Goal: Information Seeking & Learning: Learn about a topic

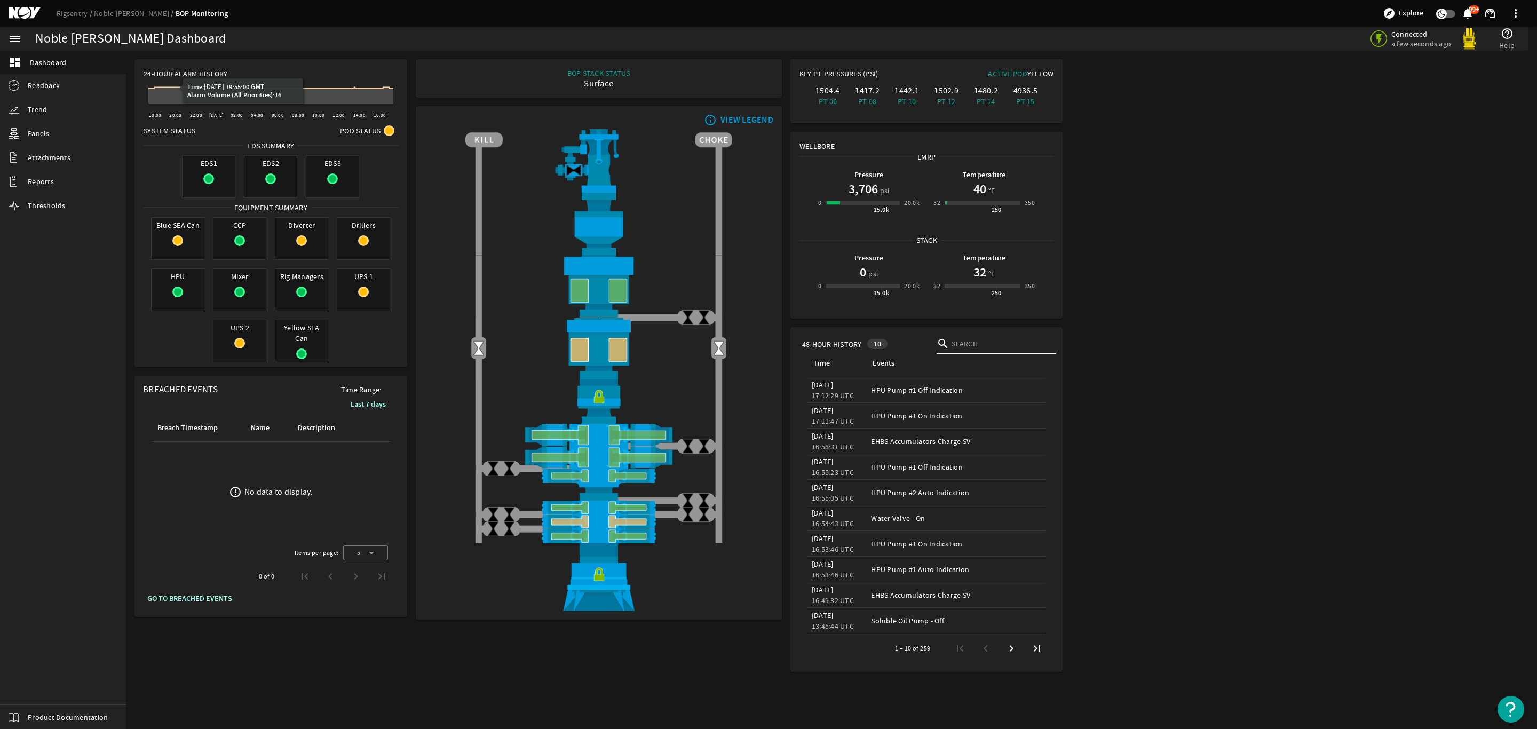
drag, startPoint x: 154, startPoint y: 132, endPoint x: 233, endPoint y: 119, distance: 80.0
click at [153, 132] on span "System Status" at bounding box center [170, 130] width 52 height 11
click at [170, 71] on span "24-Hour Alarm History" at bounding box center [186, 73] width 84 height 11
click at [188, 92] on icon at bounding box center [189, 87] width 11 height 11
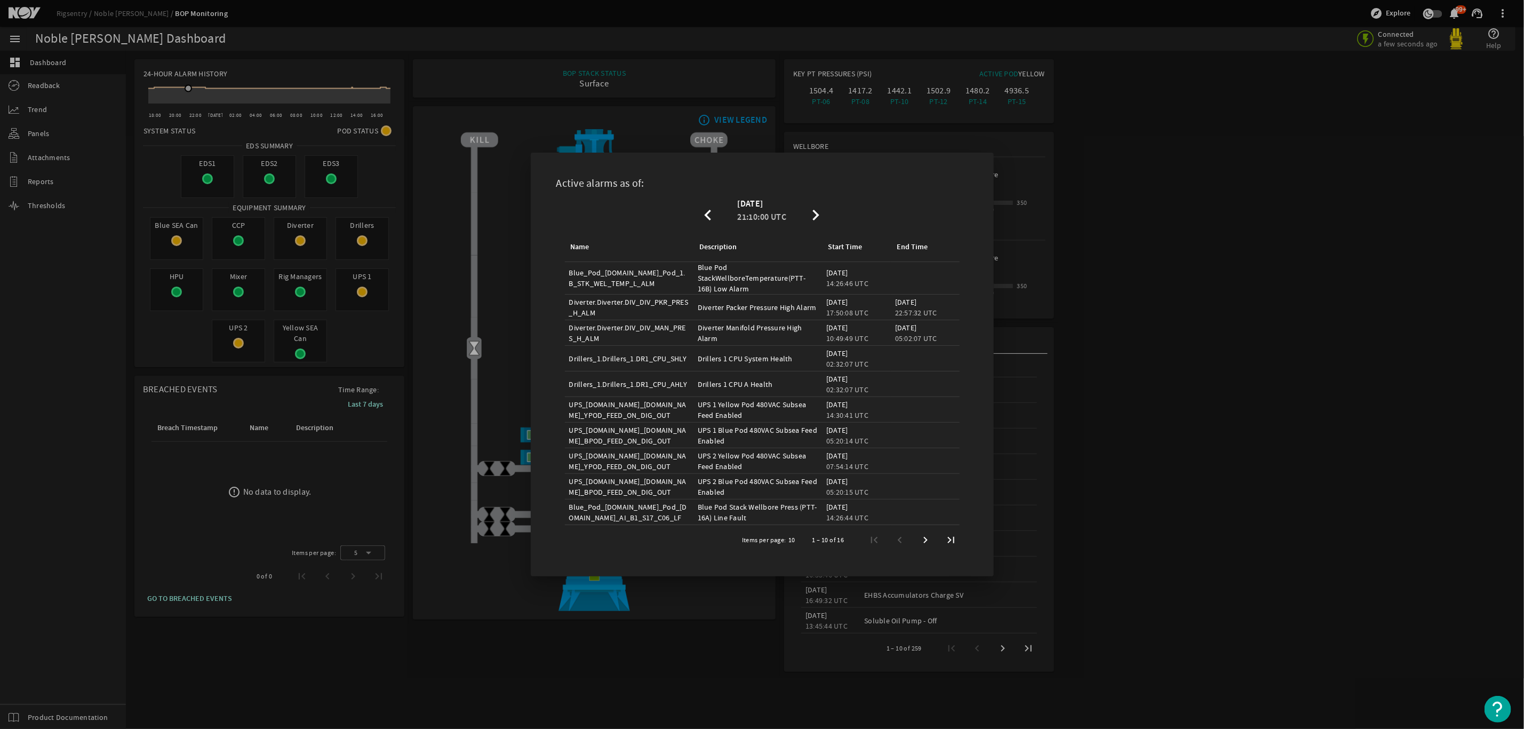
click at [1212, 446] on div at bounding box center [762, 364] width 1524 height 729
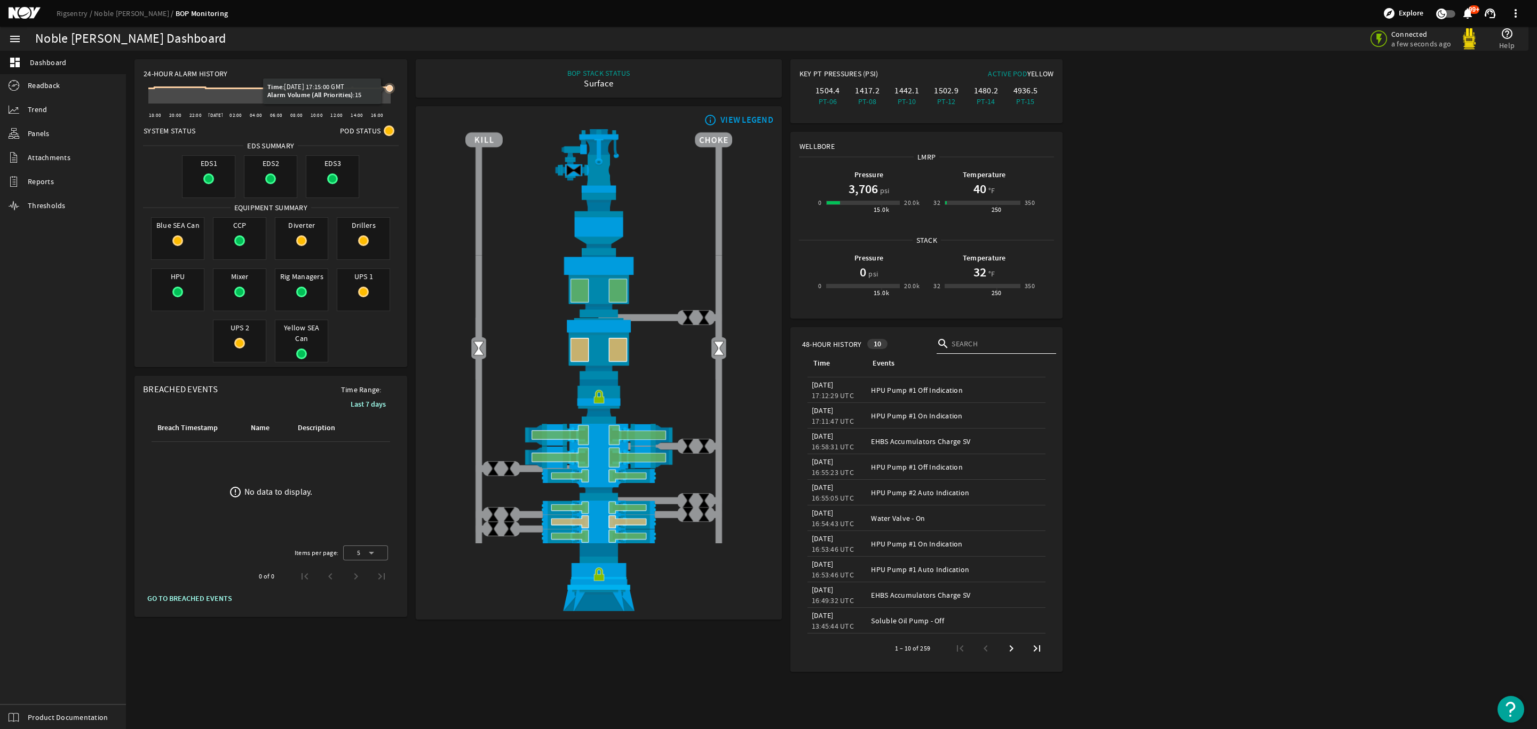
click at [389, 85] on icon at bounding box center [389, 88] width 6 height 6
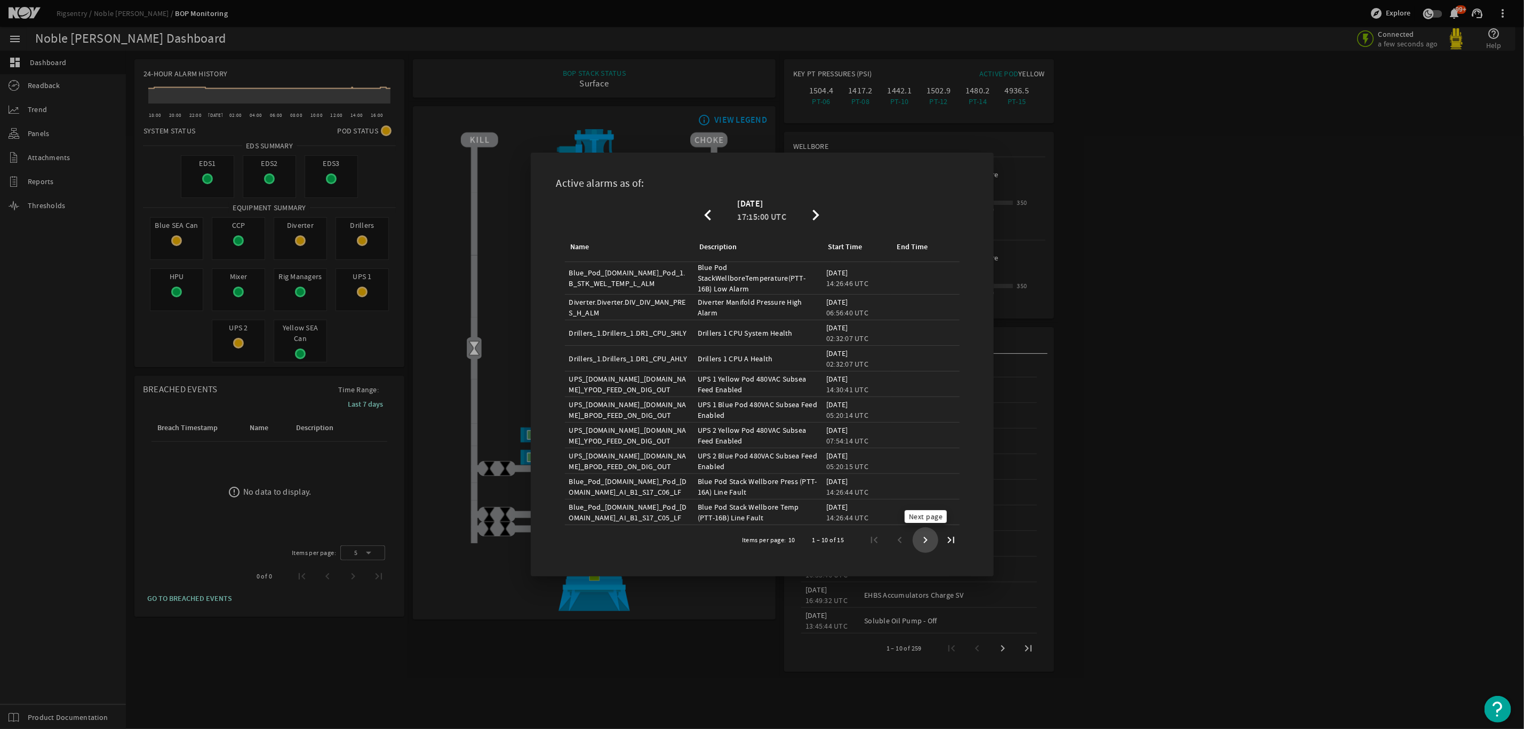
click at [925, 543] on span "Next page" at bounding box center [925, 539] width 19 height 19
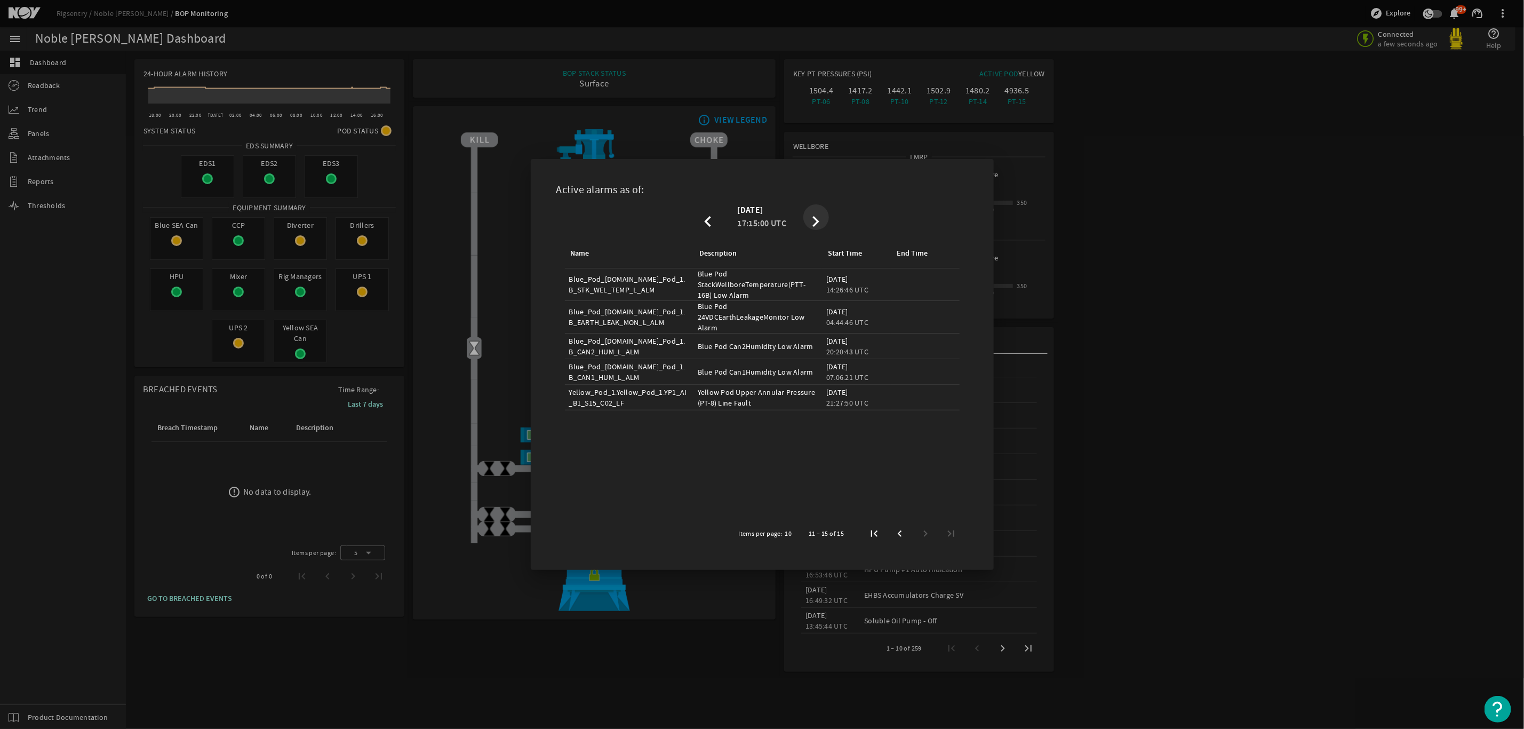
click at [816, 221] on mat-icon "chevron_right" at bounding box center [816, 217] width 21 height 13
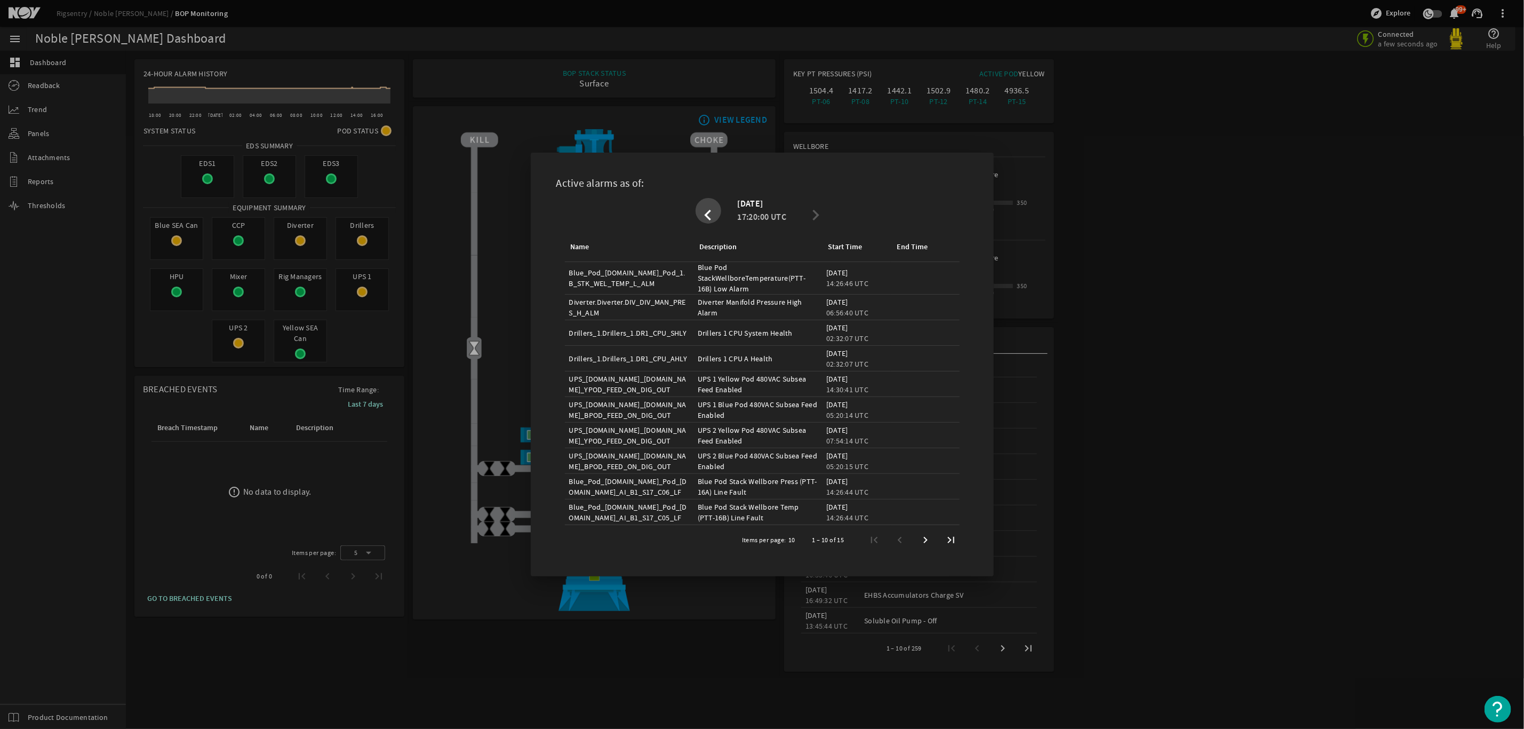
click at [714, 210] on mat-icon "chevron_left" at bounding box center [708, 210] width 21 height 13
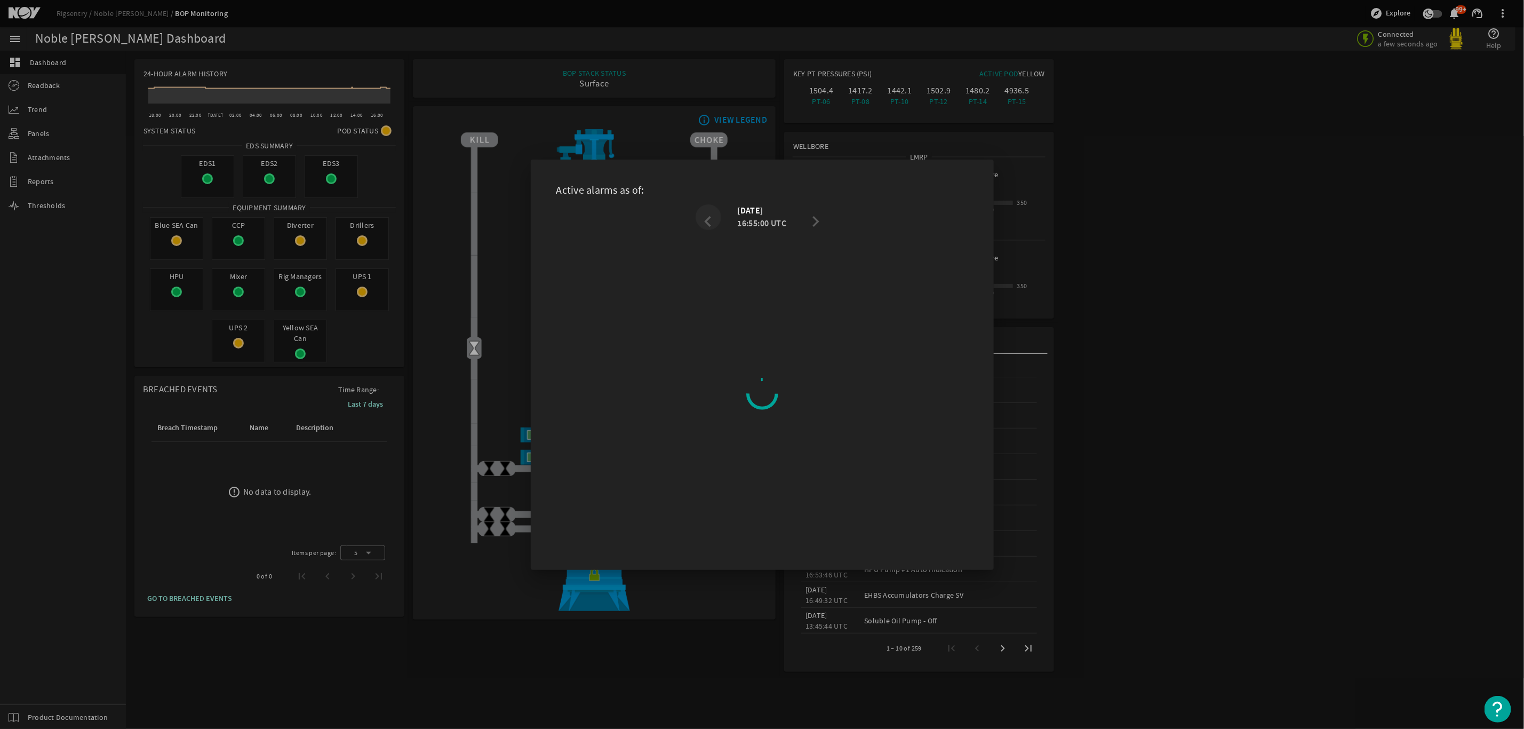
click at [714, 211] on mat-icon "chevron_left" at bounding box center [708, 217] width 21 height 13
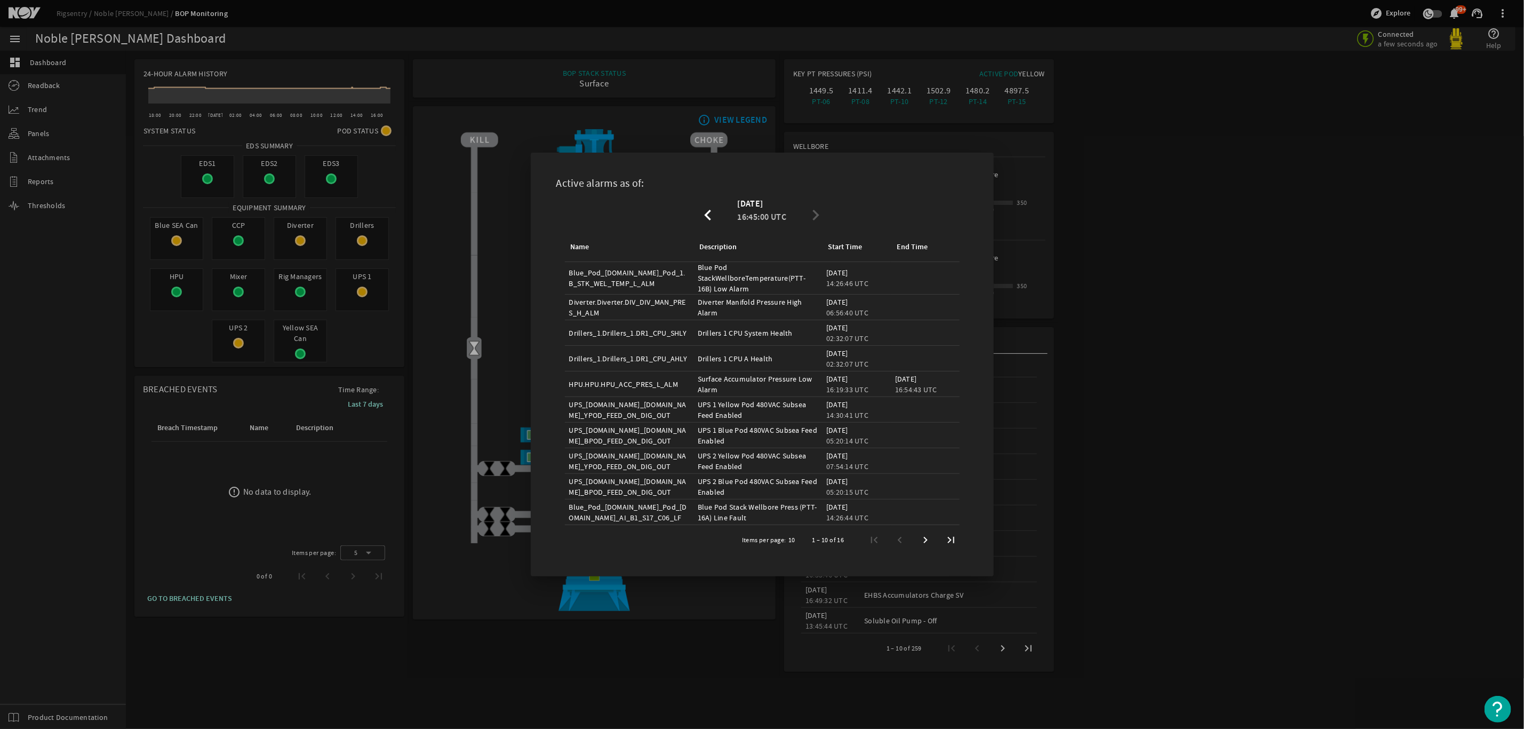
click at [1219, 170] on div at bounding box center [762, 364] width 1524 height 729
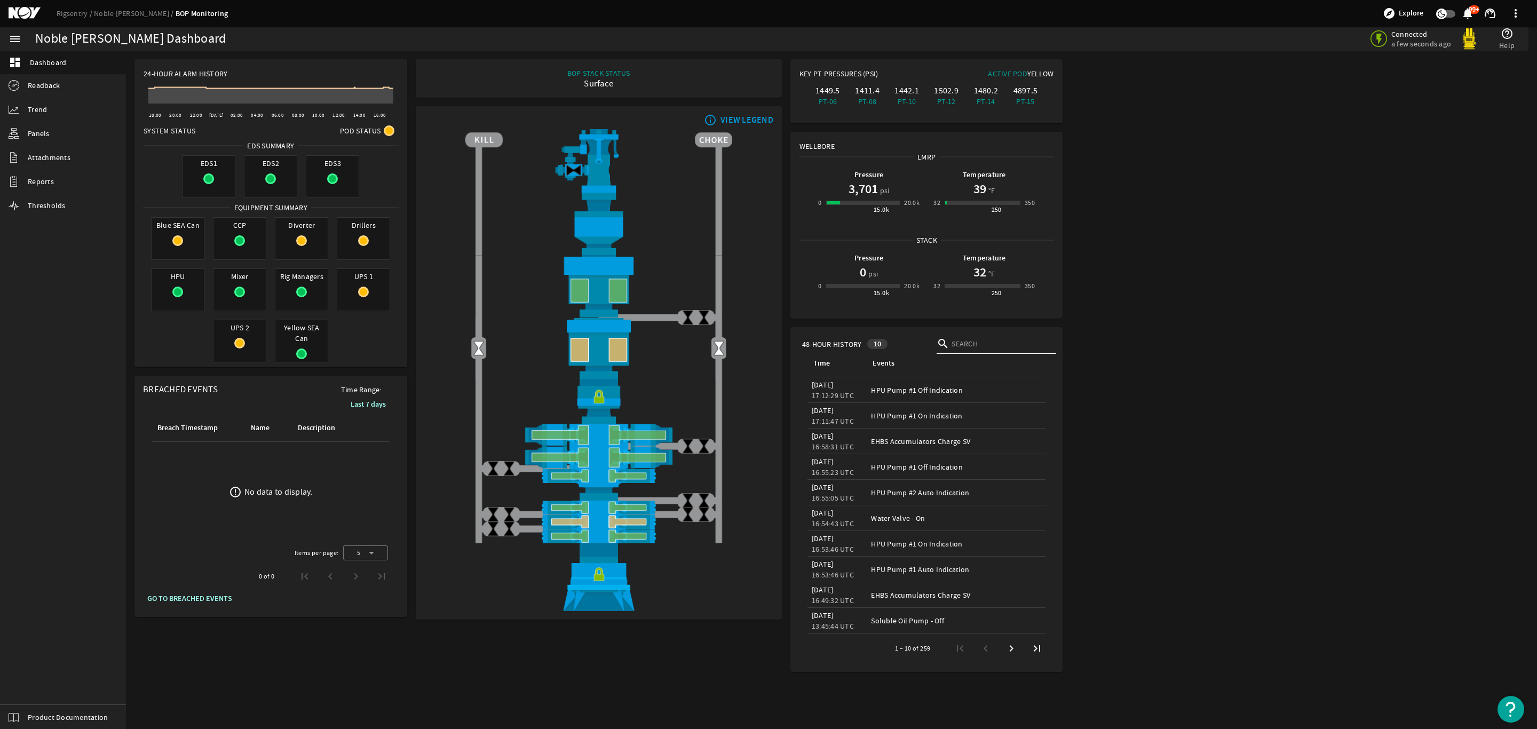
click at [588, 66] on mat-card "BOP STACK STATUS Surface END OF WELL - ACTIVE STACK -" at bounding box center [599, 78] width 366 height 38
click at [600, 79] on div "Surface" at bounding box center [598, 83] width 63 height 11
click at [607, 97] on rigsentry-mat-card "BOP STACK STATUS Surface END OF WELL - ACTIVE STACK -" at bounding box center [598, 78] width 375 height 47
click at [721, 658] on div "BOP STACK STATUS Surface END OF WELL - ACTIVE STACK - info_outline VIEW LEGEND" at bounding box center [598, 365] width 375 height 621
click at [178, 243] on mat-icon at bounding box center [177, 240] width 11 height 11
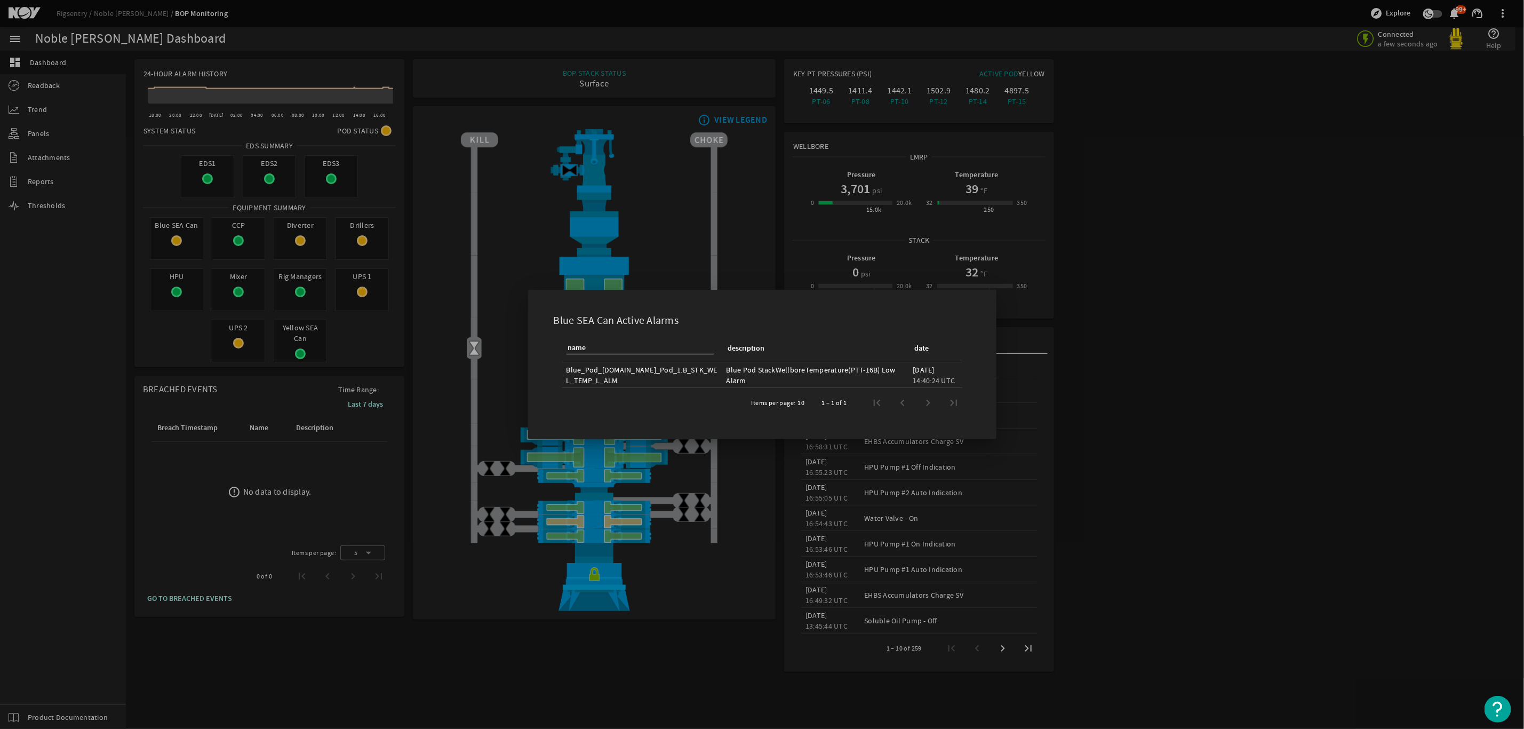
click at [1223, 415] on div at bounding box center [762, 364] width 1524 height 729
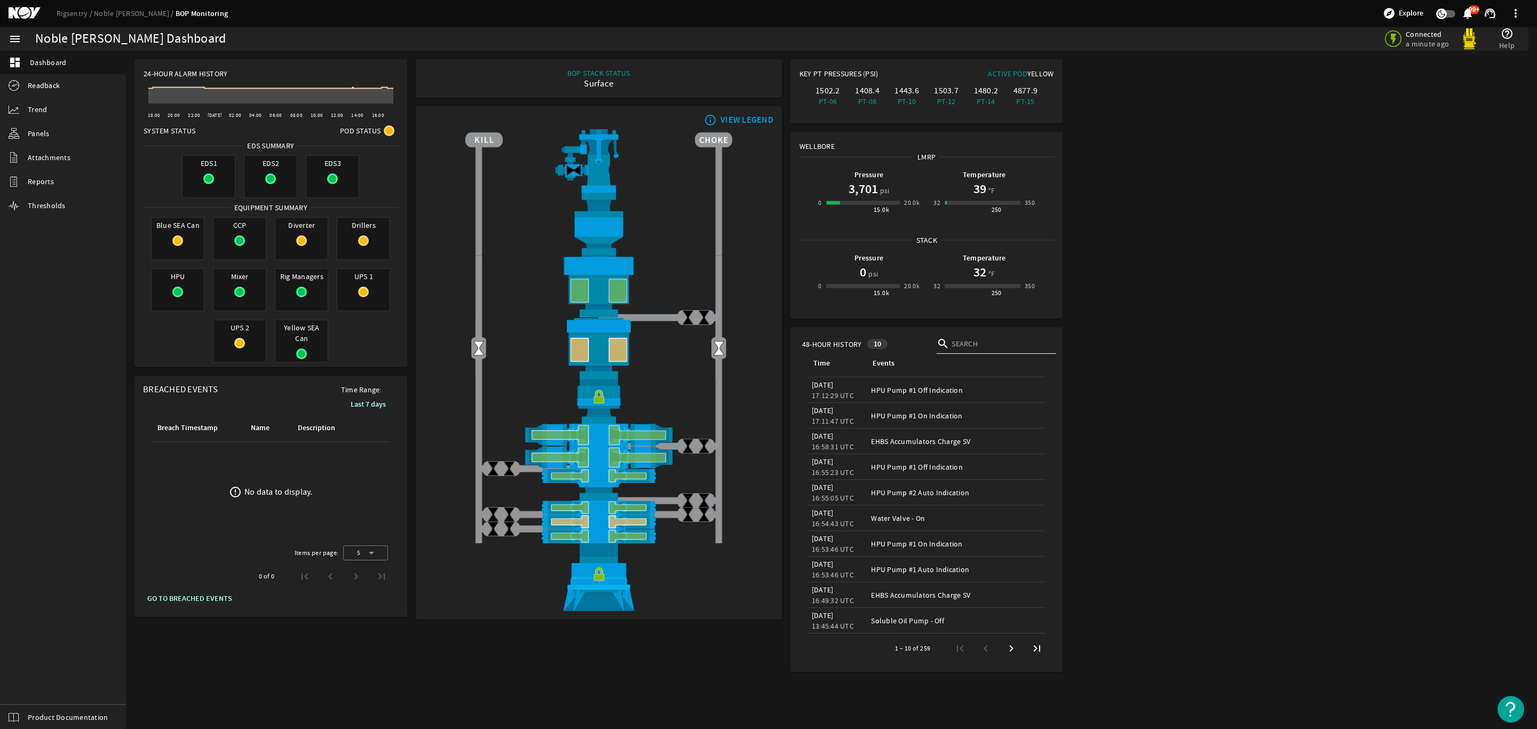
click at [868, 190] on h1 "3,701" at bounding box center [862, 188] width 29 height 17
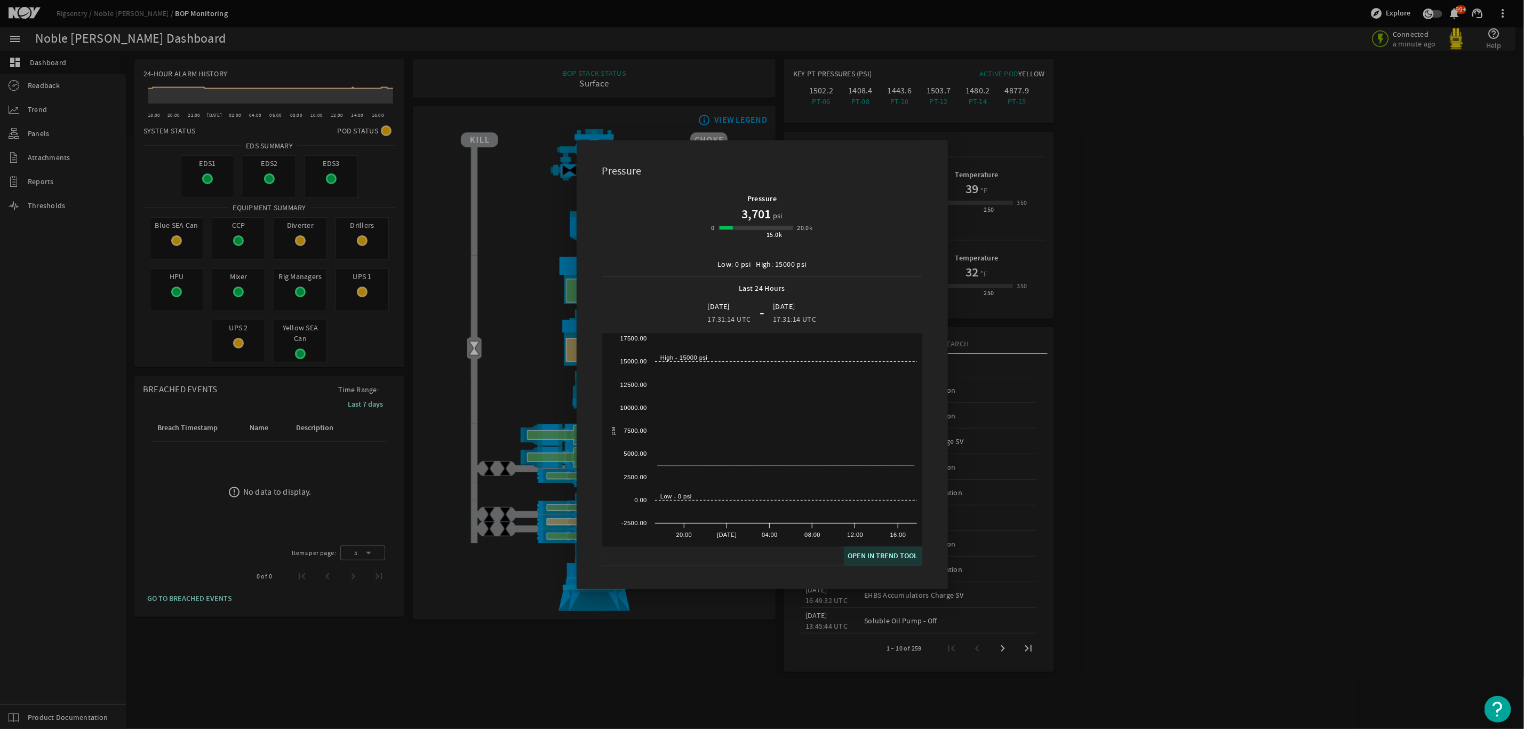
click at [901, 555] on span "OPEN IN TREND TOOL" at bounding box center [883, 556] width 70 height 13
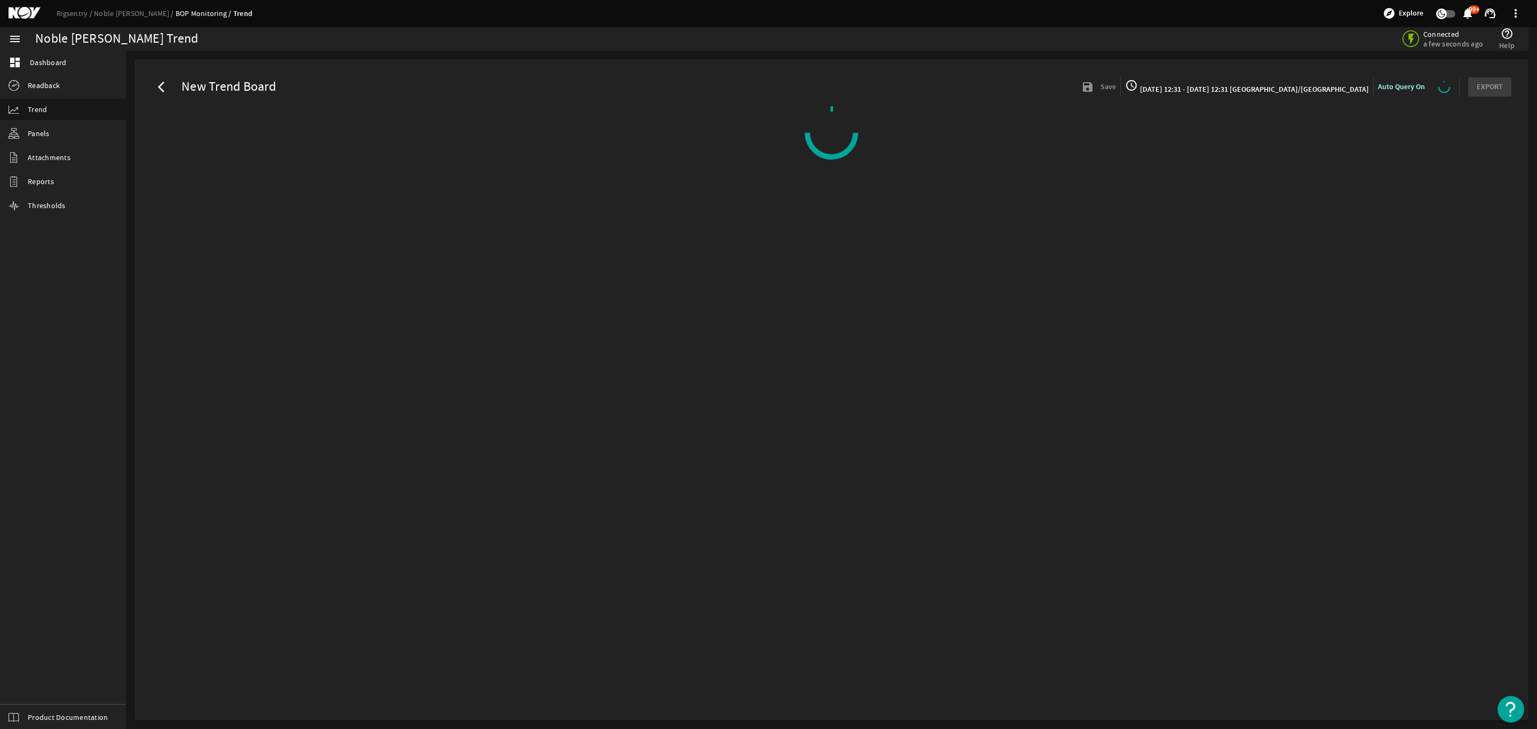
select select "10M"
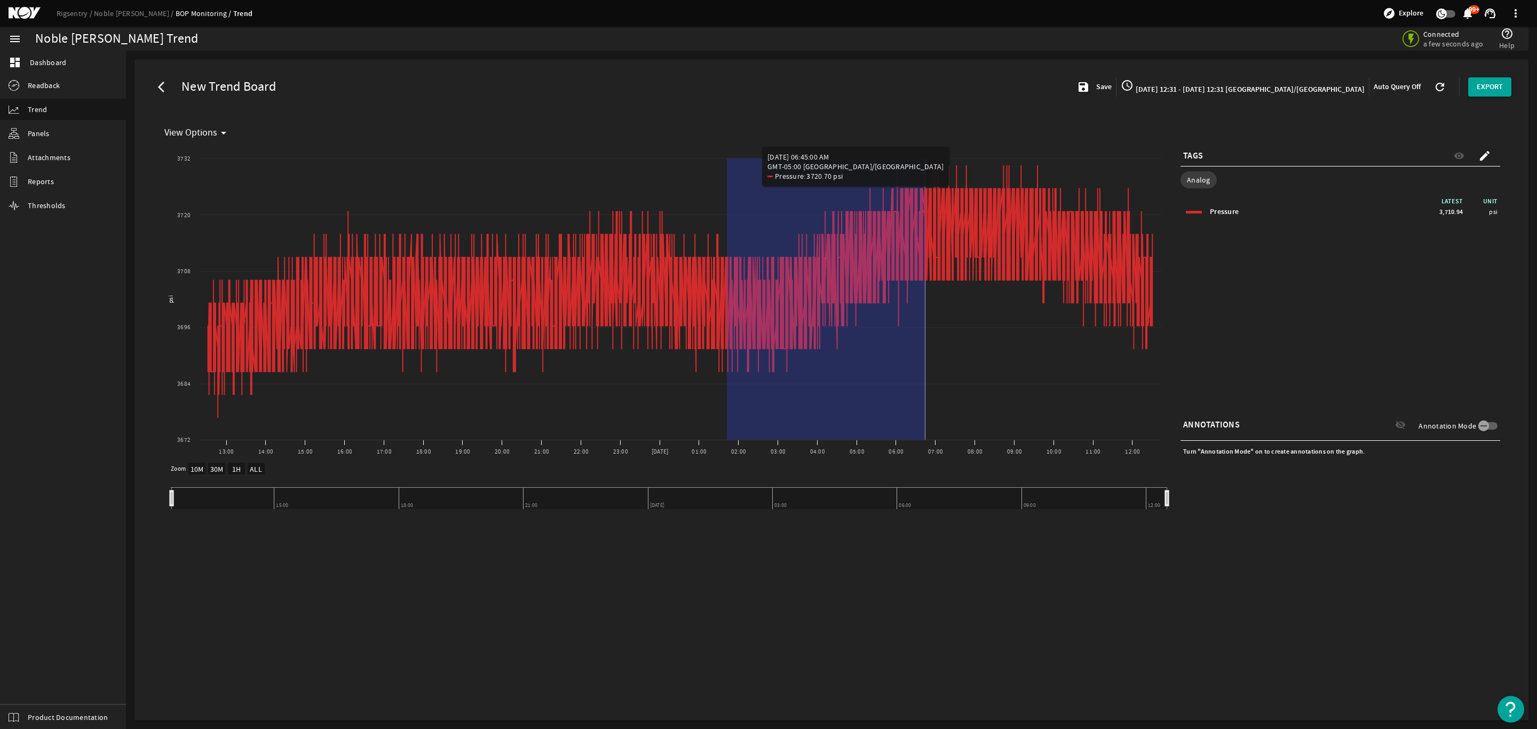
drag, startPoint x: 727, startPoint y: 281, endPoint x: 925, endPoint y: 277, distance: 198.5
click at [925, 277] on icon "Chart title" at bounding box center [680, 291] width 944 height 252
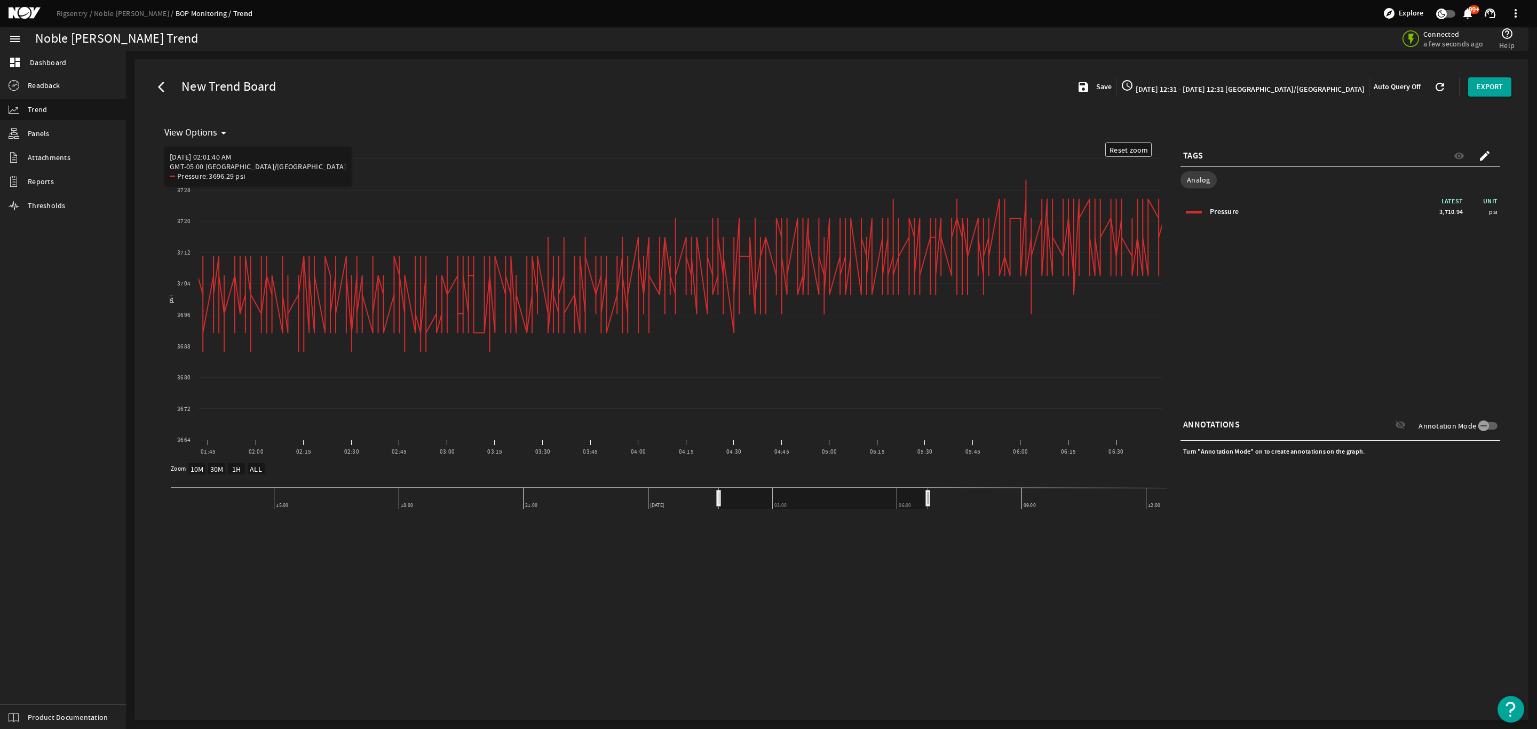
click at [163, 79] on span at bounding box center [164, 86] width 19 height 19
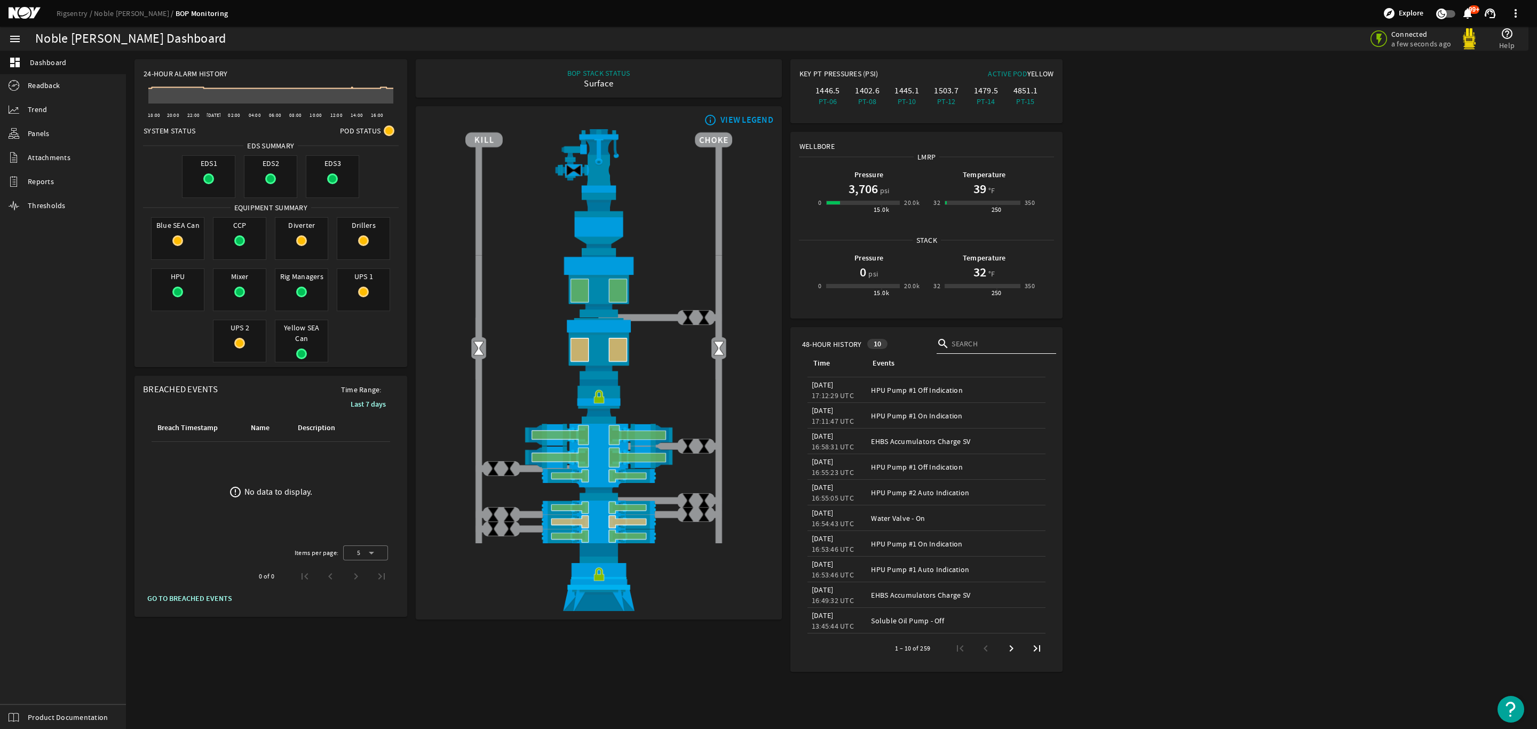
click at [1412, 211] on rigsentry-main-dashboard "Noble Tom Madden Dashboard Connected a few seconds ago help_outline Help 24-Hou…" at bounding box center [831, 366] width 1411 height 630
click at [50, 180] on span "Reports" at bounding box center [41, 181] width 26 height 11
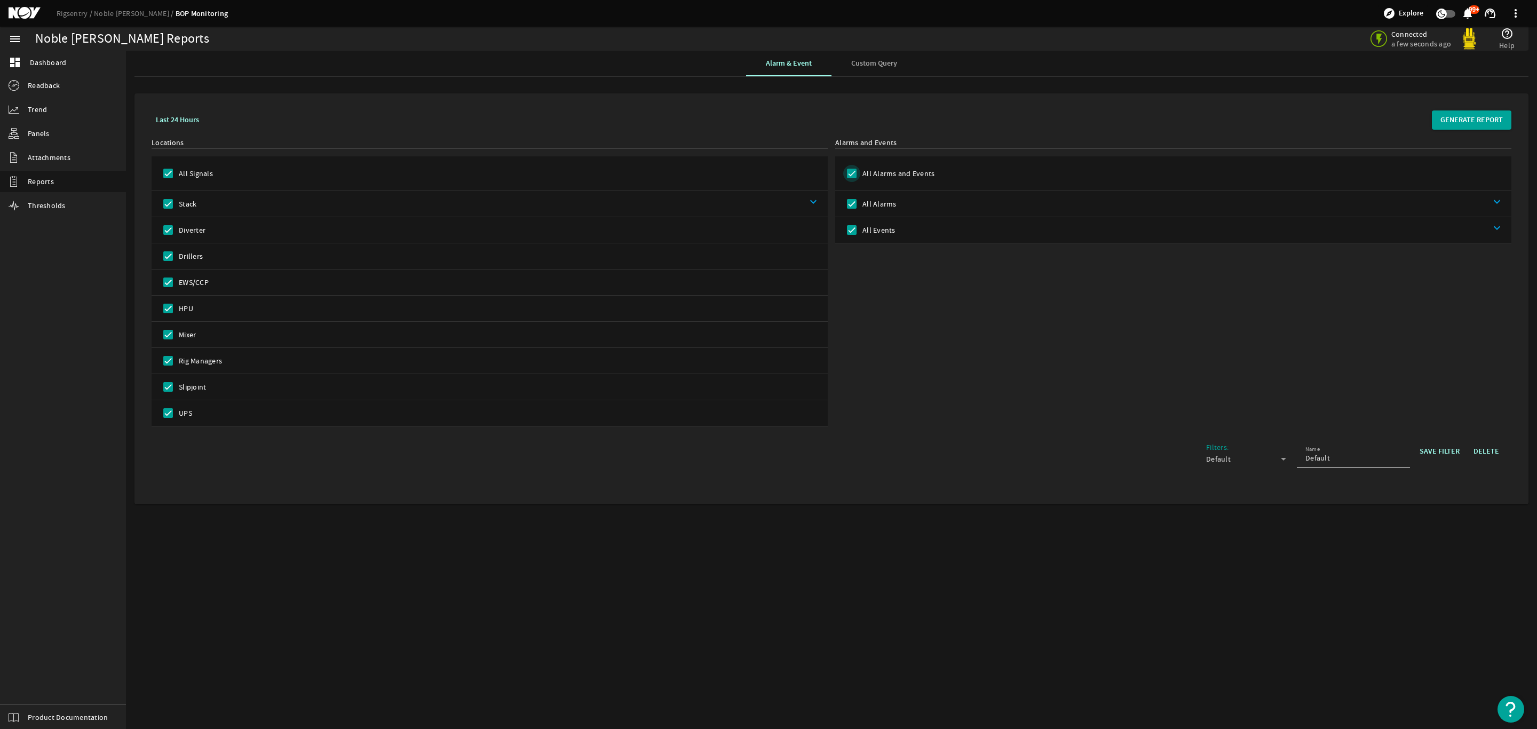
click at [858, 174] on input "All Alarms and Events" at bounding box center [851, 173] width 17 height 17
click at [854, 210] on input "All Alarms" at bounding box center [851, 203] width 17 height 17
click at [1476, 126] on span at bounding box center [1470, 120] width 79 height 26
click at [681, 58] on div "Alarm & Event Custom Query" at bounding box center [831, 64] width 1394 height 26
click at [855, 178] on input "All Alarms and Events" at bounding box center [851, 173] width 17 height 17
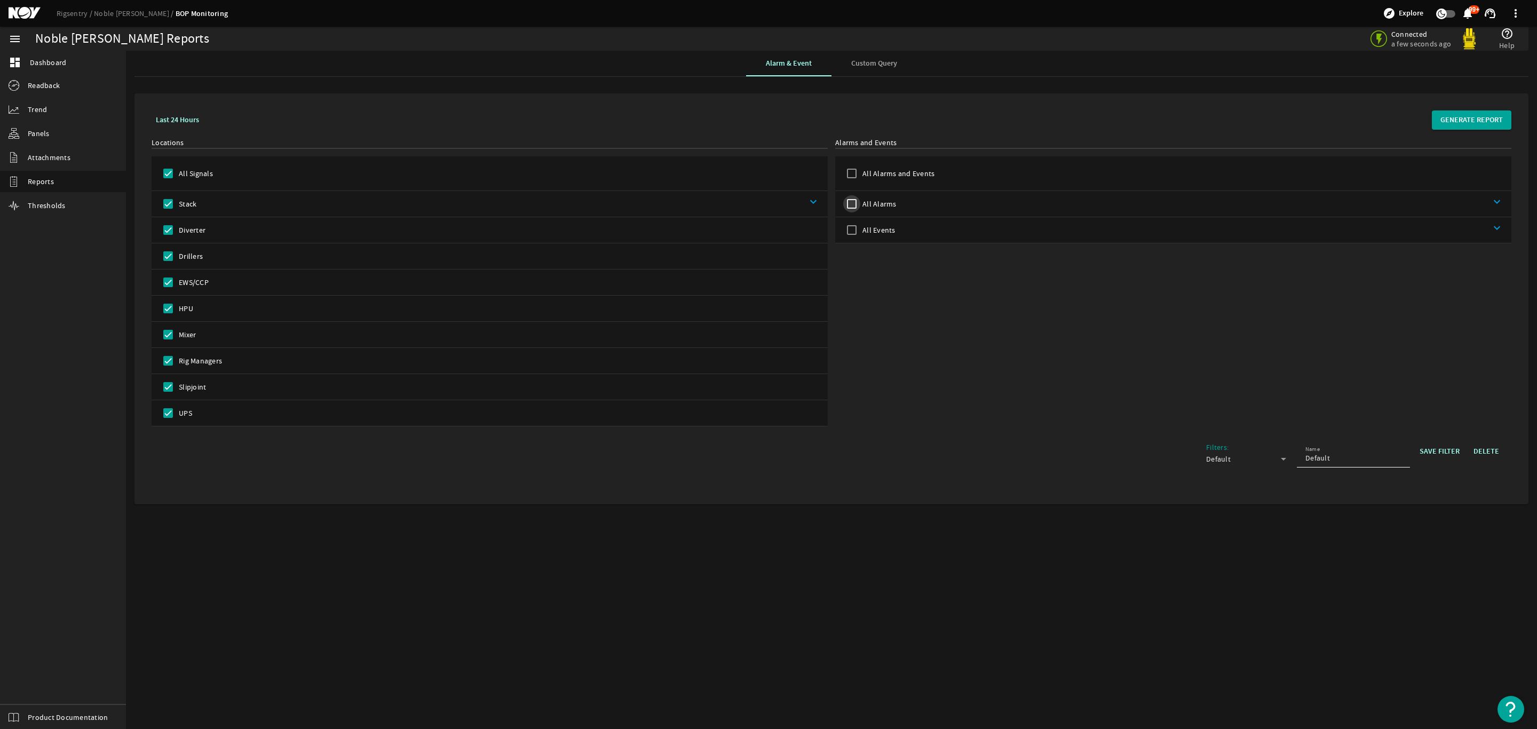
click at [852, 207] on input "All Alarms" at bounding box center [851, 203] width 17 height 17
click at [1475, 118] on span "GENERATE REPORT" at bounding box center [1471, 120] width 62 height 11
click at [37, 61] on span "Dashboard" at bounding box center [48, 62] width 36 height 11
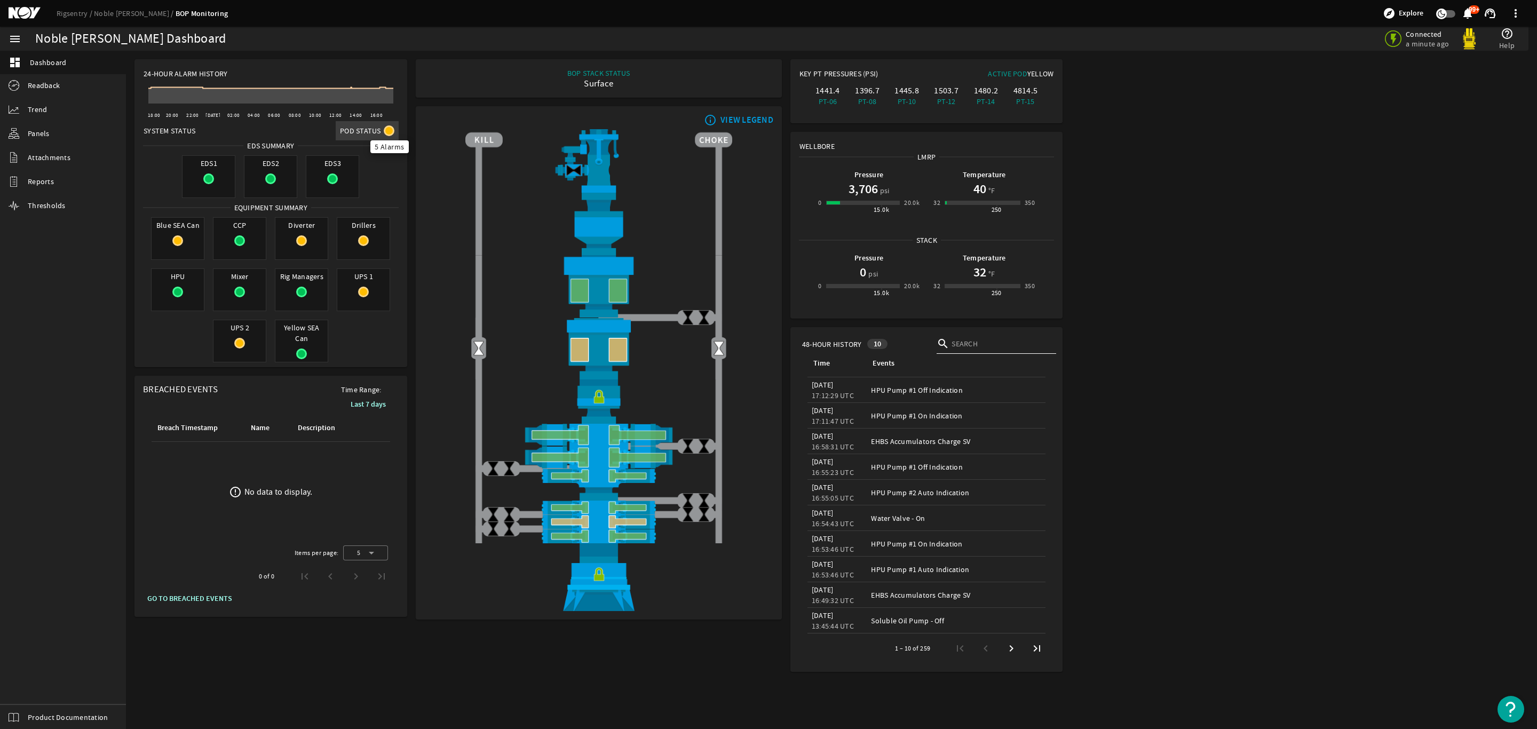
click at [386, 129] on mat-icon at bounding box center [389, 130] width 11 height 11
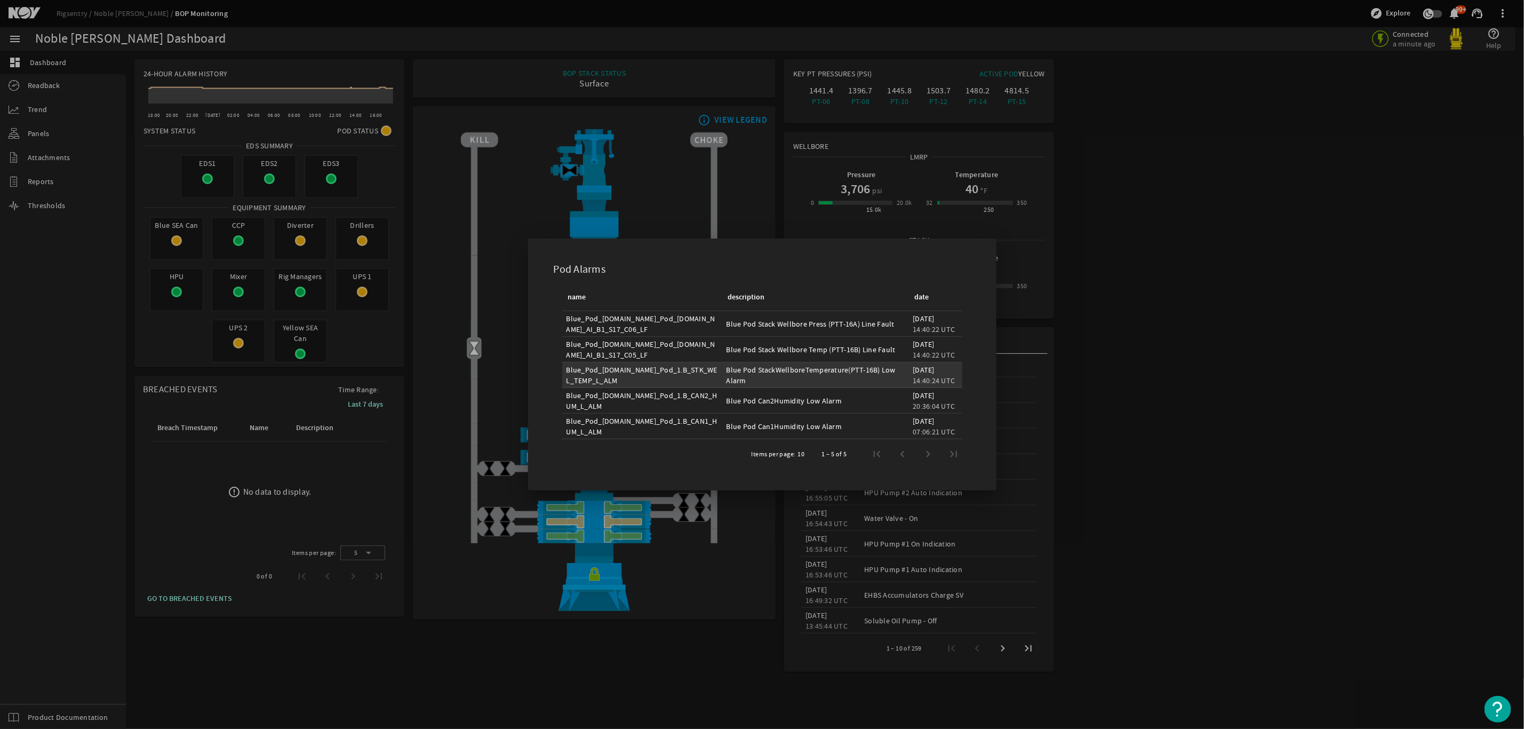
click at [823, 380] on div "Blue Pod StackWellboreTemperature(PTT-16B) Low Alarm" at bounding box center [816, 374] width 178 height 21
click at [1135, 379] on div at bounding box center [762, 364] width 1524 height 729
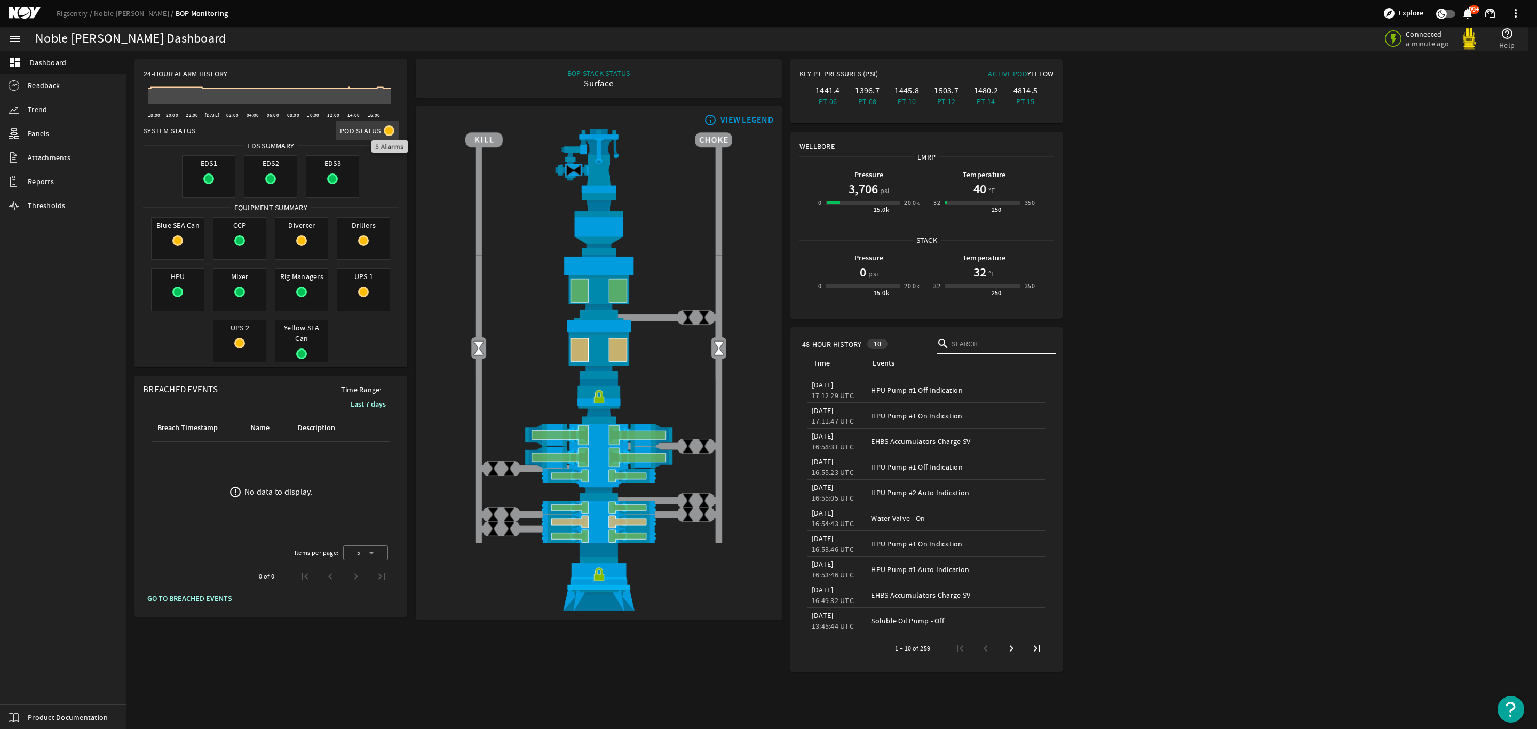
click at [388, 131] on mat-icon at bounding box center [389, 130] width 11 height 11
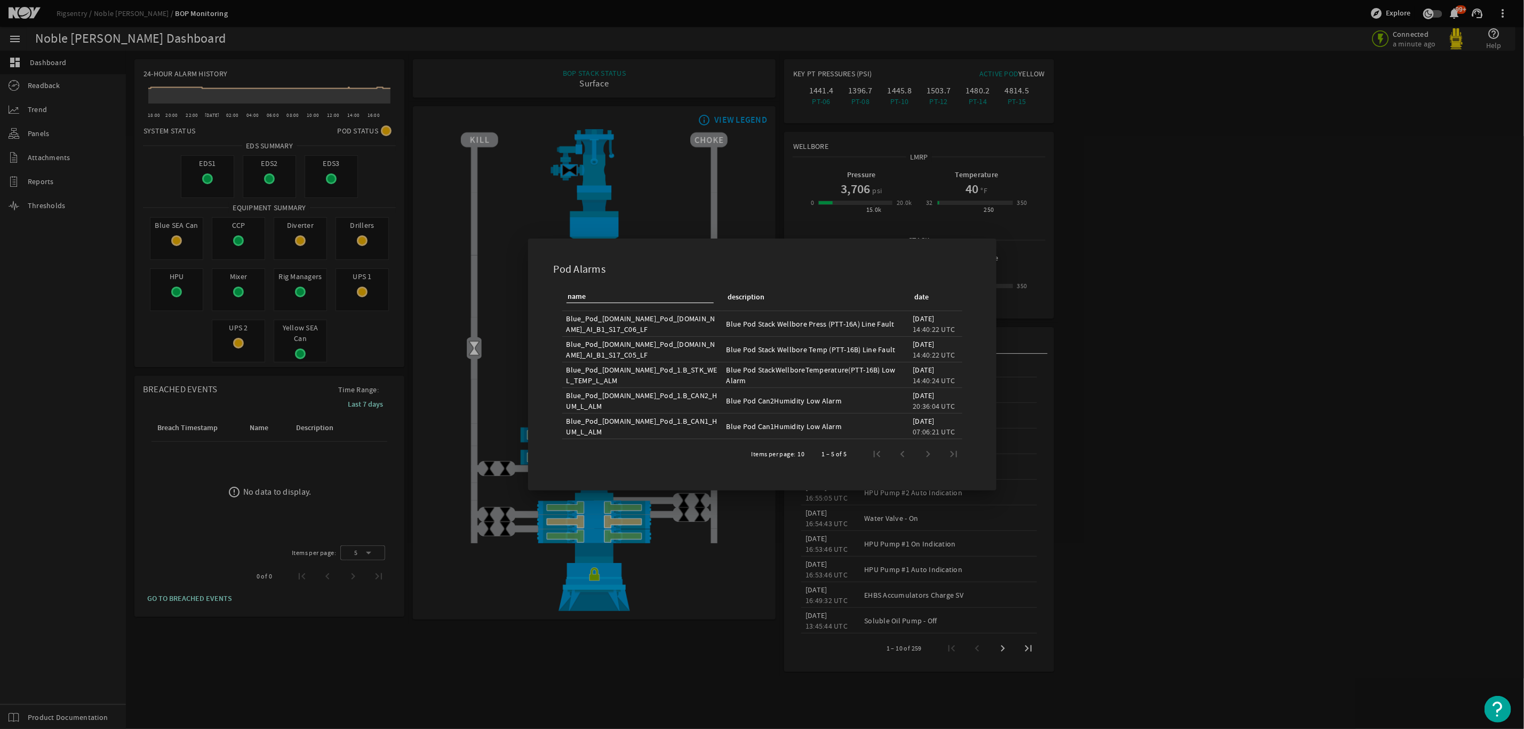
click at [927, 455] on div "1 – 5 of 5" at bounding box center [887, 454] width 157 height 26
click at [763, 362] on tbody "Blue_Pod_1.Blue_Pod_1.BP1_AI_B1_S17_C06_LF Blue Pod Stack Wellbore Press (PTT-1…" at bounding box center [762, 375] width 400 height 128
drag, startPoint x: 800, startPoint y: 273, endPoint x: 805, endPoint y: 280, distance: 8.9
click at [801, 274] on div "Pod Alarms" at bounding box center [762, 266] width 443 height 31
click at [1325, 267] on div at bounding box center [762, 364] width 1524 height 729
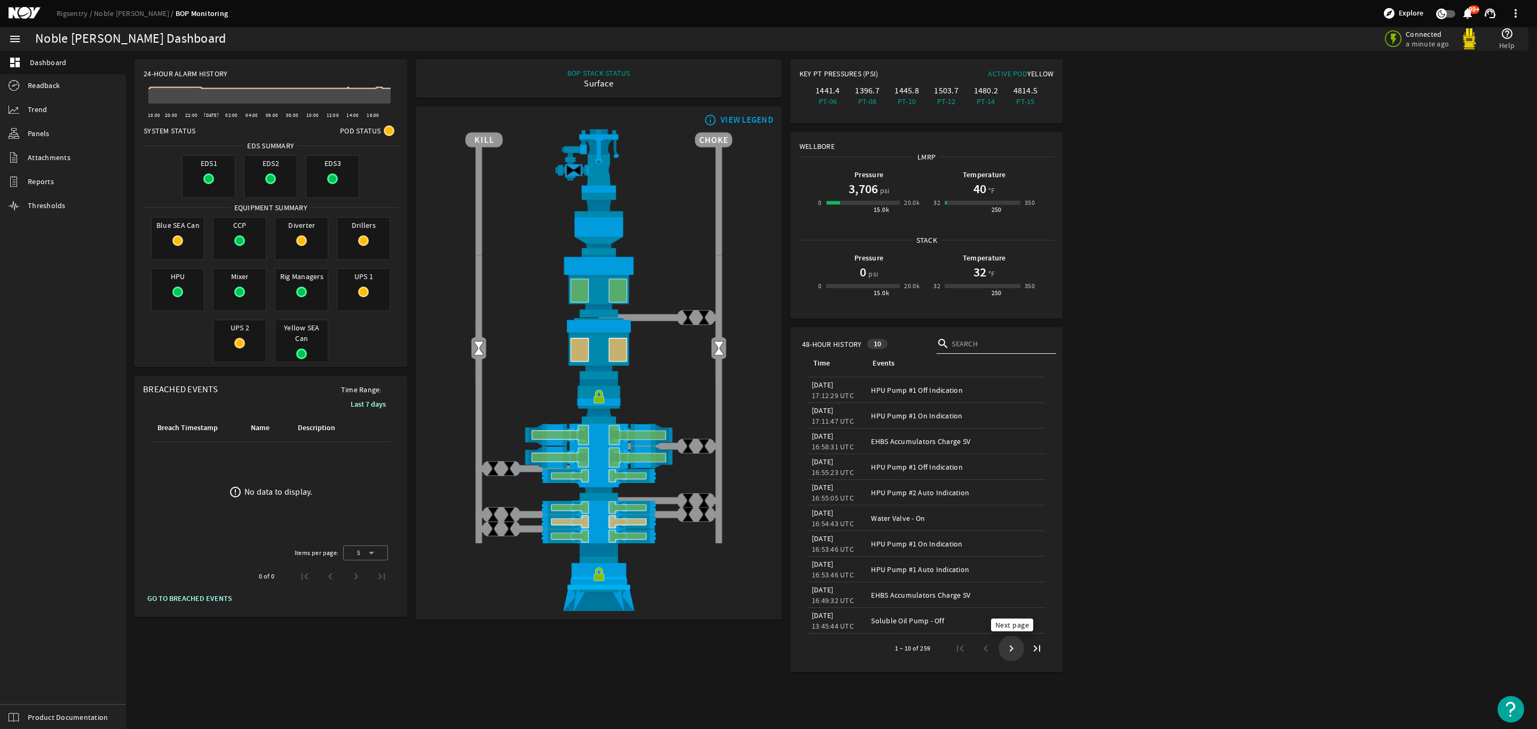
click at [1012, 648] on span "Next page" at bounding box center [1010, 648] width 19 height 19
click at [1011, 640] on span "Next page" at bounding box center [1010, 648] width 19 height 19
click at [52, 85] on span "Readback" at bounding box center [44, 85] width 32 height 11
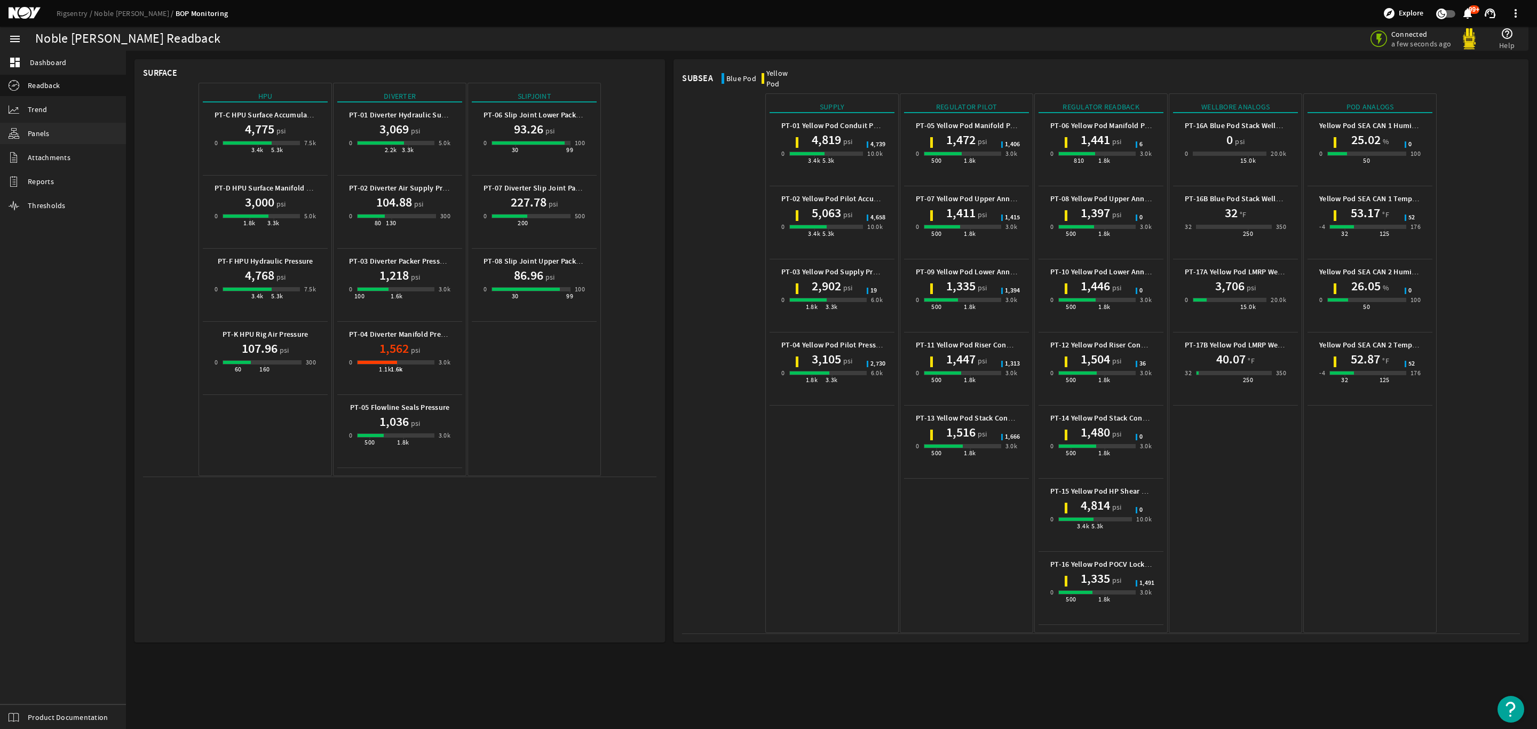
click at [47, 131] on span "Panels" at bounding box center [39, 133] width 22 height 11
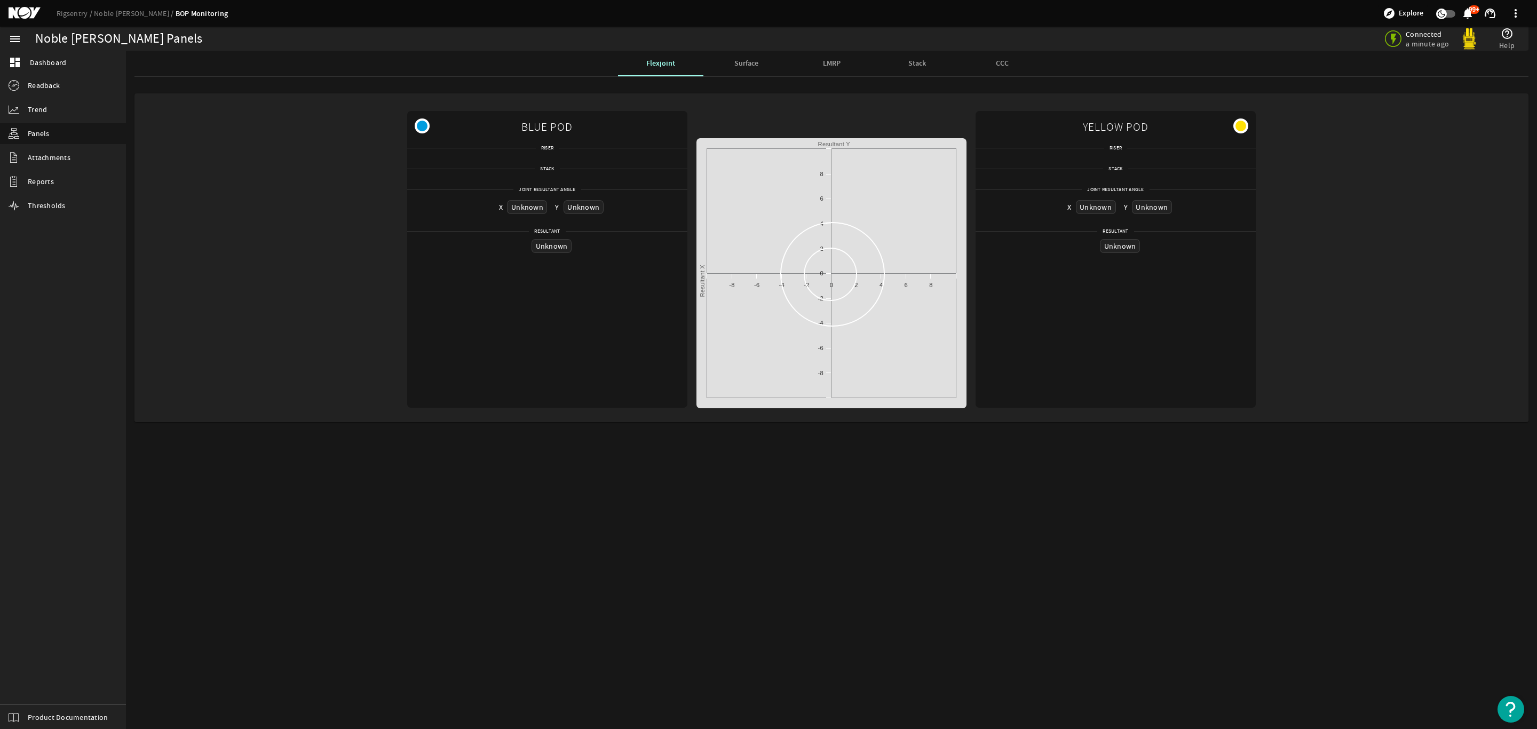
click at [736, 60] on span "Surface" at bounding box center [746, 63] width 24 height 7
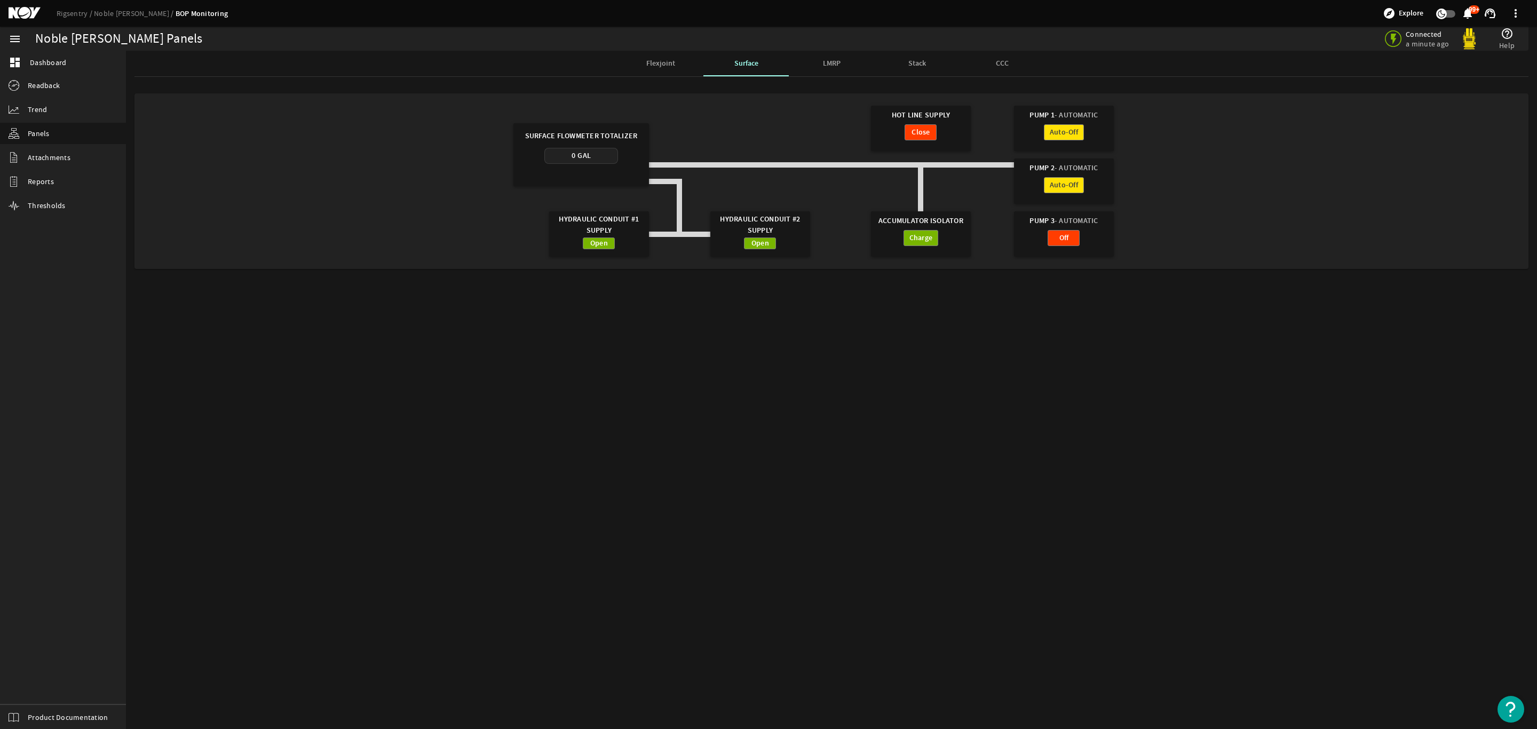
click at [842, 65] on div "LMRP" at bounding box center [831, 64] width 85 height 26
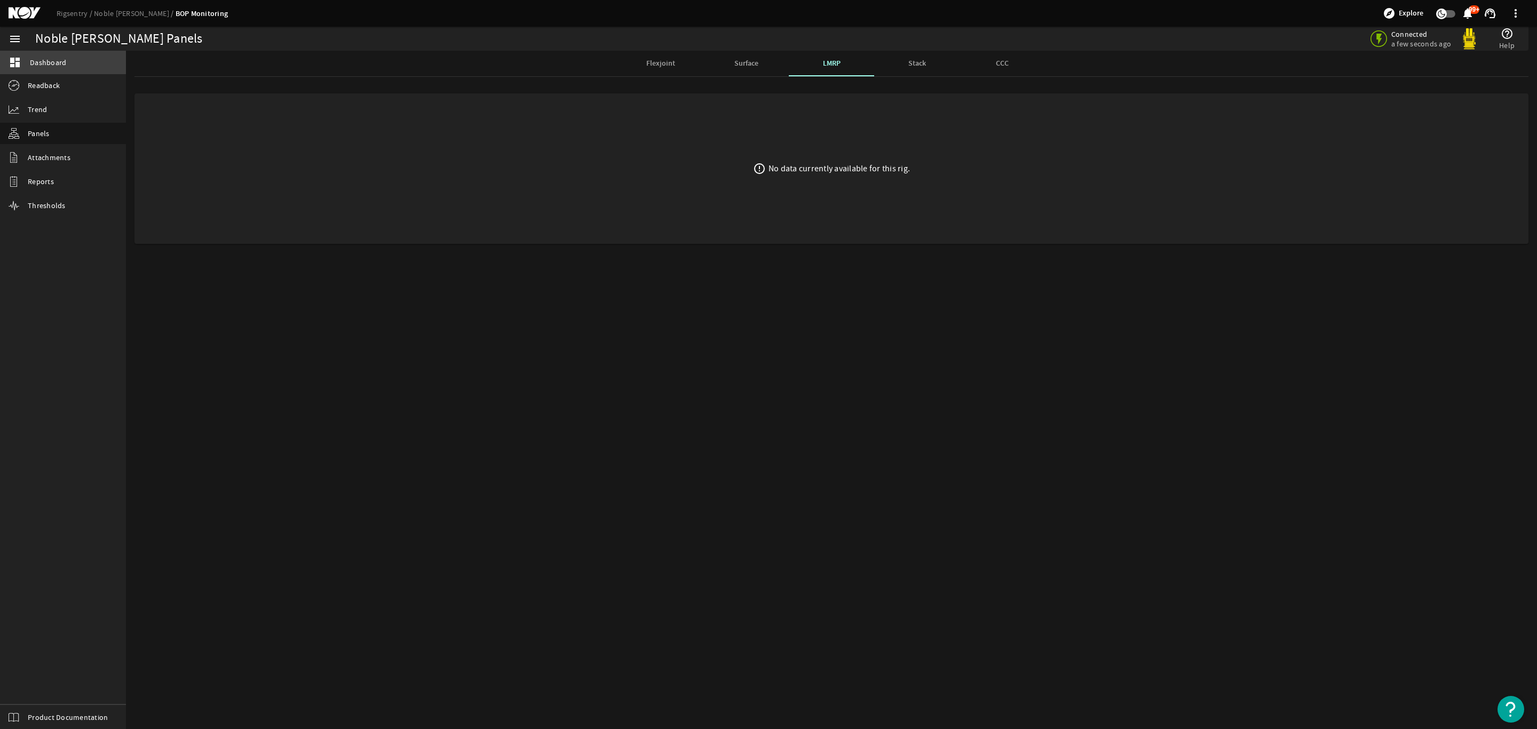
click at [54, 61] on span "Dashboard" at bounding box center [48, 62] width 36 height 11
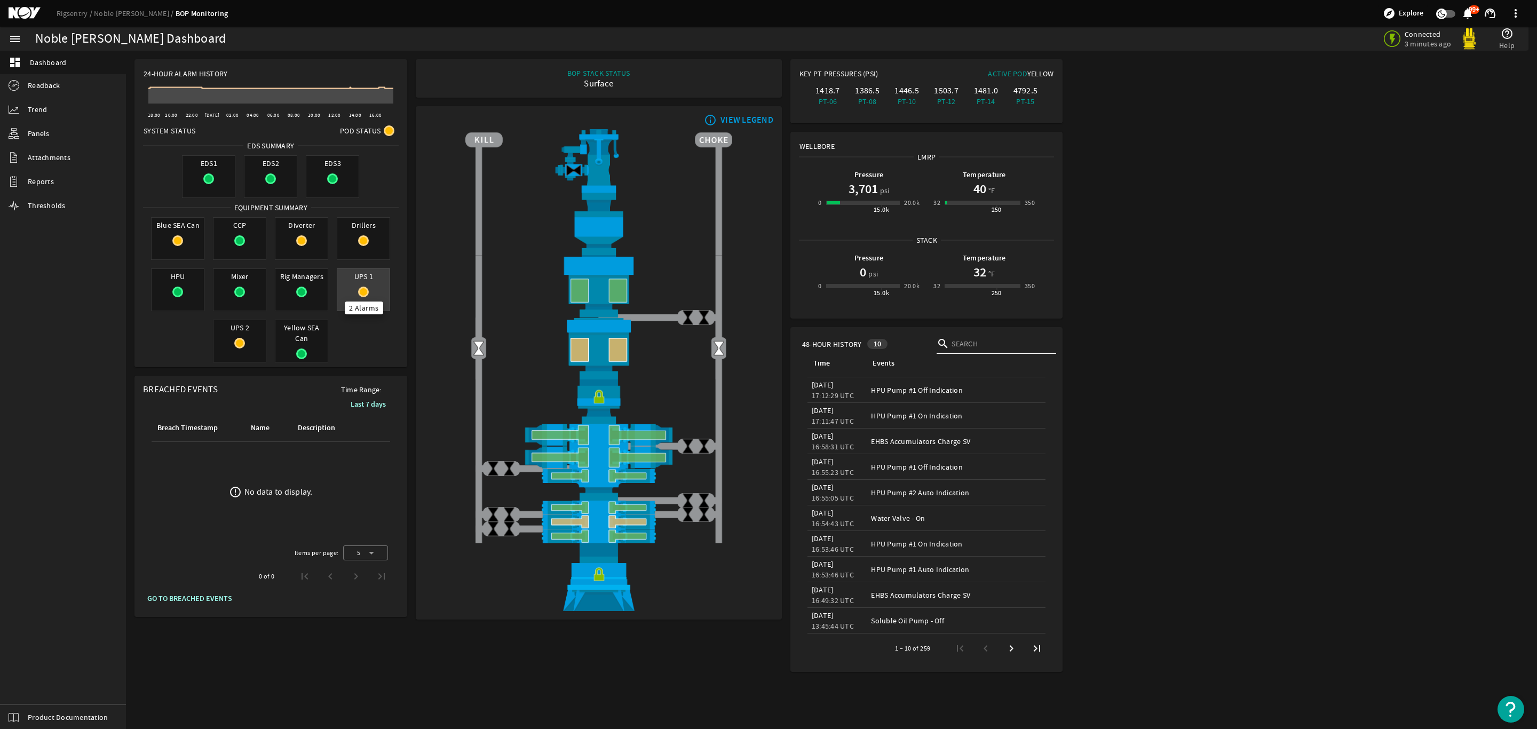
click at [362, 291] on mat-icon at bounding box center [363, 292] width 11 height 11
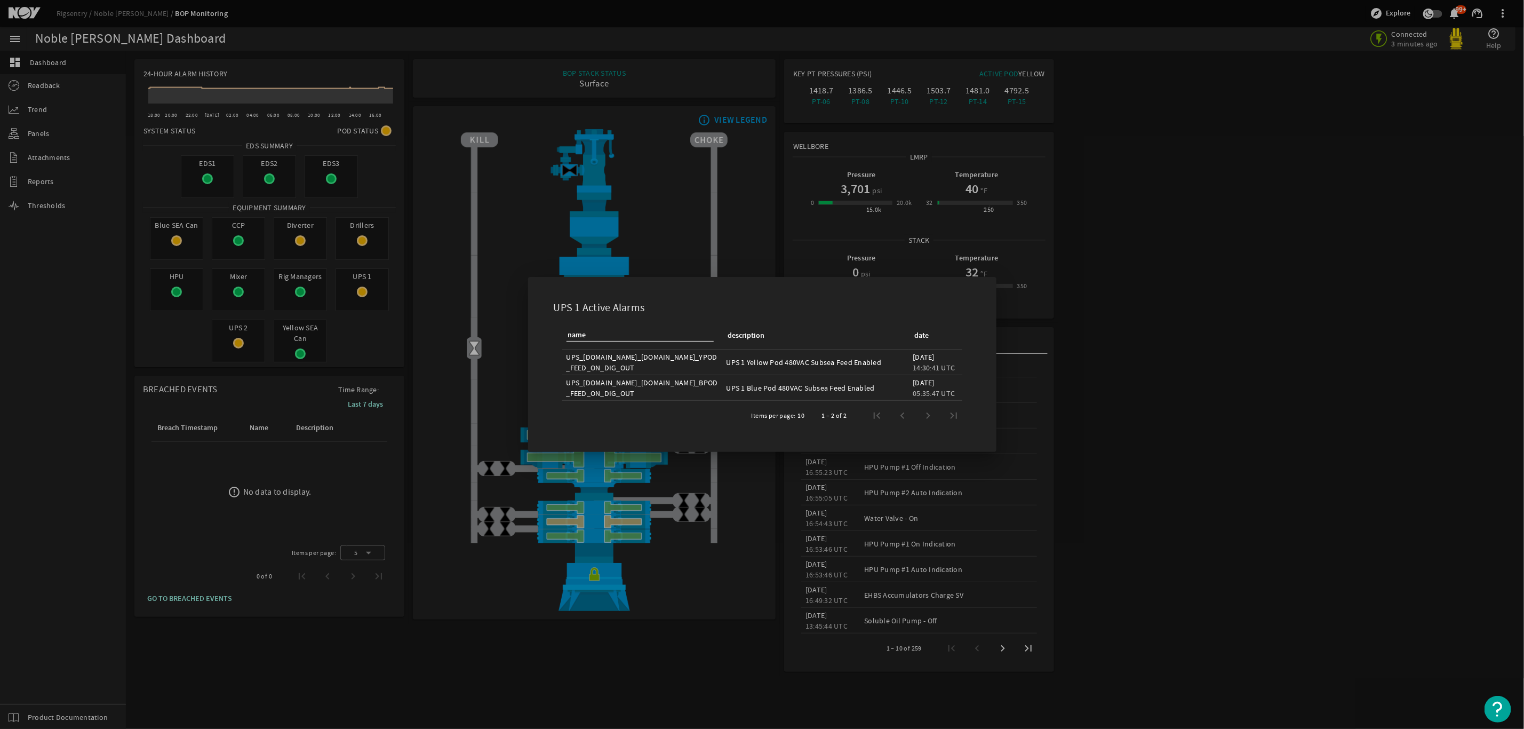
click at [431, 324] on div at bounding box center [762, 364] width 1524 height 729
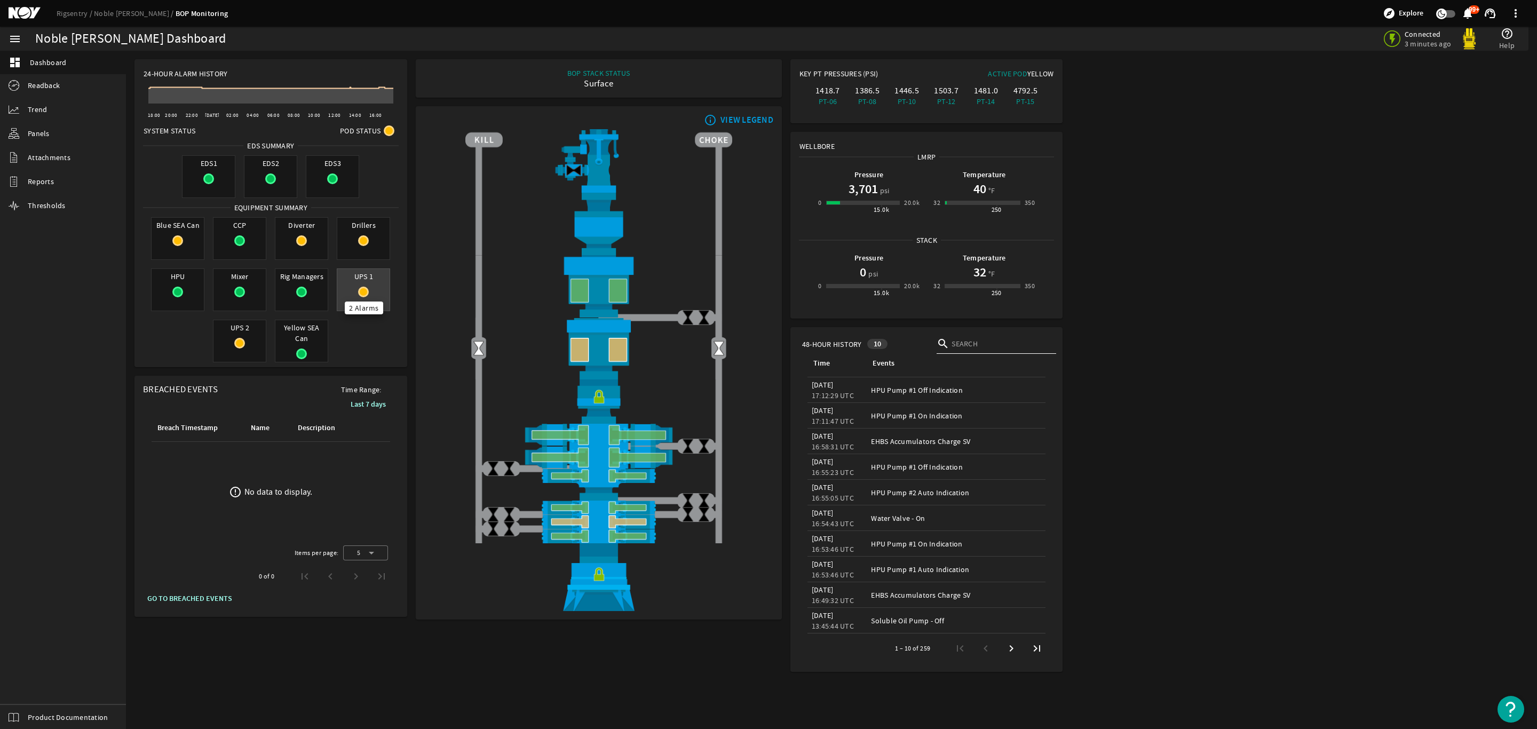
click at [361, 287] on mat-icon at bounding box center [363, 292] width 11 height 11
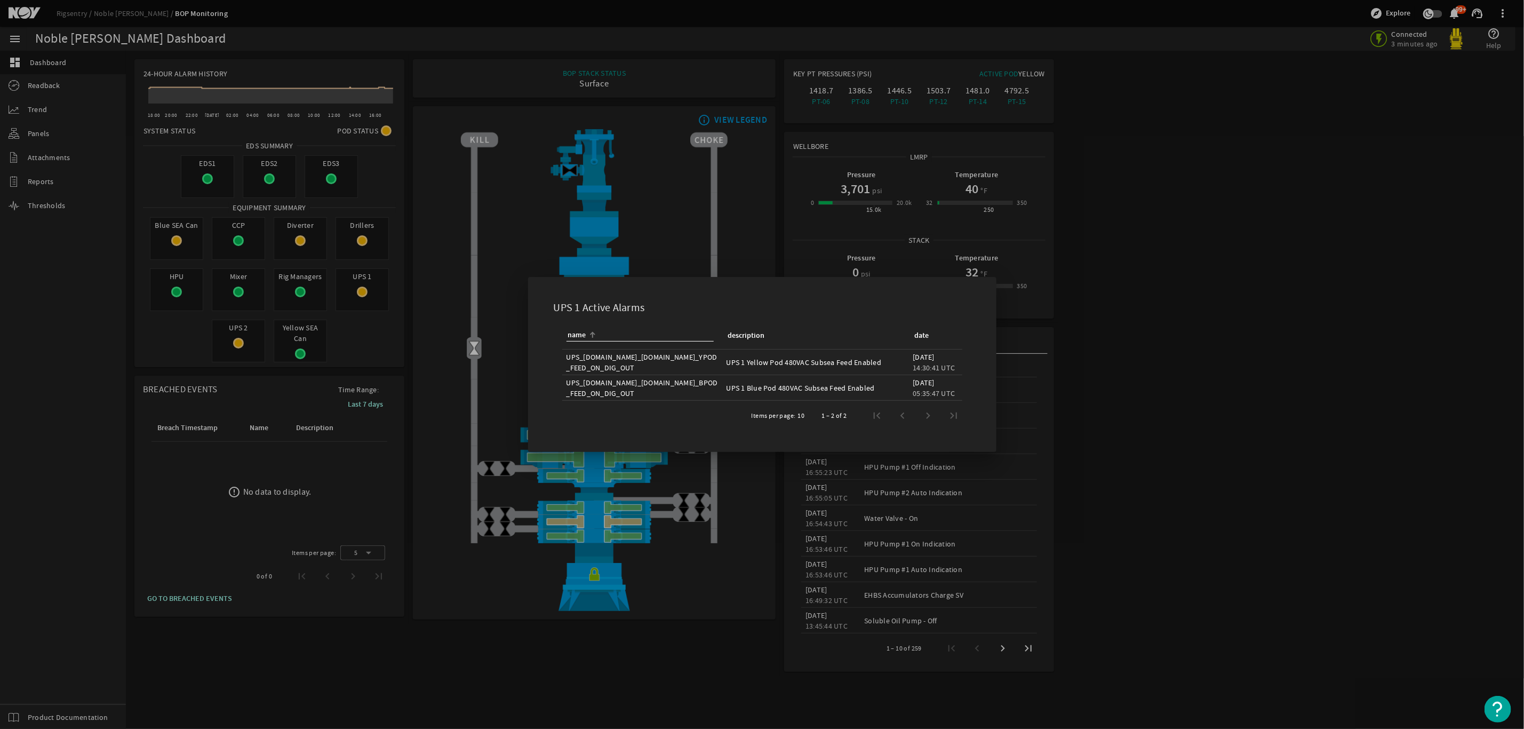
click at [376, 346] on div at bounding box center [762, 364] width 1524 height 729
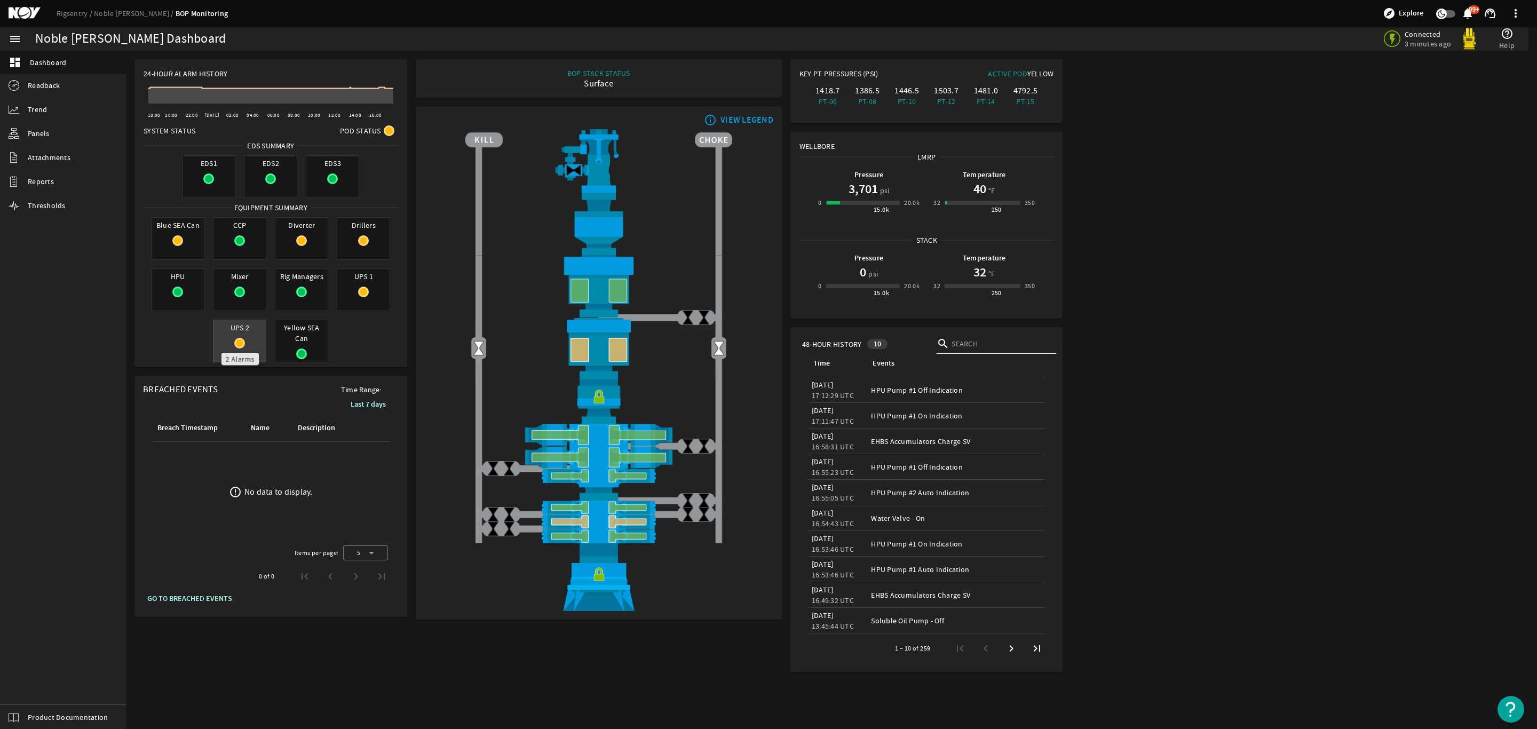
click at [239, 345] on mat-icon at bounding box center [239, 343] width 11 height 11
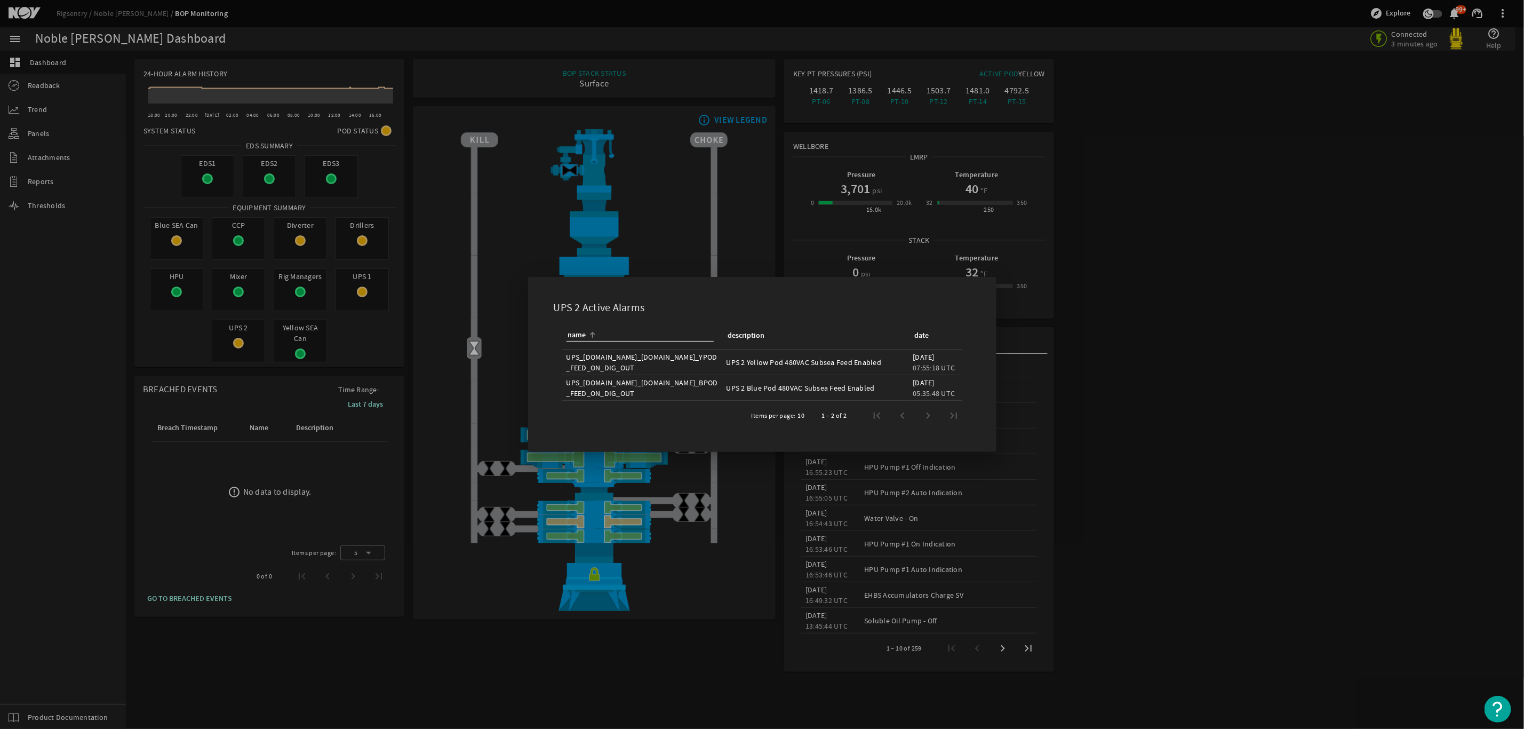
drag, startPoint x: 1247, startPoint y: 383, endPoint x: 1236, endPoint y: 375, distance: 13.8
click at [1247, 381] on div at bounding box center [762, 364] width 1524 height 729
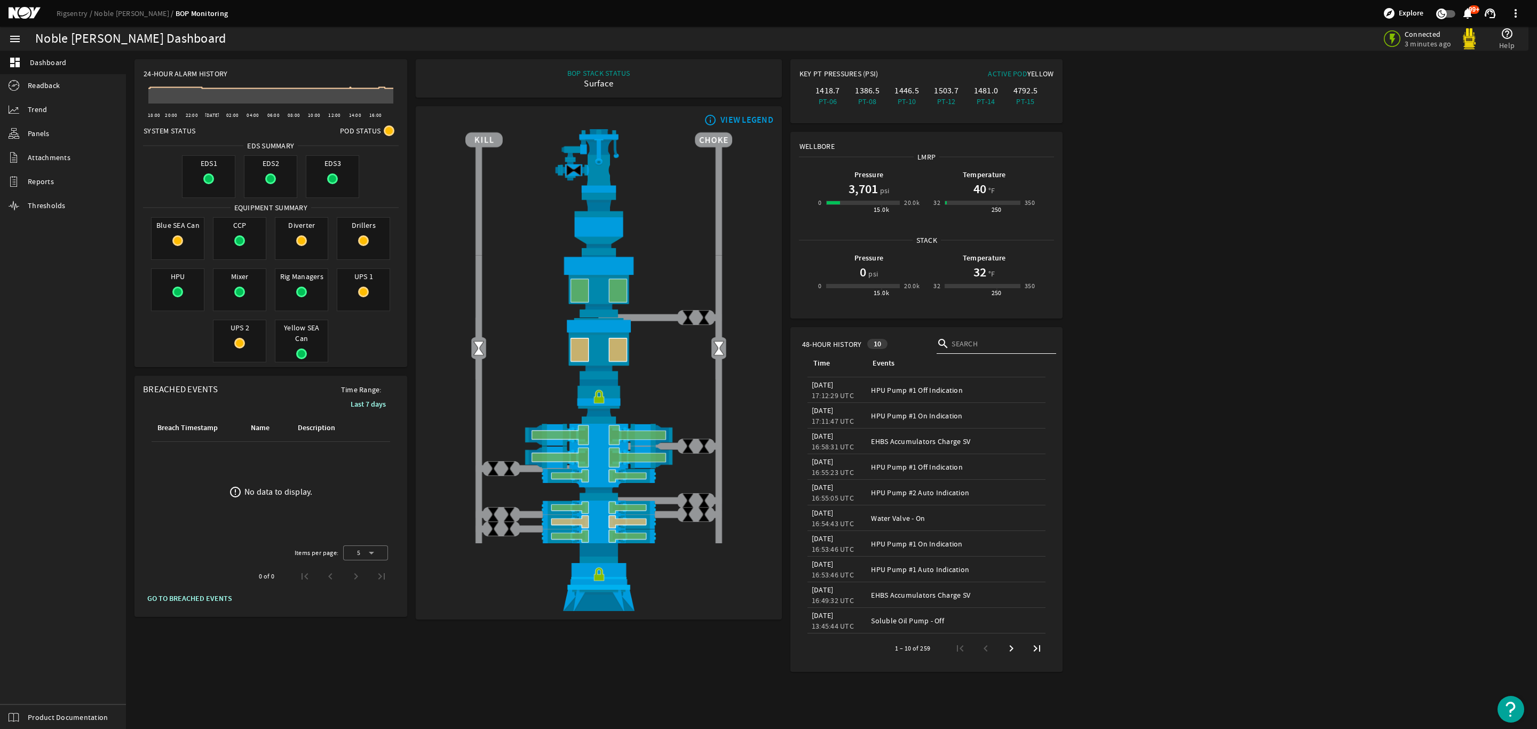
click at [429, 371] on ds-loading-wrapper at bounding box center [598, 370] width 349 height 482
click at [51, 86] on span "Readback" at bounding box center [44, 85] width 32 height 11
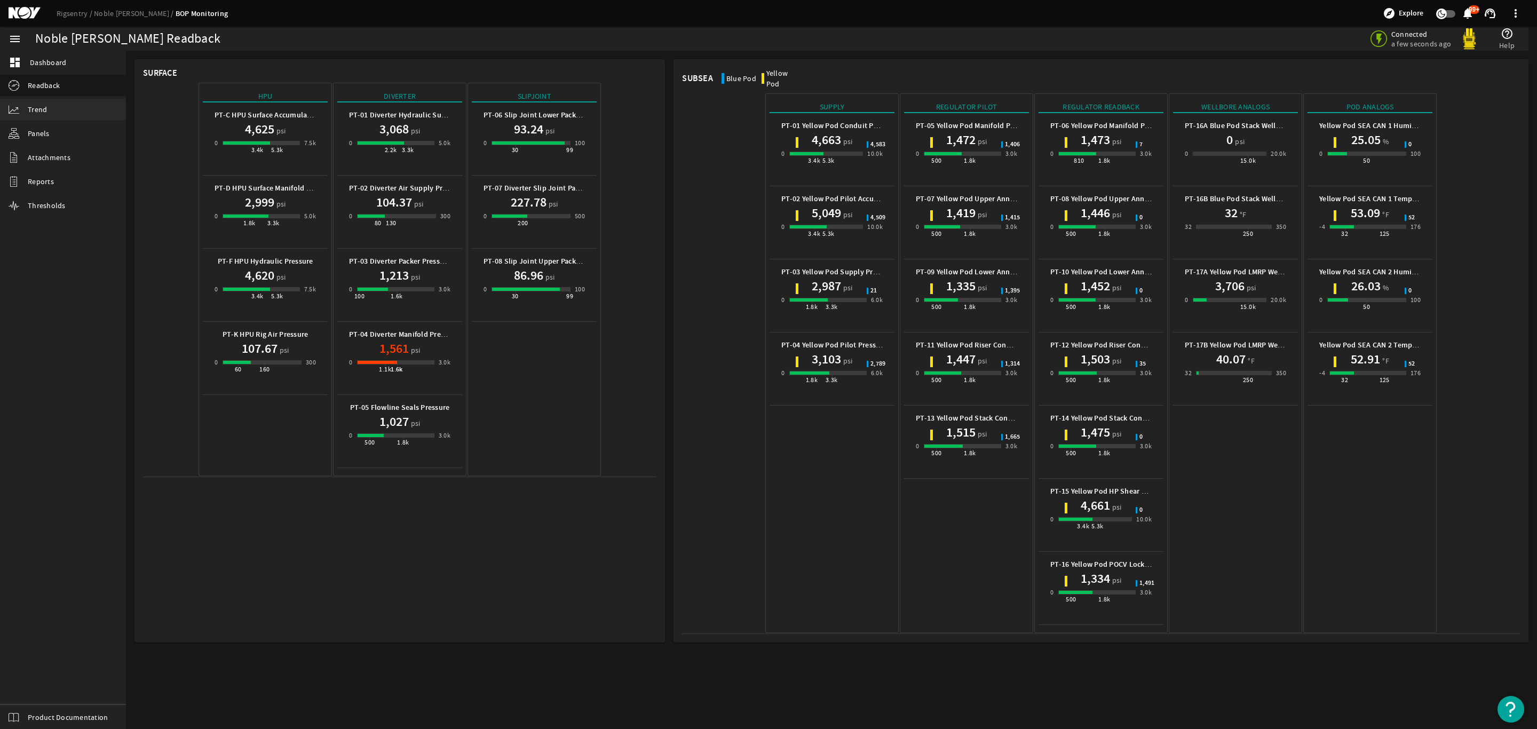
click at [40, 111] on span "Trend" at bounding box center [37, 109] width 19 height 11
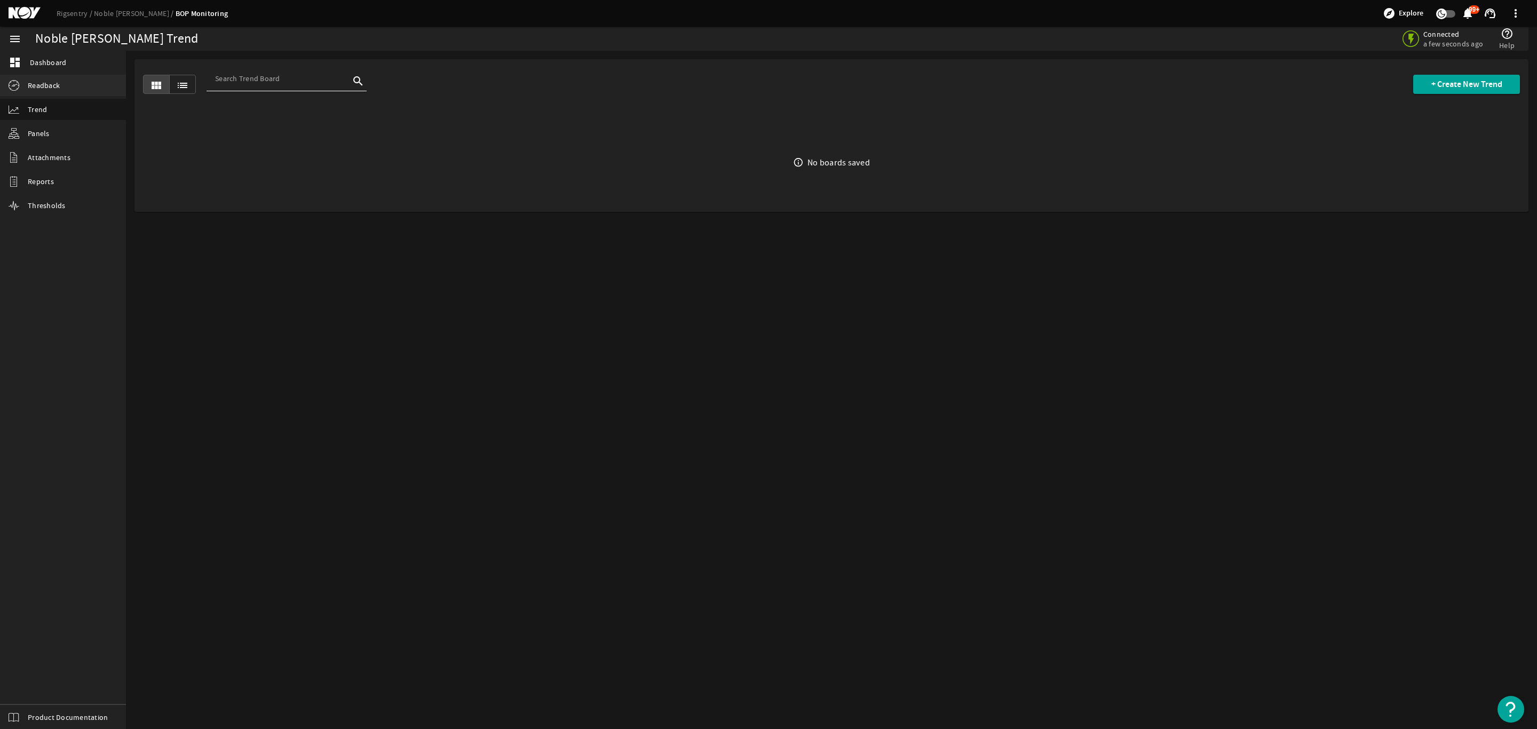
click at [37, 87] on span "Readback" at bounding box center [44, 85] width 32 height 11
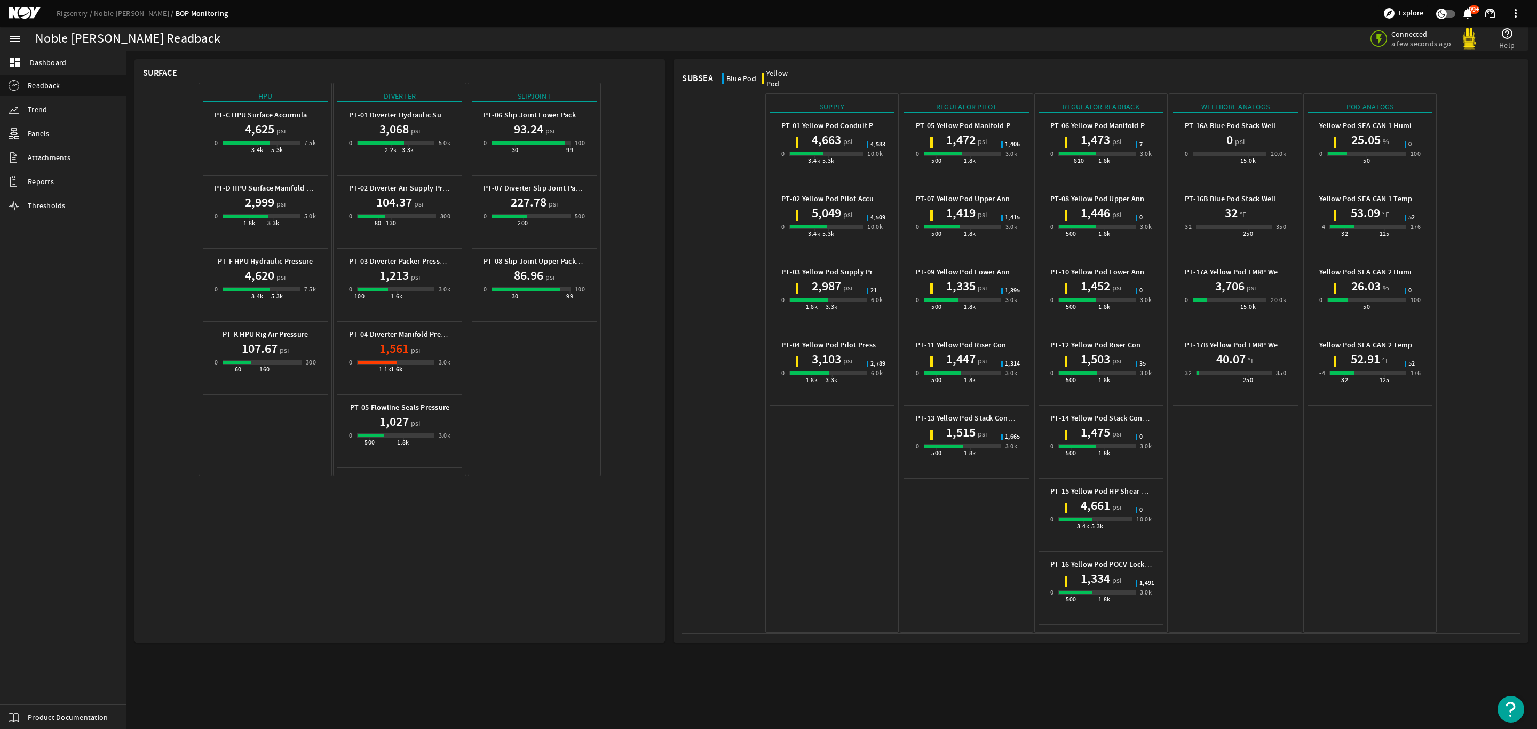
click at [1364, 204] on h1 "53.09" at bounding box center [1364, 212] width 29 height 17
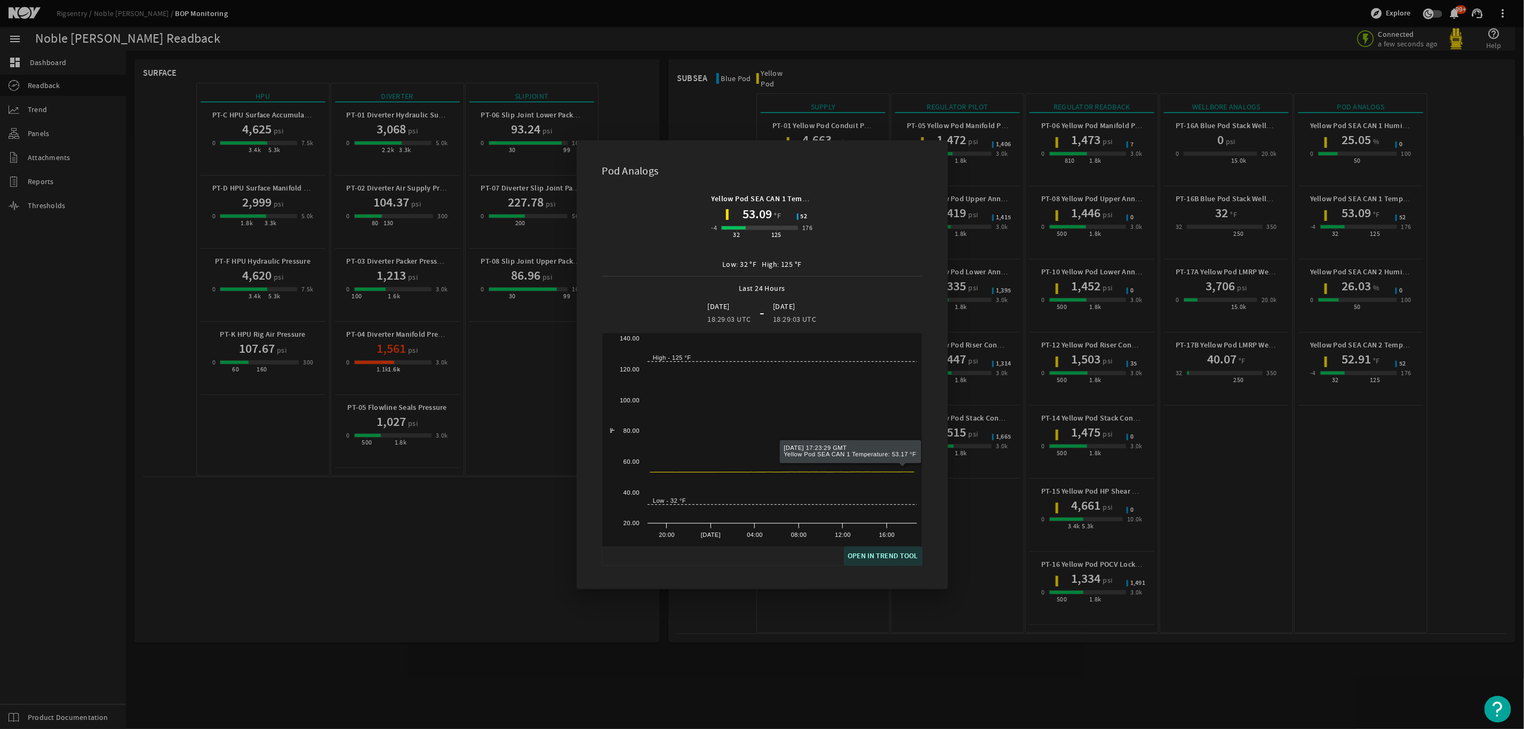
click at [894, 554] on span "OPEN IN TREND TOOL" at bounding box center [883, 556] width 70 height 13
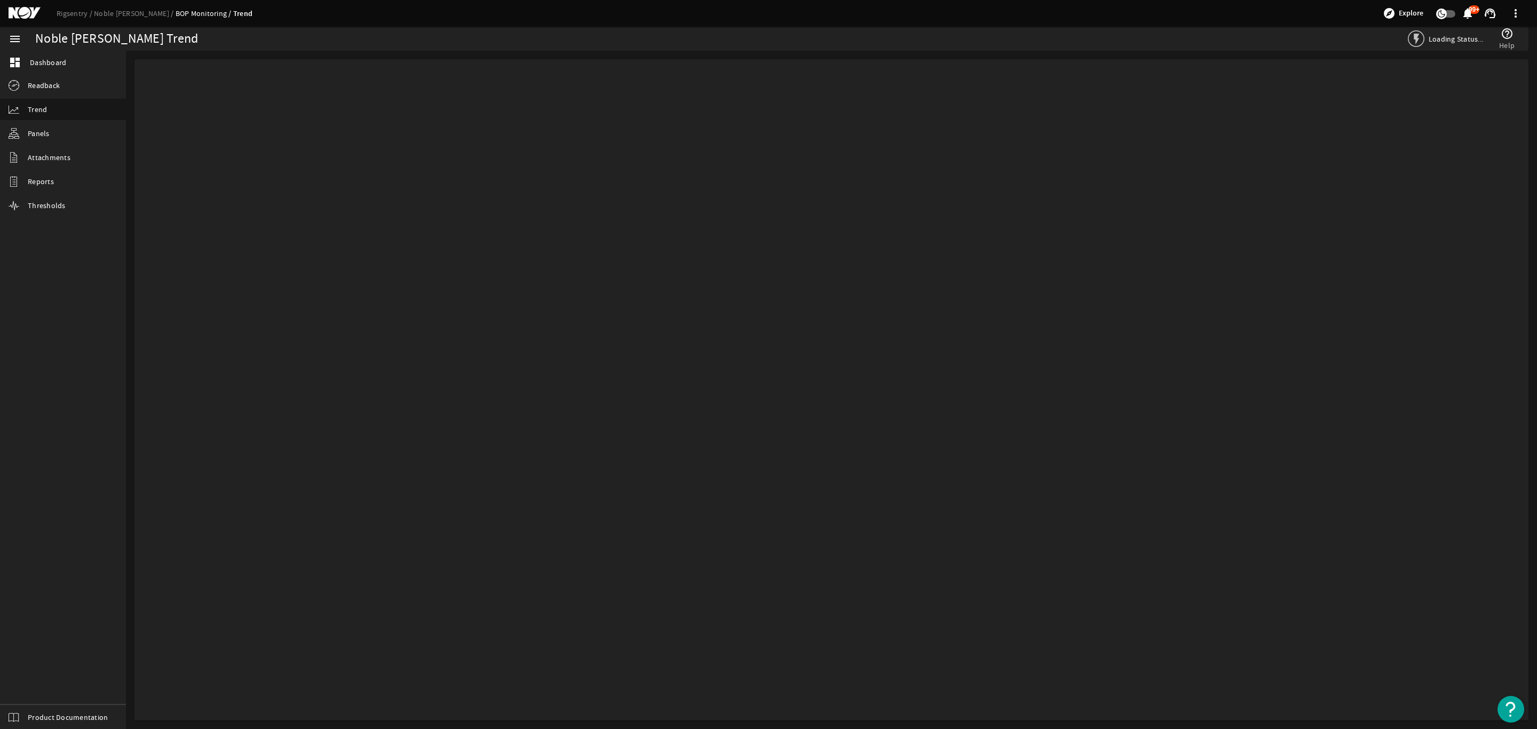
select select "ALL"
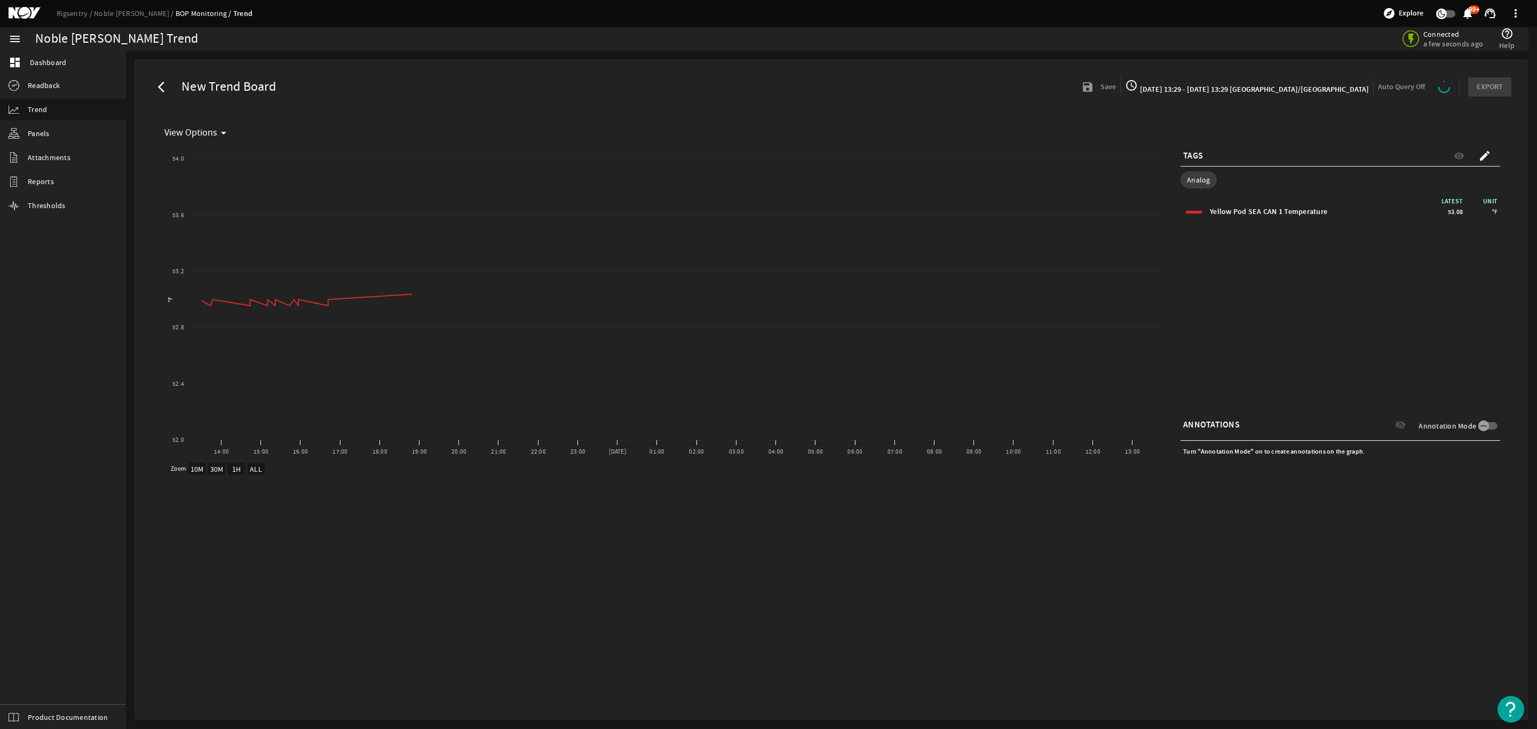
select select "ALL"
click at [161, 90] on mat-icon "arrow_back_ios" at bounding box center [164, 87] width 13 height 13
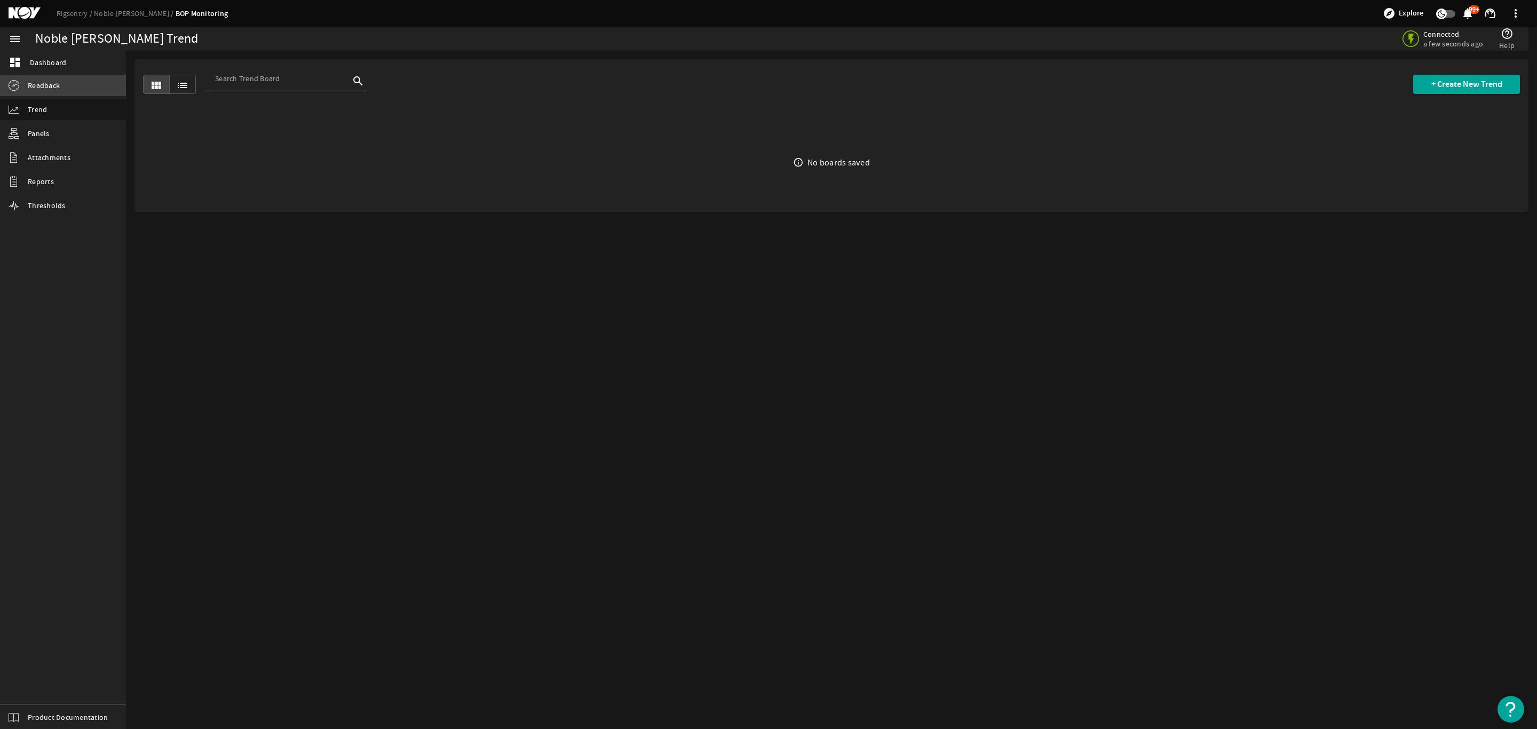
click at [36, 80] on span "Readback" at bounding box center [44, 85] width 32 height 11
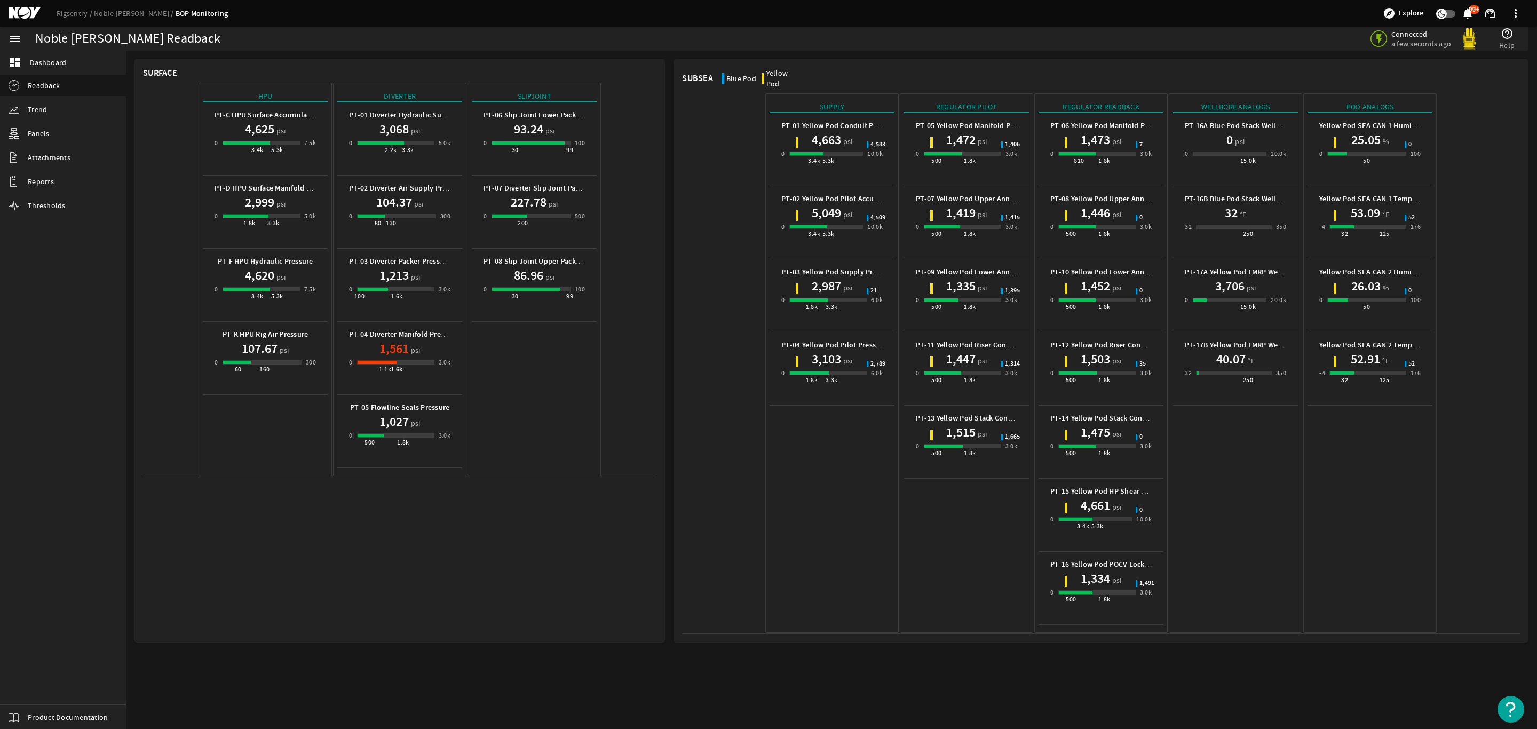
click at [1367, 351] on h1 "52.91" at bounding box center [1364, 359] width 29 height 17
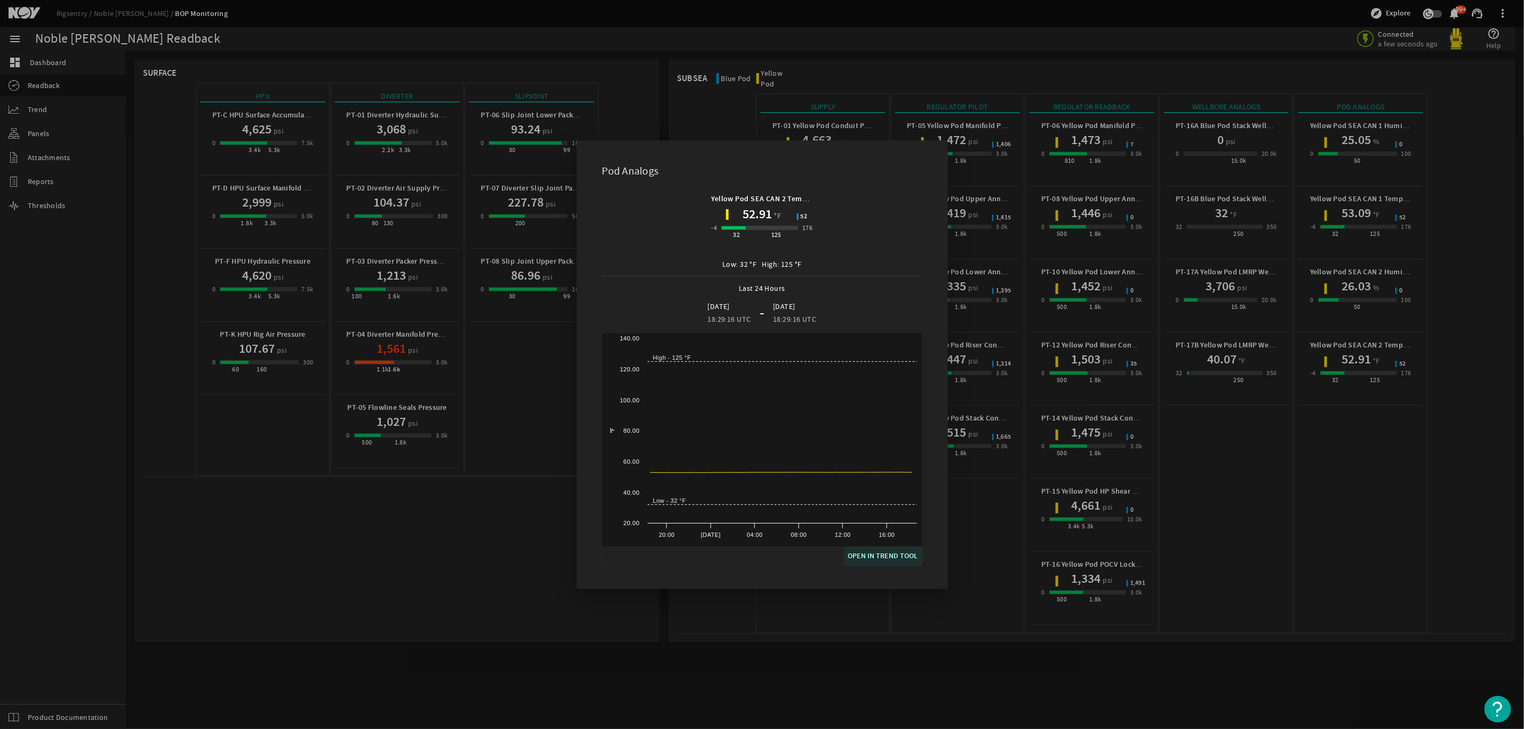
click at [903, 553] on span "OPEN IN TREND TOOL" at bounding box center [883, 556] width 70 height 13
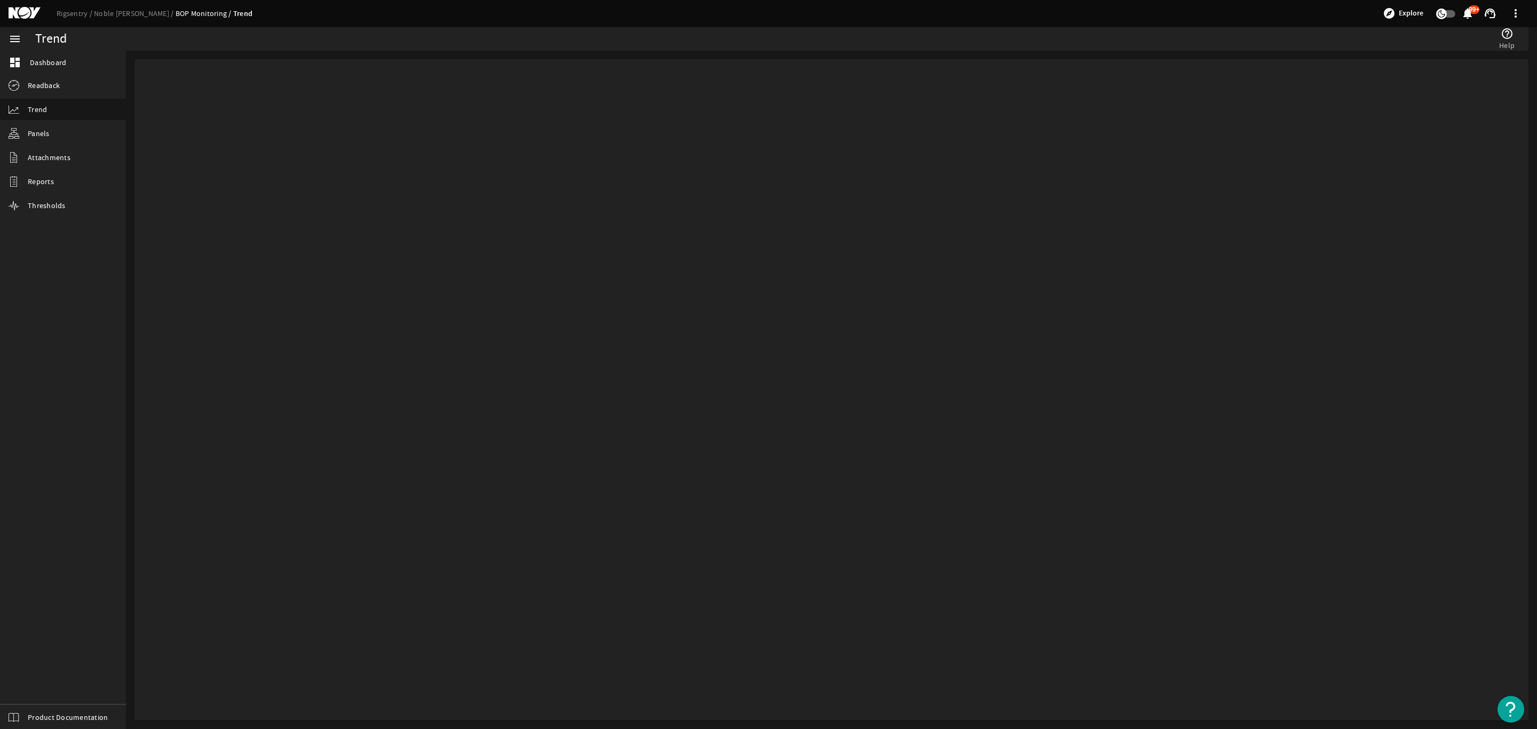
select select "ALL"
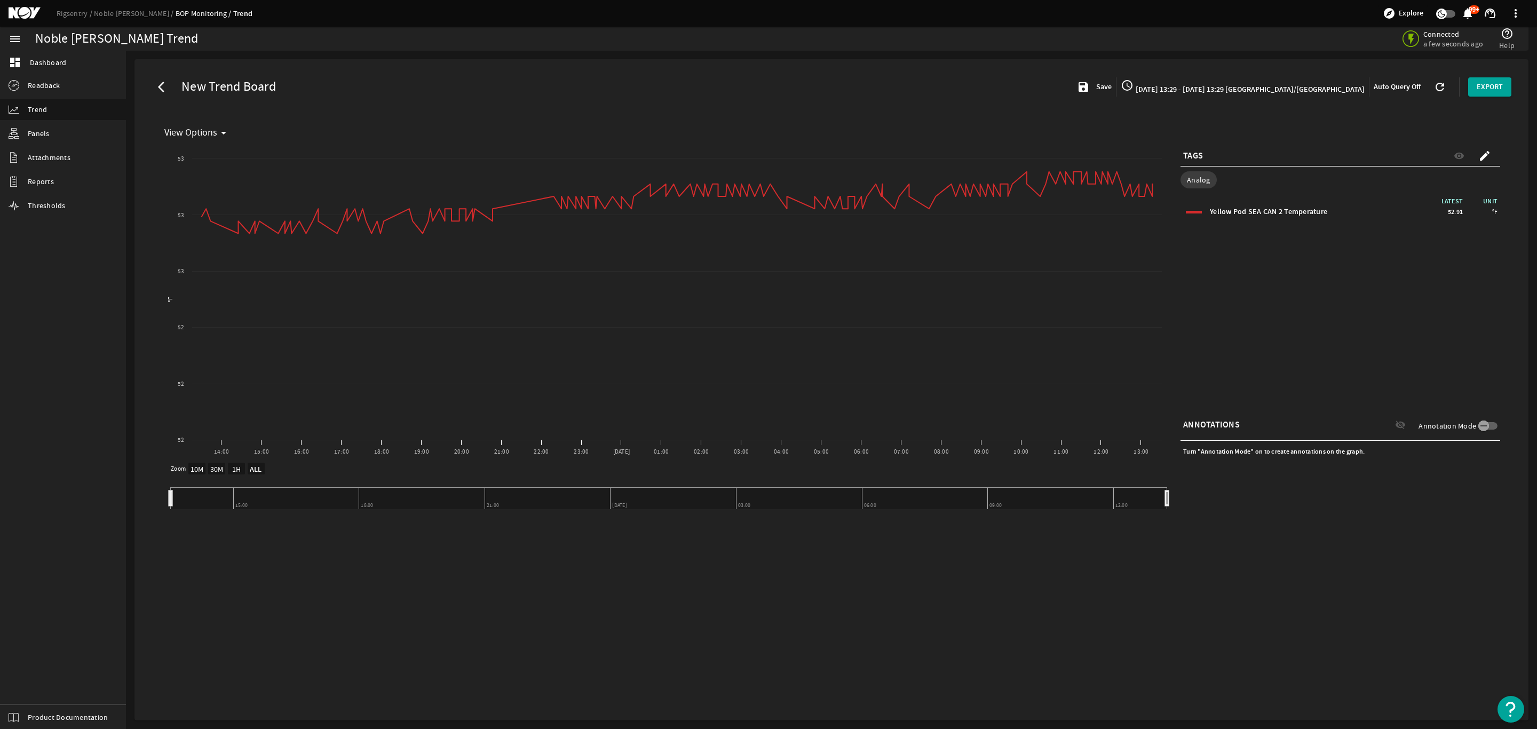
click at [157, 90] on button "arrow_back_ios" at bounding box center [165, 87] width 26 height 26
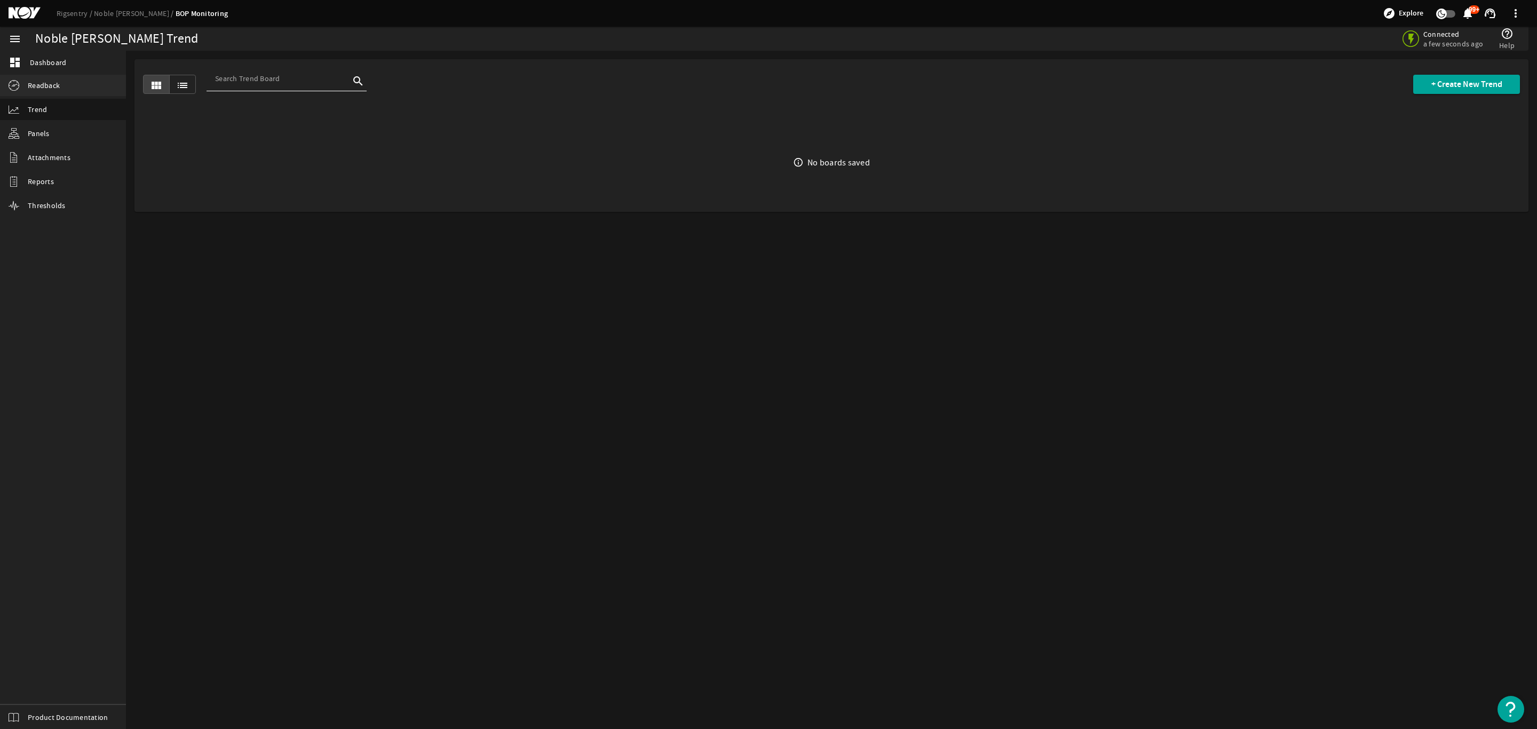
click at [54, 82] on span "Readback" at bounding box center [44, 85] width 32 height 11
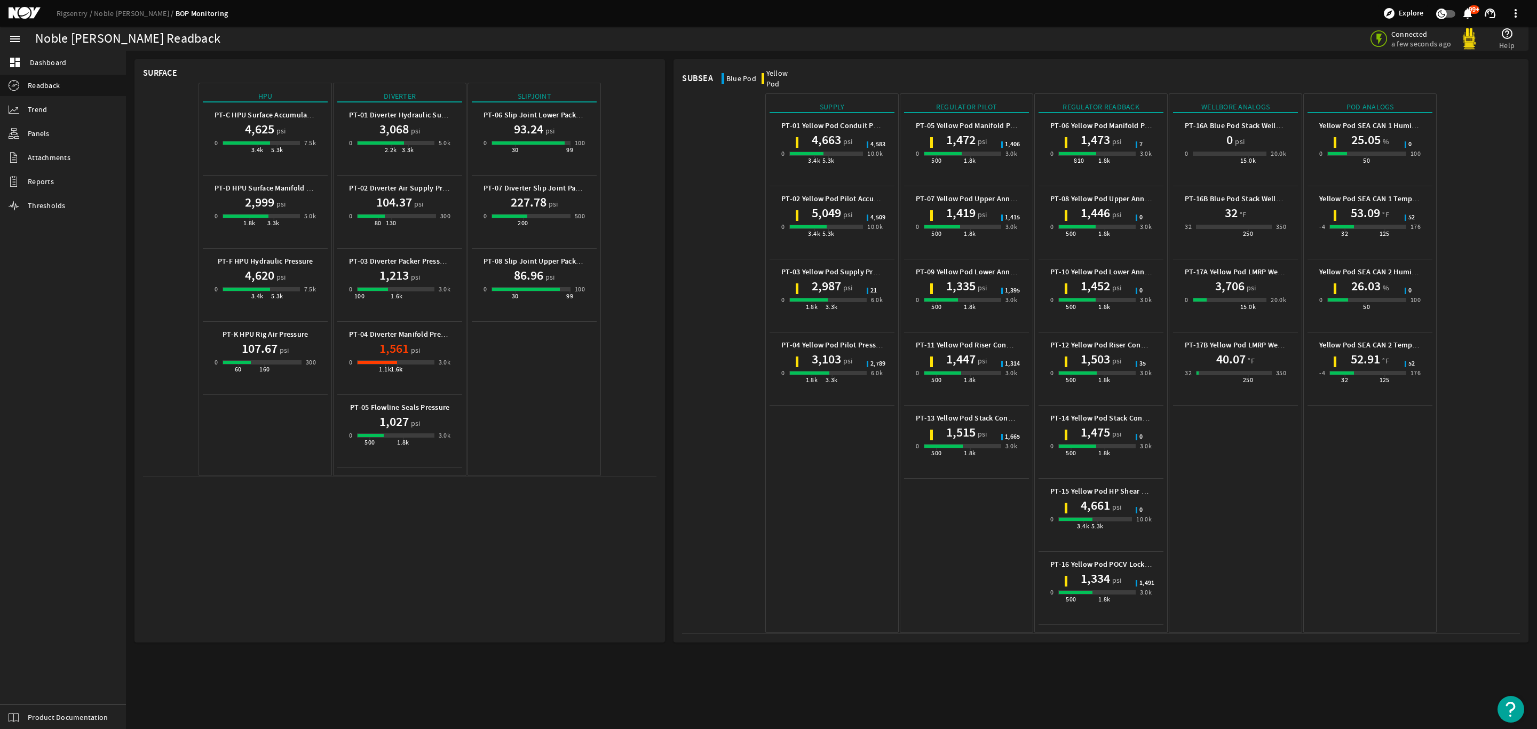
click at [1372, 277] on h1 "26.03" at bounding box center [1365, 285] width 29 height 17
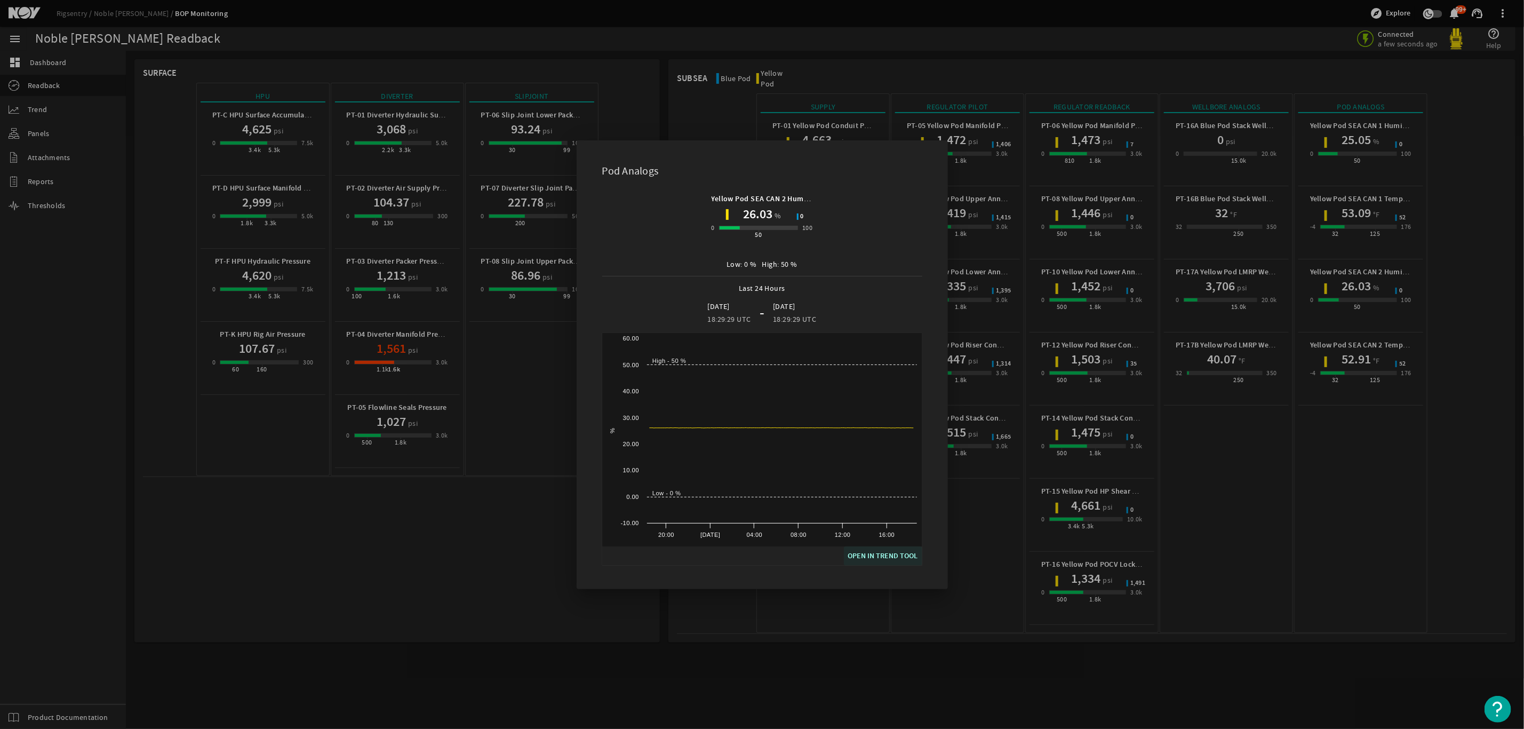
click at [900, 554] on span "OPEN IN TREND TOOL" at bounding box center [883, 556] width 70 height 13
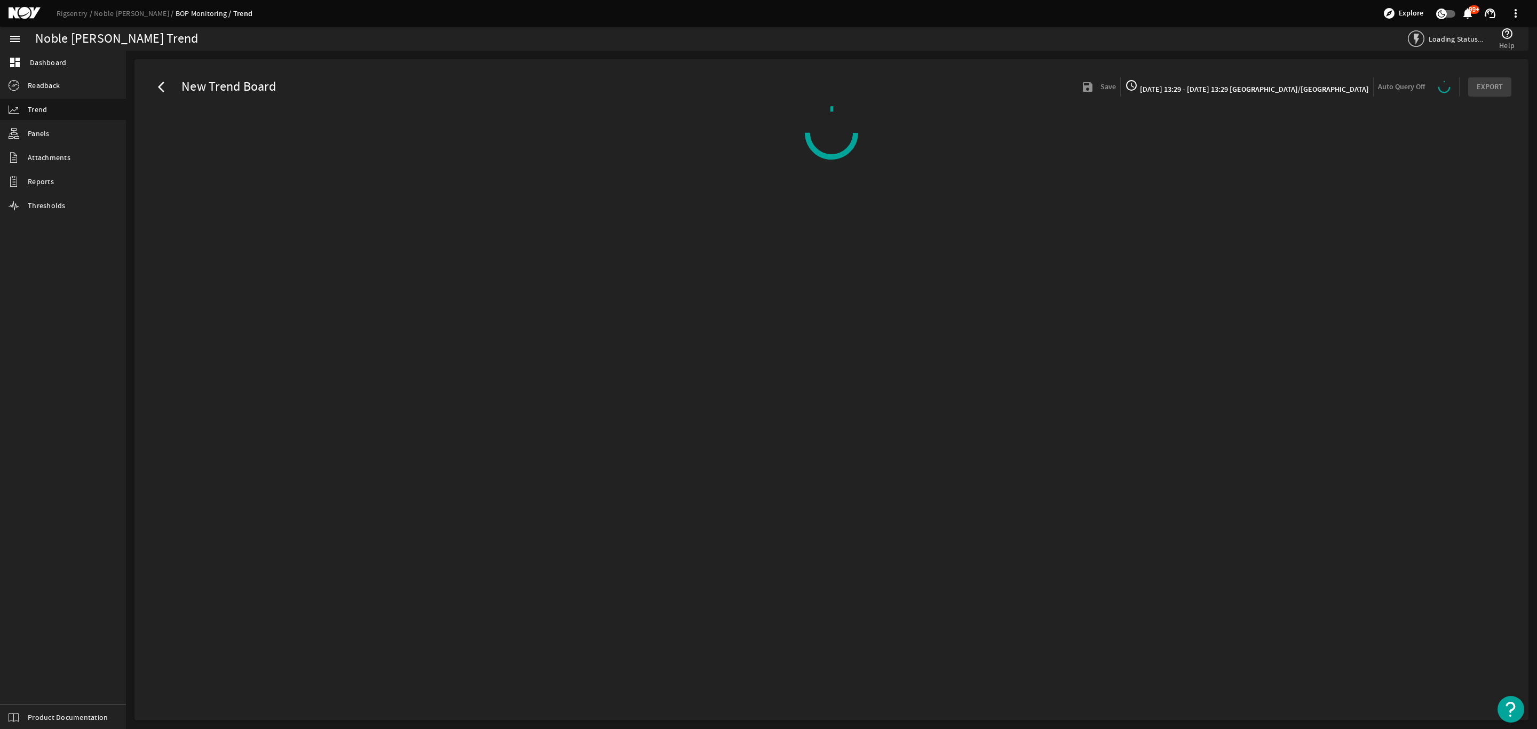
select select "ALL"
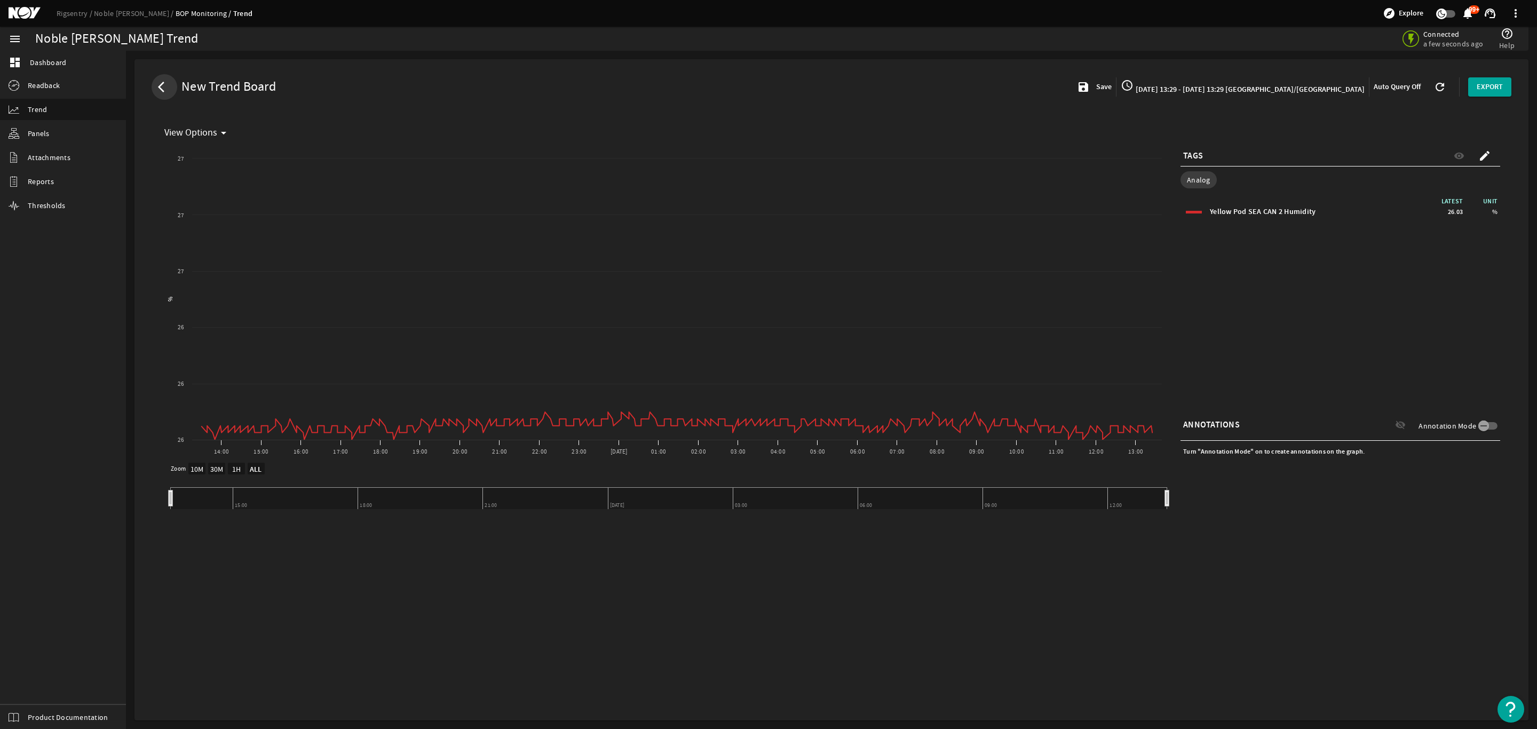
click at [156, 90] on span at bounding box center [164, 86] width 19 height 19
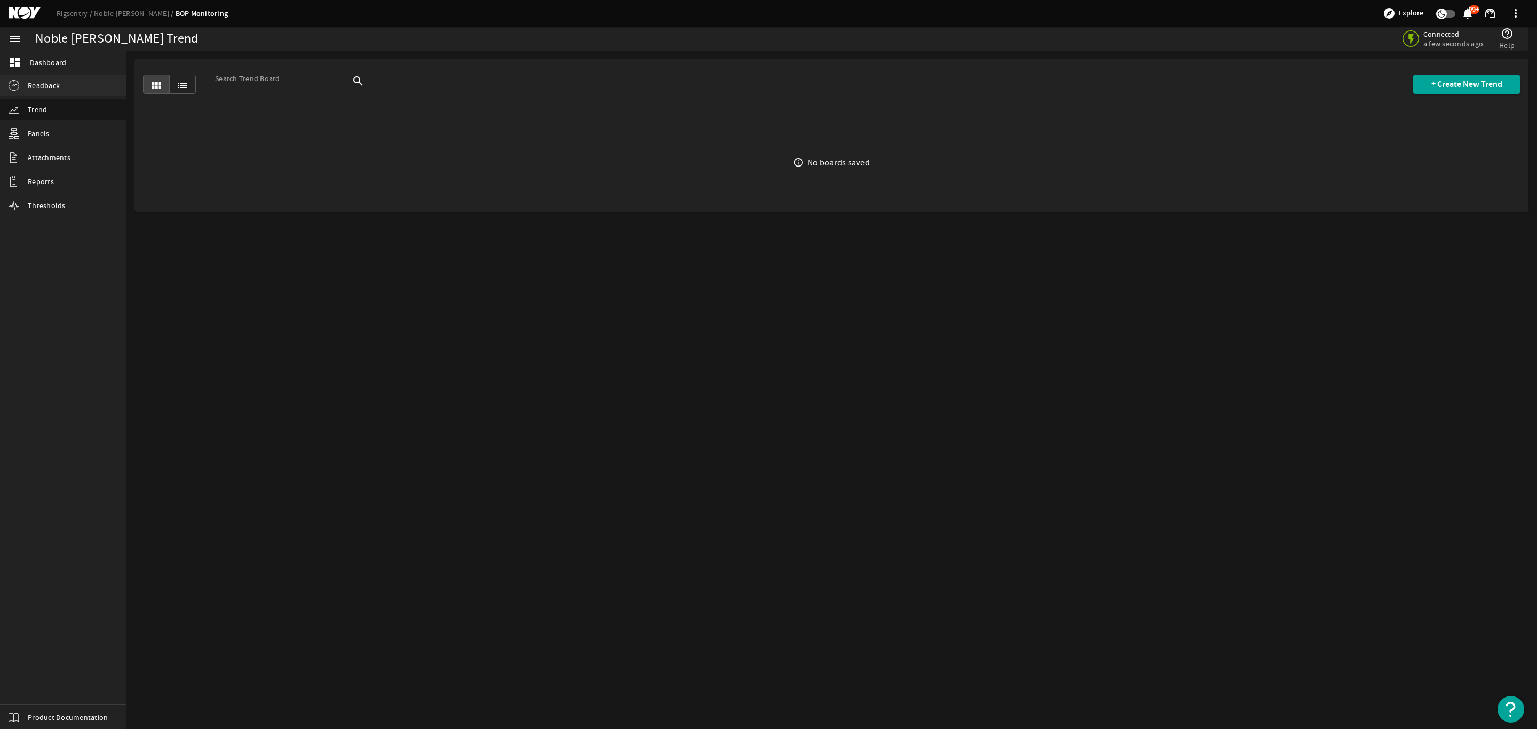
click at [58, 82] on span "Readback" at bounding box center [44, 85] width 32 height 11
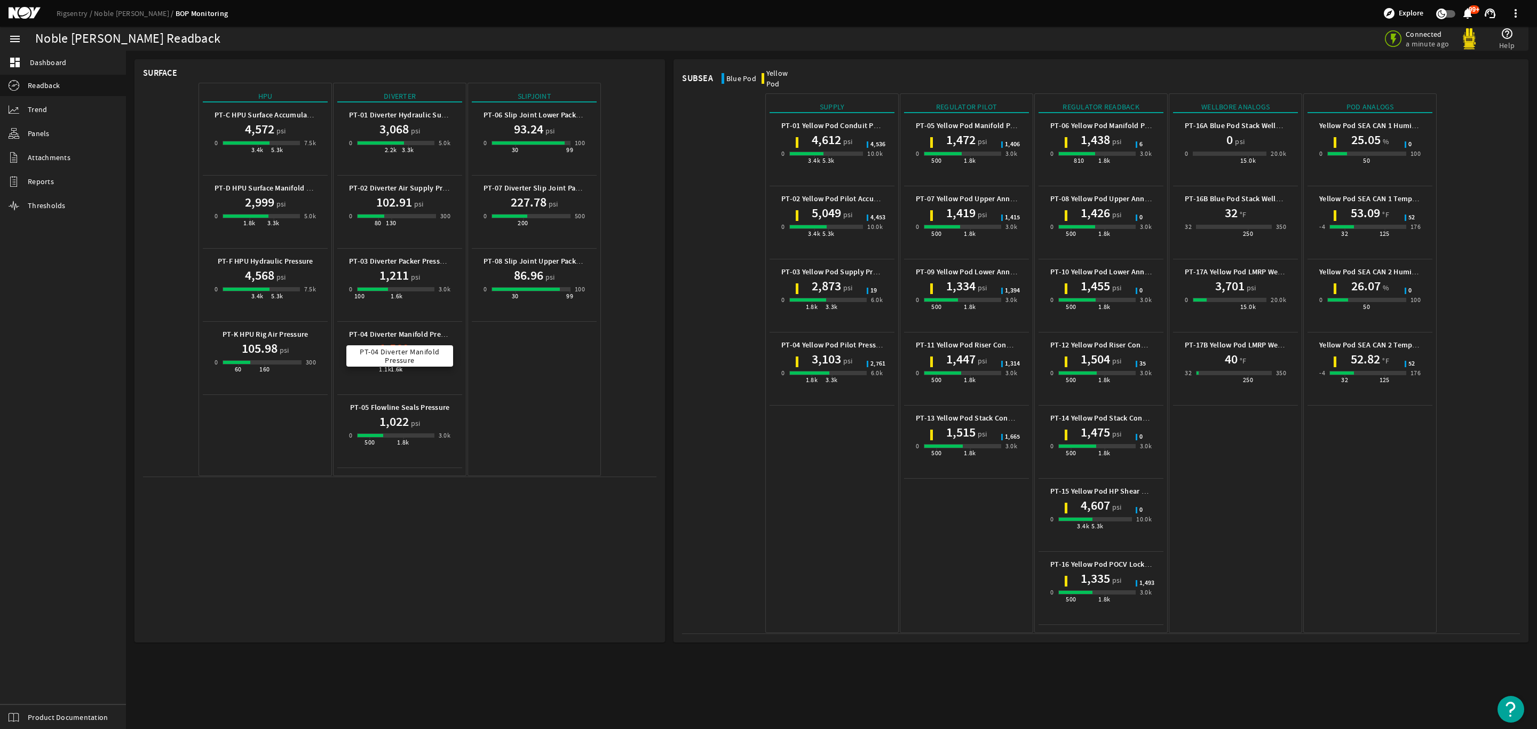
click at [397, 335] on b "PT-04 Diverter Manifold Pressure" at bounding box center [403, 334] width 109 height 10
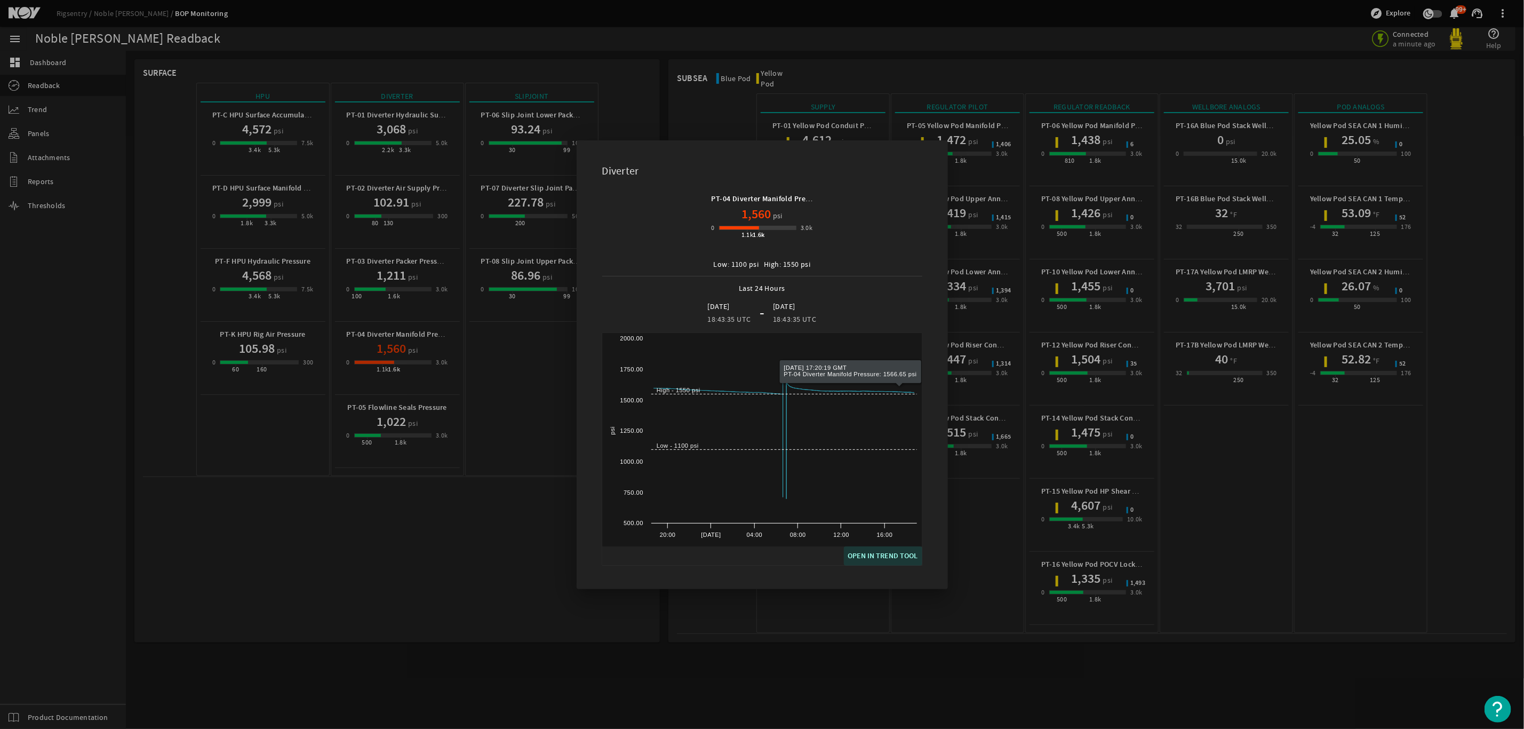
click at [889, 552] on span "OPEN IN TREND TOOL" at bounding box center [883, 556] width 70 height 13
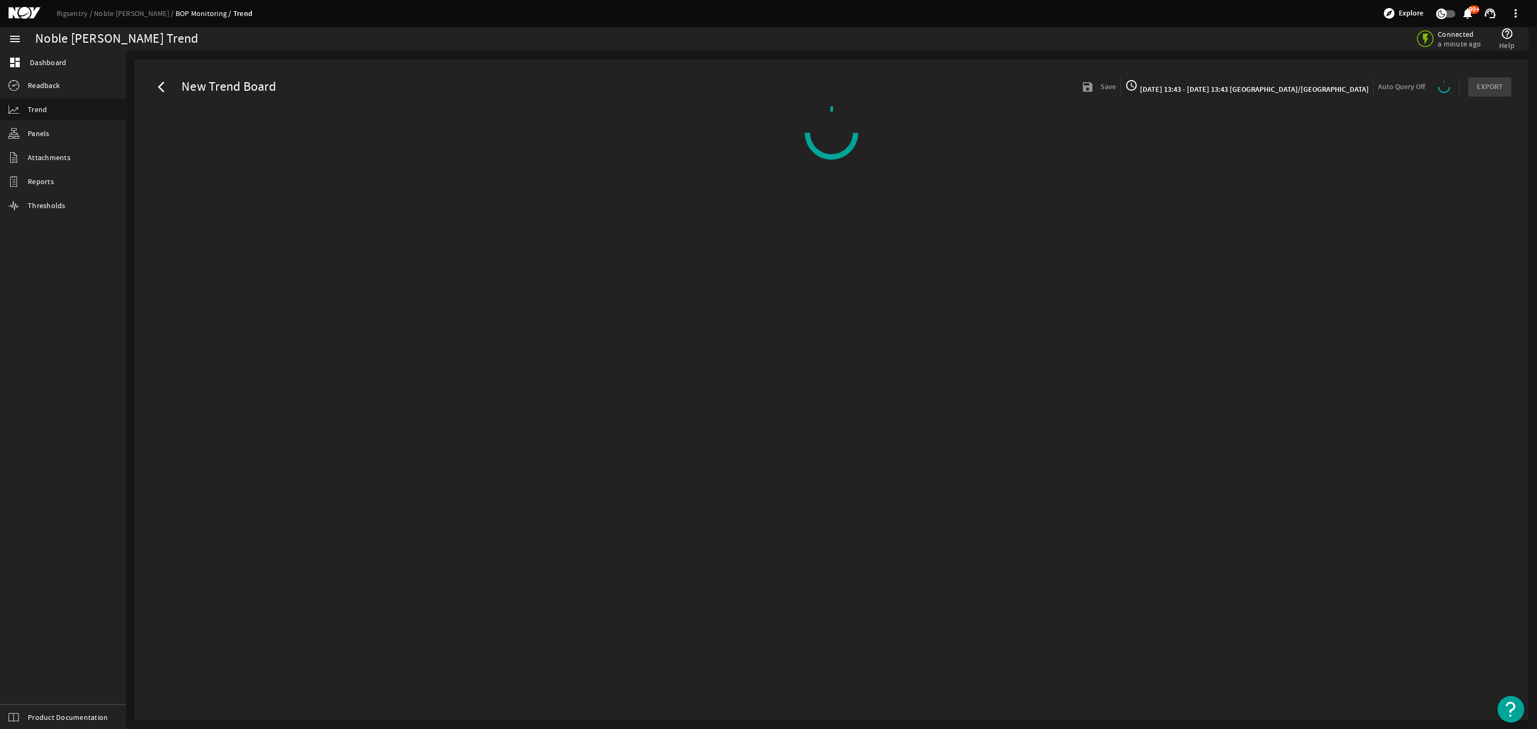
select select "10M"
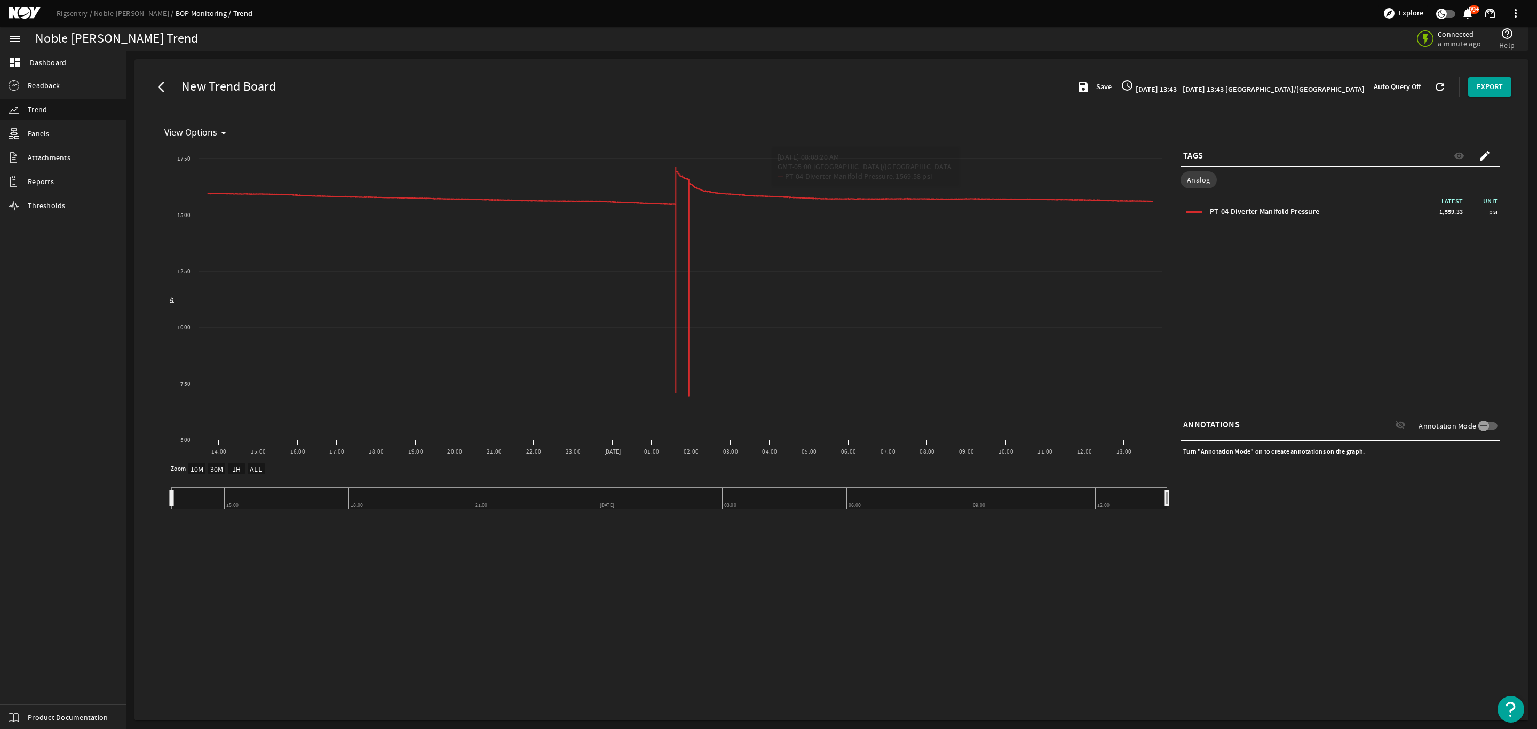
click at [1304, 92] on span "10/13/2025 13:43 - 10/14/2025 13:43 America/Chicago" at bounding box center [1248, 89] width 231 height 10
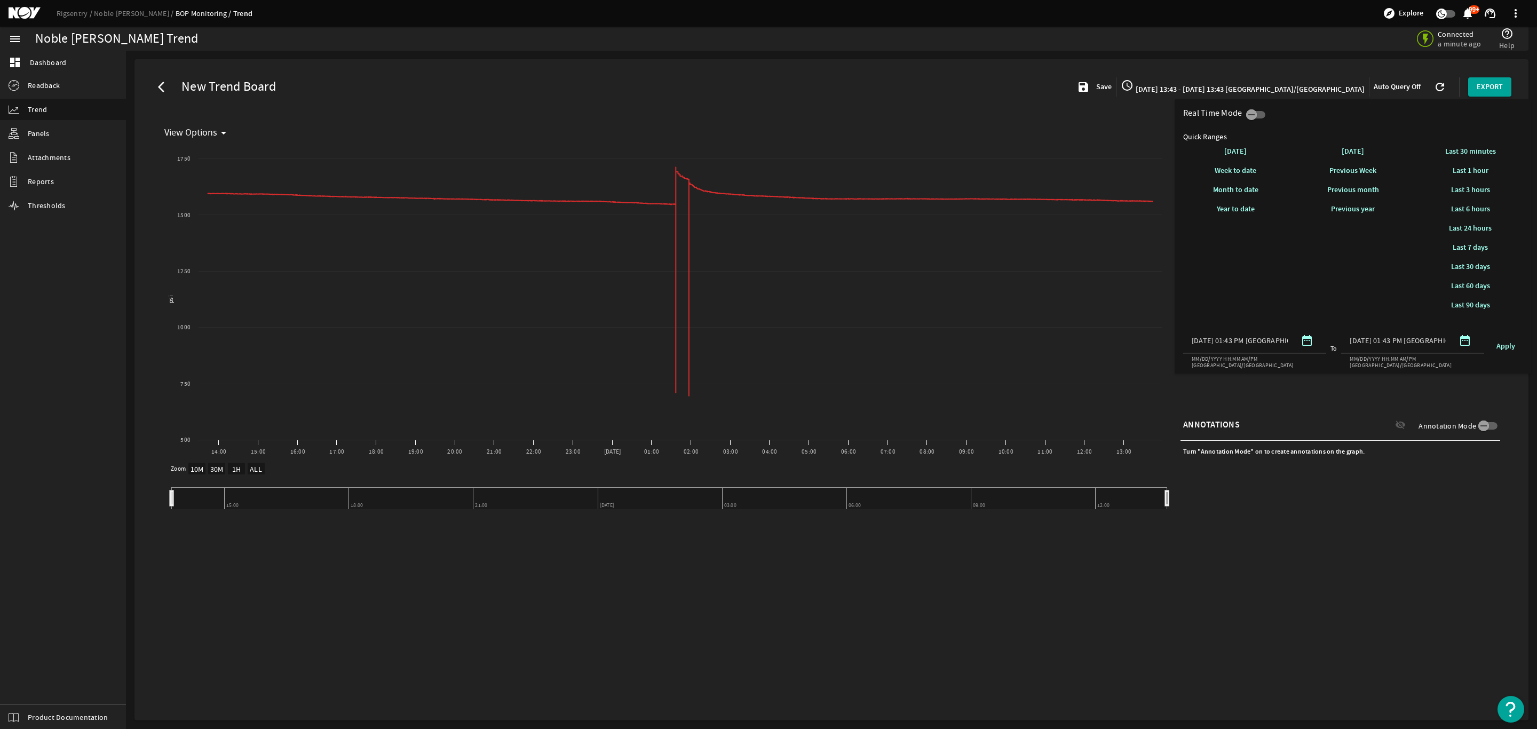
click at [1475, 167] on span "Last 1 hour" at bounding box center [1470, 170] width 36 height 10
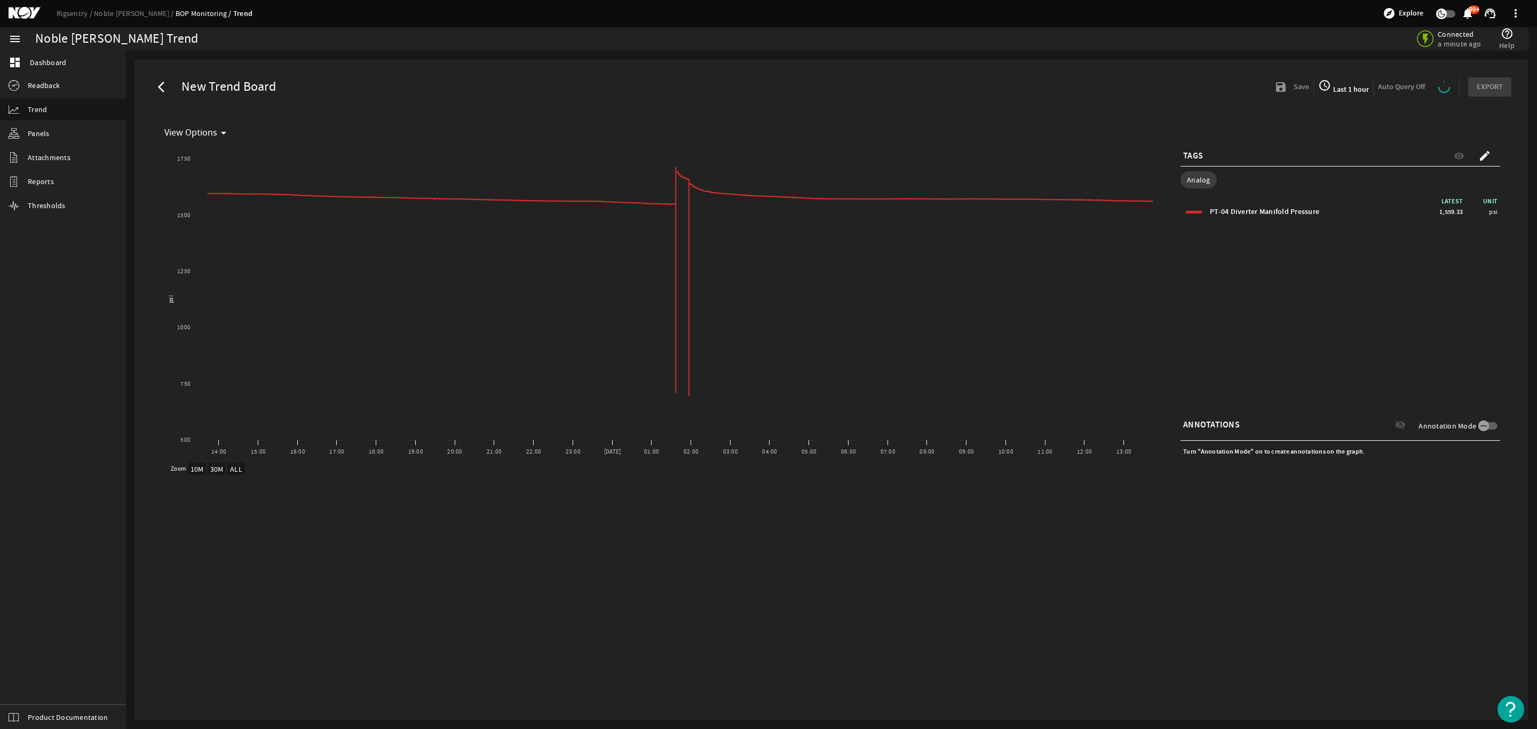
select select "ALL"
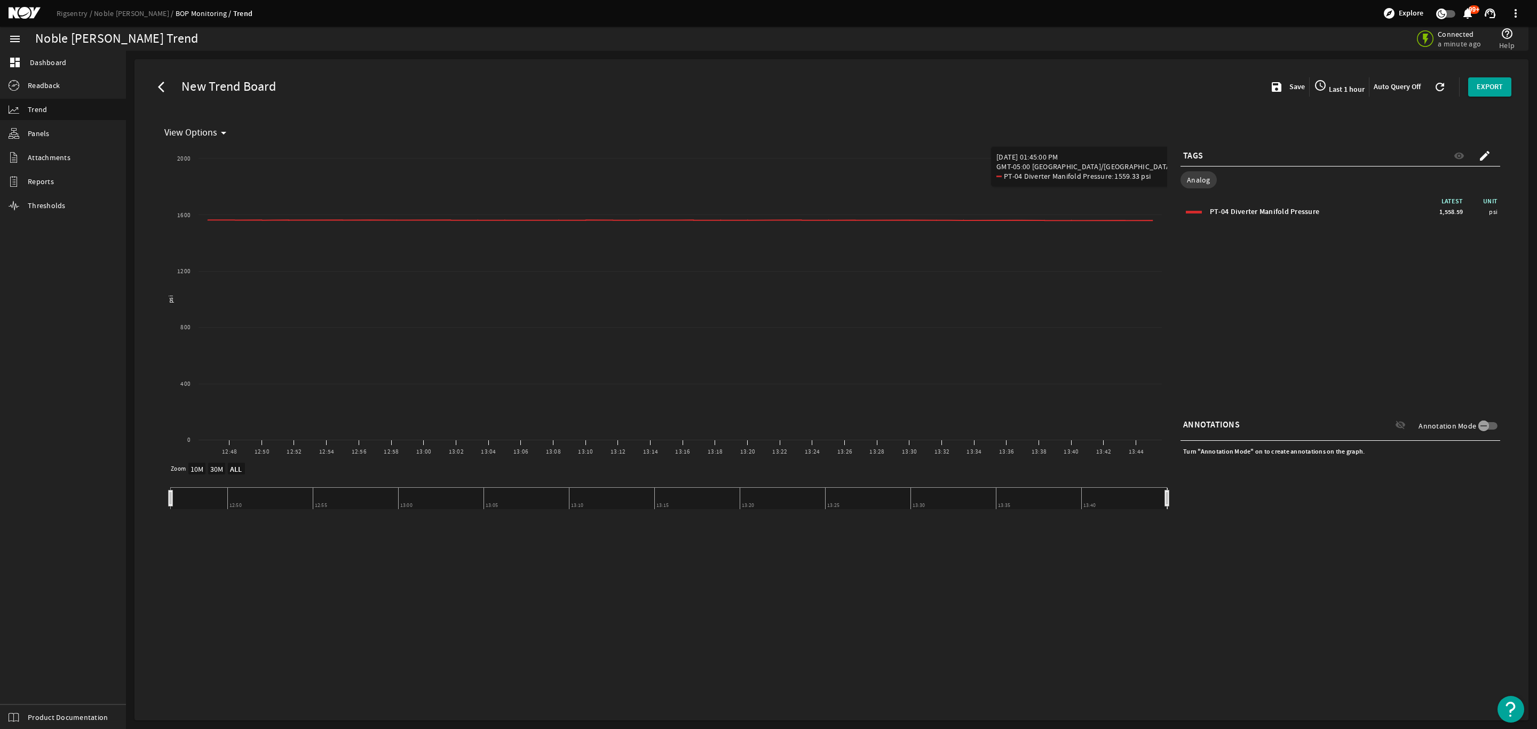
click at [1337, 85] on span "Last 1 hour" at bounding box center [1345, 89] width 38 height 10
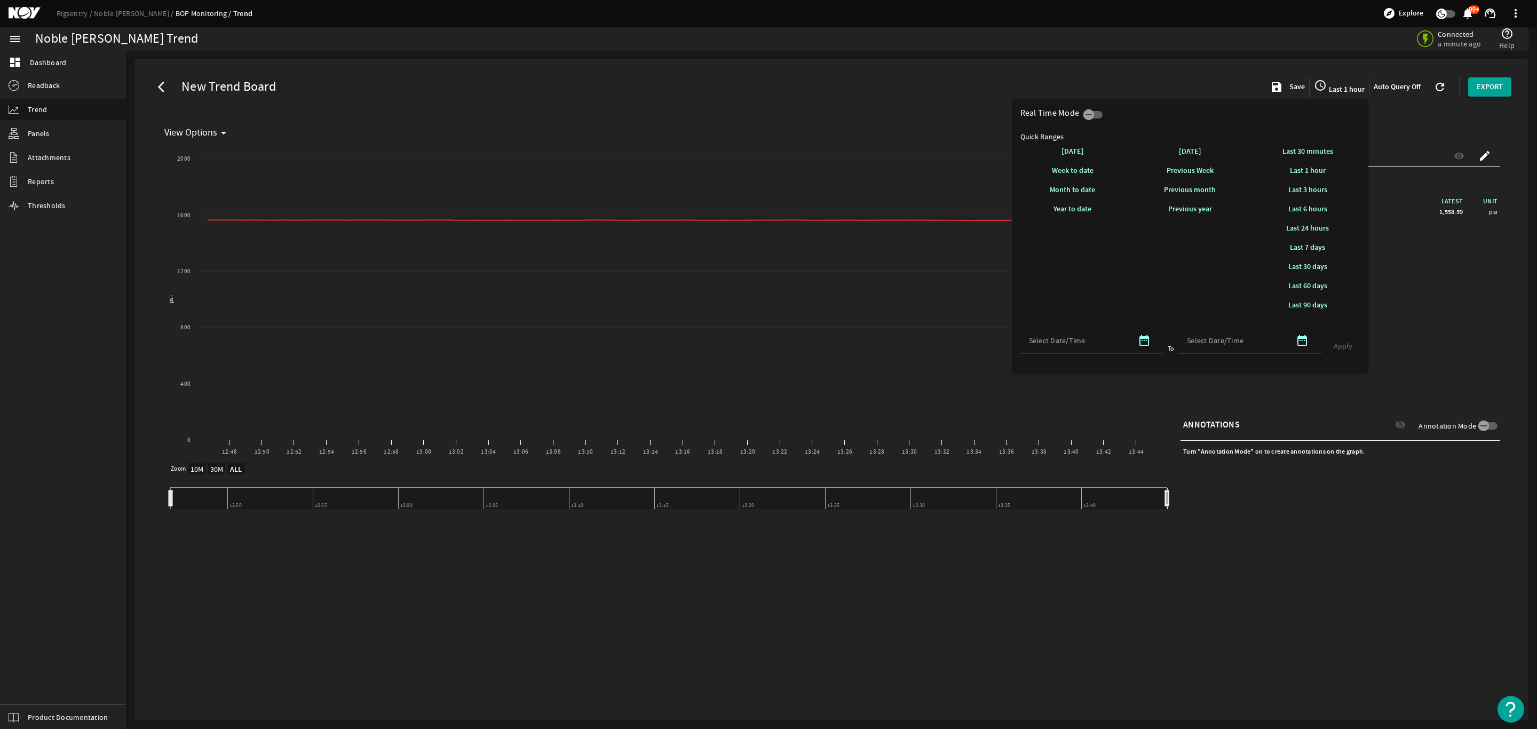
click at [1307, 190] on span "Last 3 hours" at bounding box center [1307, 190] width 39 height 10
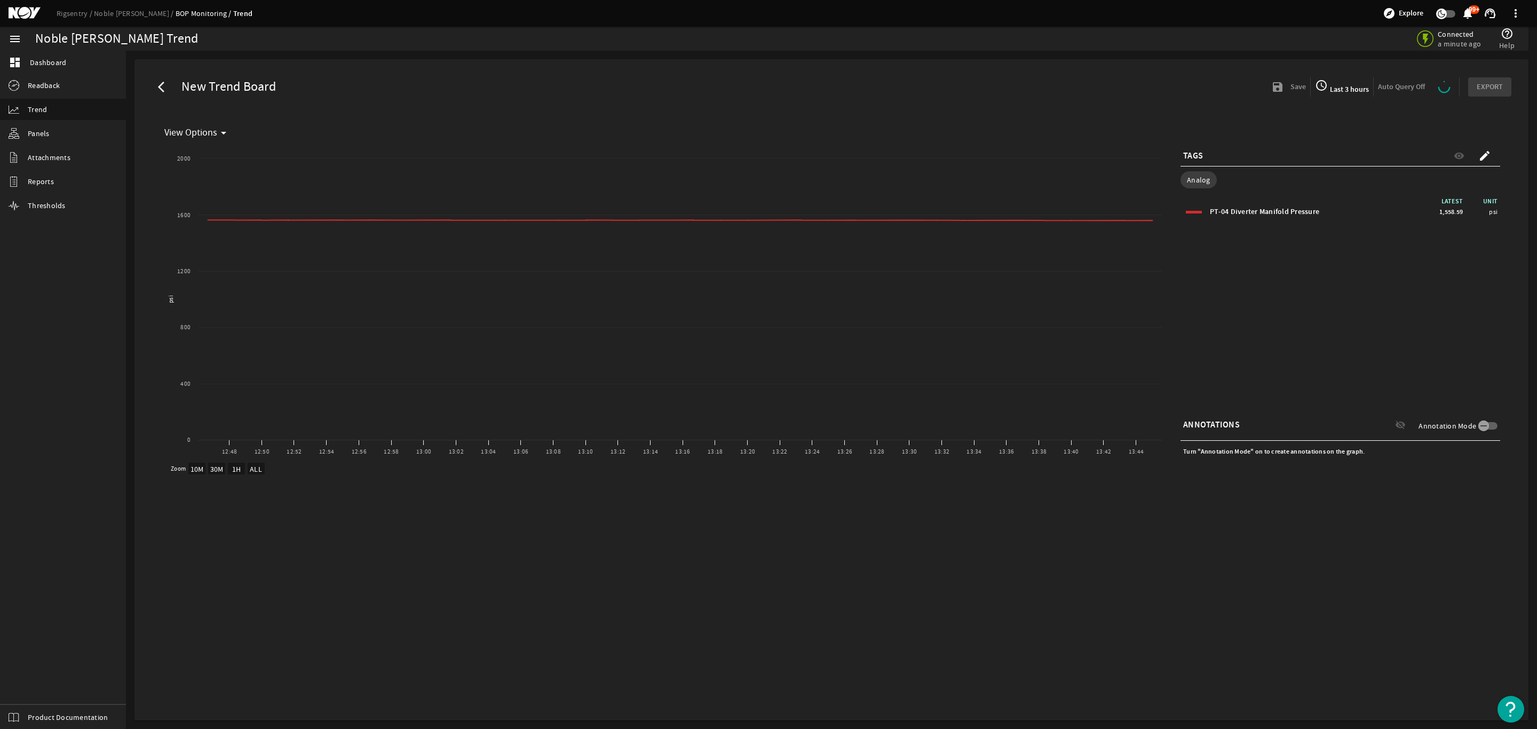
select select "ALL"
click at [1346, 90] on span "Last 3 hours" at bounding box center [1343, 89] width 41 height 10
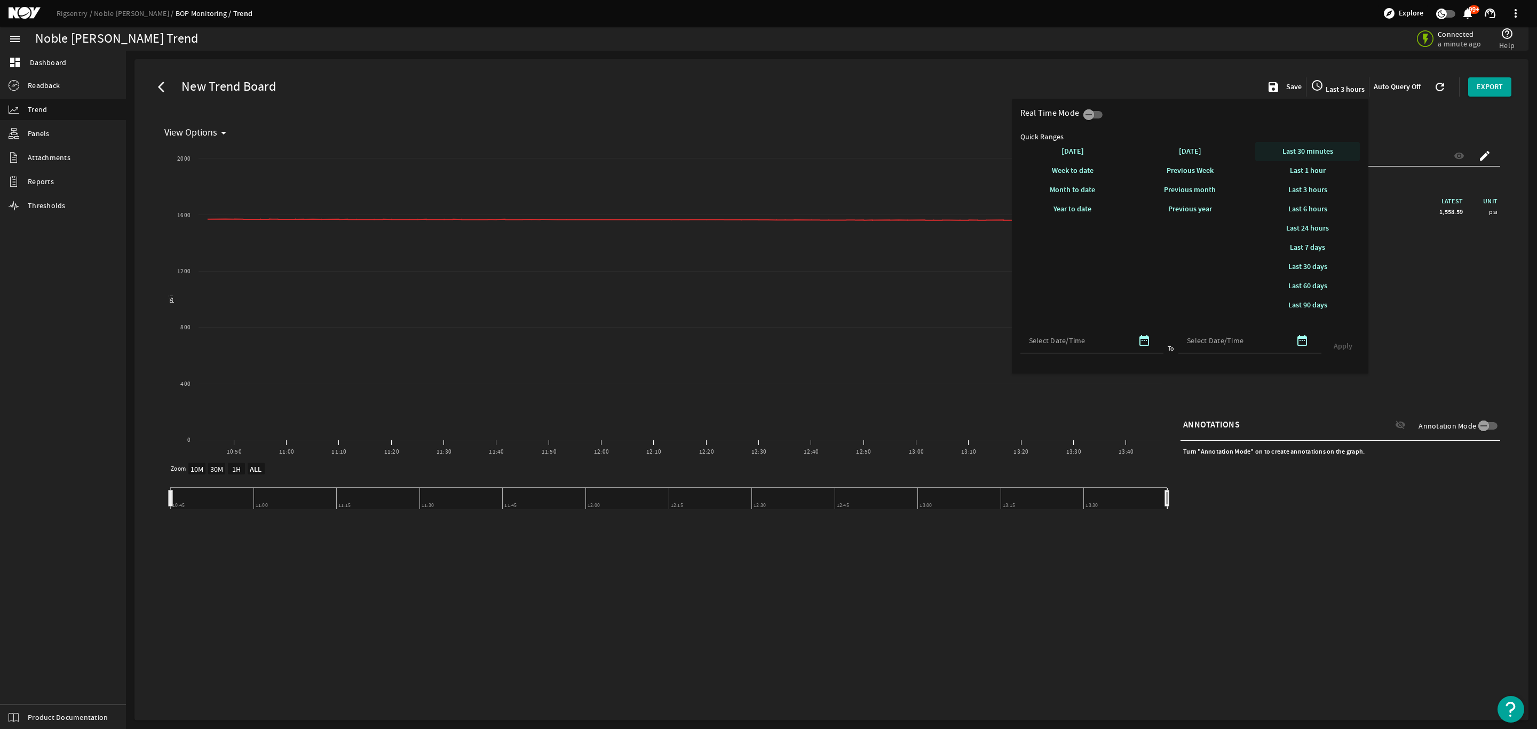
click at [1309, 152] on span "Last 30 minutes" at bounding box center [1307, 151] width 51 height 10
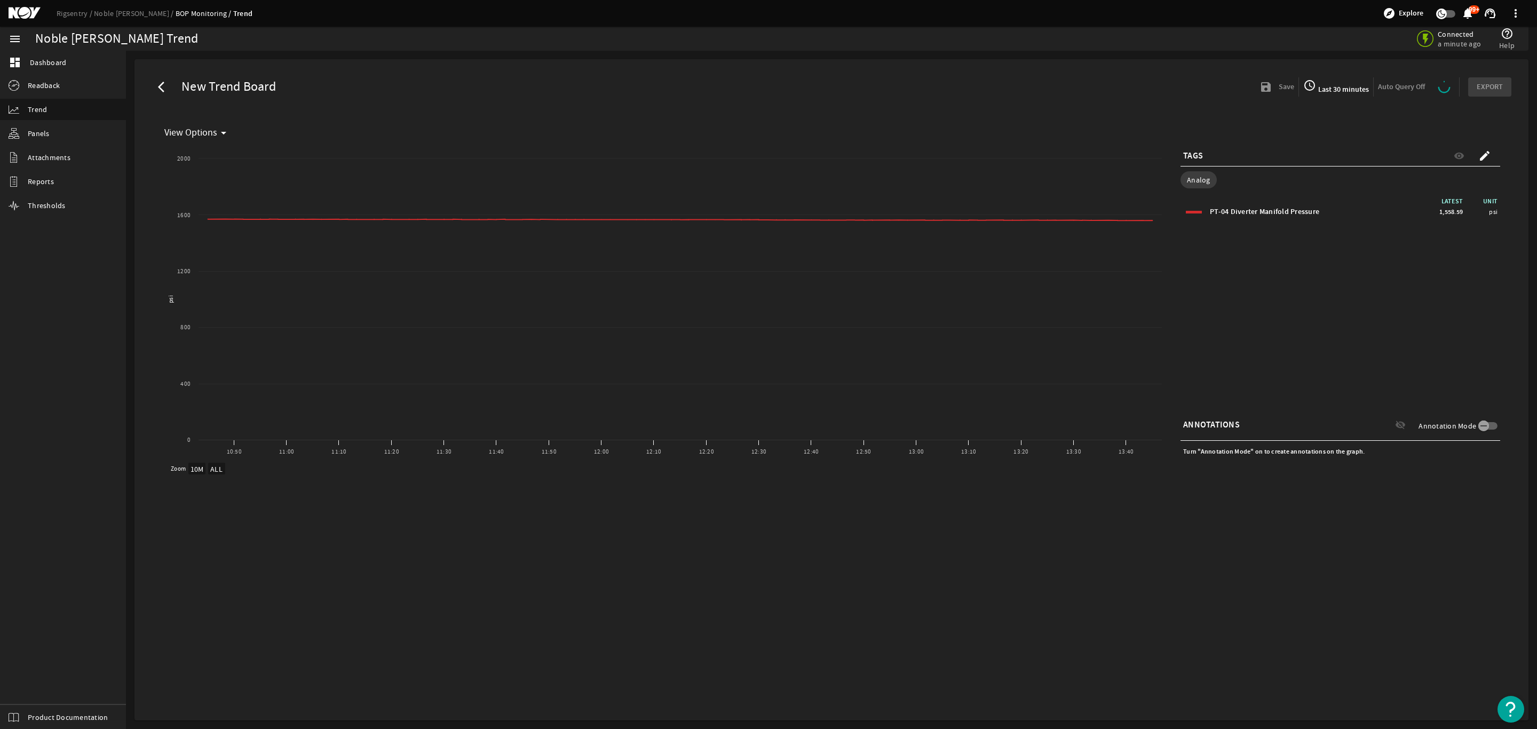
select select "ALL"
click at [1348, 91] on span "Last 30 minutes" at bounding box center [1337, 89] width 53 height 10
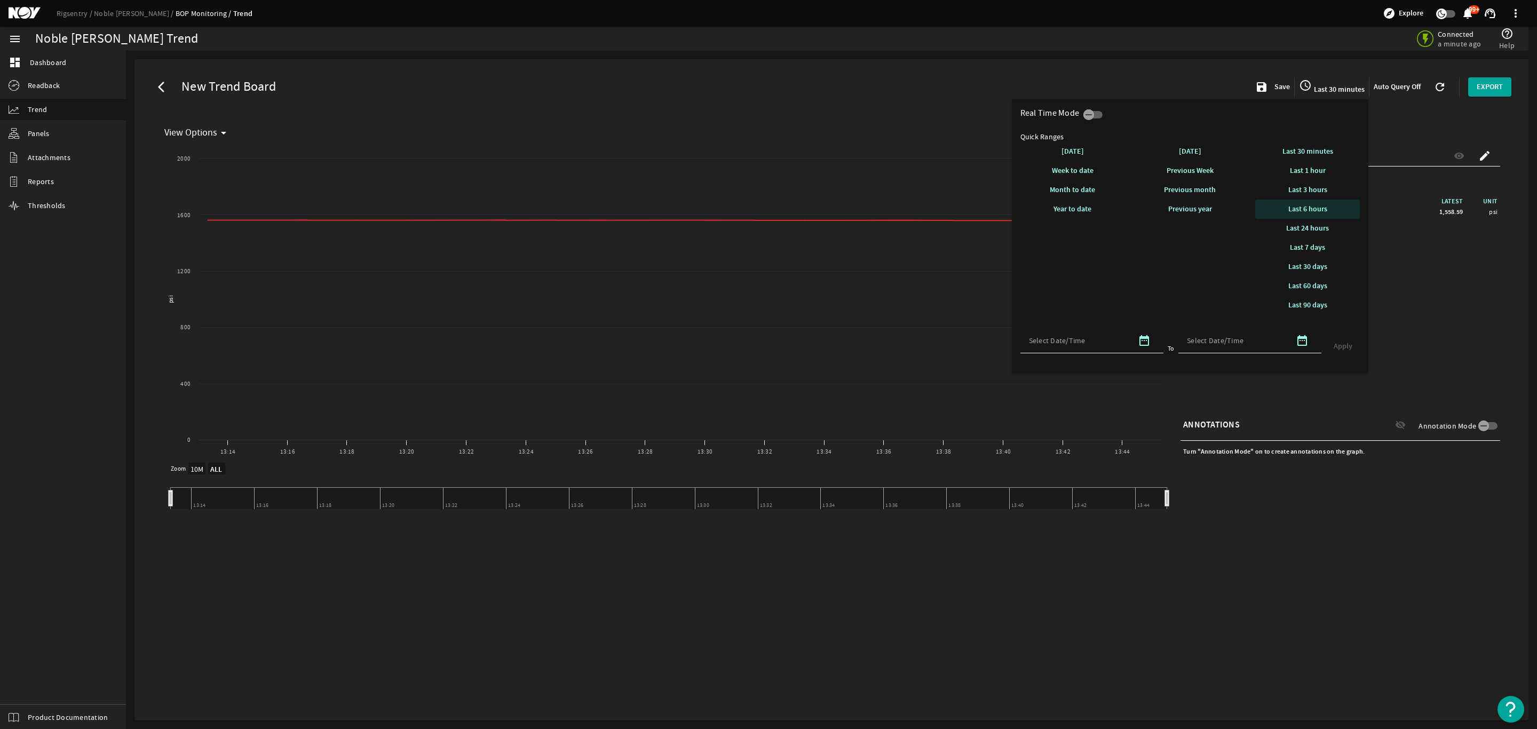
click at [1307, 210] on span "Last 6 hours" at bounding box center [1307, 209] width 39 height 10
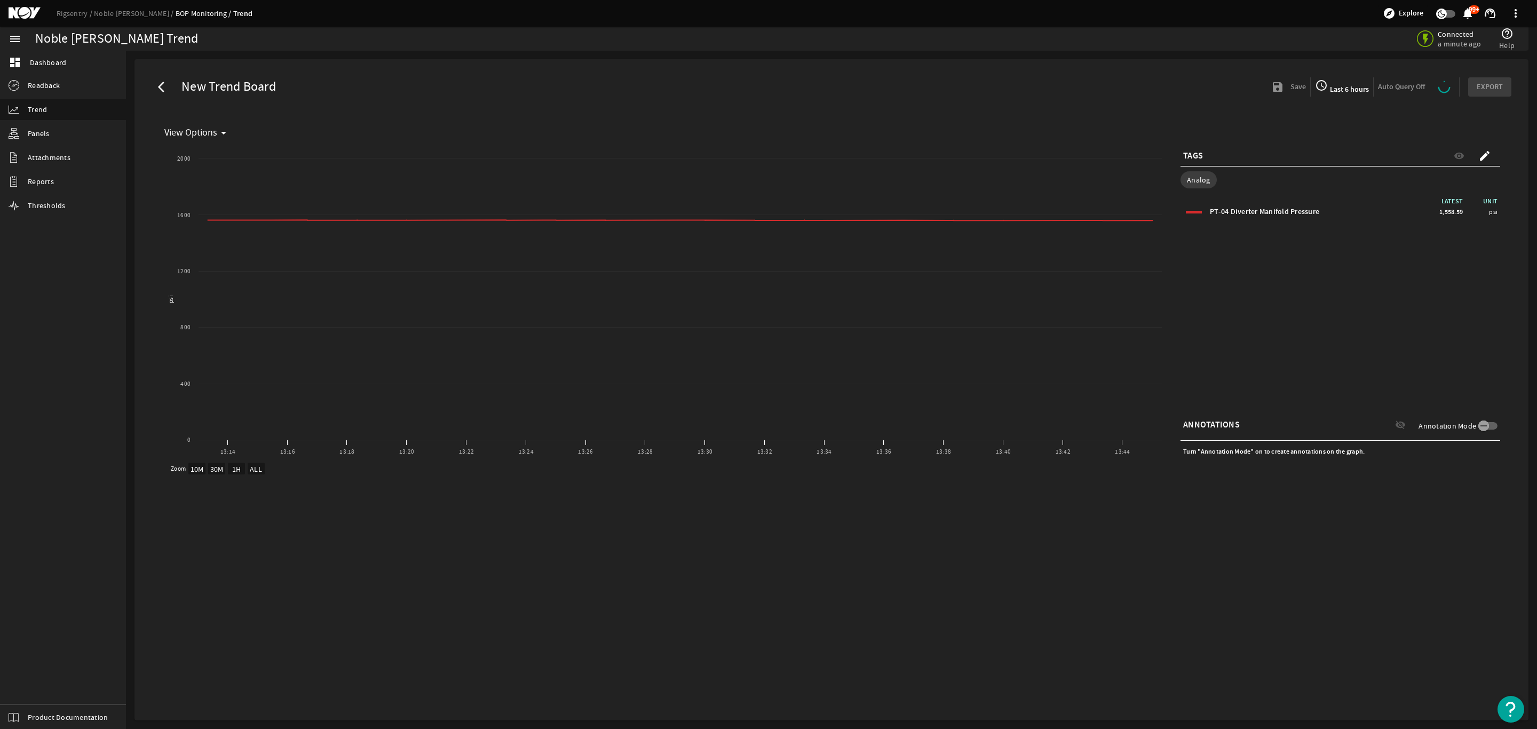
select select "ALL"
click at [1341, 86] on span "Last 6 hours" at bounding box center [1343, 89] width 41 height 10
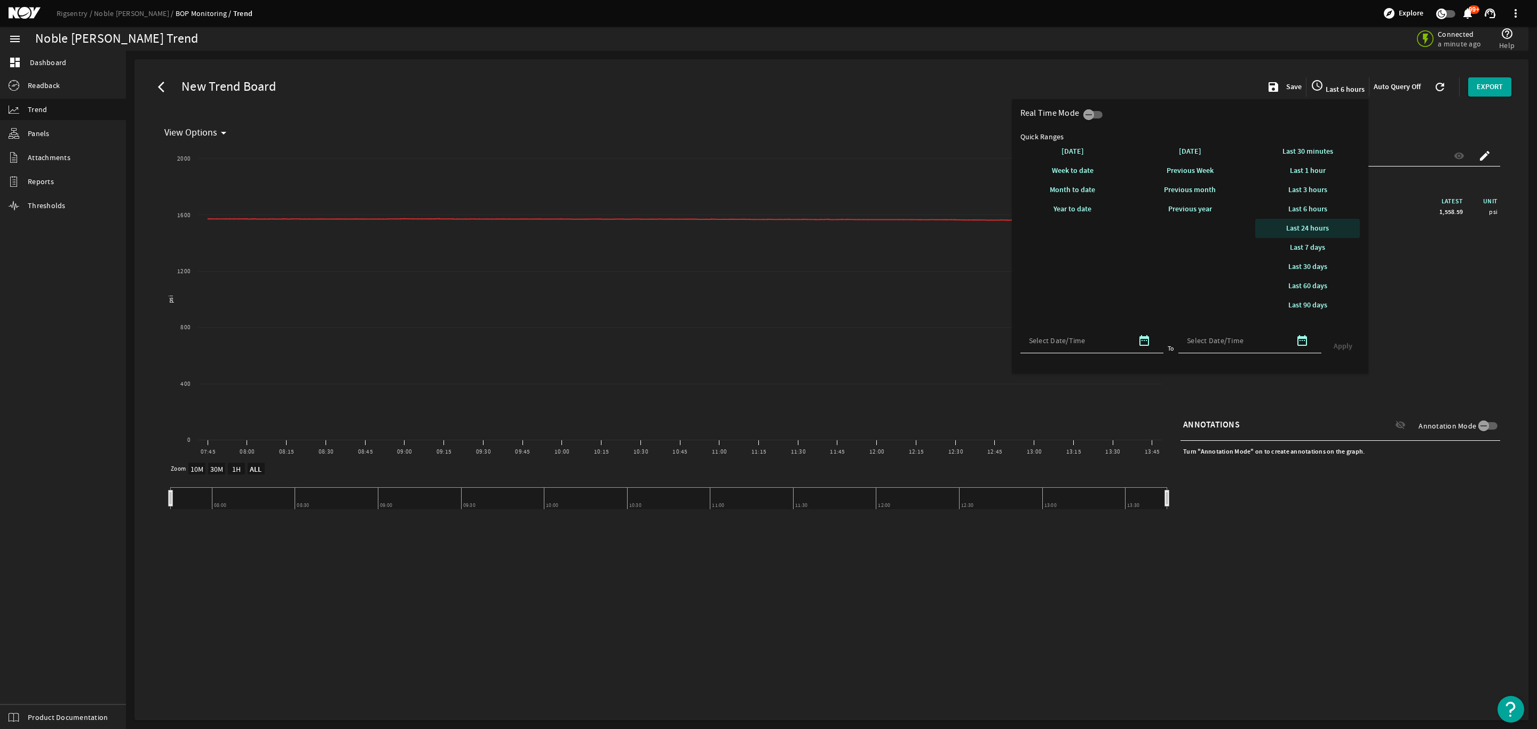
click at [1307, 224] on span "Last 24 hours" at bounding box center [1307, 228] width 43 height 10
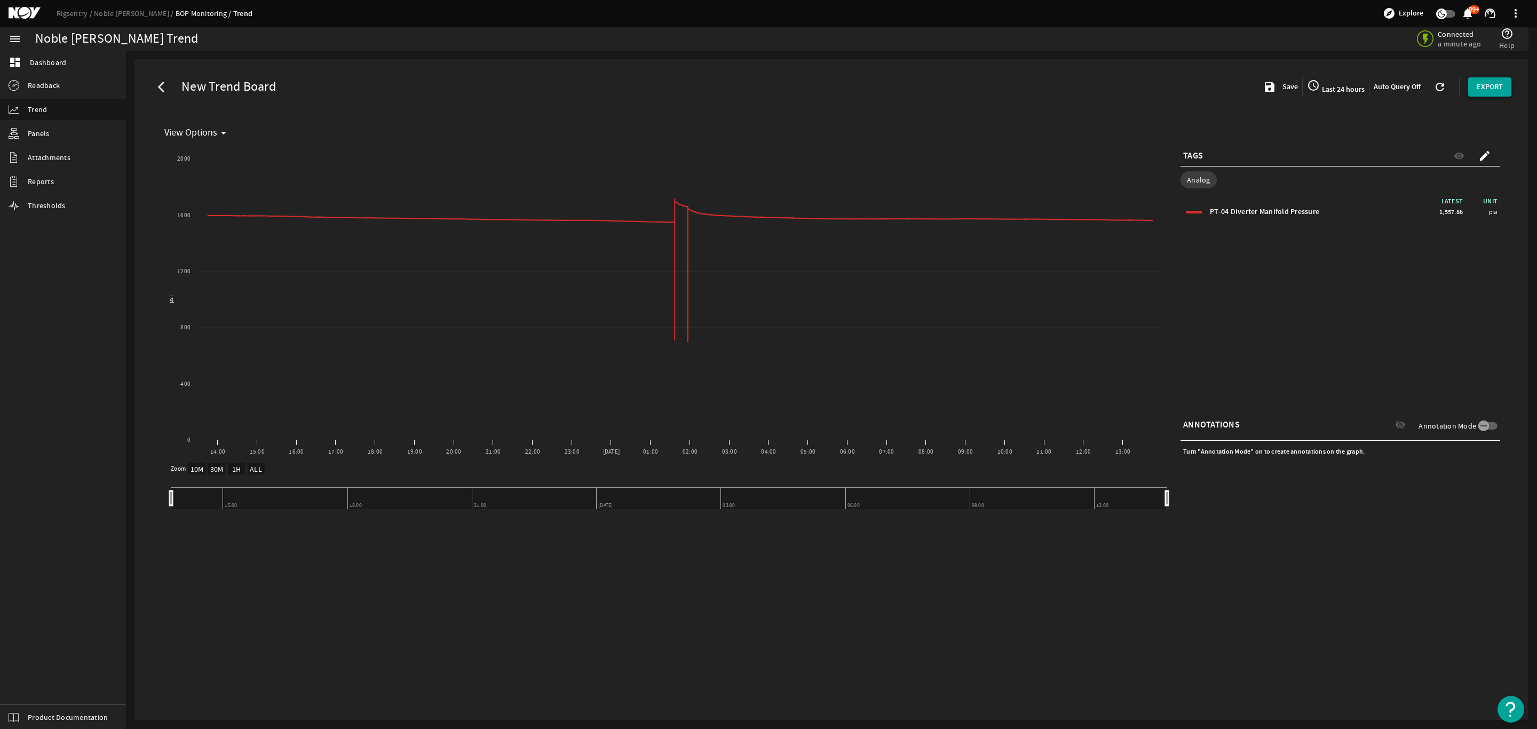
click at [1489, 88] on span "EXPORT" at bounding box center [1489, 87] width 26 height 11
click at [1406, 149] on div at bounding box center [768, 364] width 1537 height 729
click at [1489, 149] on mat-icon "create" at bounding box center [1484, 155] width 13 height 13
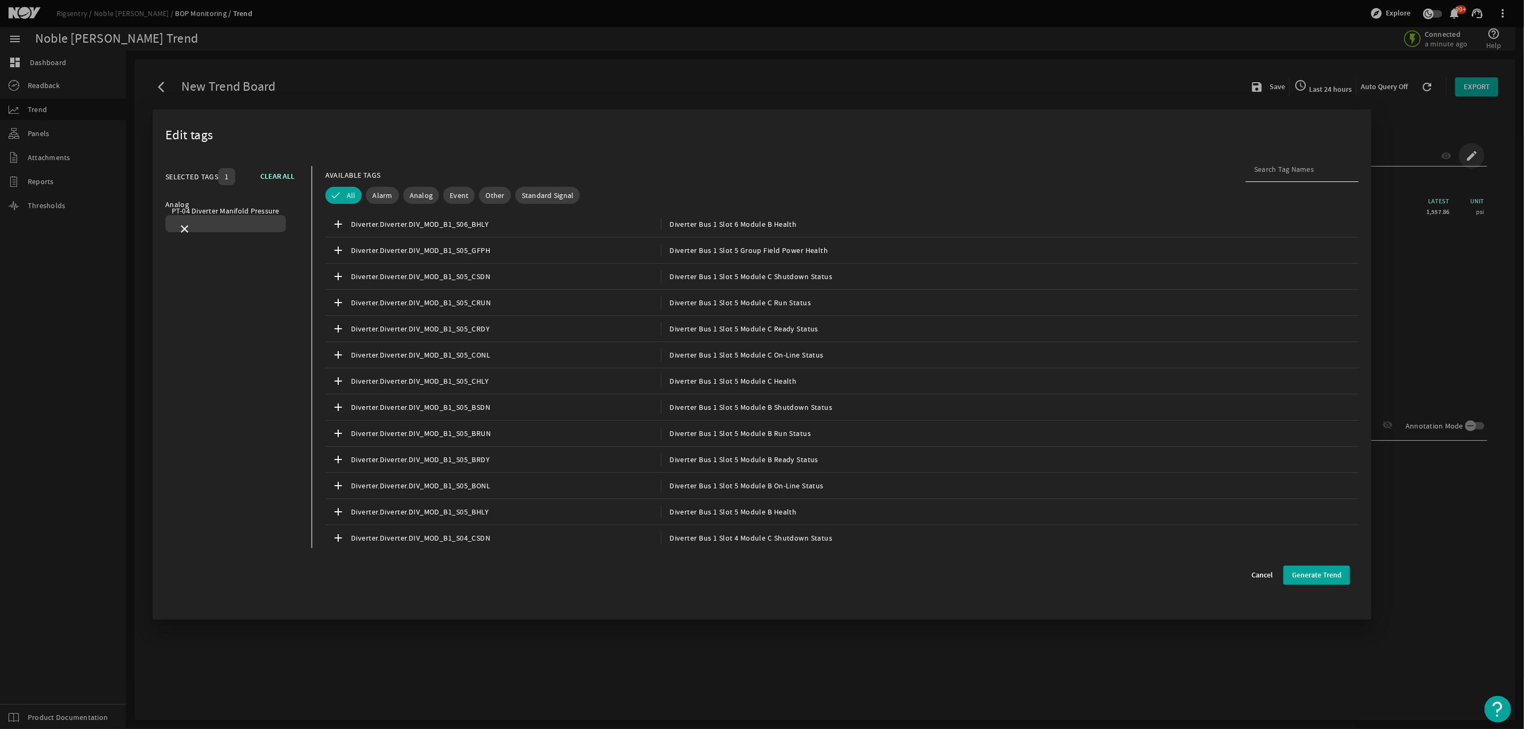
select select "ALL"
click at [431, 197] on button "Analog" at bounding box center [421, 195] width 36 height 17
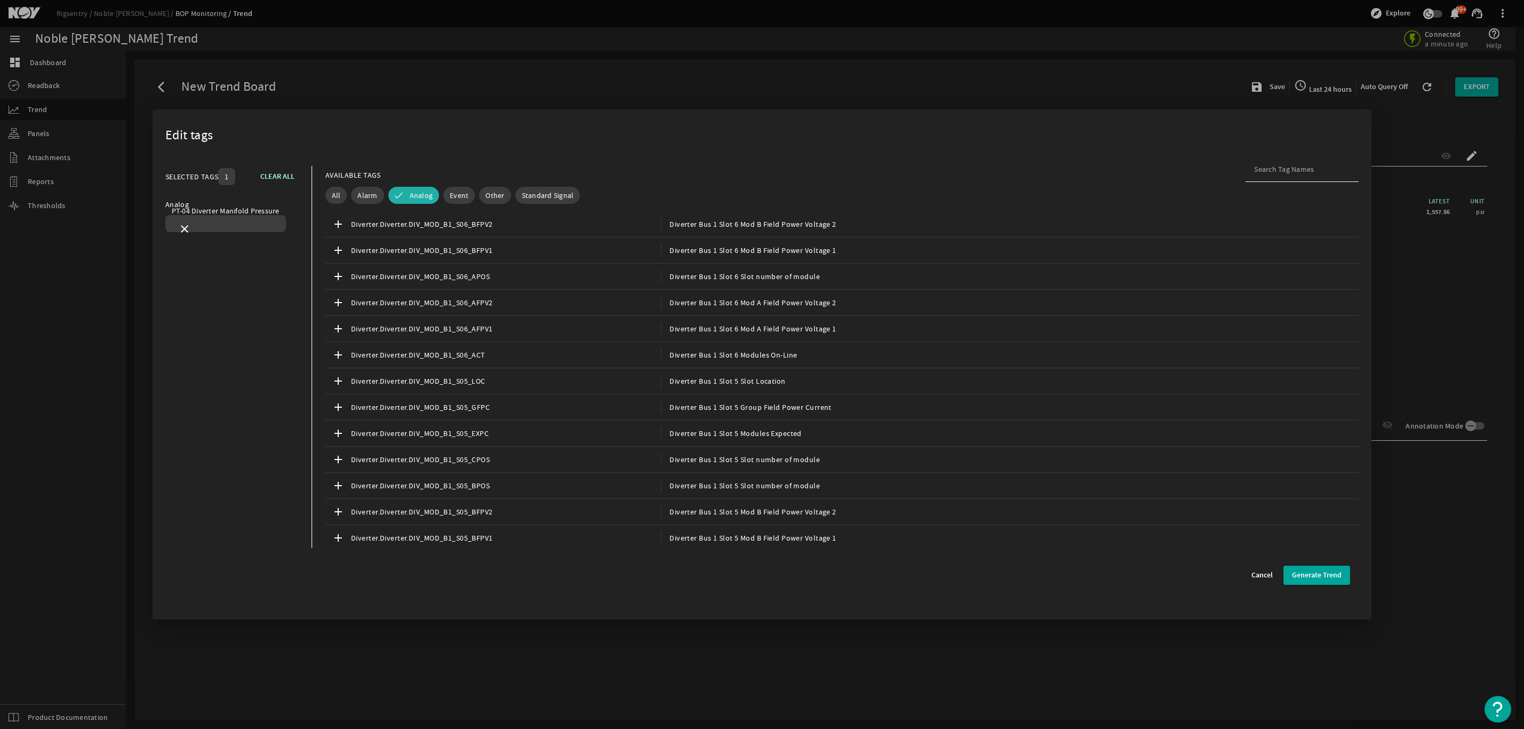
select select "ALL"
click at [1273, 167] on input at bounding box center [1302, 169] width 96 height 11
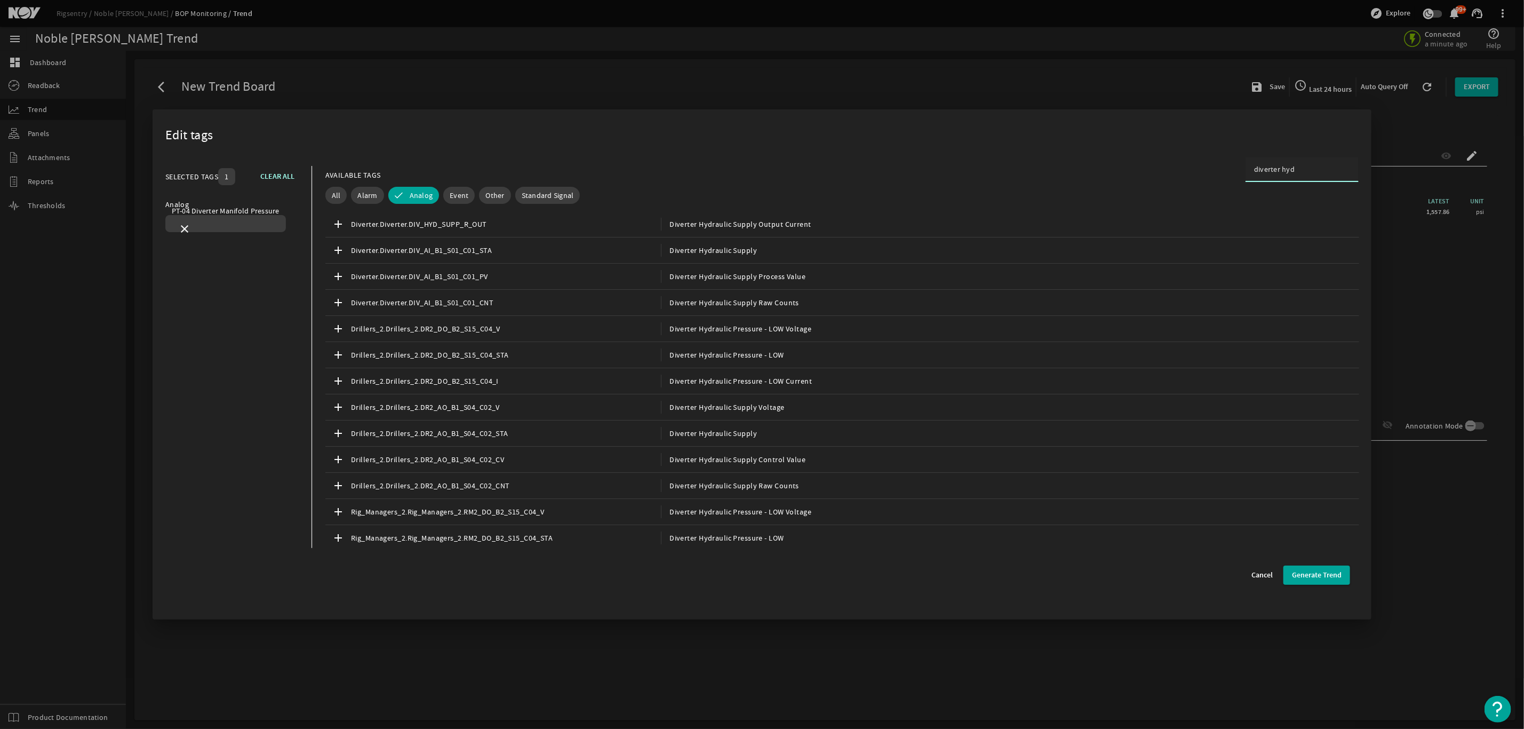
type input "diverter hyd"
click at [743, 221] on span "Diverter Hydraulic Supply Output Current" at bounding box center [736, 224] width 150 height 13
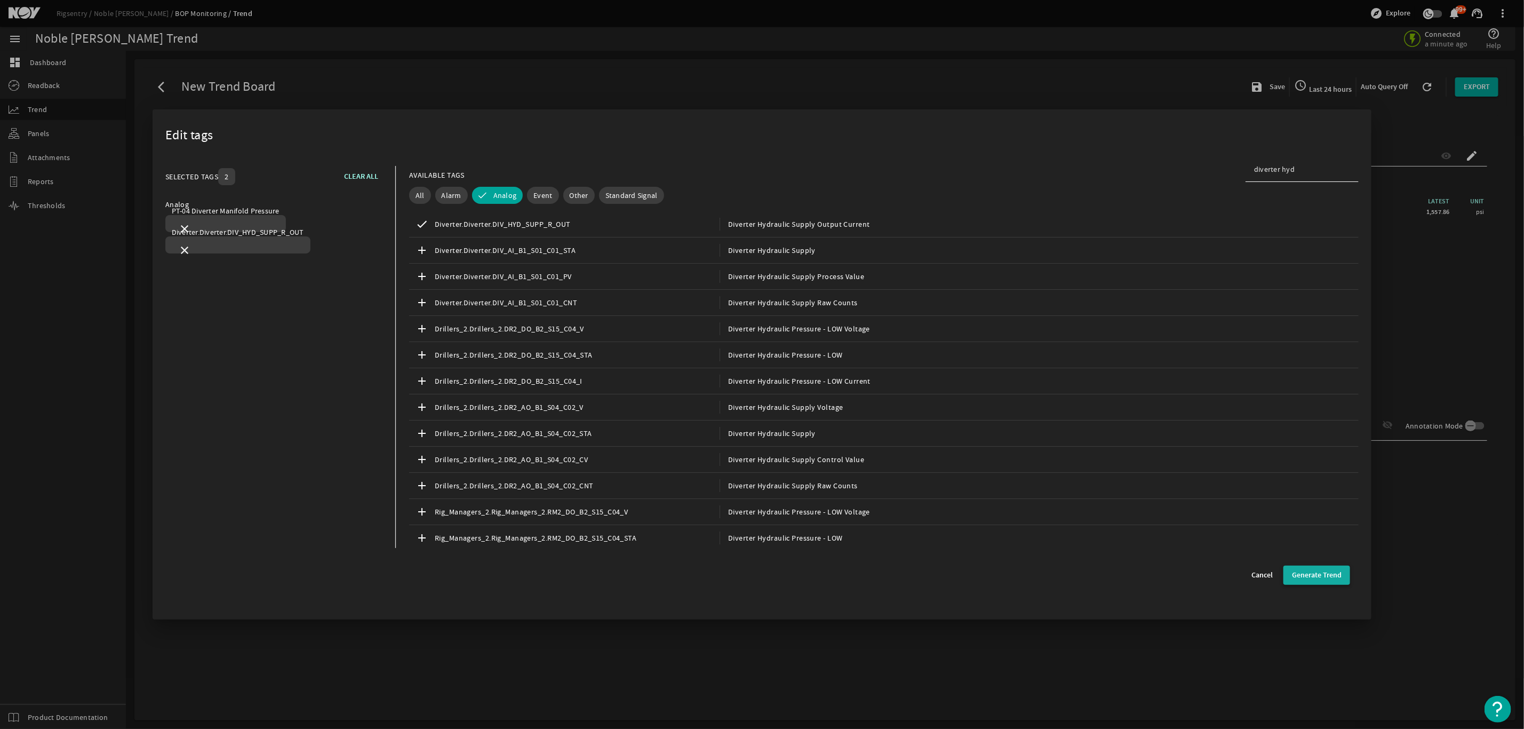
click at [1321, 572] on span "Generate Trend" at bounding box center [1317, 575] width 50 height 11
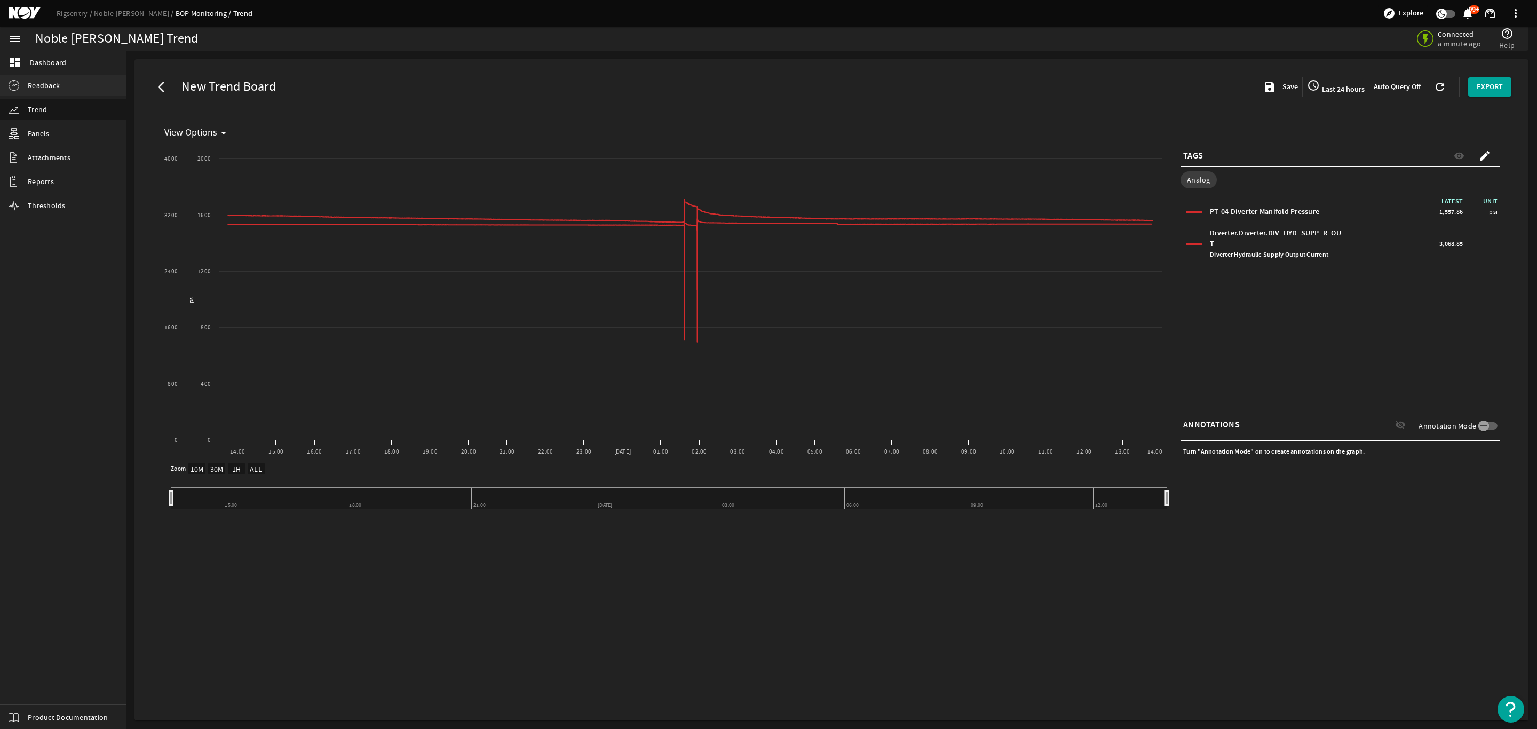
click at [44, 85] on span "Readback" at bounding box center [44, 85] width 32 height 11
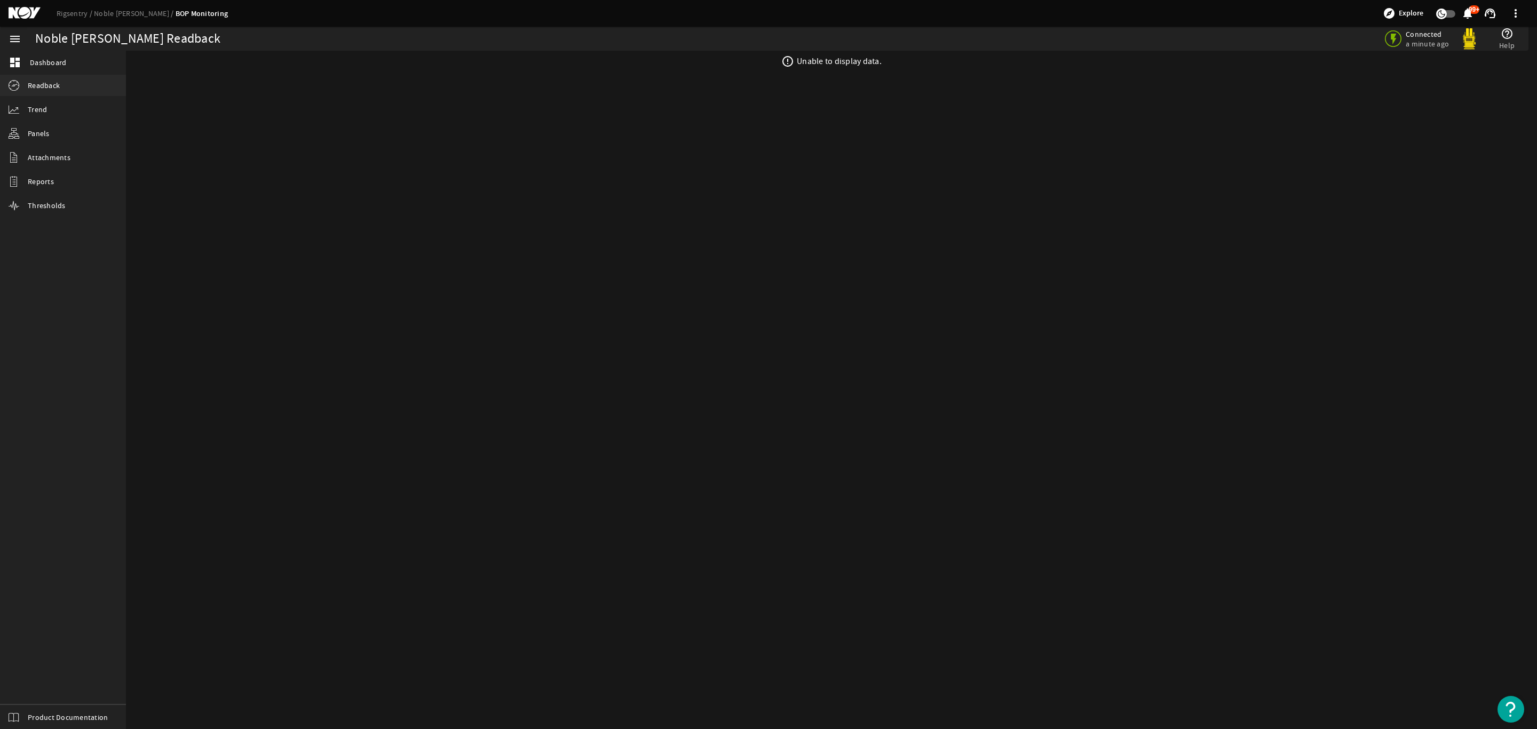
click at [56, 86] on span "Readback" at bounding box center [44, 85] width 32 height 11
click at [54, 87] on span "Readback" at bounding box center [44, 85] width 32 height 11
click at [50, 78] on link "Readback" at bounding box center [63, 85] width 126 height 21
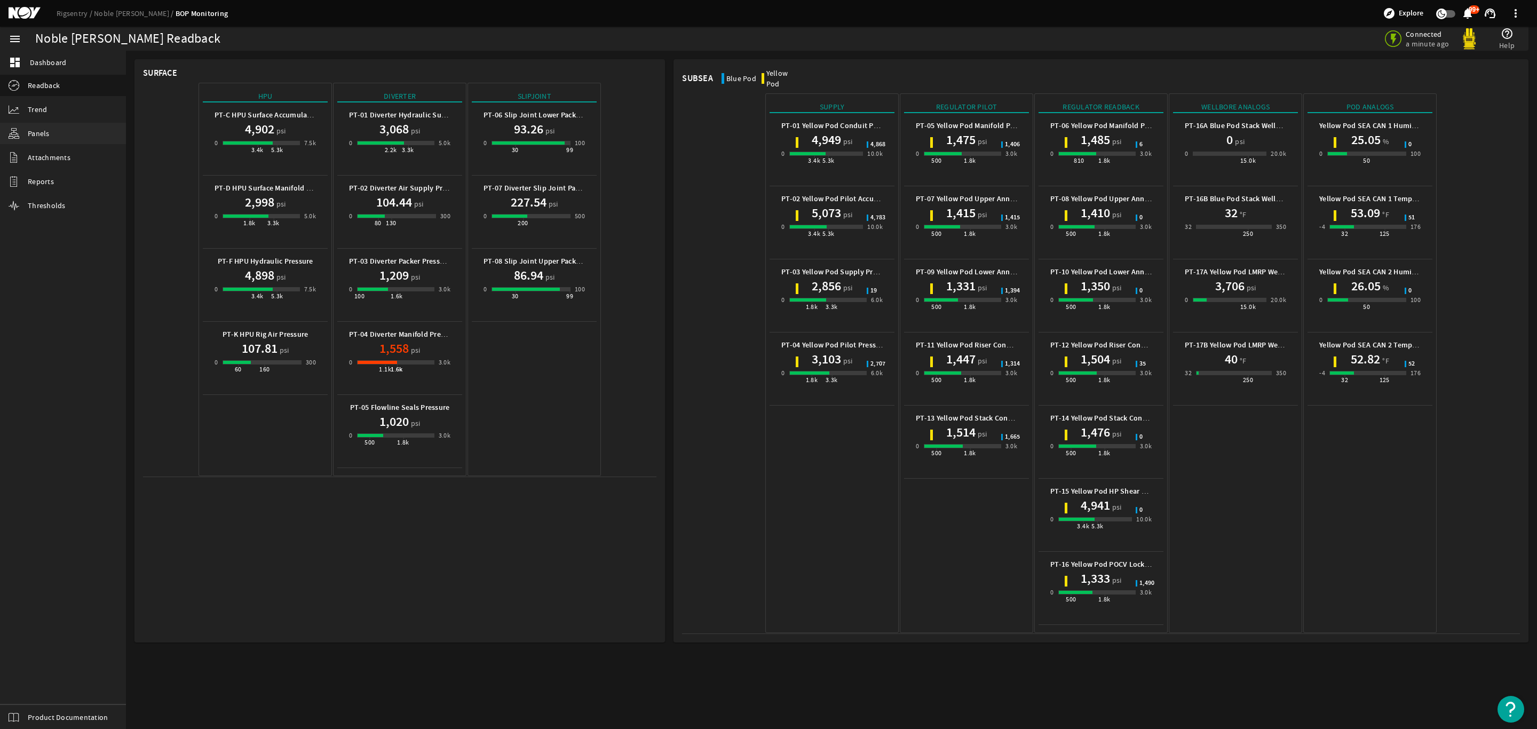
click at [46, 140] on link "Panels" at bounding box center [63, 133] width 126 height 21
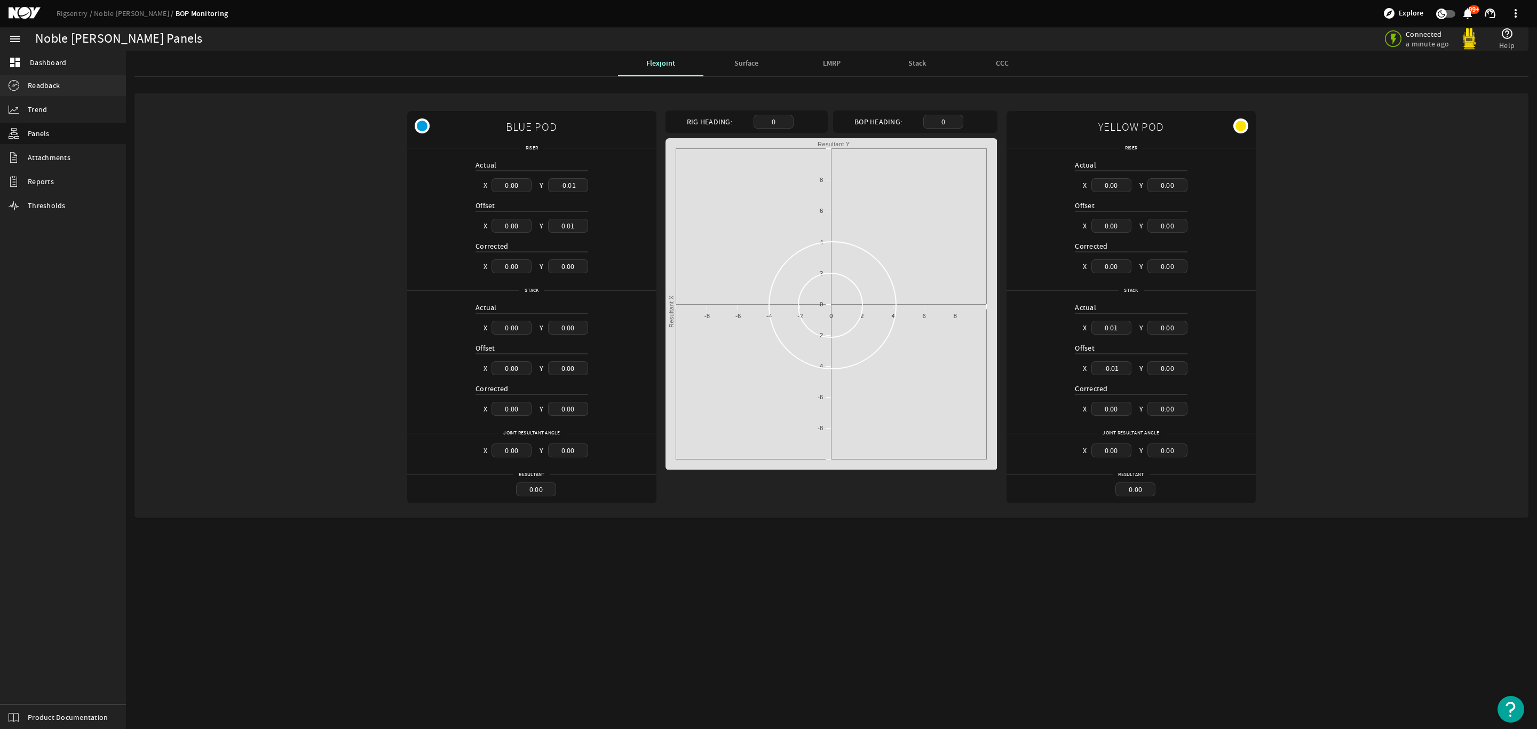
click at [58, 80] on span "Readback" at bounding box center [44, 85] width 32 height 11
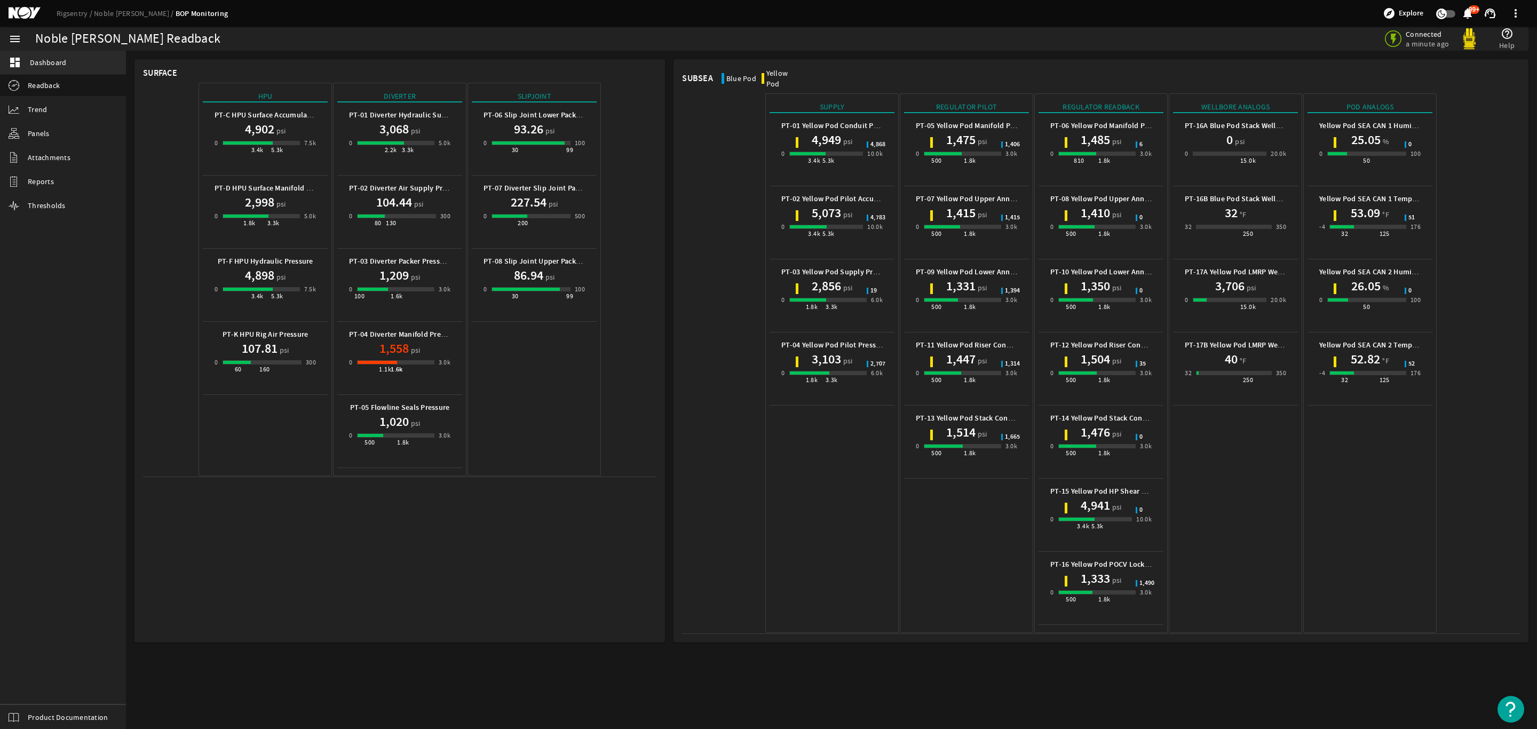
click at [58, 59] on span "Dashboard" at bounding box center [48, 62] width 36 height 11
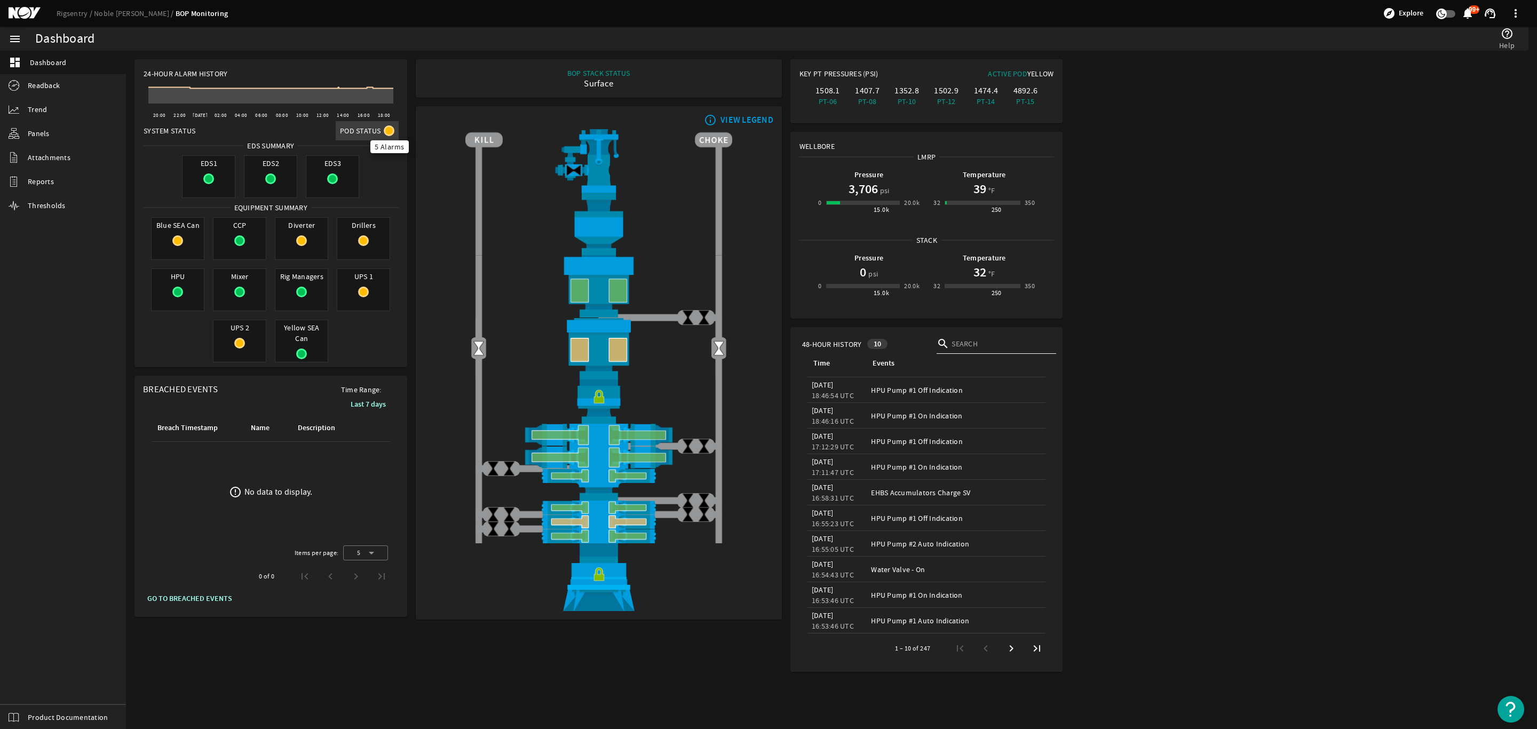
click at [391, 130] on mat-icon at bounding box center [389, 130] width 11 height 11
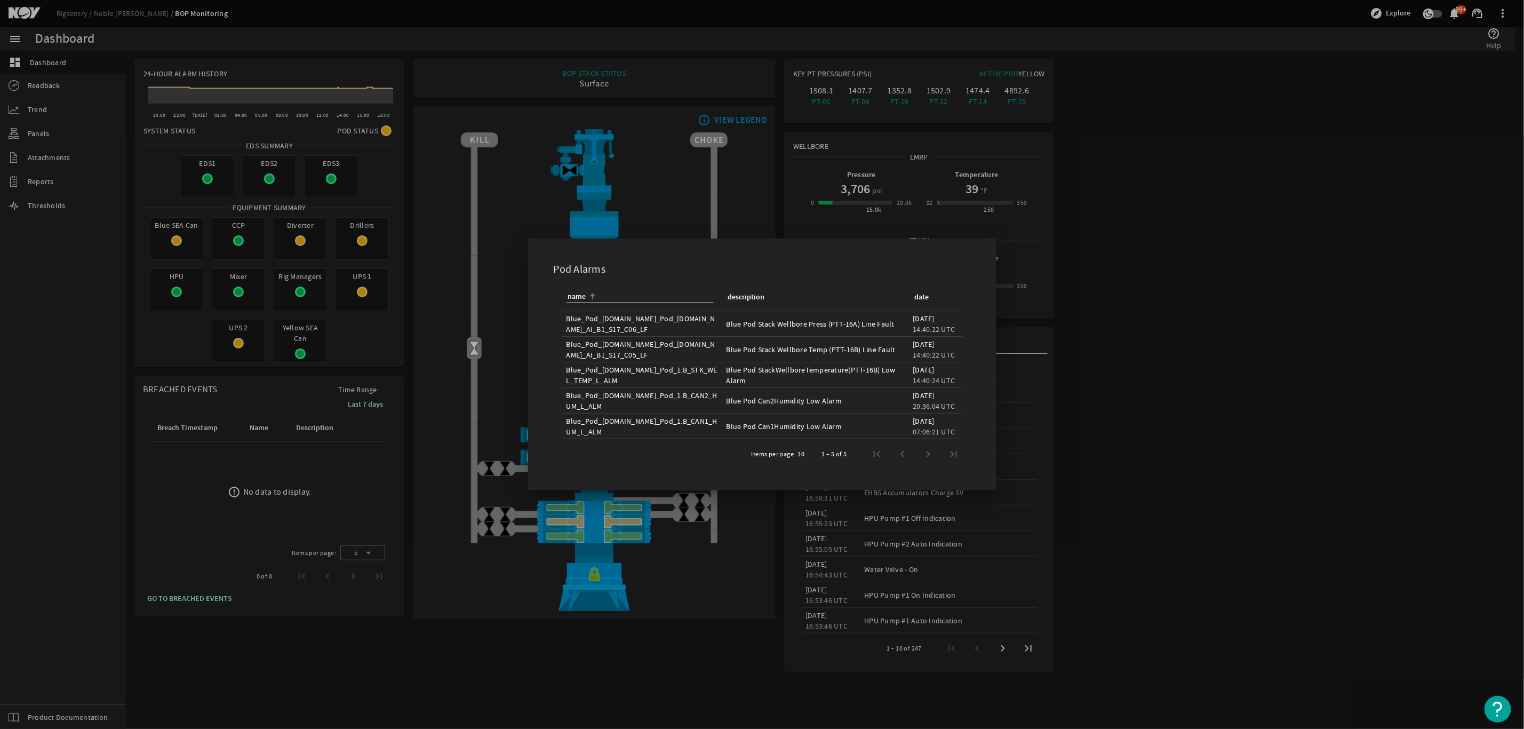
click at [410, 228] on div at bounding box center [762, 364] width 1524 height 729
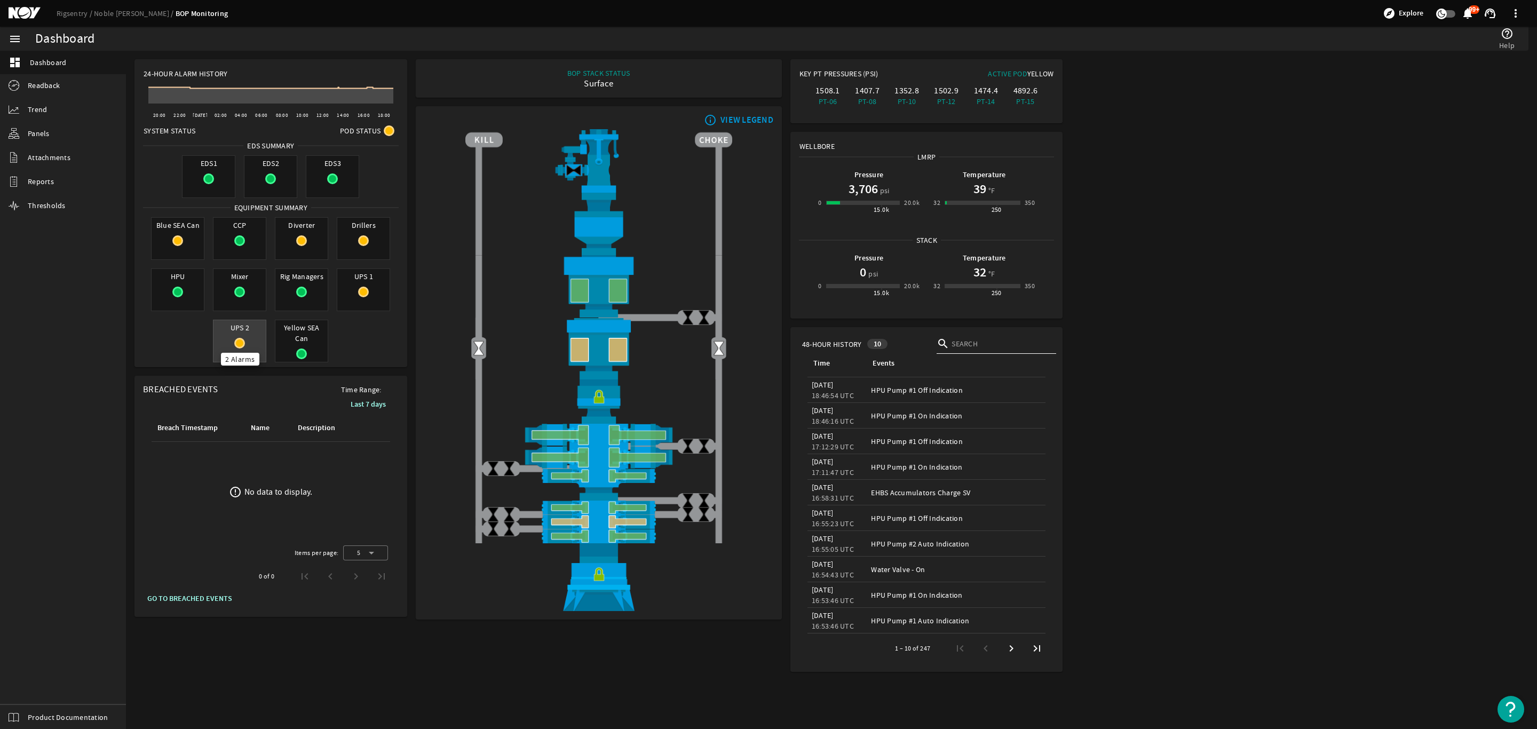
click at [237, 340] on mat-icon at bounding box center [239, 343] width 11 height 11
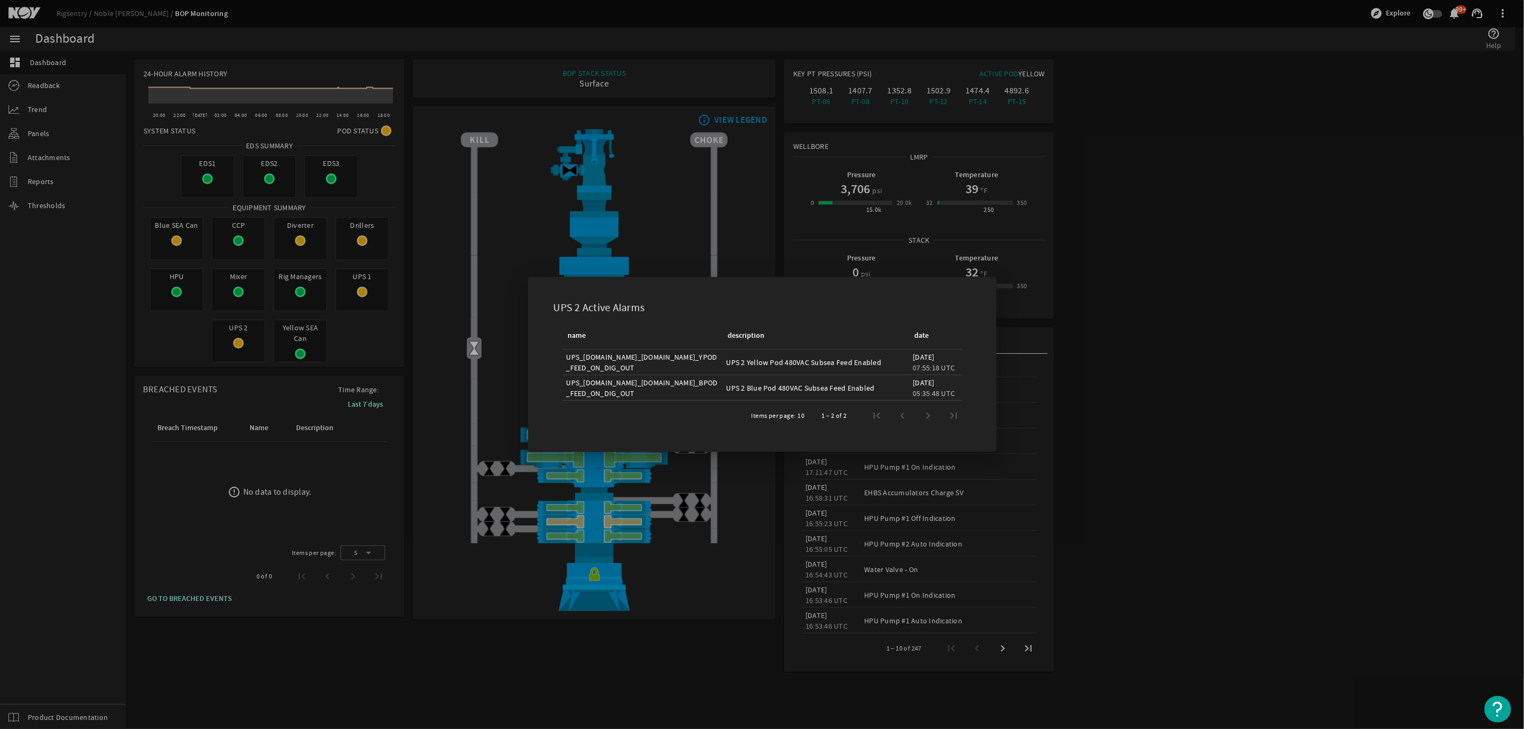
click at [435, 315] on div at bounding box center [762, 364] width 1524 height 729
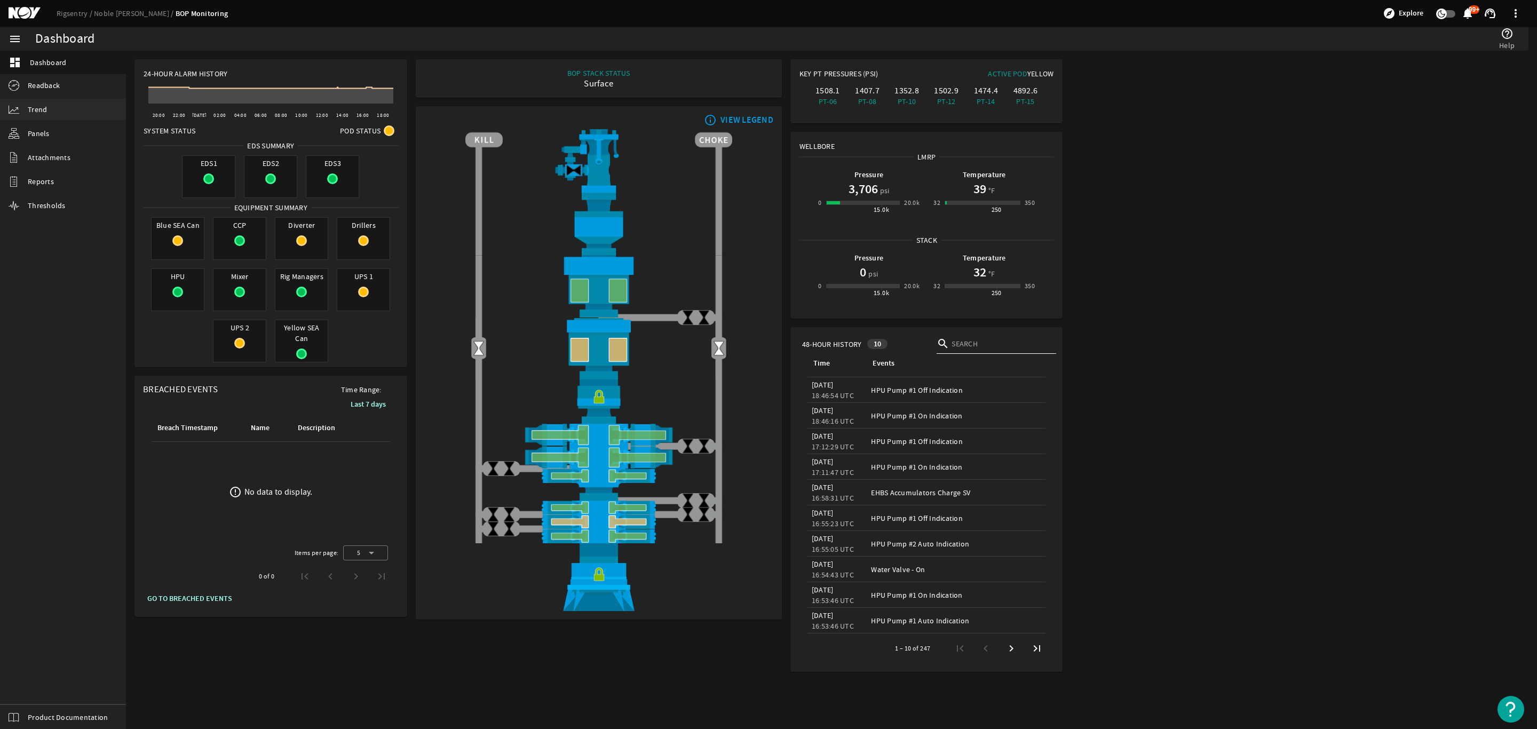
click at [25, 112] on link "Trend" at bounding box center [63, 109] width 126 height 21
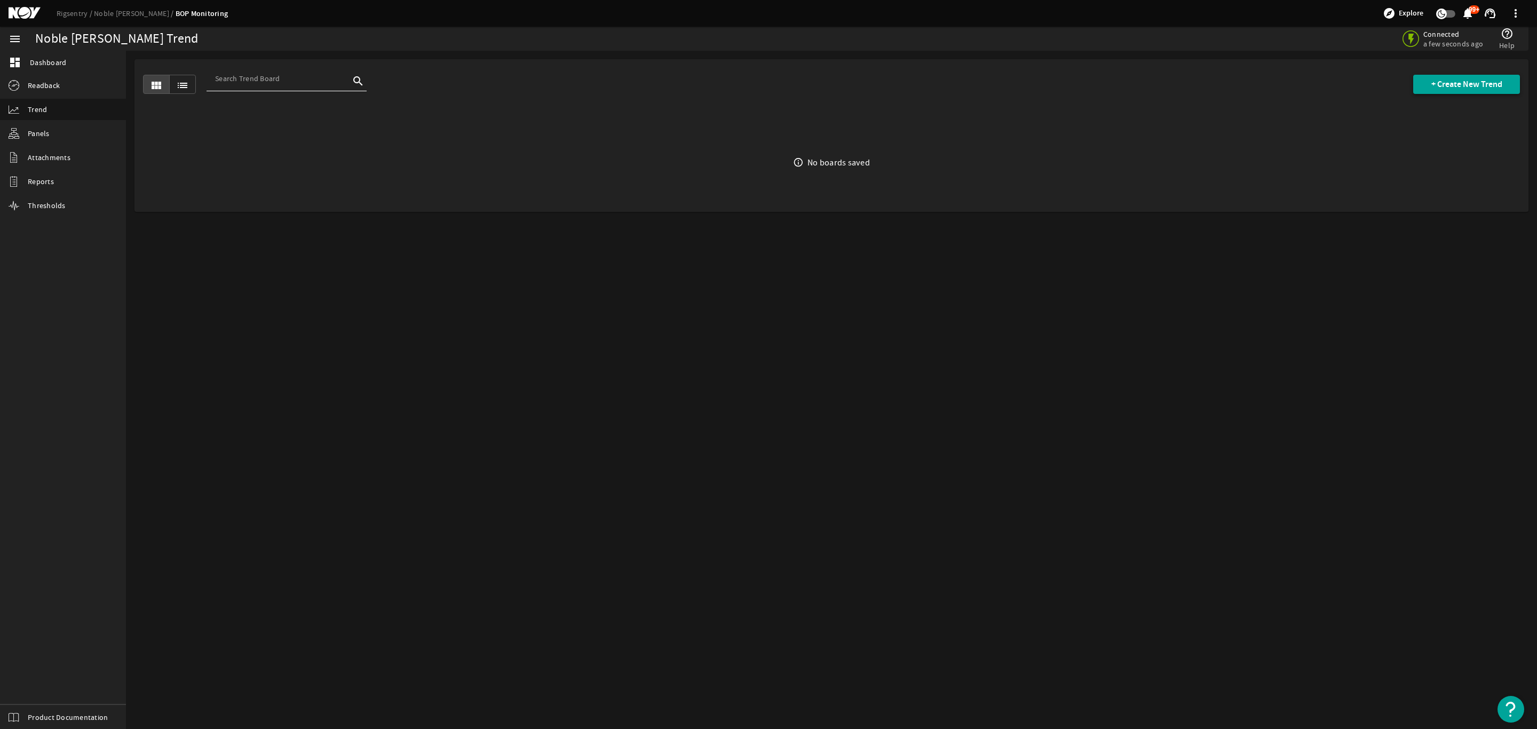
click at [1466, 93] on span at bounding box center [1466, 84] width 107 height 26
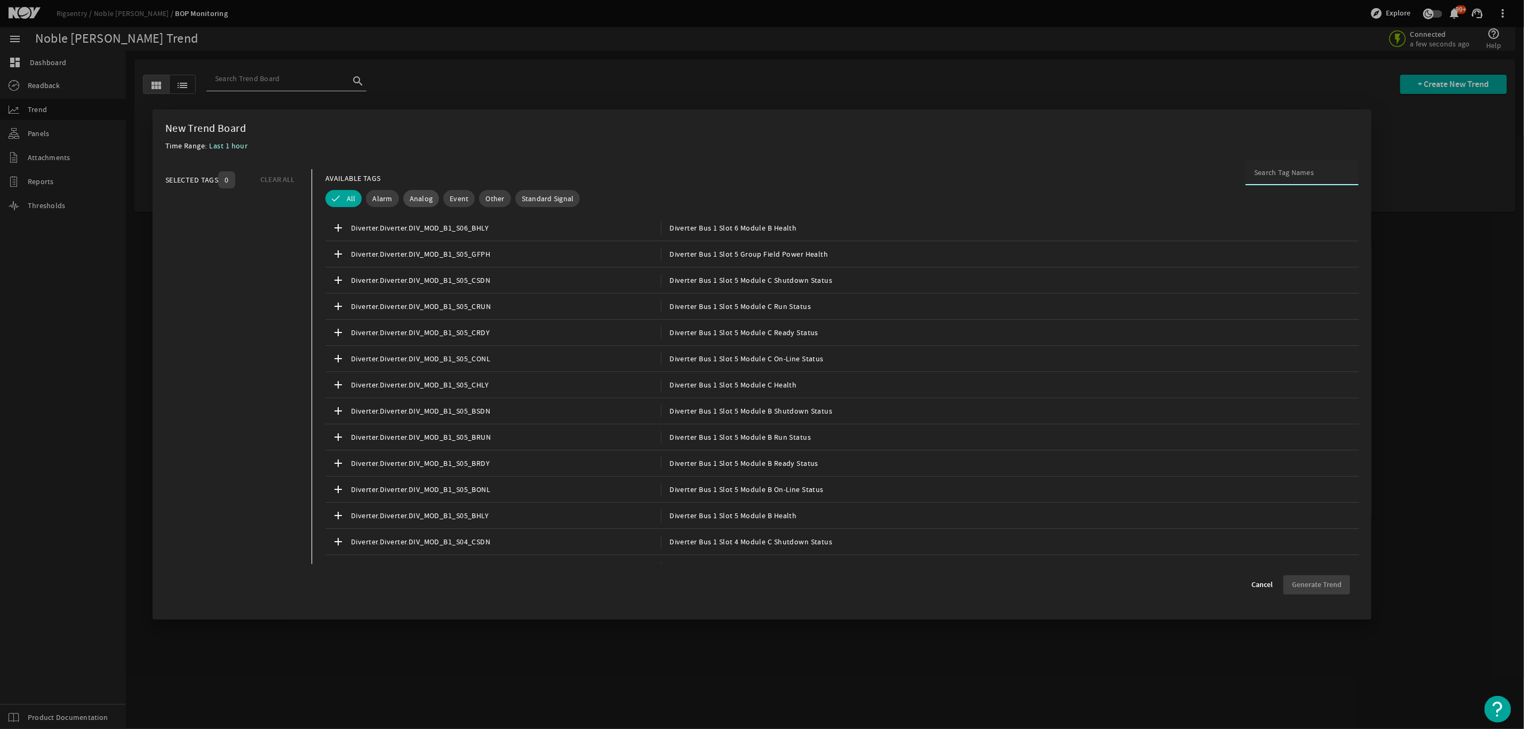
click at [416, 196] on span "Analog" at bounding box center [421, 198] width 23 height 11
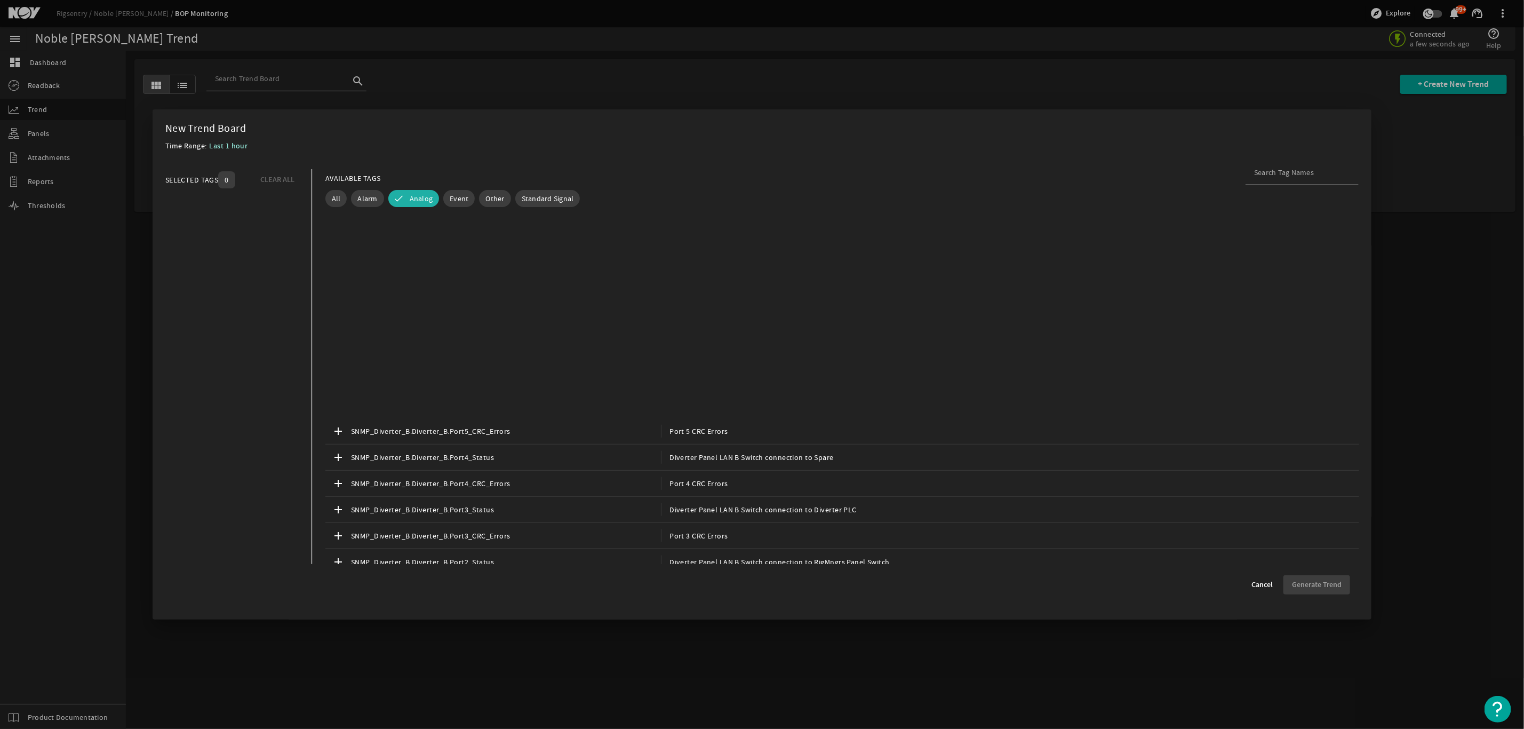
scroll to position [1200, 0]
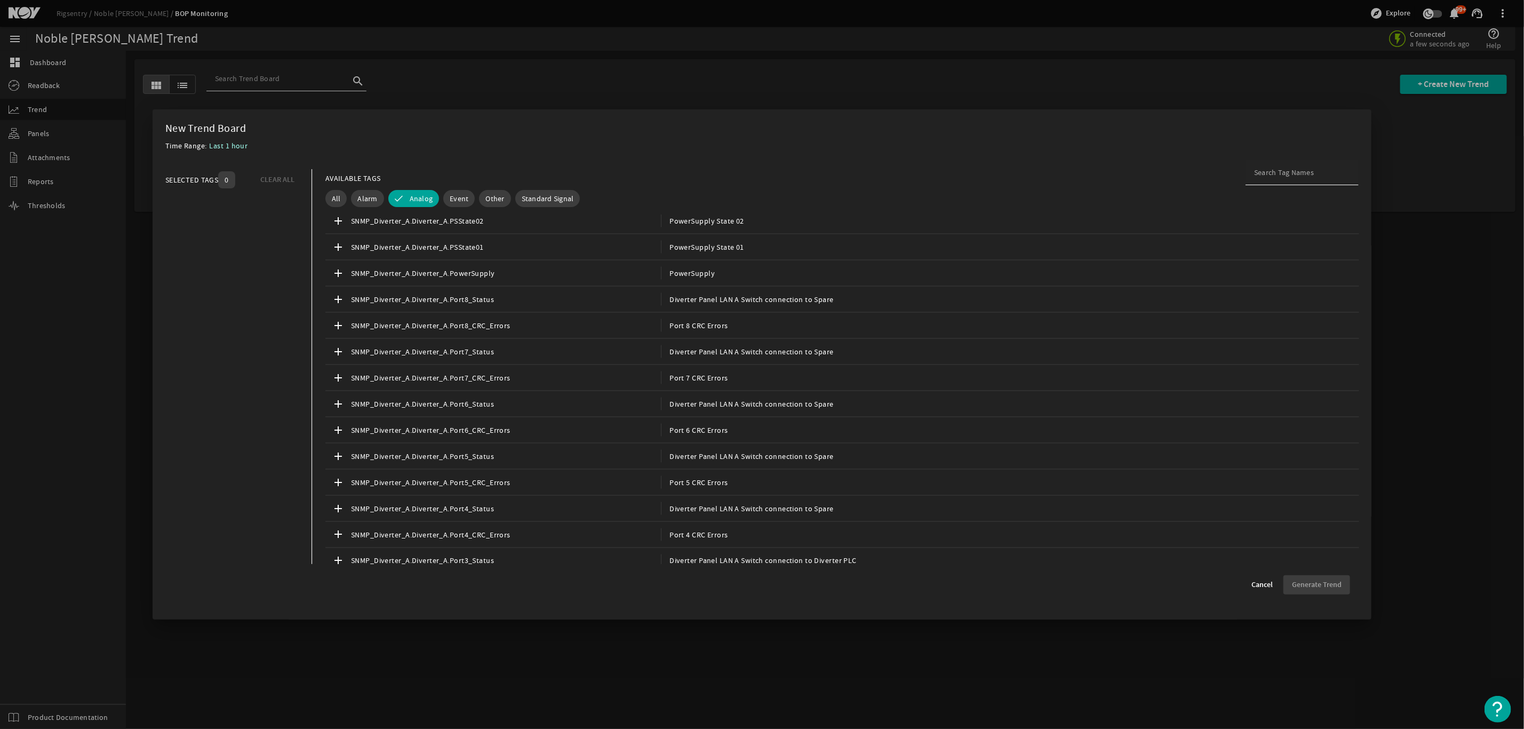
click at [1260, 179] on div at bounding box center [1302, 173] width 96 height 26
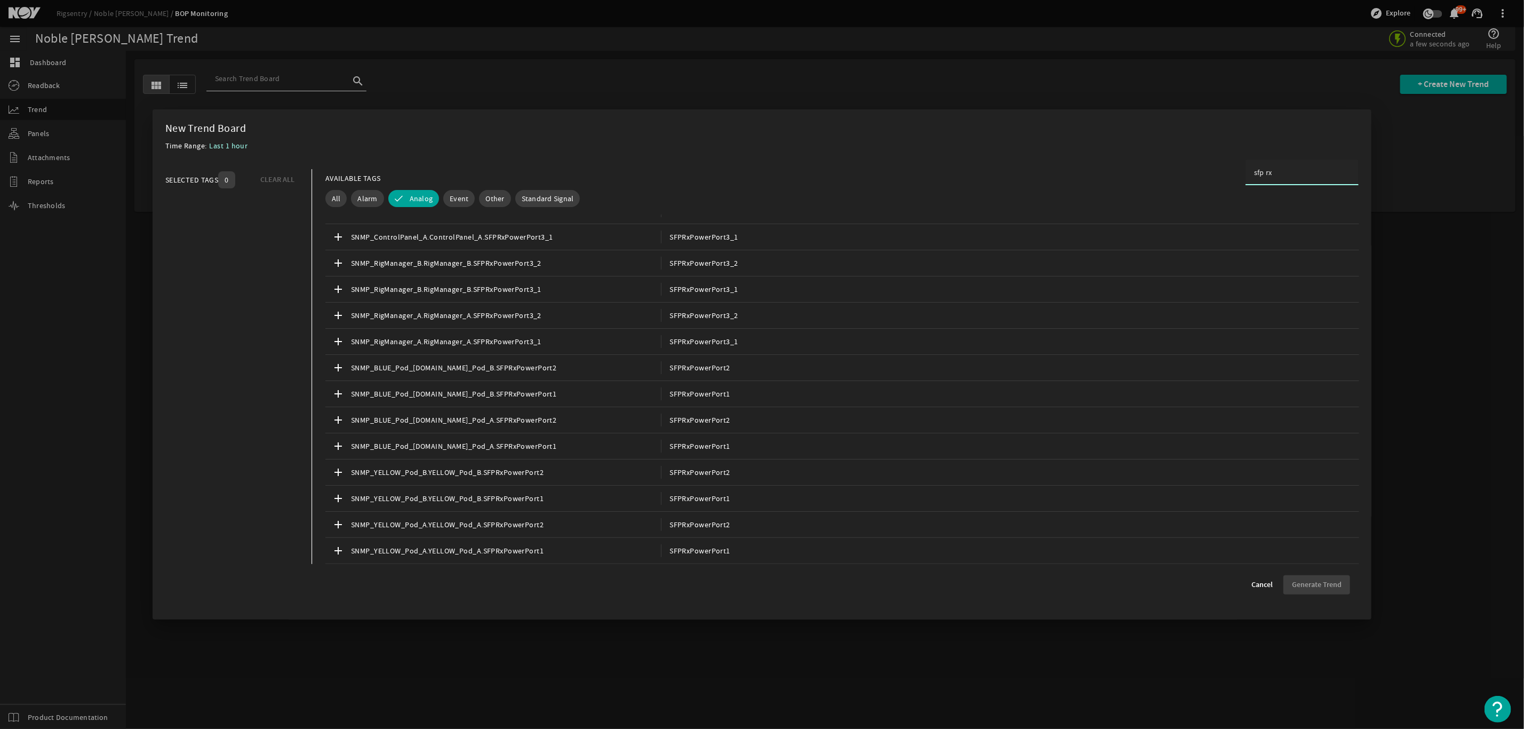
scroll to position [74, 0]
type input "sfp rx"
click at [663, 234] on span "SFPRxPowerPort3_1" at bounding box center [699, 236] width 77 height 13
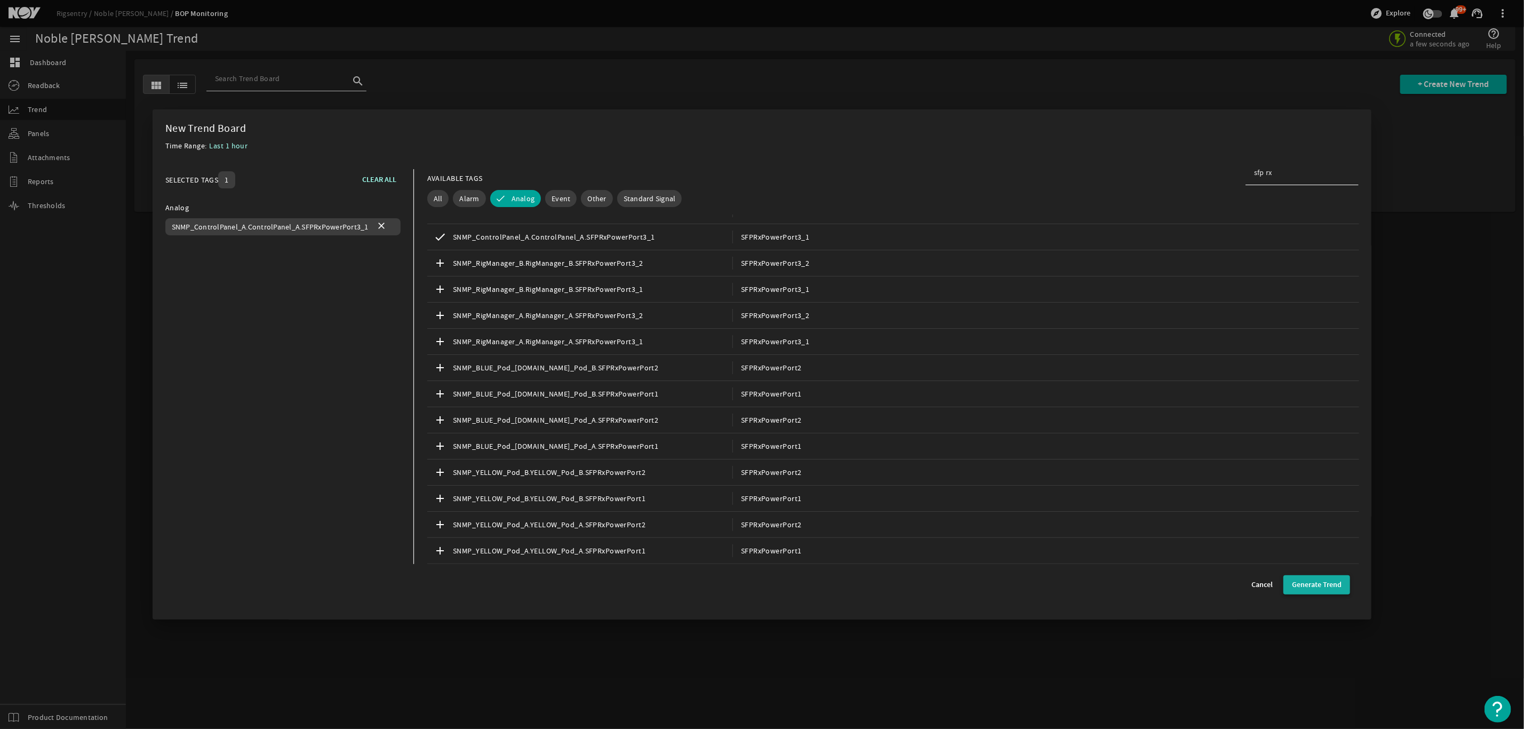
click at [1310, 577] on span "button" at bounding box center [1317, 585] width 67 height 26
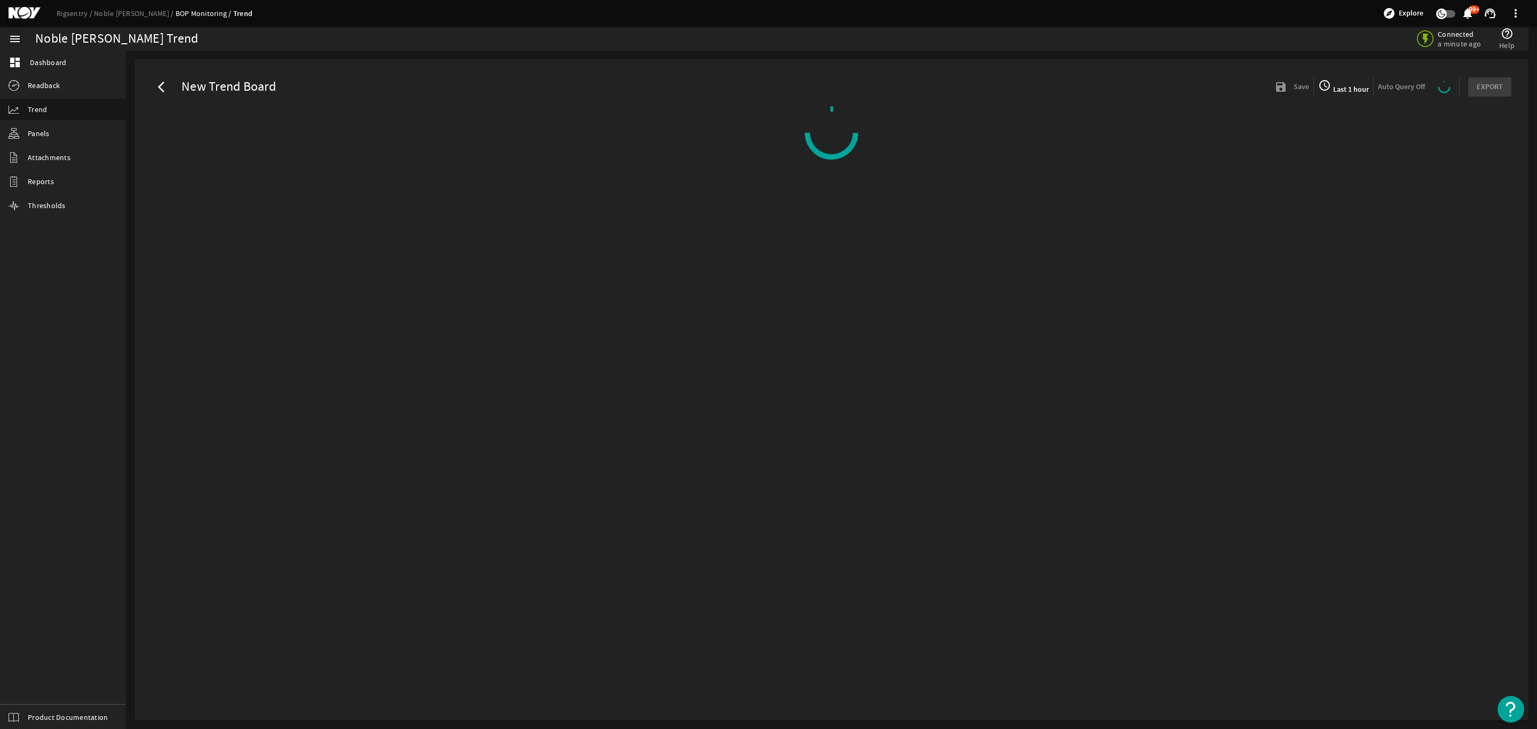
select select "ALL"
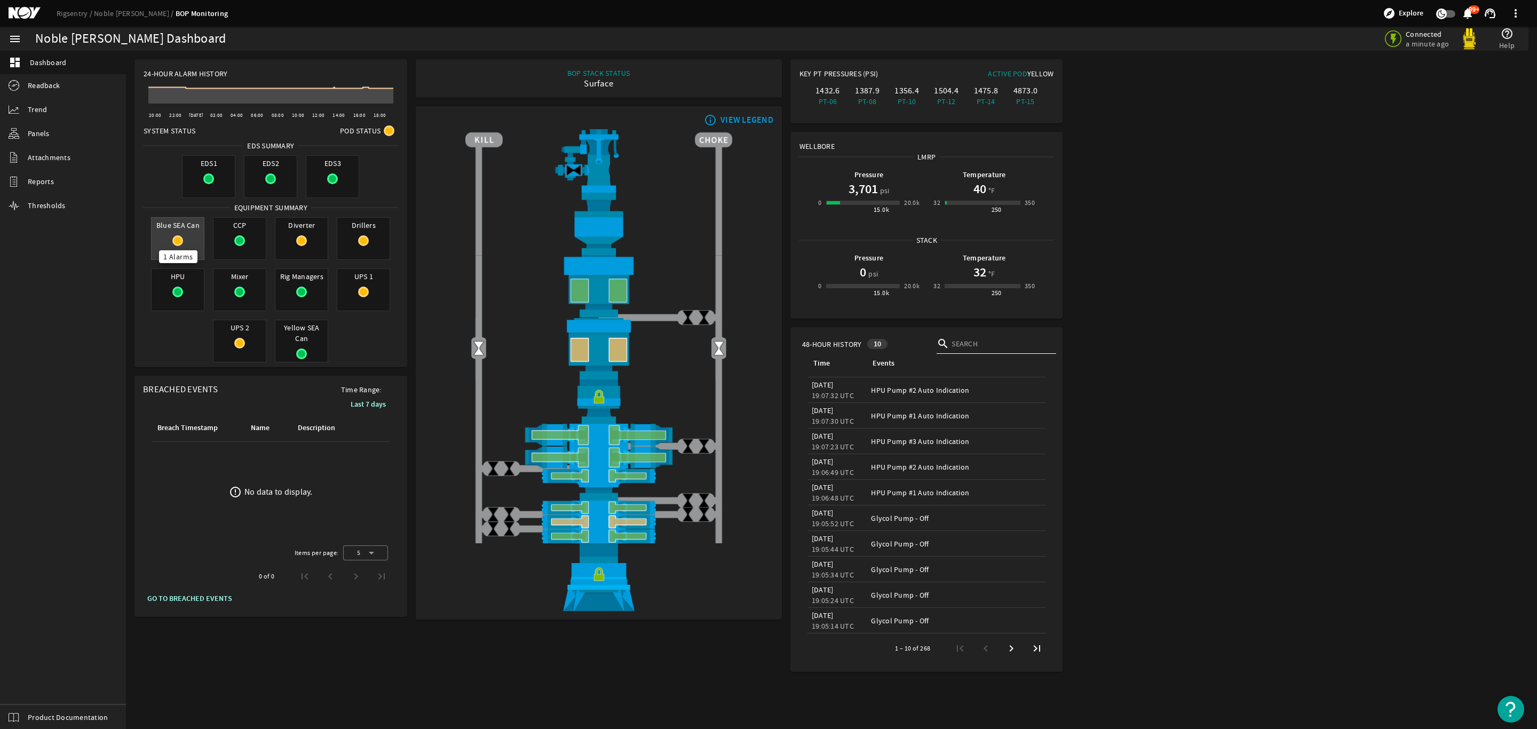
click at [175, 239] on mat-icon at bounding box center [177, 240] width 11 height 11
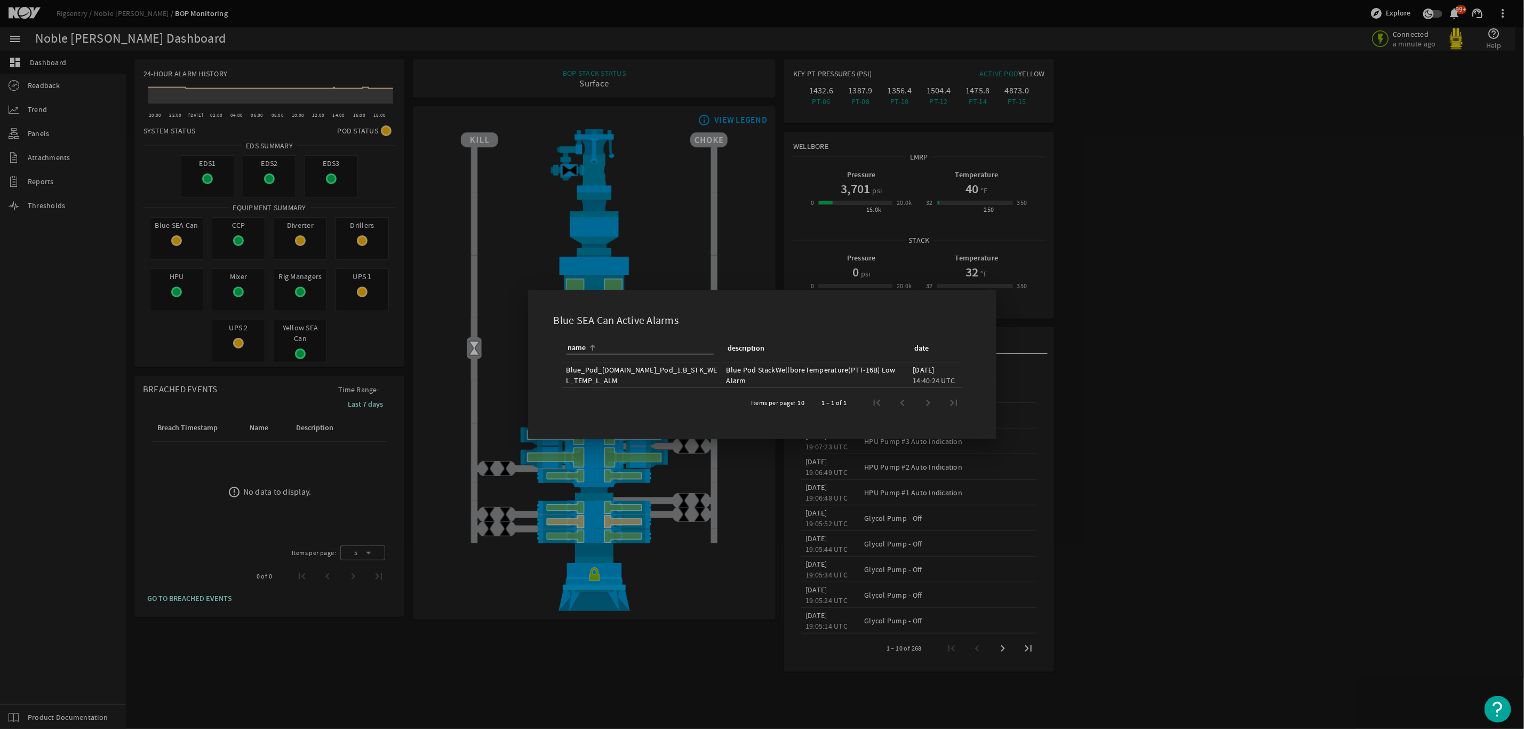
click at [499, 168] on div at bounding box center [762, 364] width 1524 height 729
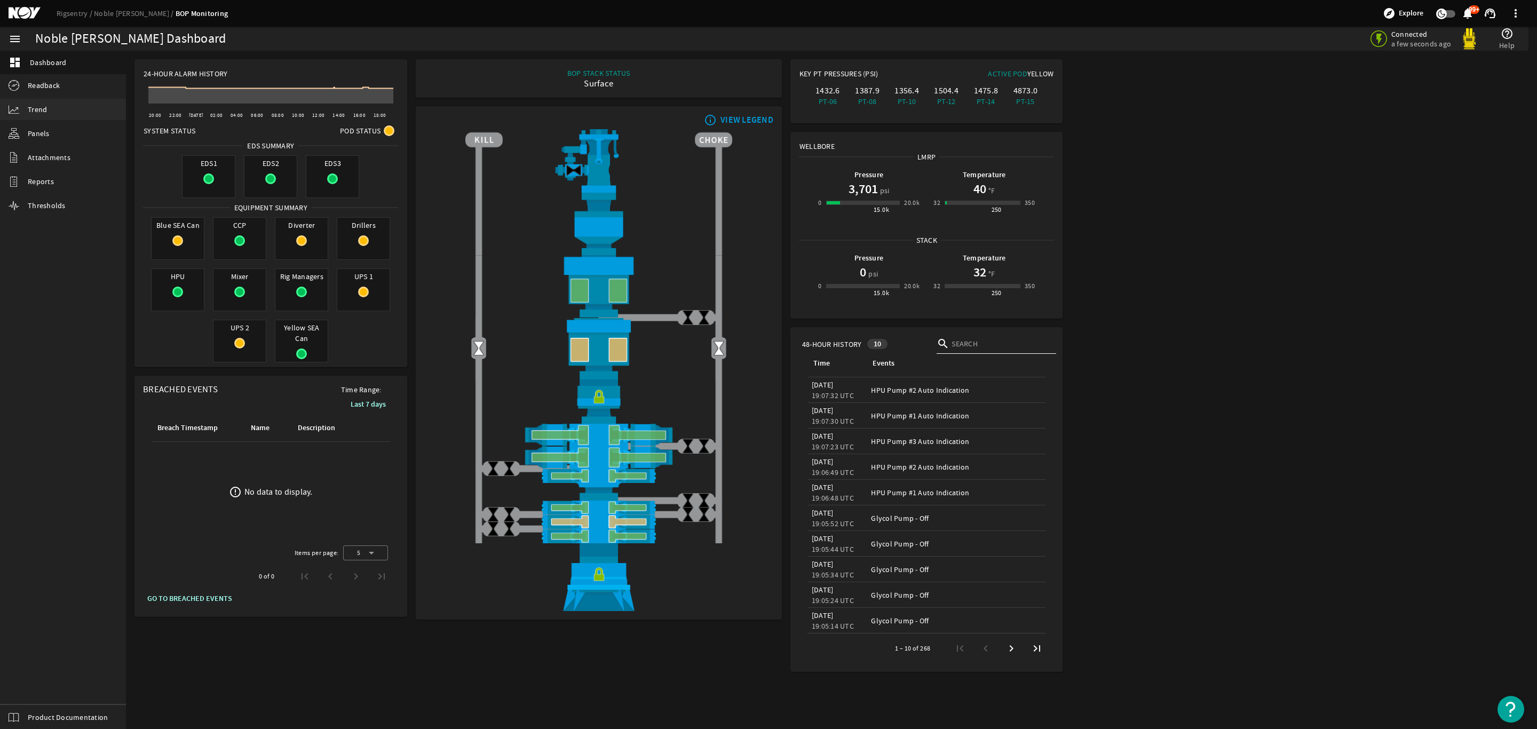
click at [45, 107] on span "Trend" at bounding box center [37, 109] width 19 height 11
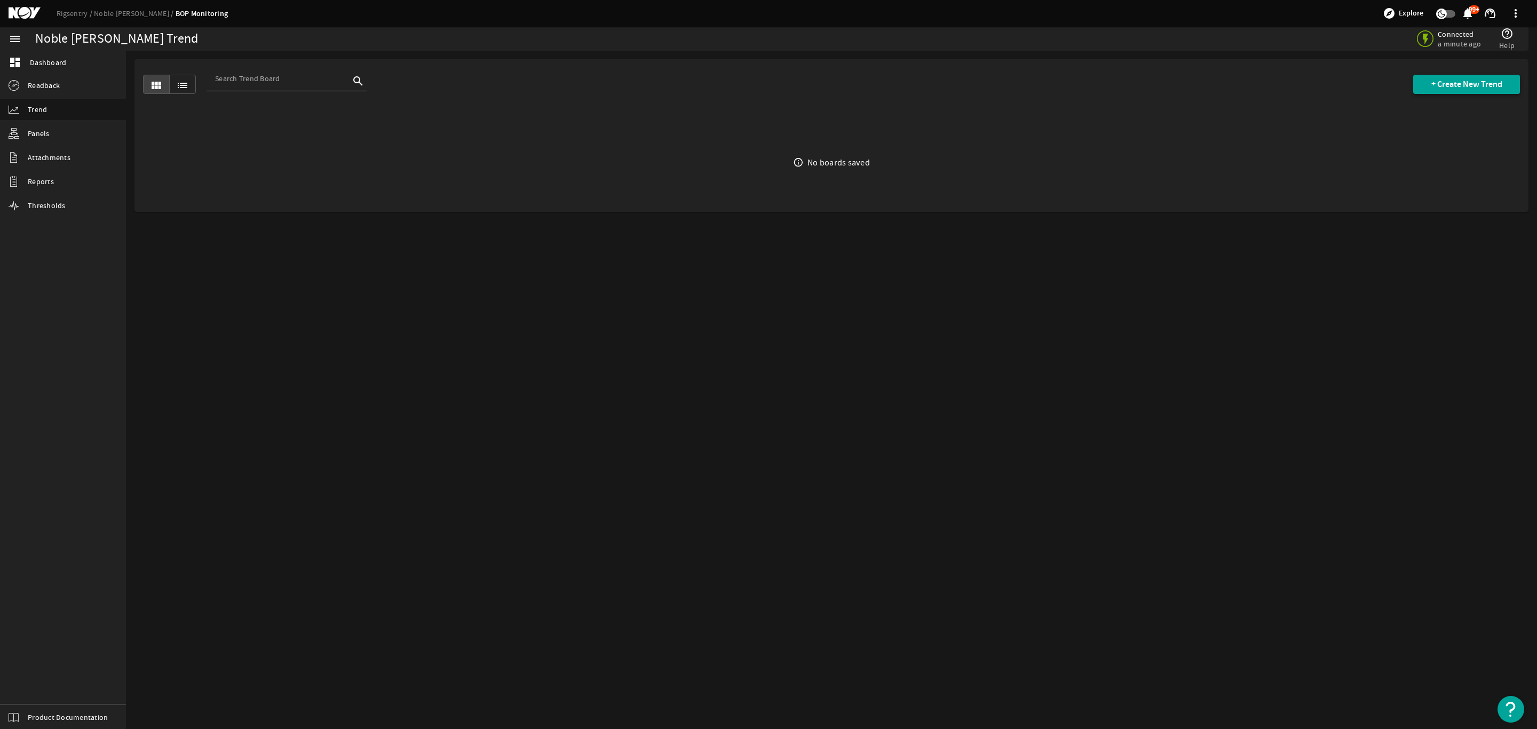
click at [1457, 88] on span "+ Create New Trend" at bounding box center [1466, 84] width 71 height 11
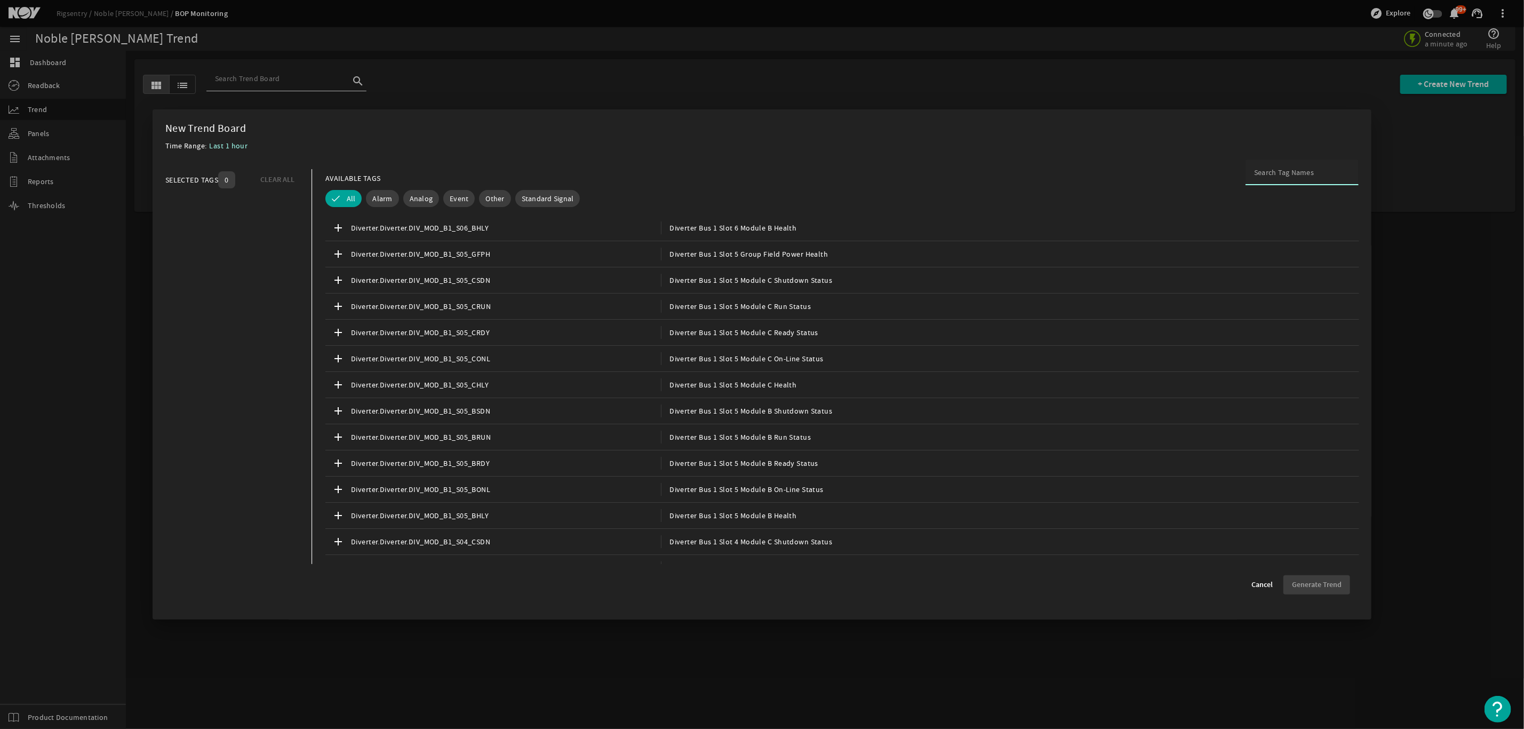
click at [1287, 177] on input at bounding box center [1302, 172] width 96 height 11
type input "#"
click at [1260, 170] on input "#" at bounding box center [1302, 172] width 96 height 11
paste input "SNMP_UPS1_A.UPS1_A.PSState01"
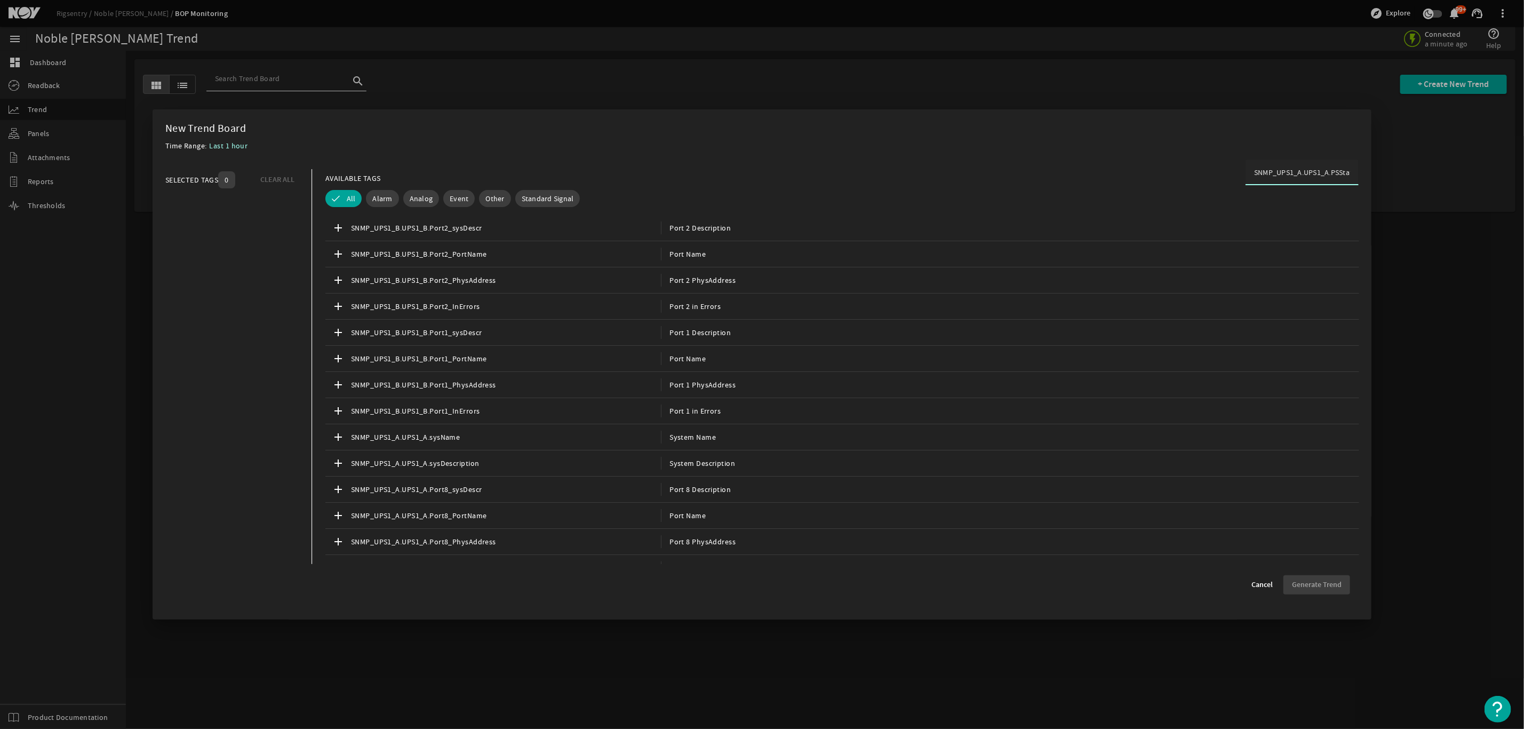
scroll to position [0, 13]
click at [1289, 169] on input "SNMP_UPS1_A.UPS1_A.PSState01" at bounding box center [1302, 172] width 96 height 11
click at [1260, 172] on input "SNMP_UPS1_A.UPS1_A.PSState01" at bounding box center [1302, 172] width 96 height 11
drag, startPoint x: 1260, startPoint y: 172, endPoint x: 1199, endPoint y: 176, distance: 60.4
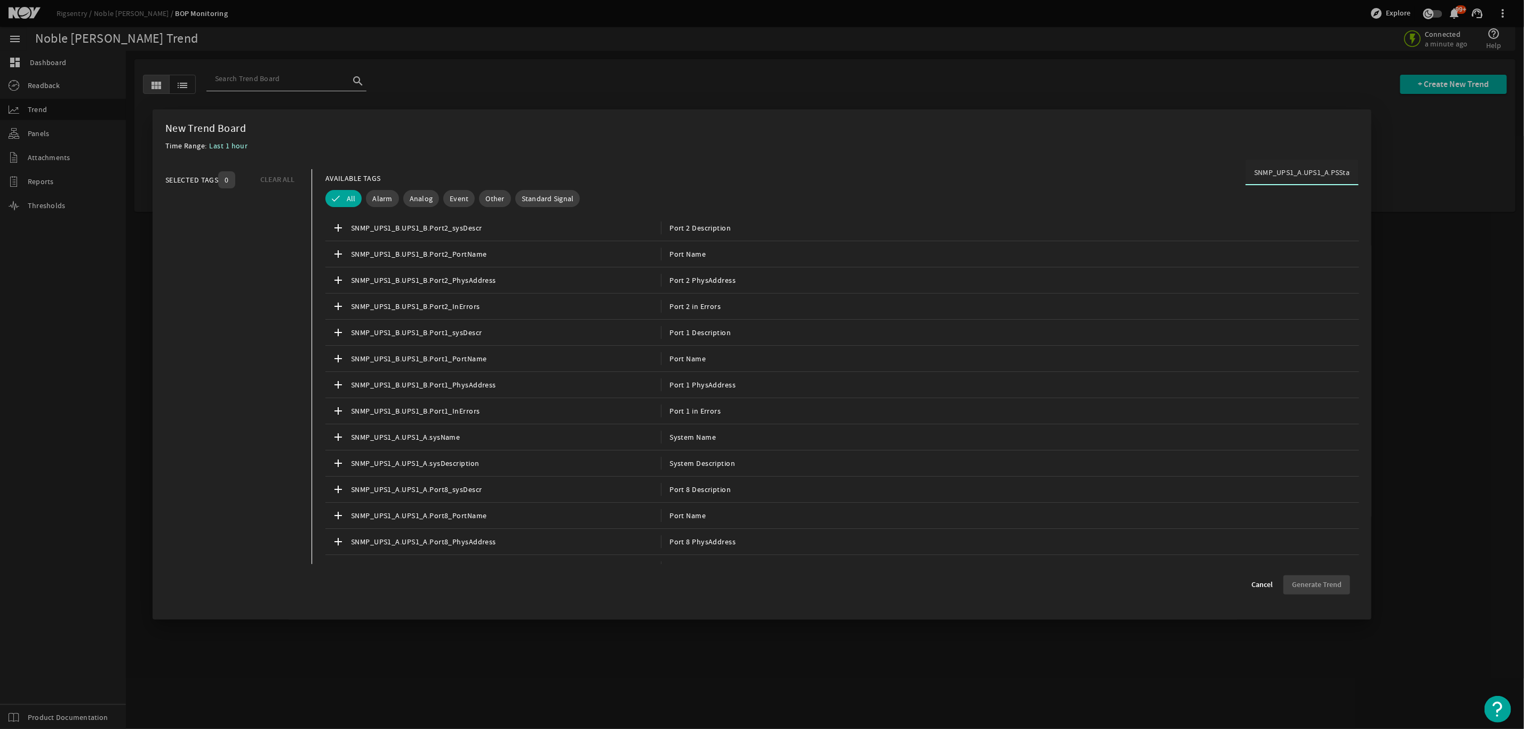
click at [1199, 176] on div "AVAILABLE TAGS SNMP_UPS1_A.UPS1_A.PSState01" at bounding box center [842, 178] width 1034 height 19
click at [1294, 170] on input "SNMP_UPS1_A.UPS1_A.PSState01" at bounding box center [1302, 172] width 96 height 11
drag, startPoint x: 1262, startPoint y: 170, endPoint x: 1127, endPoint y: 186, distance: 135.3
click at [1127, 185] on div "AVAILABLE TAGS SNMP_UPS1_A.UPS1_A.PSState01" at bounding box center [842, 178] width 1034 height 19
type input "_UPS1_A.UPS1_A.PSState01"
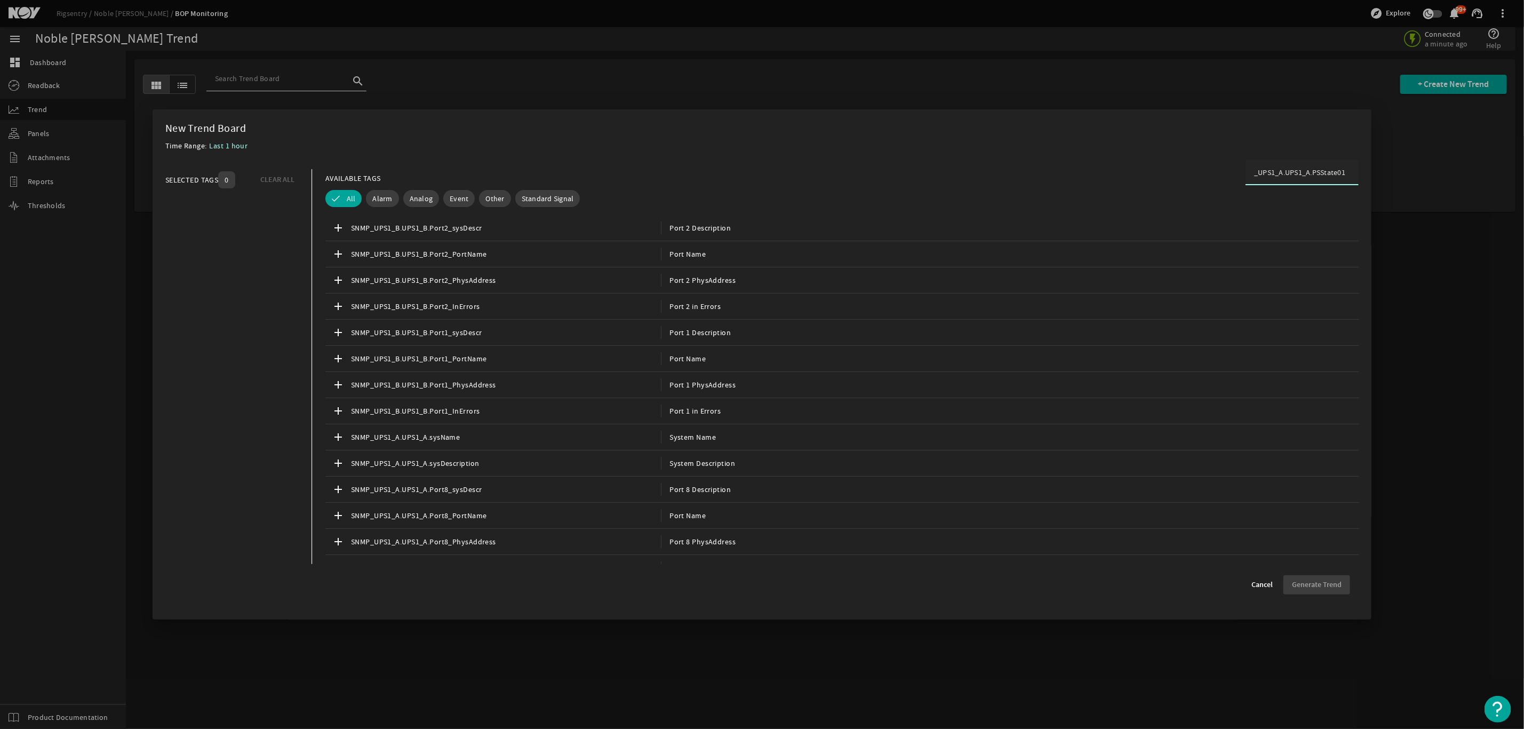
click at [1338, 170] on input "_UPS1_A.UPS1_A.PSState01" at bounding box center [1302, 172] width 96 height 11
drag, startPoint x: 1333, startPoint y: 168, endPoint x: 1169, endPoint y: 170, distance: 164.3
click at [1169, 170] on div "AVAILABLE TAGS _UPS1_A.UPS1_A.PSState01" at bounding box center [842, 178] width 1034 height 19
click at [1341, 172] on div "_UPS1_A.UPS1_A.PSState01" at bounding box center [1302, 173] width 113 height 26
drag, startPoint x: 1341, startPoint y: 172, endPoint x: 1176, endPoint y: 173, distance: 164.9
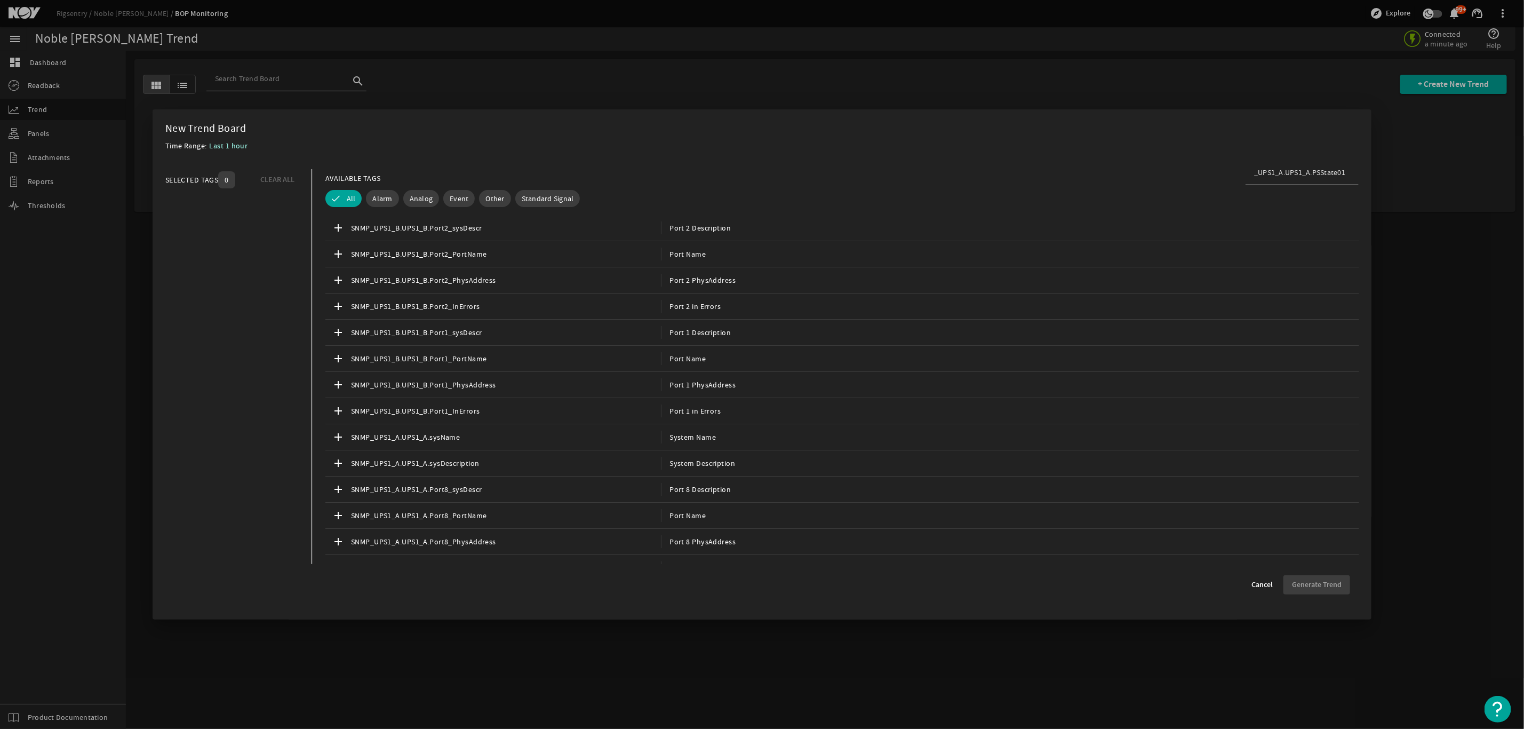
click at [1178, 170] on div "AVAILABLE TAGS _UPS1_A.UPS1_A.PSState01" at bounding box center [842, 178] width 1034 height 19
click at [1358, 173] on mat-dialog-content "SELECTED TAGS 0 CLEAR ALL You can select up to 10 tags. AVAILABLE TAGS _UPS1_A.…" at bounding box center [763, 366] width 1220 height 416
click at [1335, 173] on input "_UPS1_A.UPS1_A.PSState01" at bounding box center [1302, 172] width 96 height 11
drag, startPoint x: 1351, startPoint y: 170, endPoint x: 1234, endPoint y: 172, distance: 117.4
click at [1234, 172] on mat-dialog-content "SELECTED TAGS 0 CLEAR ALL You can select up to 10 tags. AVAILABLE TAGS _UPS1_A.…" at bounding box center [763, 366] width 1220 height 416
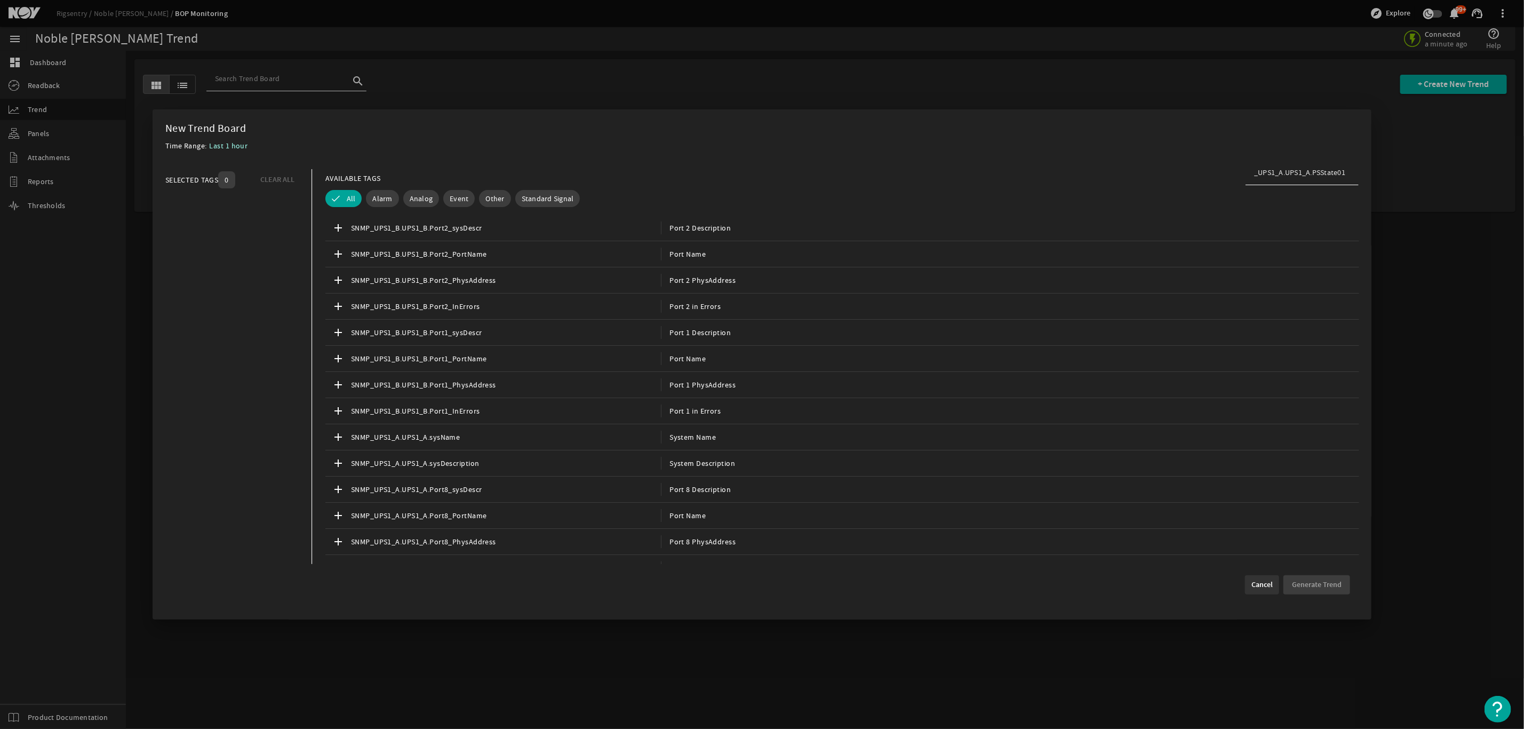
click at [1268, 590] on mat-dialog-actions "Cancel Generate Trend" at bounding box center [762, 591] width 1194 height 33
click at [1252, 586] on span "Cancel" at bounding box center [1262, 584] width 21 height 11
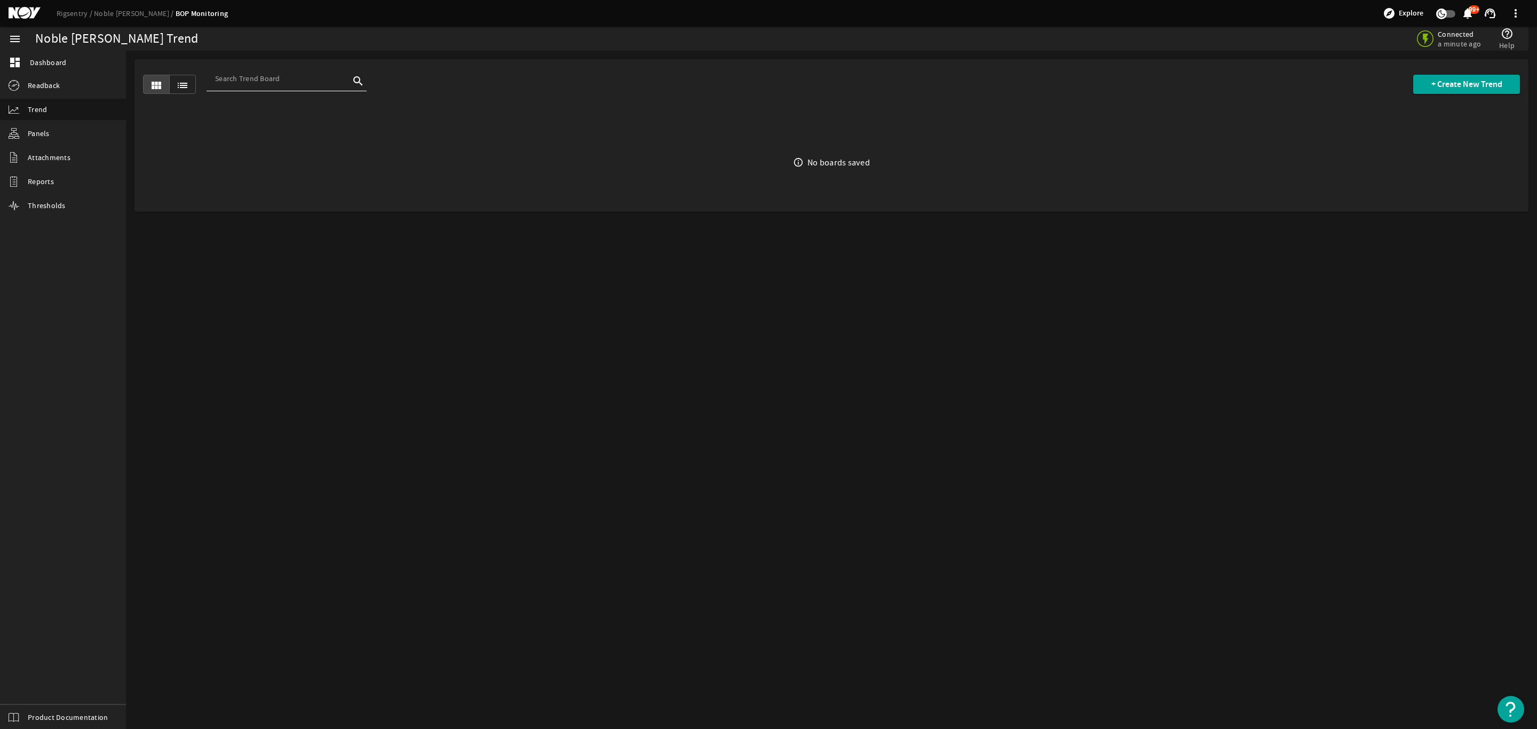
click at [1256, 505] on mat-sidenav-content "Noble [PERSON_NAME] Trend Connected a minute ago help_outline Help view_module …" at bounding box center [831, 390] width 1411 height 678
click at [1463, 83] on span "+ Create New Trend" at bounding box center [1466, 84] width 71 height 11
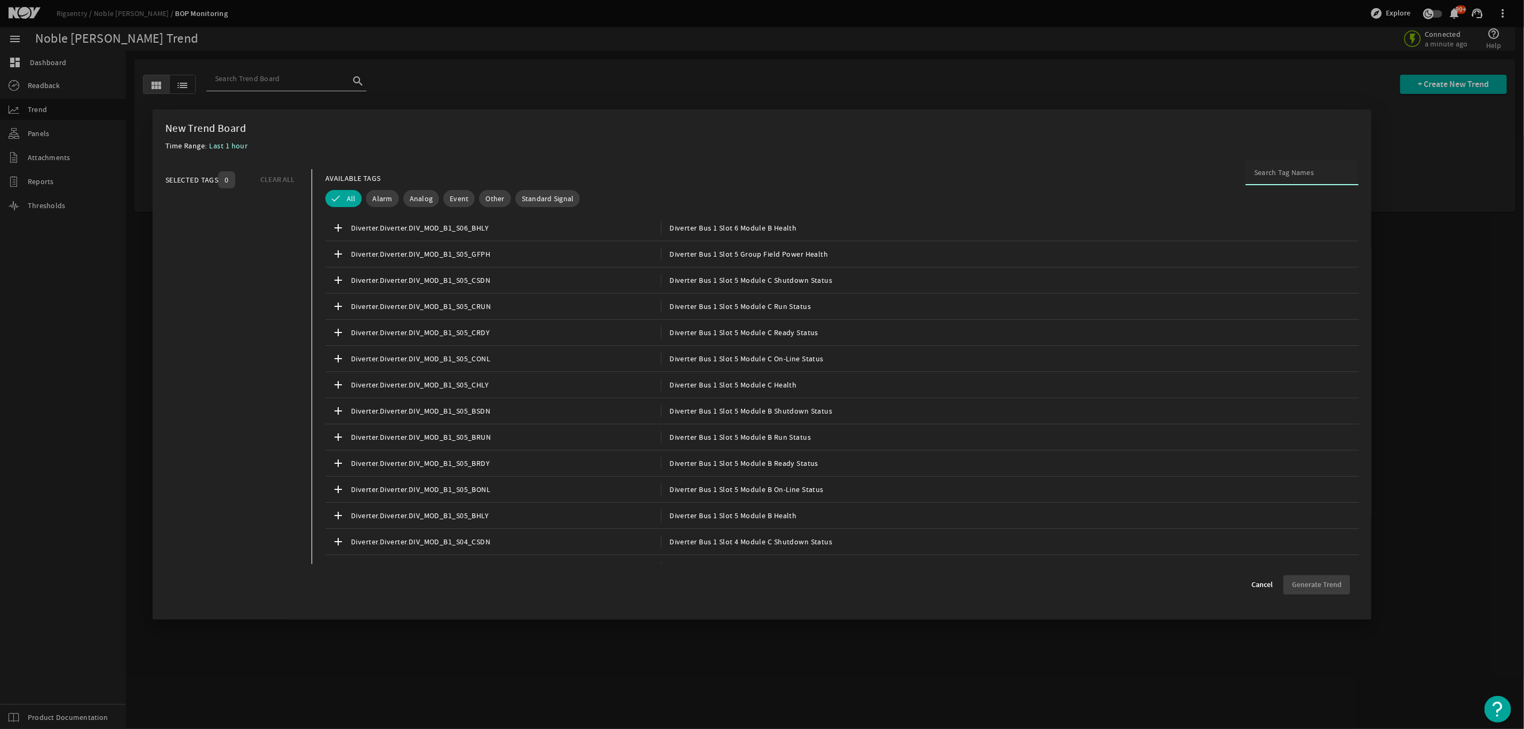
click at [1276, 172] on input at bounding box center [1302, 172] width 96 height 11
click at [343, 197] on button "All" at bounding box center [343, 198] width 37 height 17
click at [339, 197] on span "All" at bounding box center [336, 198] width 9 height 11
drag, startPoint x: 1271, startPoint y: 174, endPoint x: 1179, endPoint y: 176, distance: 92.3
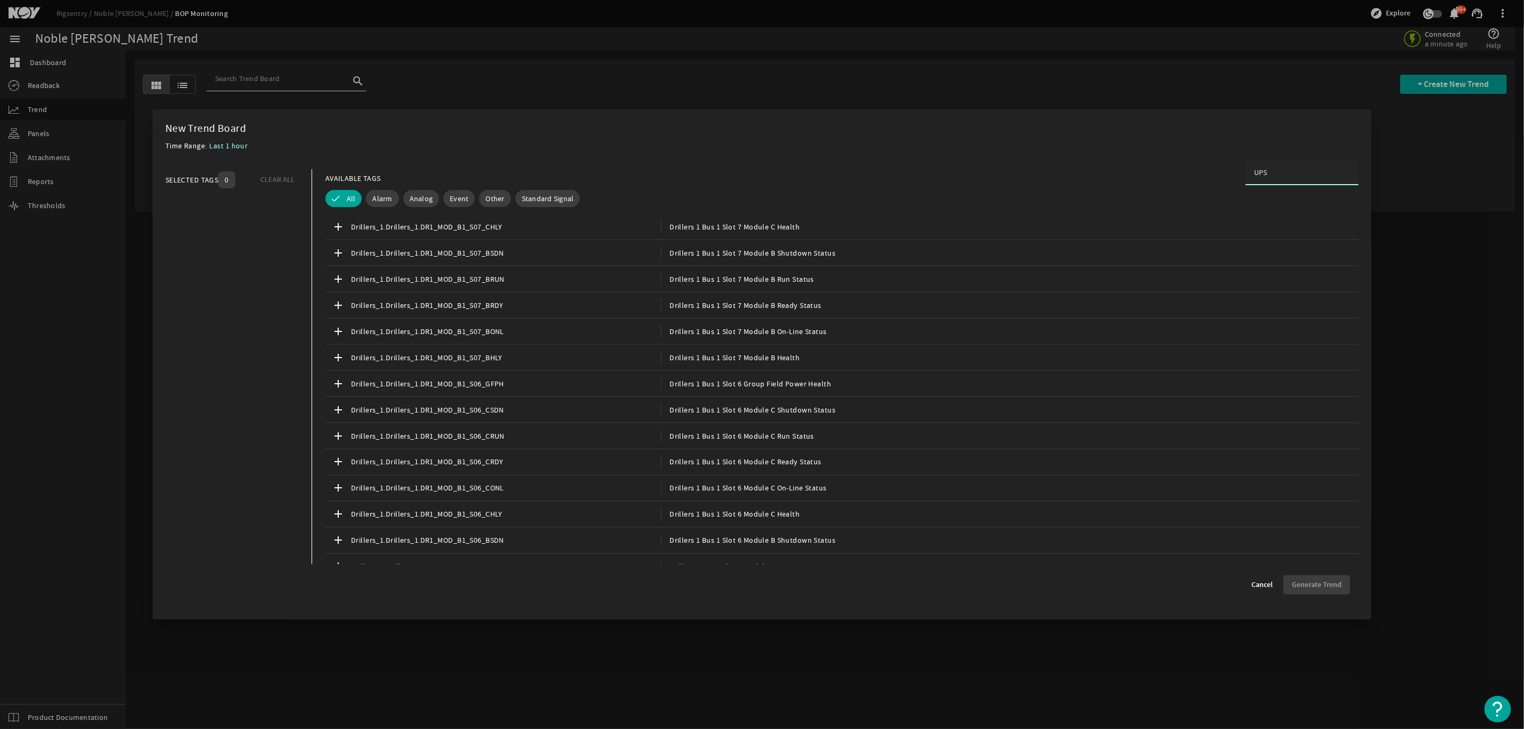
click at [1179, 176] on div "AVAILABLE TAGS UPS" at bounding box center [842, 178] width 1034 height 19
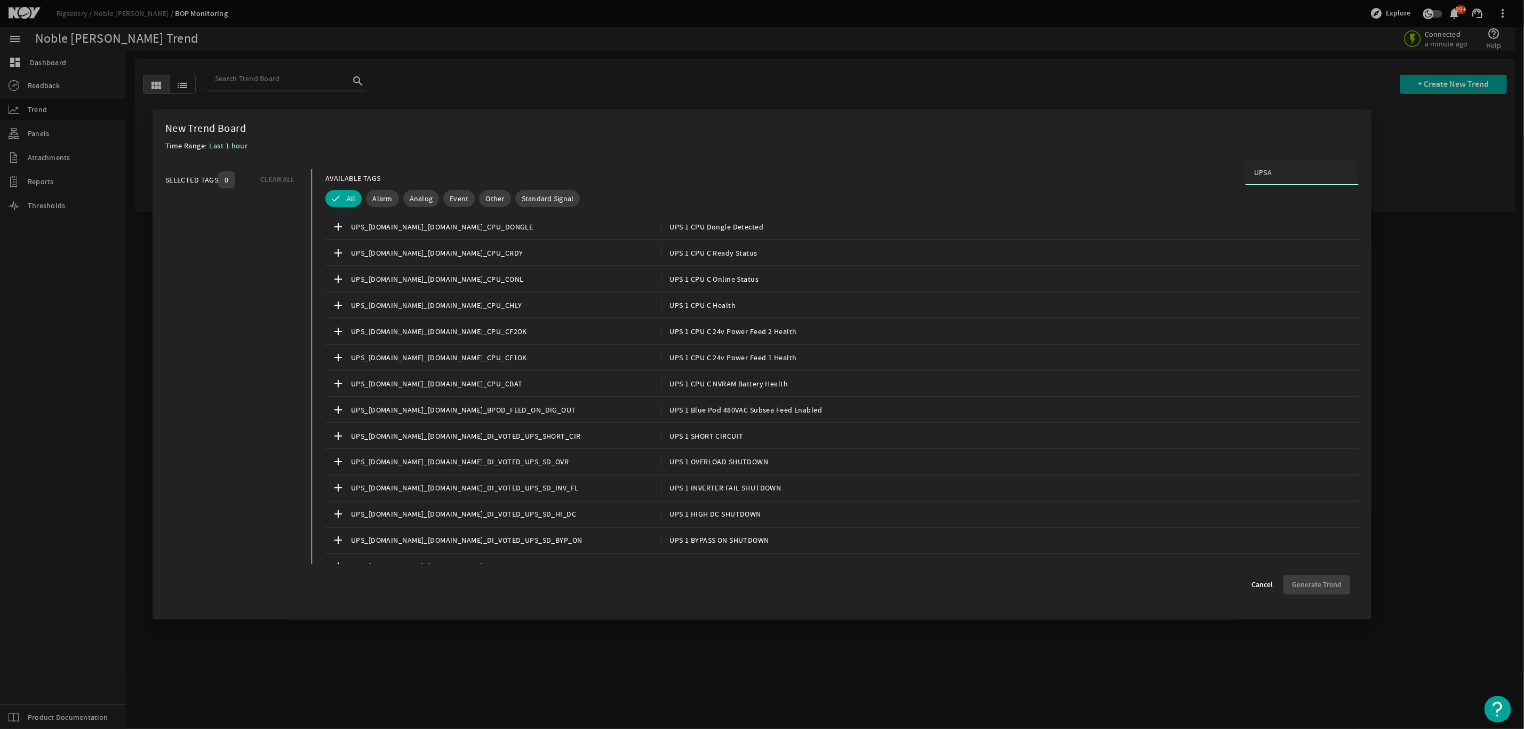
type input "UPSA"
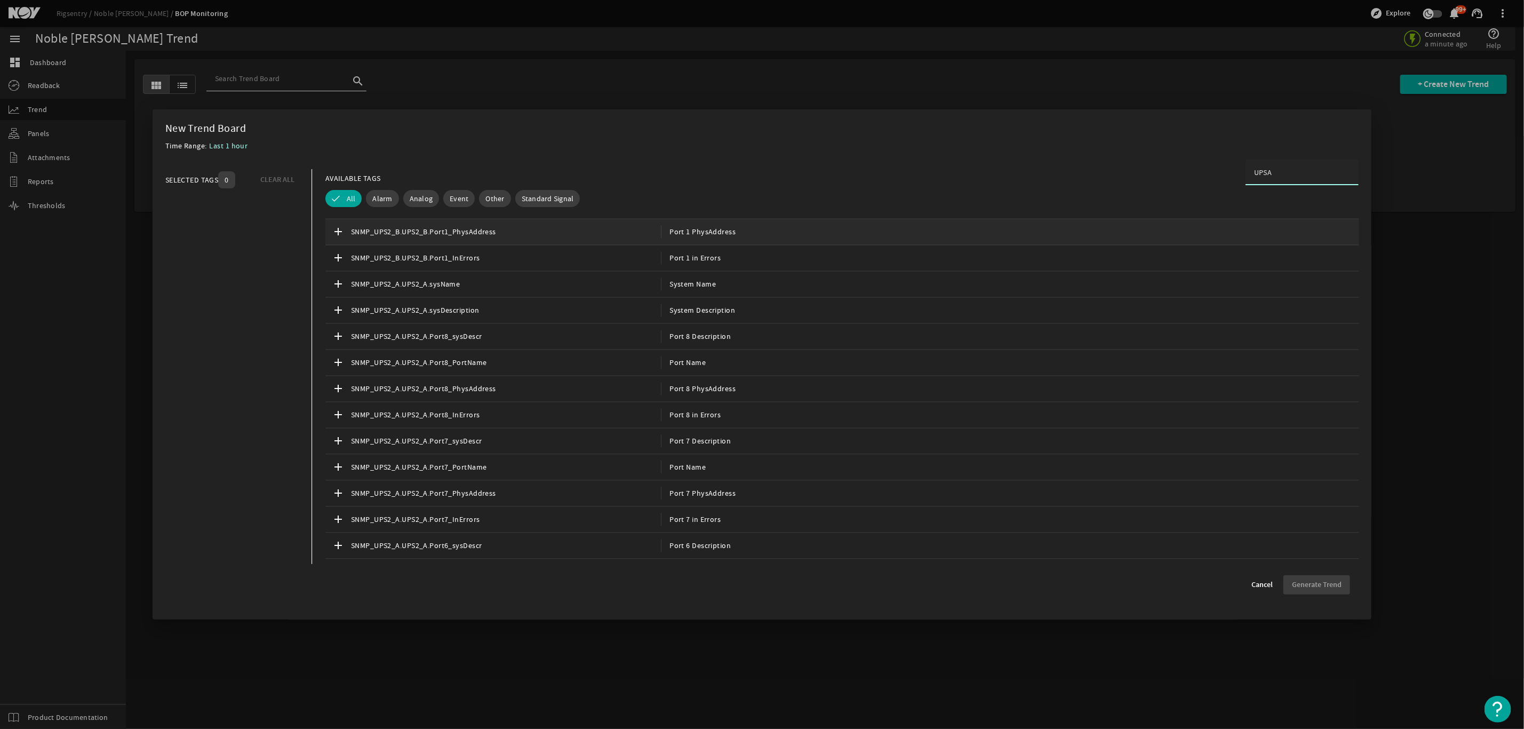
drag, startPoint x: 1279, startPoint y: 174, endPoint x: 1144, endPoint y: 241, distance: 150.3
click at [1215, 181] on div "AVAILABLE TAGS UPSA" at bounding box center [842, 178] width 1034 height 19
click at [1270, 167] on input "UPSA" at bounding box center [1302, 172] width 96 height 11
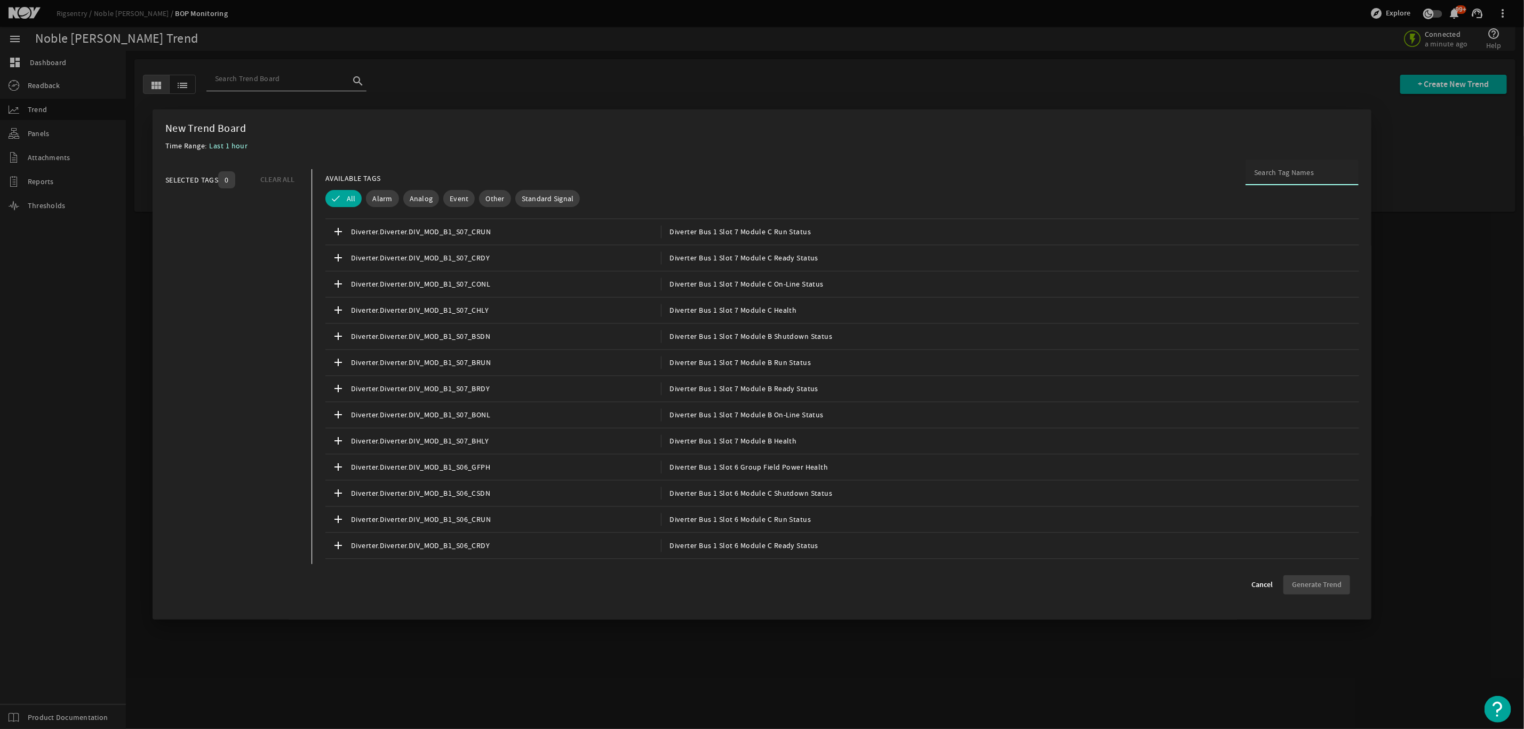
paste input "SNMP_UPS1_A.UPS1_A"
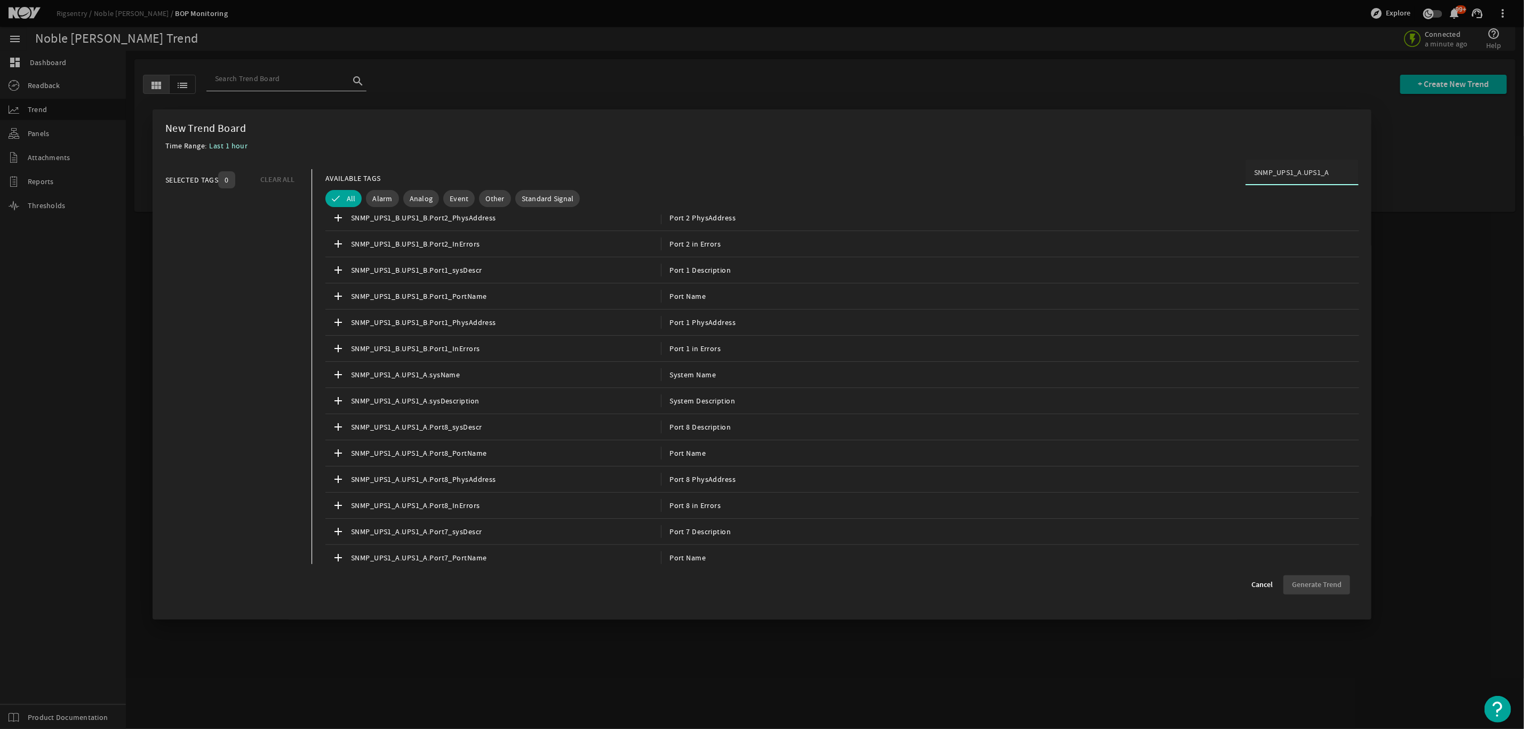
scroll to position [0, 0]
click at [1333, 170] on input "SNMP_UPS1_A.UPS1_A" at bounding box center [1302, 172] width 96 height 11
type input "SNMP_UPS1_A.UPS1_A"
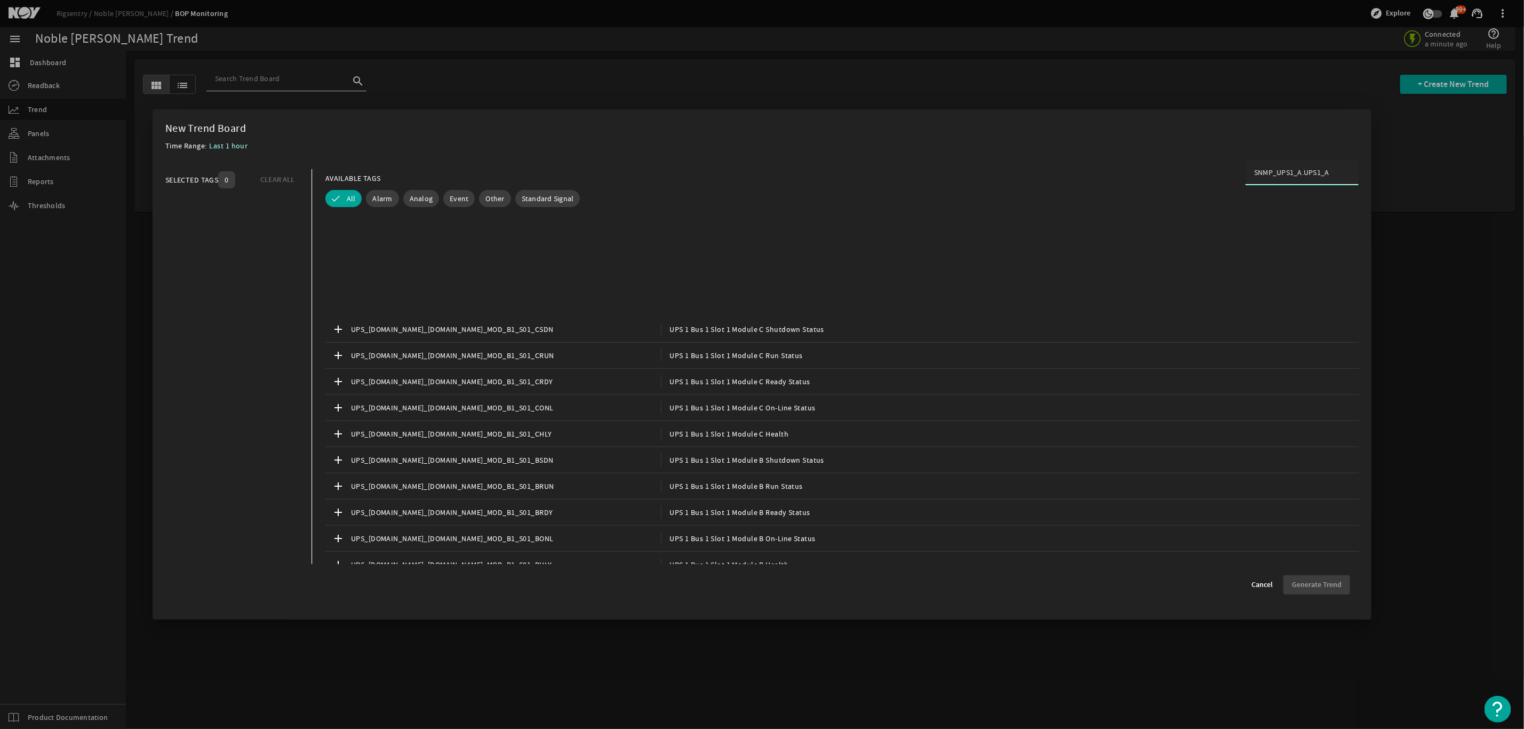
scroll to position [400, 0]
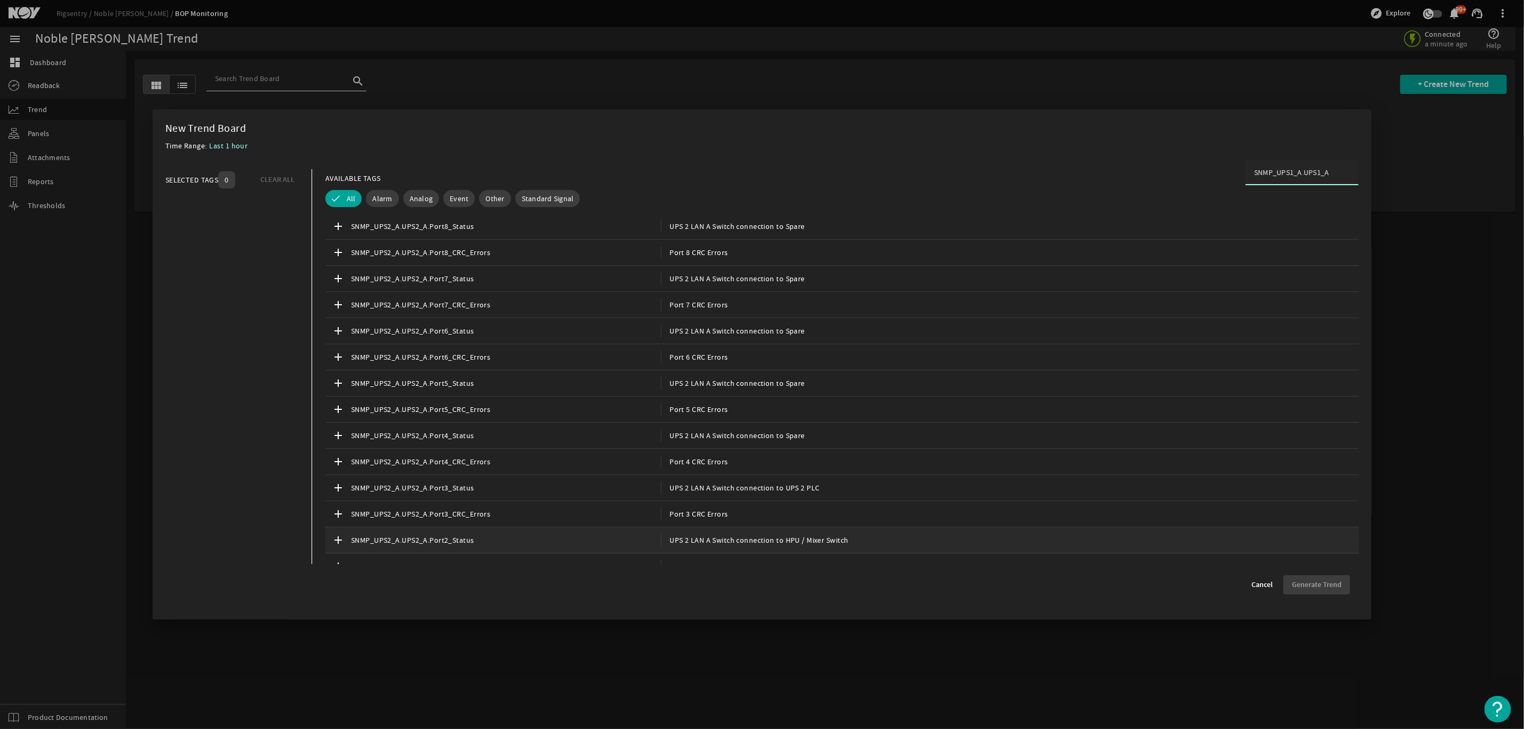
scroll to position [2801, 0]
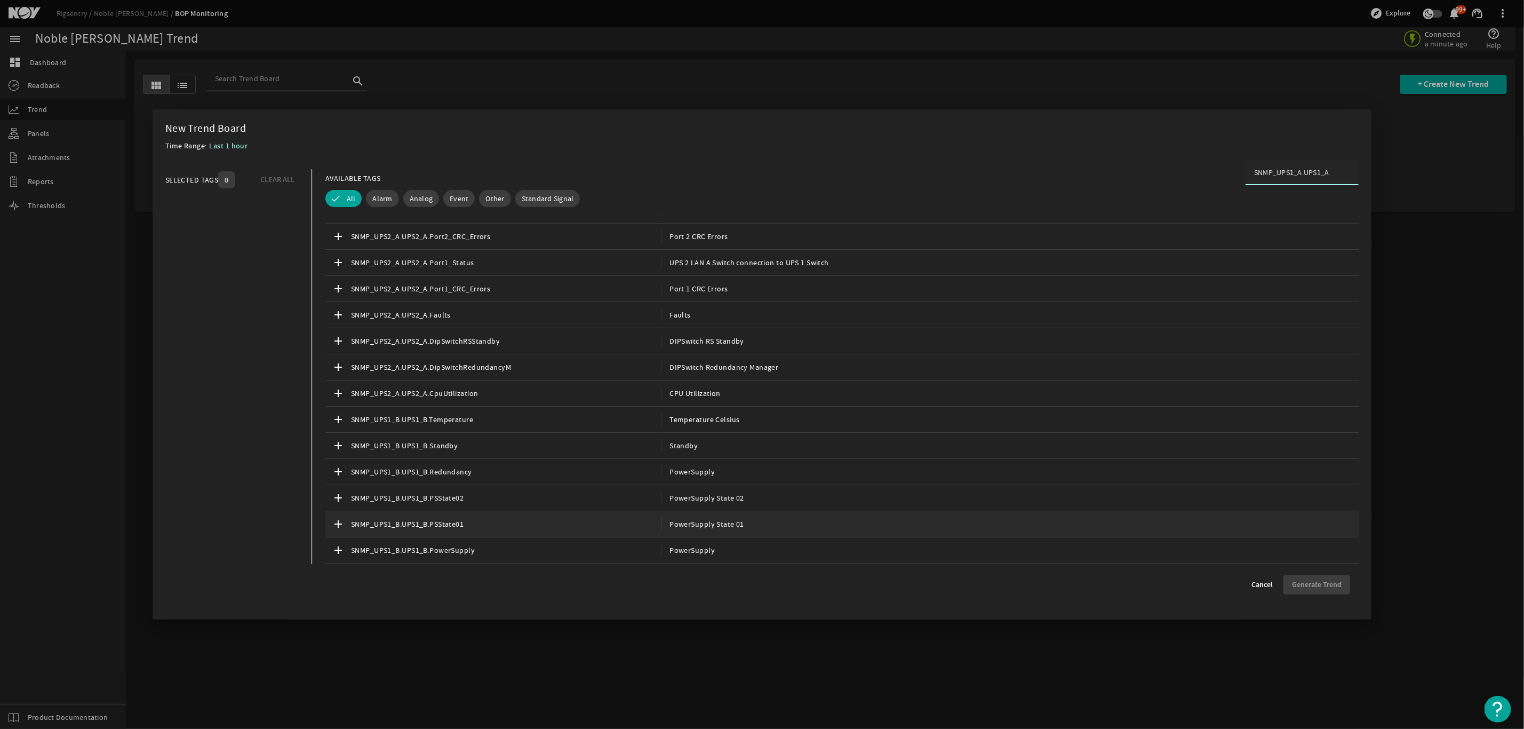
click at [519, 522] on span "SNMP_UPS1_B.UPS1_B.PSState01" at bounding box center [506, 524] width 310 height 13
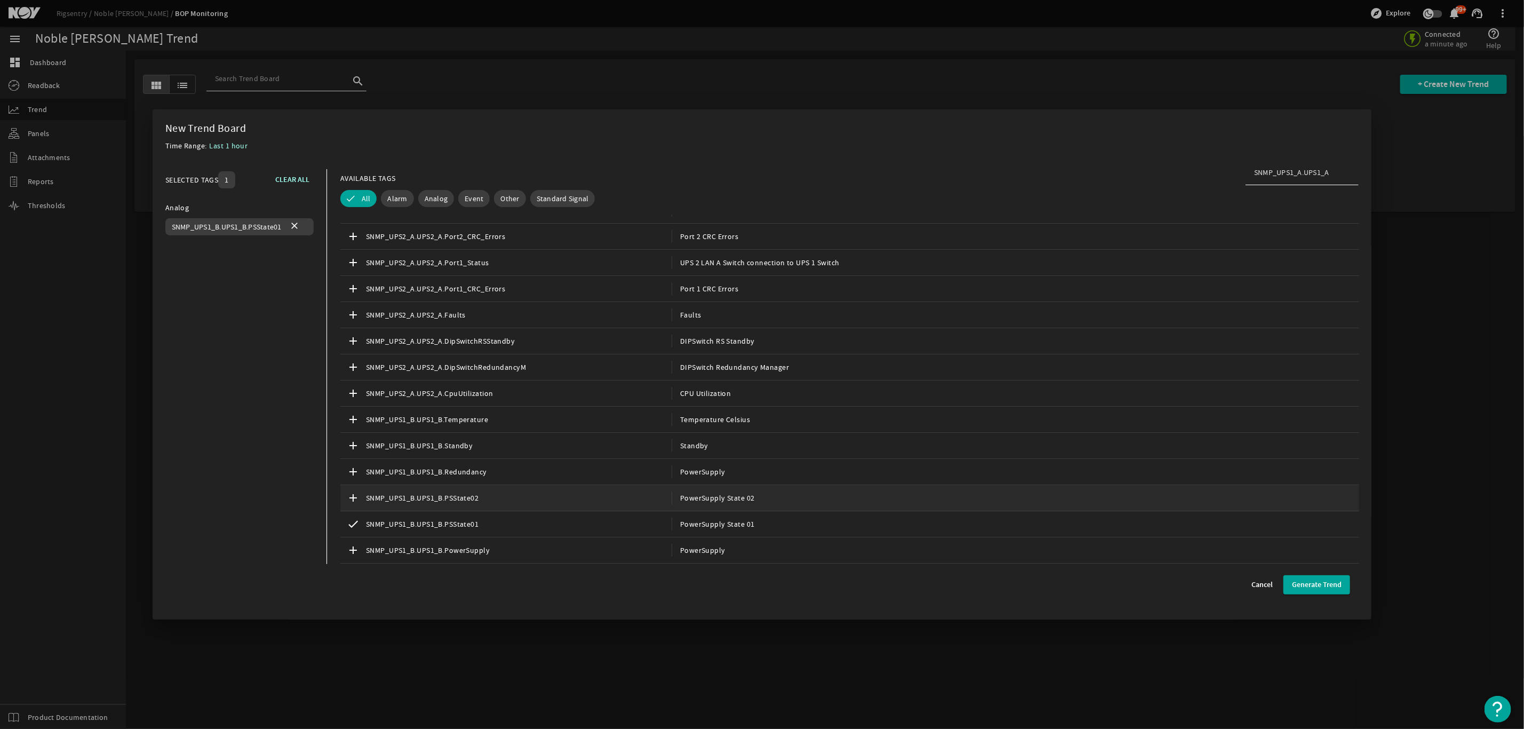
click at [778, 501] on div "add SNMP_UPS1_B.UPS1_B.PSState02 PowerSupply State 02" at bounding box center [849, 498] width 1019 height 26
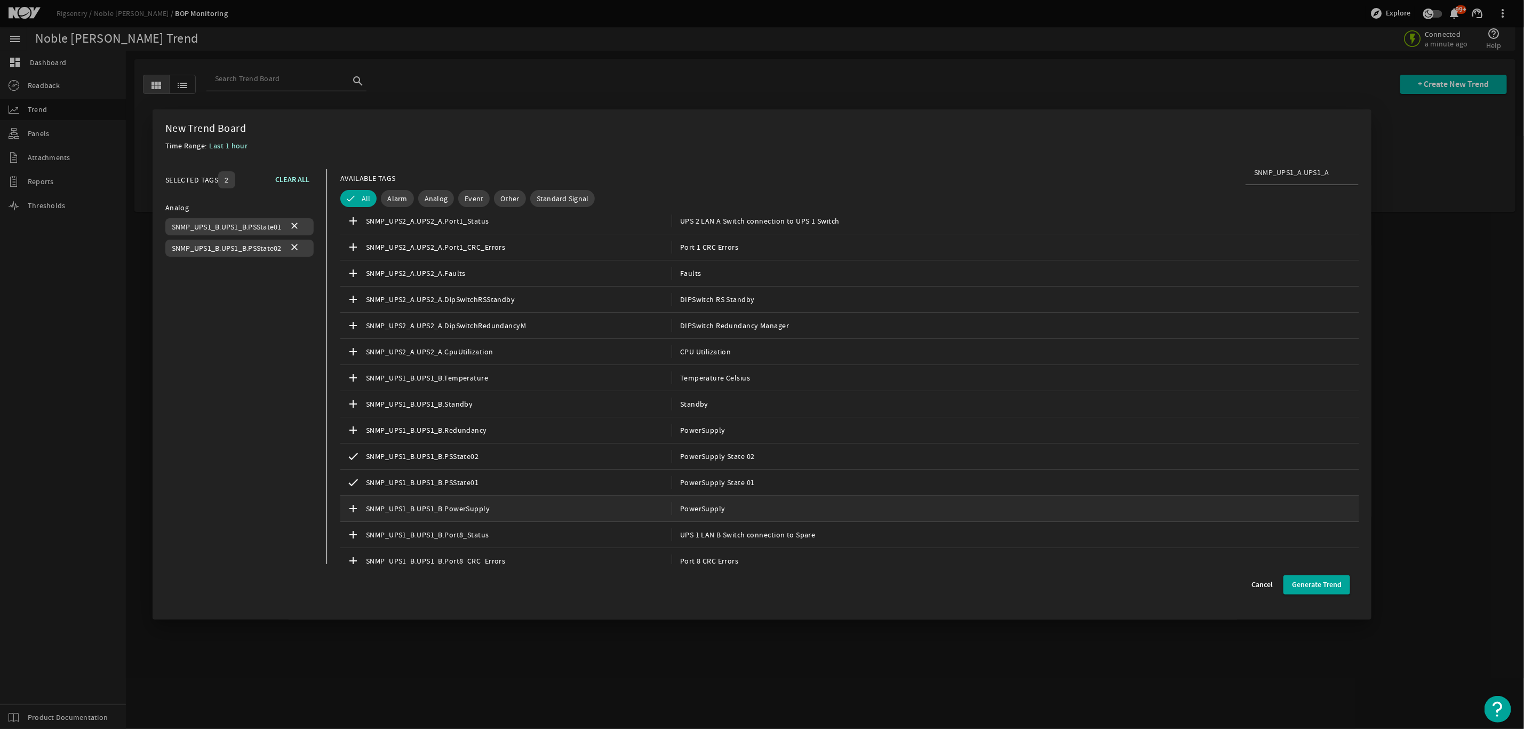
click at [839, 508] on div "add SNMP_UPS1_B.UPS1_B.PowerSupply PowerSupply" at bounding box center [849, 509] width 1019 height 26
click at [1308, 587] on span "Generate Trend" at bounding box center [1317, 584] width 50 height 11
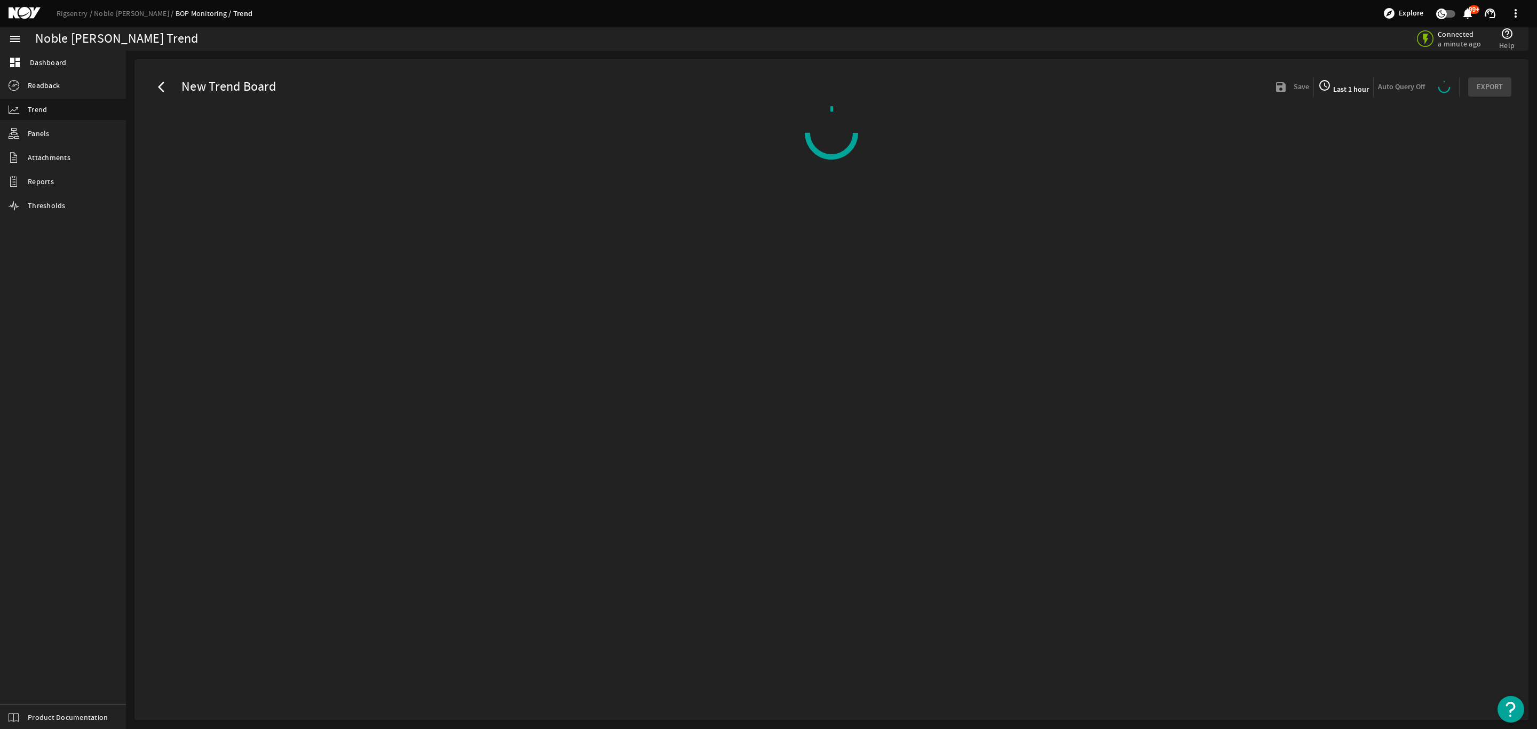
select select "ALL"
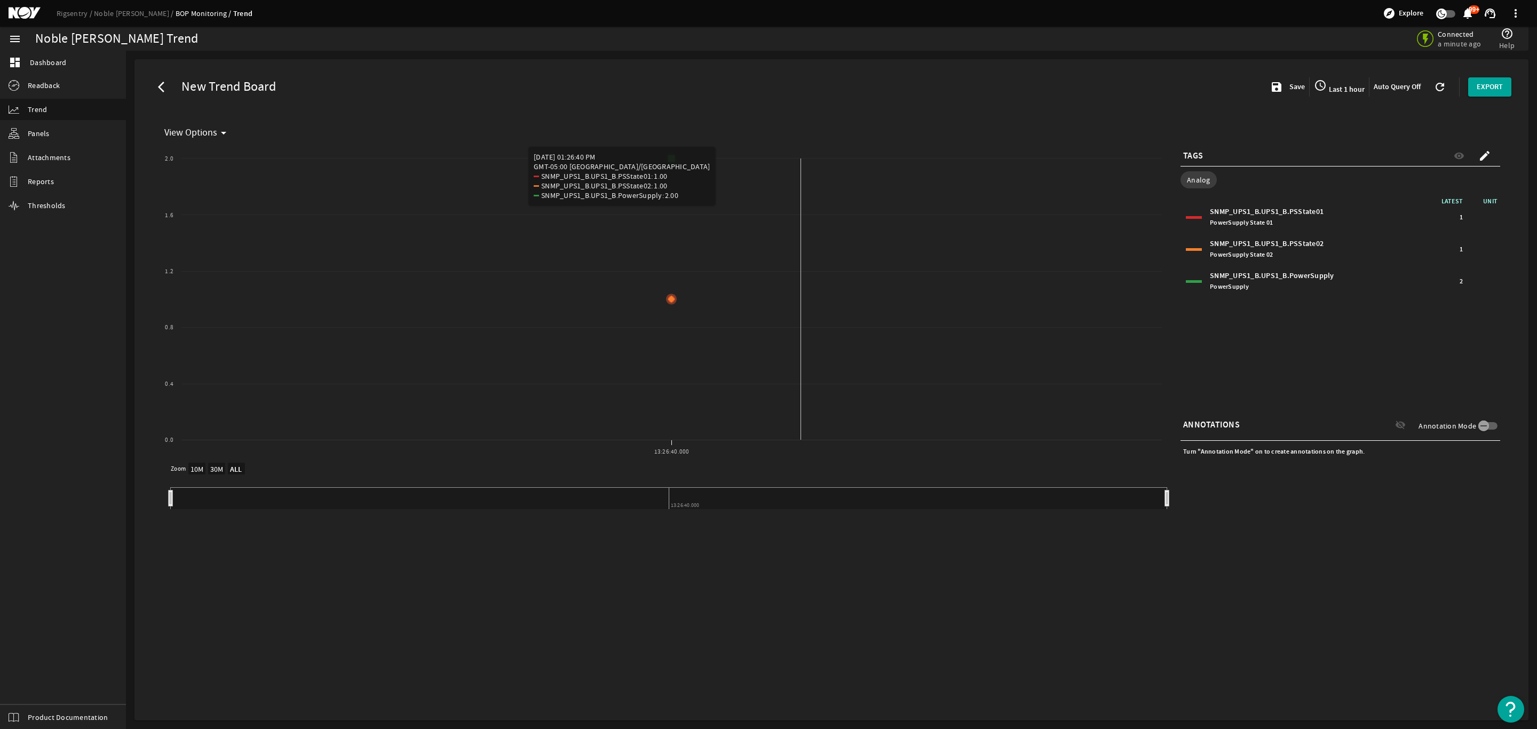
click at [802, 399] on rect "Chart title" at bounding box center [663, 302] width 1007 height 320
click at [935, 386] on rect "Chart title" at bounding box center [663, 302] width 1007 height 320
click at [615, 377] on rect "Chart title" at bounding box center [663, 302] width 1007 height 320
click at [435, 379] on rect "Chart title" at bounding box center [663, 302] width 1007 height 320
click at [1356, 88] on span "Last 1 hour" at bounding box center [1345, 89] width 38 height 10
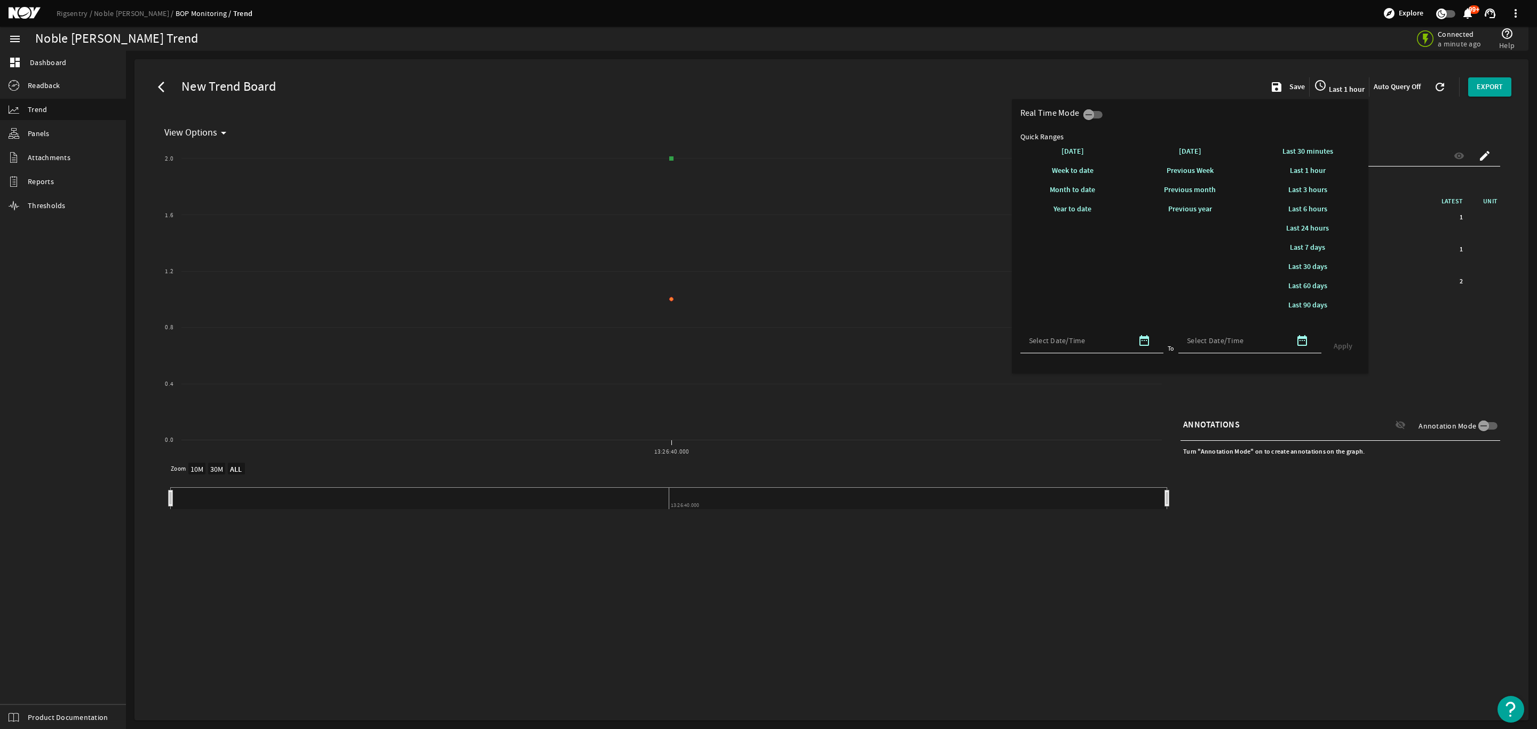
click at [1208, 572] on div at bounding box center [768, 364] width 1537 height 729
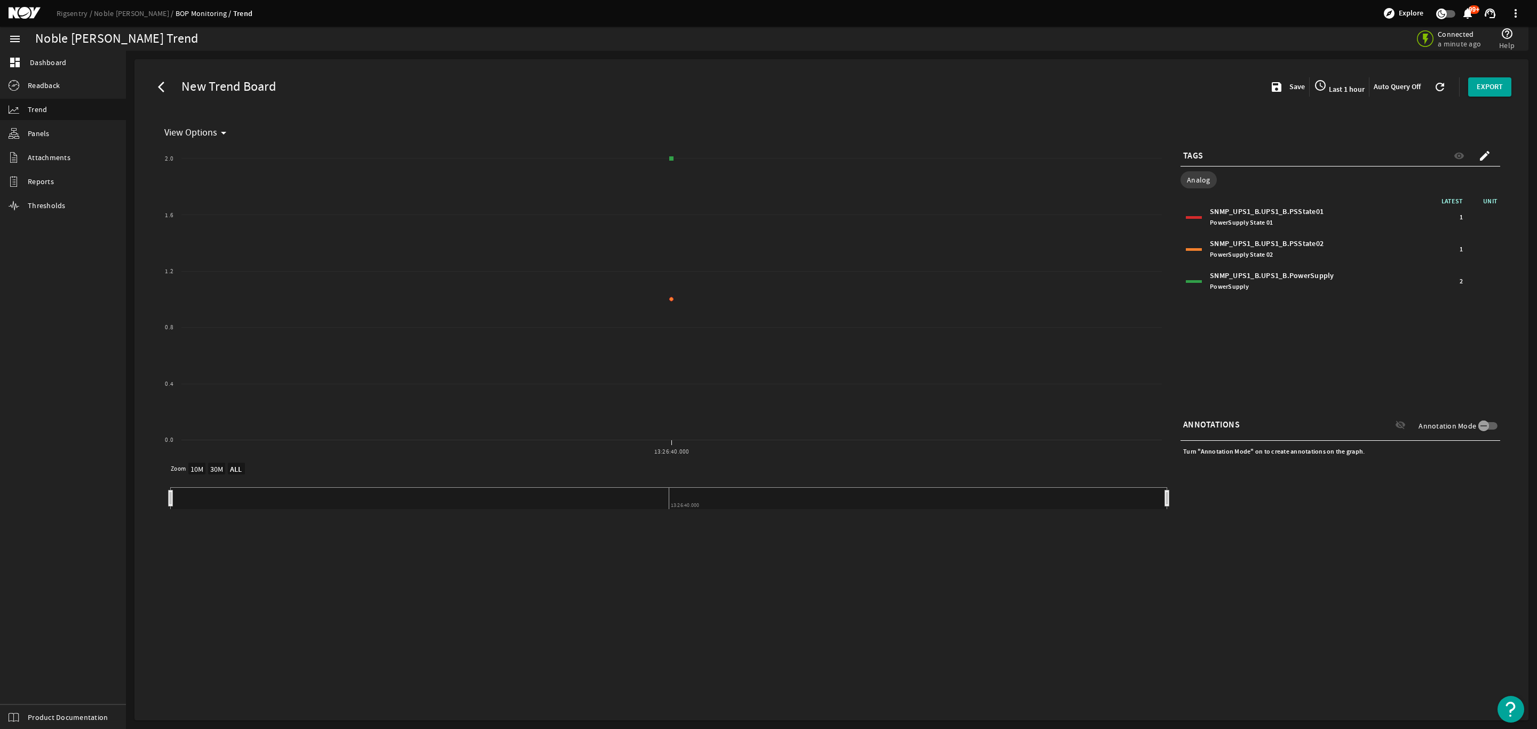
click at [1252, 220] on span "PowerSupply State 01" at bounding box center [1241, 222] width 63 height 9
click at [1255, 221] on span "PowerSupply State 01" at bounding box center [1241, 222] width 63 height 9
click at [1407, 282] on div "SNMP_UPS1_B.UPS1_B.PowerSupply PowerSupply 2" at bounding box center [1340, 281] width 314 height 27
click at [1306, 248] on div "SNMP_UPS1_B.UPS1_B.PSState02 PowerSupply State 02" at bounding box center [1276, 248] width 133 height 21
click at [1299, 216] on div "SNMP_UPS1_B.UPS1_B.PSState01 PowerSupply State 01" at bounding box center [1276, 216] width 133 height 21
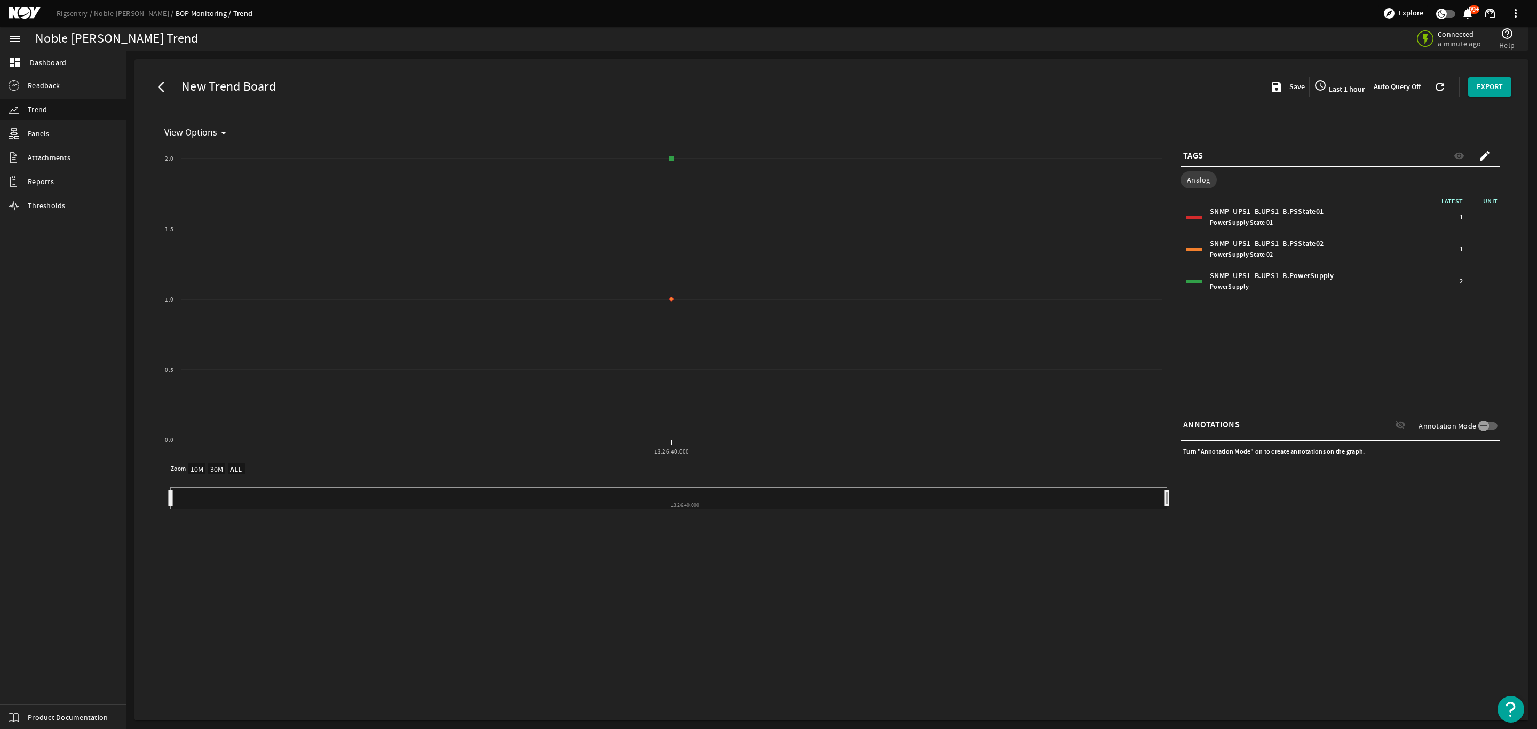
click at [1280, 214] on div "SNMP_UPS1_B.UPS1_B.PSState01 PowerSupply State 01" at bounding box center [1276, 216] width 133 height 21
click at [1275, 241] on div "SNMP_UPS1_B.UPS1_B.PSState02 PowerSupply State 02" at bounding box center [1276, 248] width 133 height 21
click at [1491, 152] on span at bounding box center [1484, 155] width 19 height 19
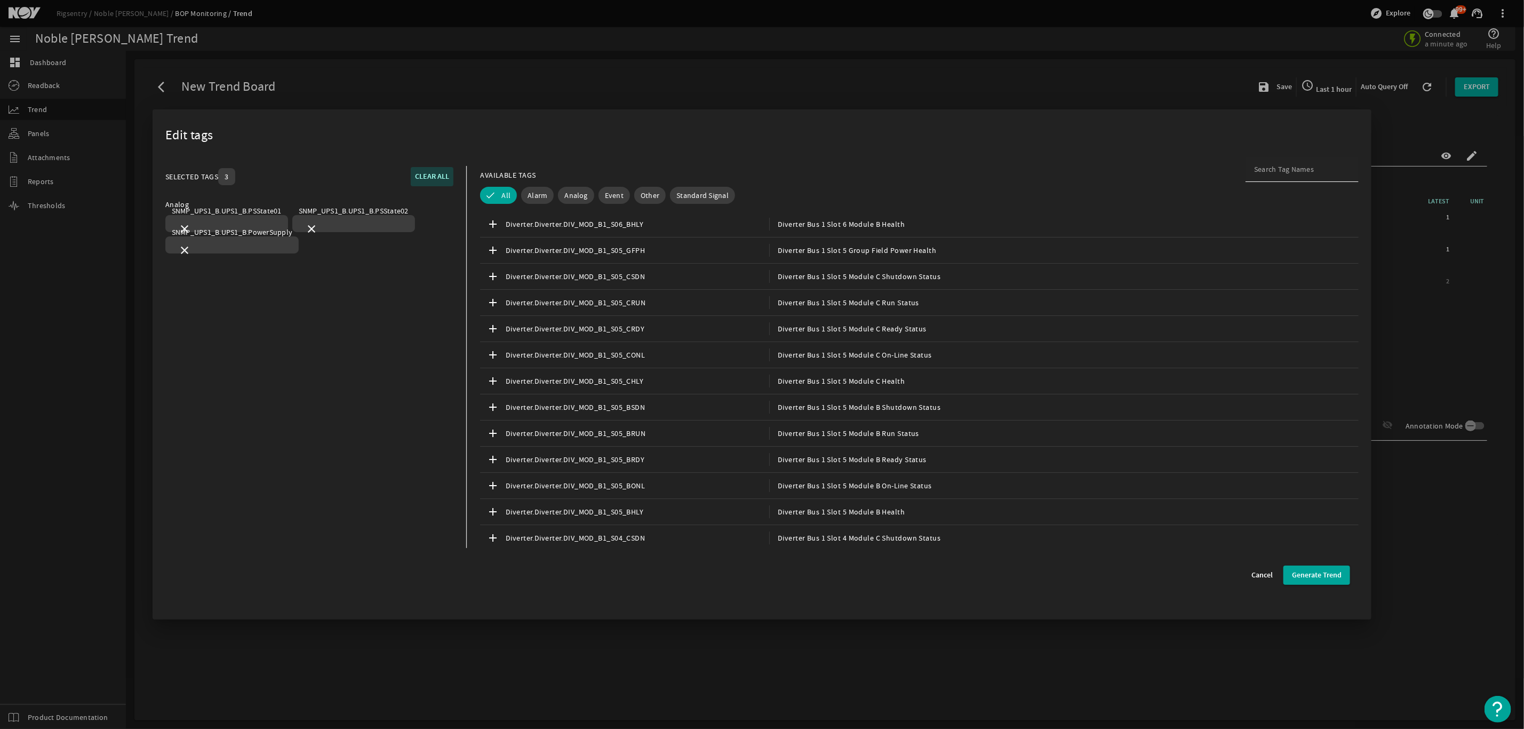
click at [1288, 178] on div at bounding box center [1302, 169] width 96 height 26
click at [1286, 173] on input at bounding box center [1302, 169] width 96 height 11
click at [1071, 70] on div at bounding box center [762, 364] width 1524 height 729
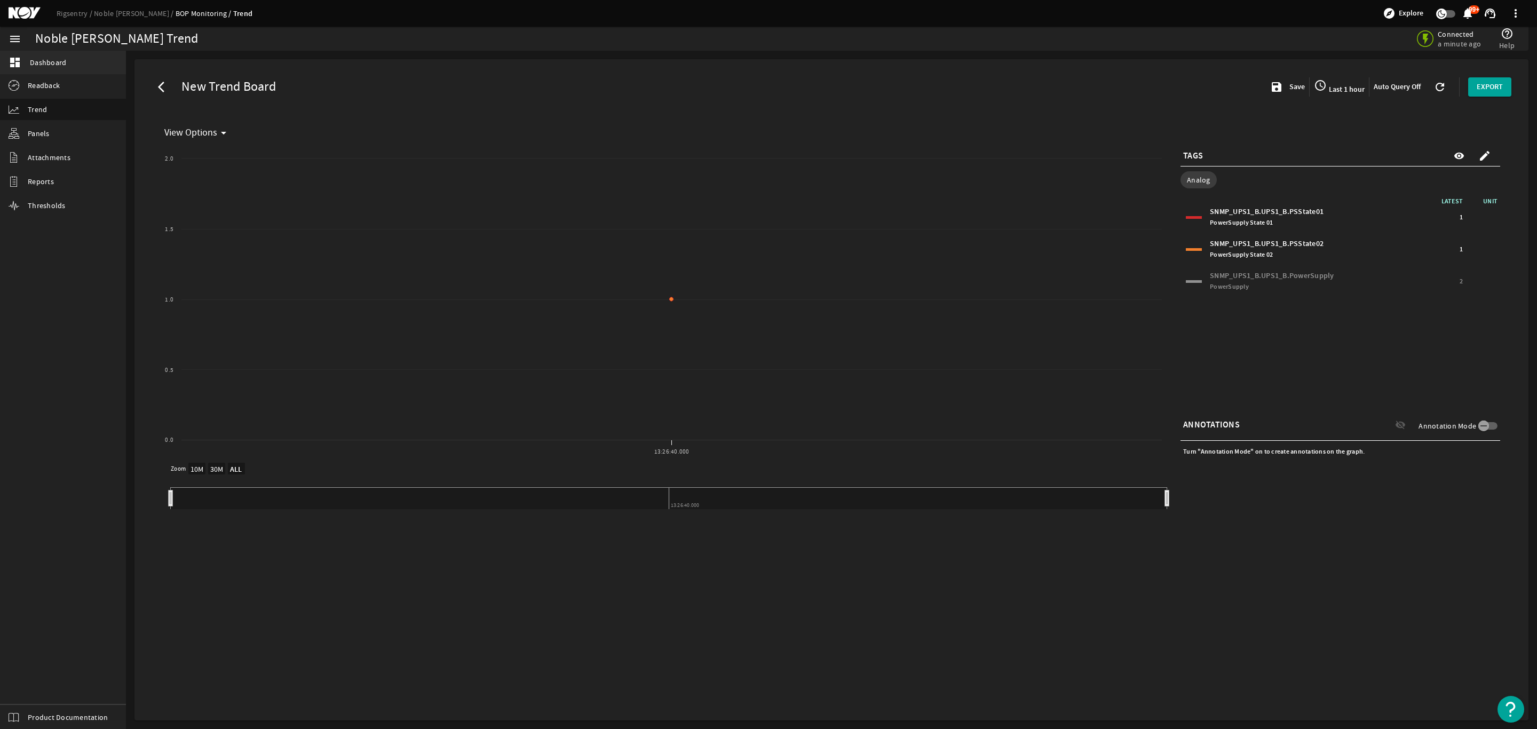
click at [22, 66] on link "dashboard Dashboard" at bounding box center [63, 62] width 126 height 23
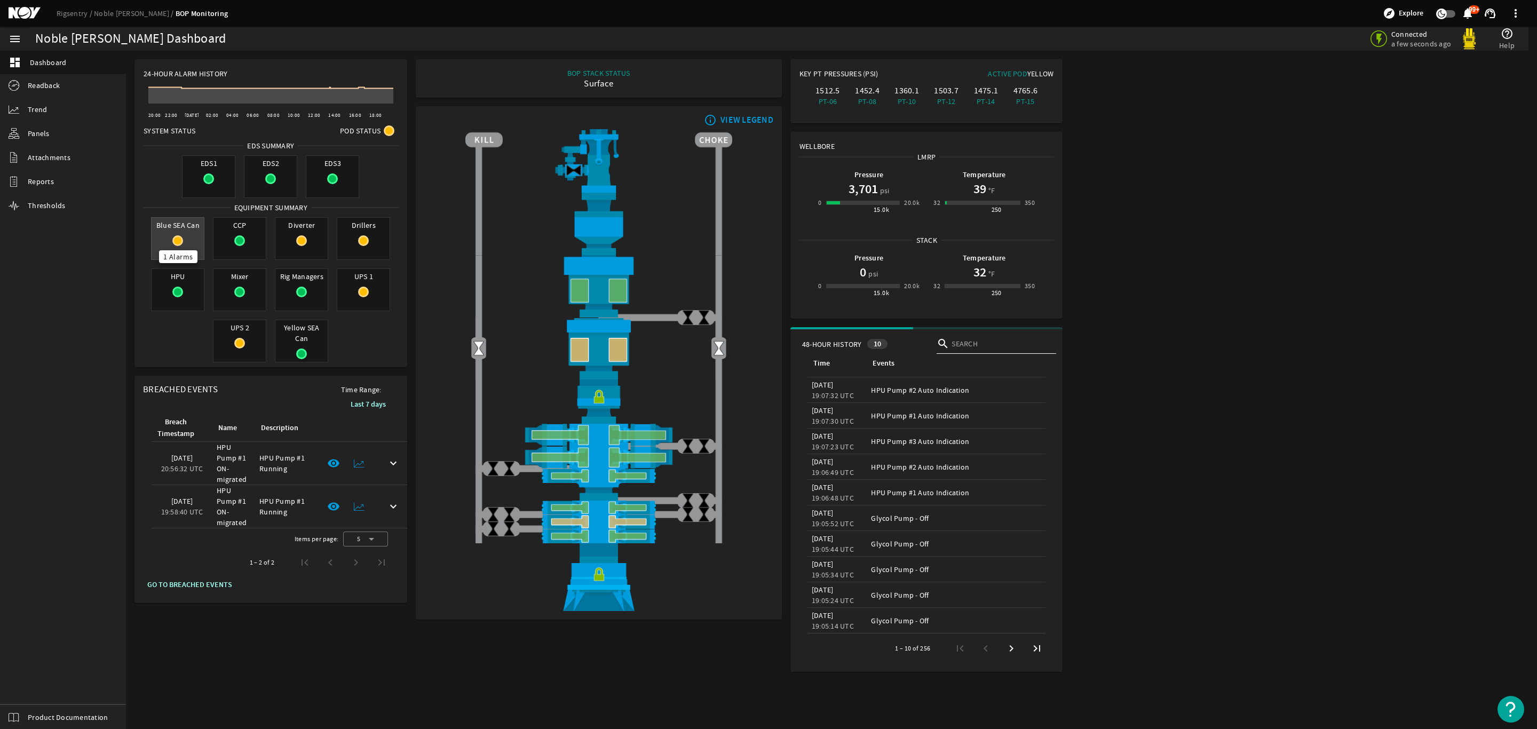
click at [178, 239] on mat-icon at bounding box center [177, 240] width 11 height 11
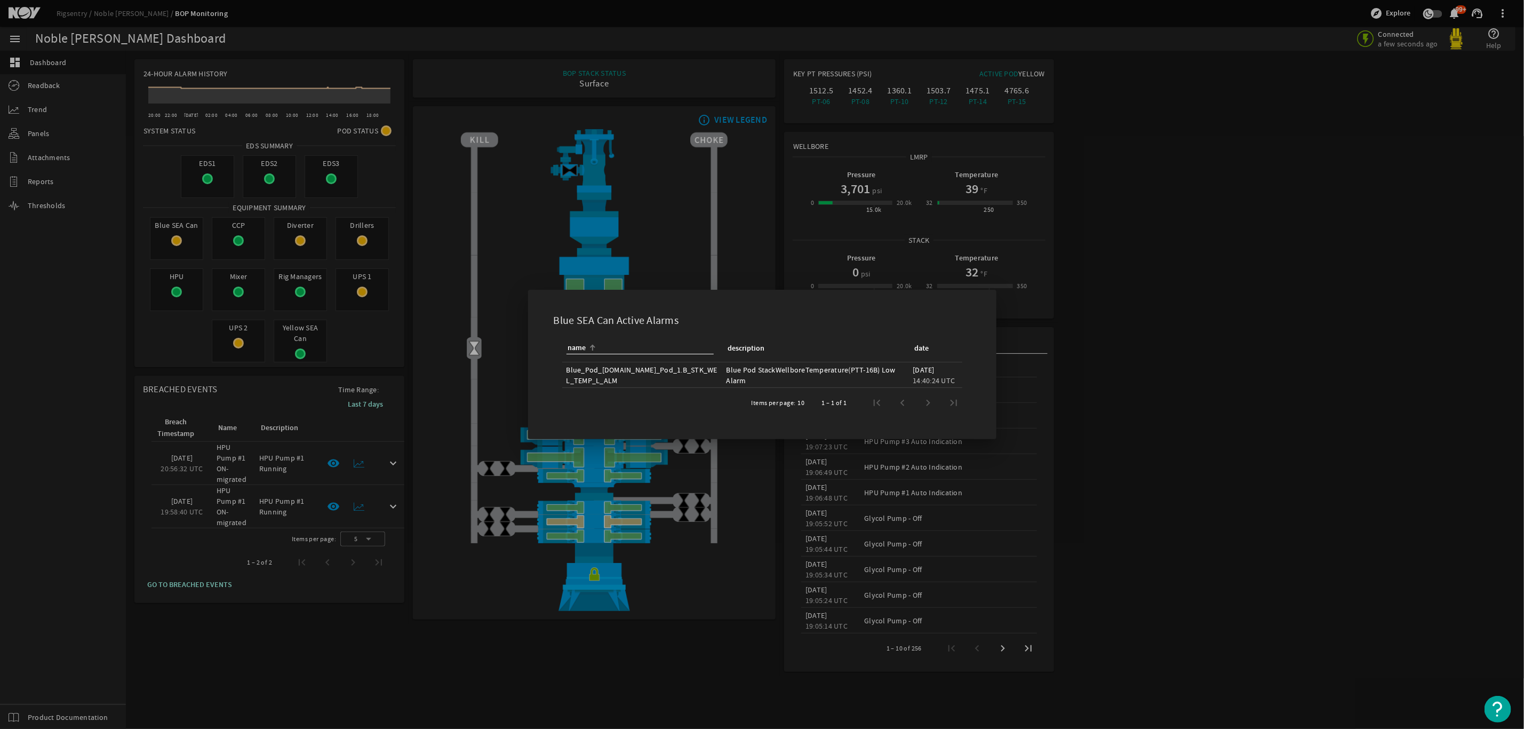
click at [1254, 392] on div at bounding box center [762, 364] width 1524 height 729
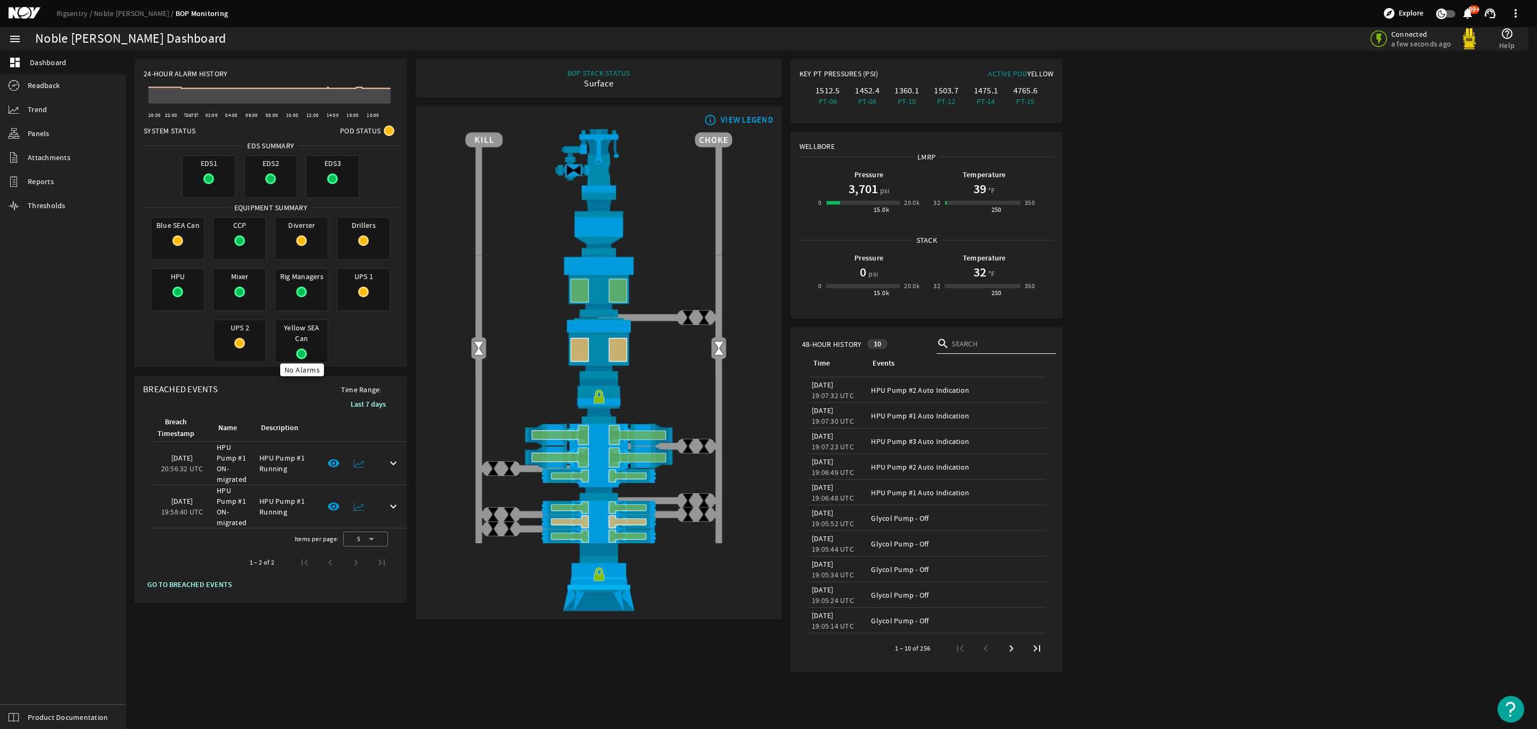
click at [299, 355] on mat-icon at bounding box center [301, 353] width 11 height 11
click at [359, 325] on div "Blue SEA Can CCP Diverter Drillers HPU Mixer Rig Managers UPS 1 UPS 2 Yellow SE…" at bounding box center [270, 290] width 263 height 154
click at [346, 349] on div "Blue SEA Can CCP Diverter Drillers HPU Mixer Rig Managers UPS 1 UPS 2 Yellow SE…" at bounding box center [270, 290] width 263 height 154
click at [1423, 237] on rigsentry-main-dashboard "Noble Tom Madden Dashboard Connected a minute ago help_outline Help 24-Hour Ala…" at bounding box center [831, 366] width 1411 height 630
click at [45, 106] on span "Trend" at bounding box center [37, 109] width 19 height 11
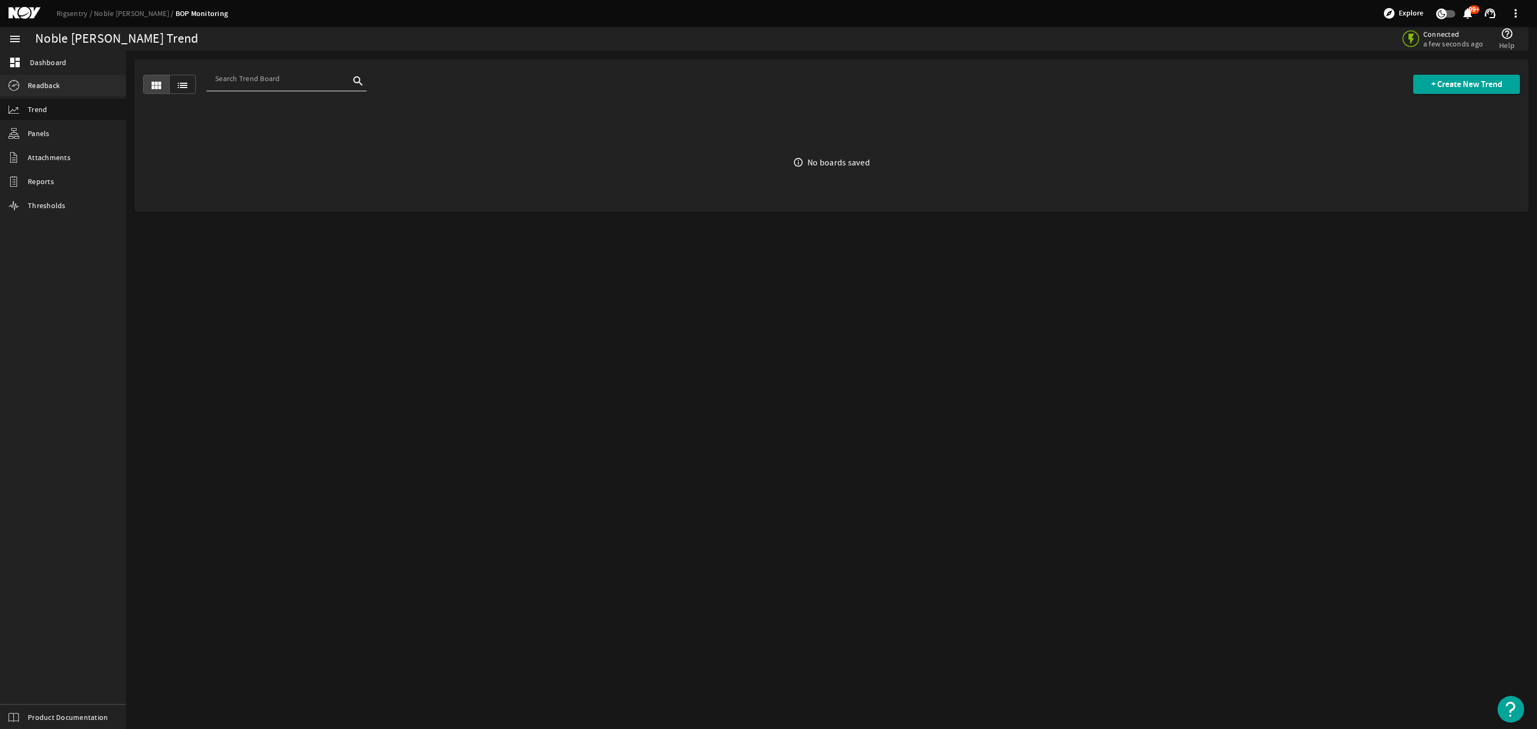
click at [46, 85] on span "Readback" at bounding box center [44, 85] width 32 height 11
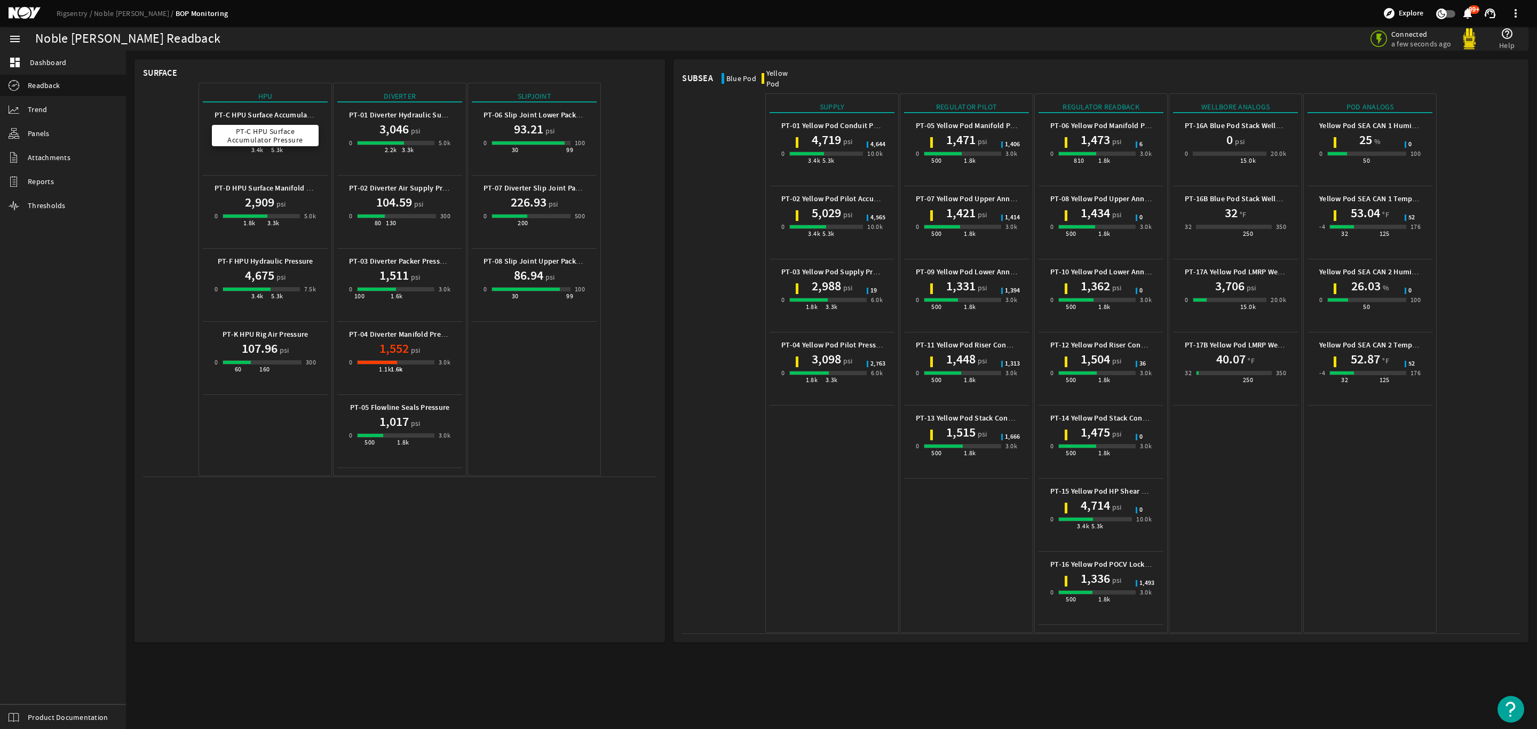
click at [269, 115] on b "PT-C HPU Surface Accumulator Pressure" at bounding box center [280, 115] width 133 height 10
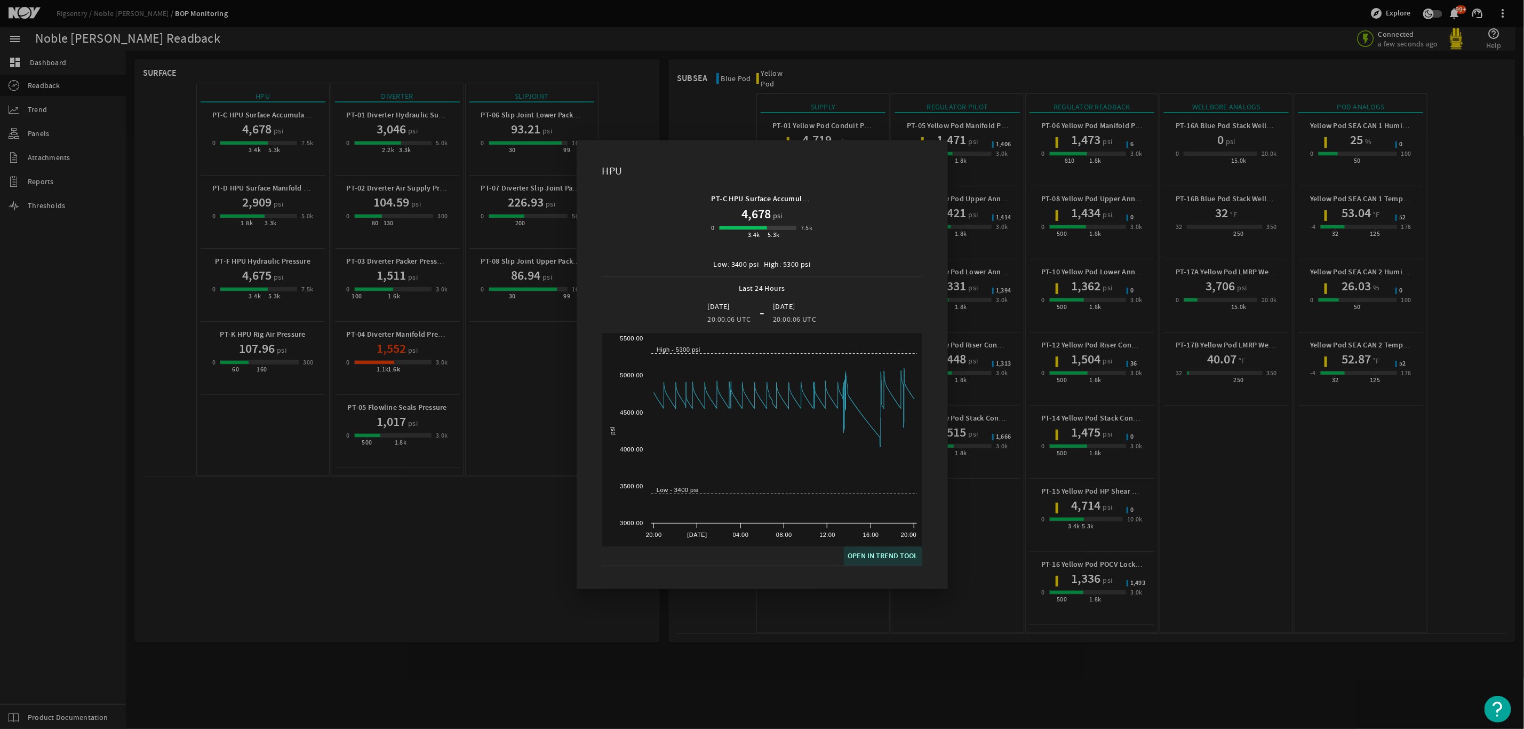
click at [888, 550] on span "OPEN IN TREND TOOL" at bounding box center [883, 556] width 70 height 13
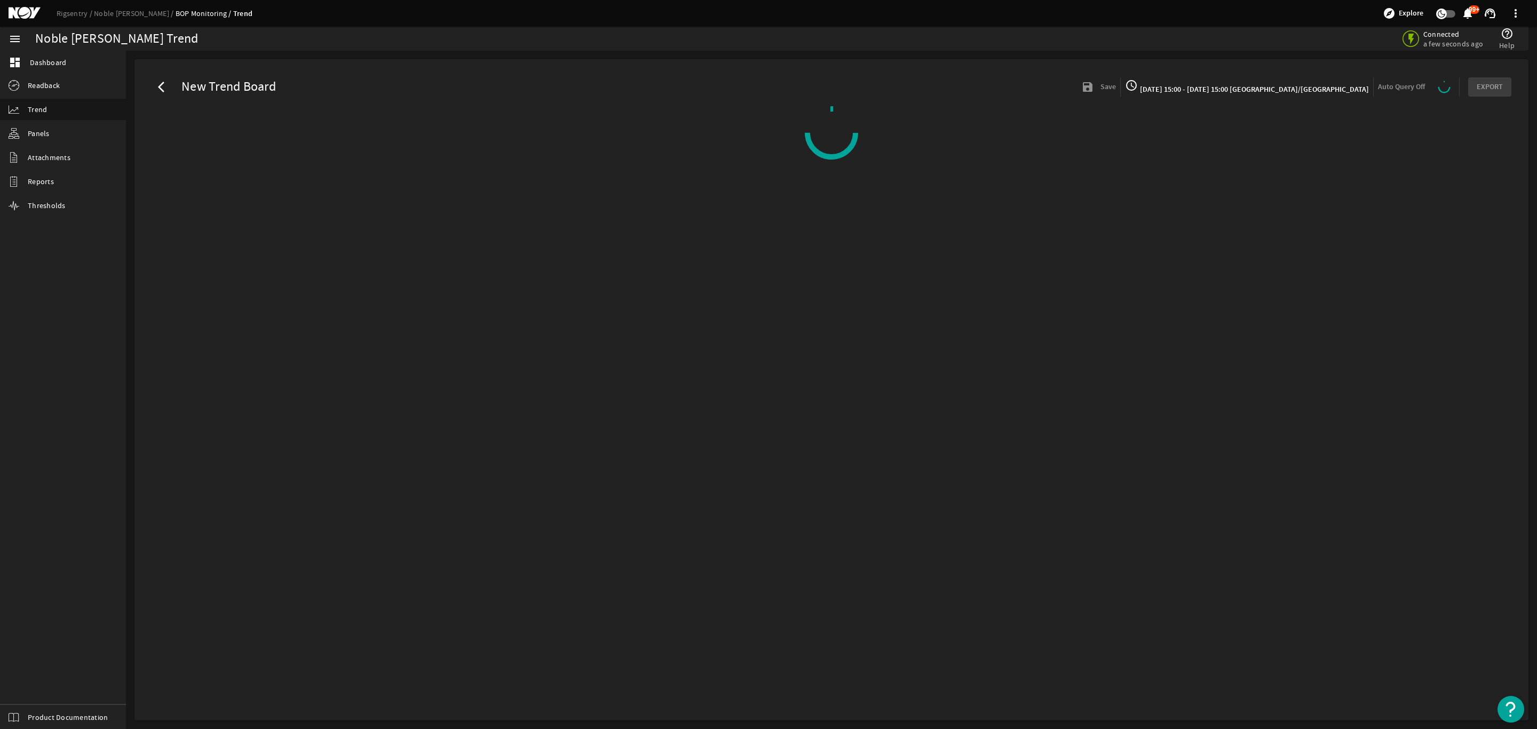
select select "ALL"
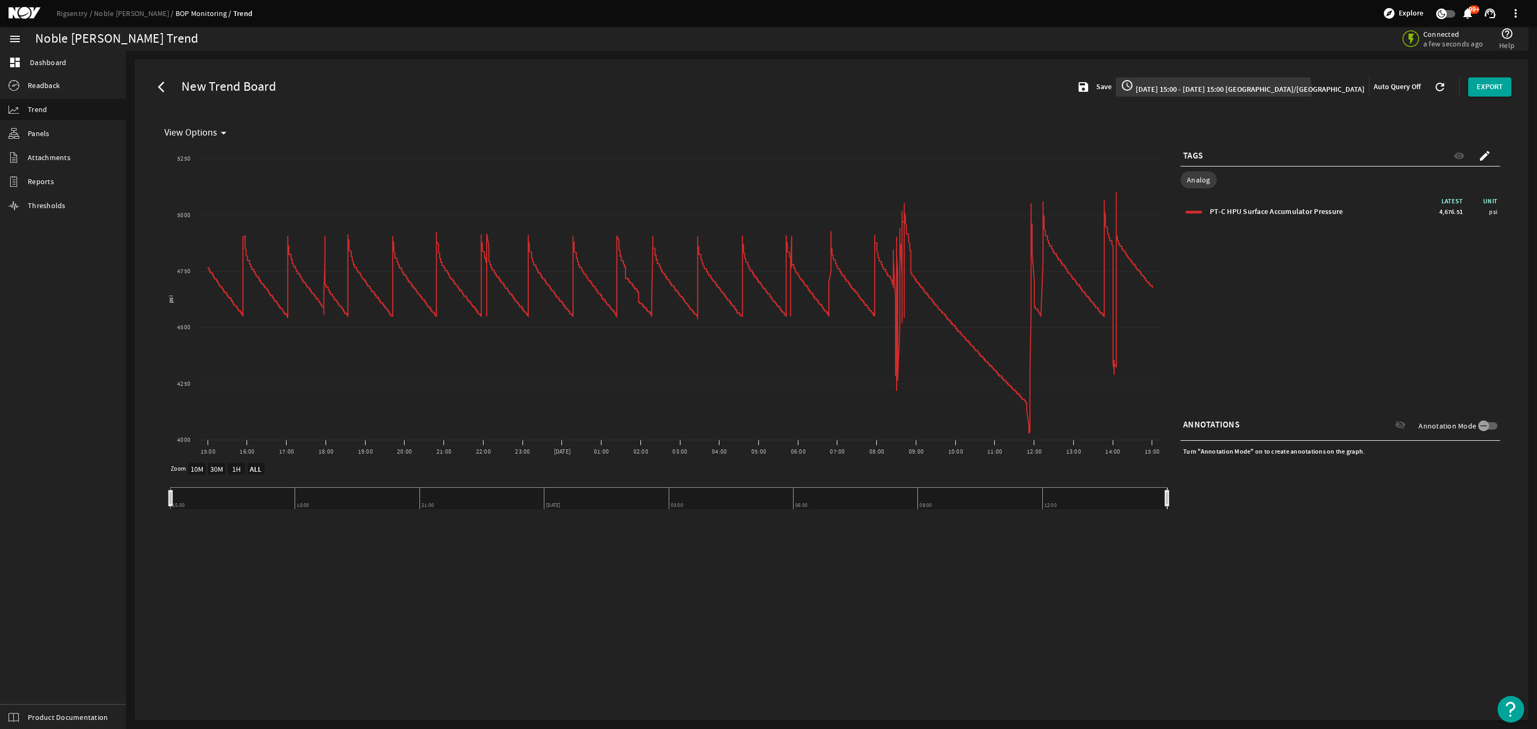
click at [1264, 94] on button "access_time 10/13/2025 15:00 - 10/14/2025 15:00 America/Chicago" at bounding box center [1242, 86] width 252 height 19
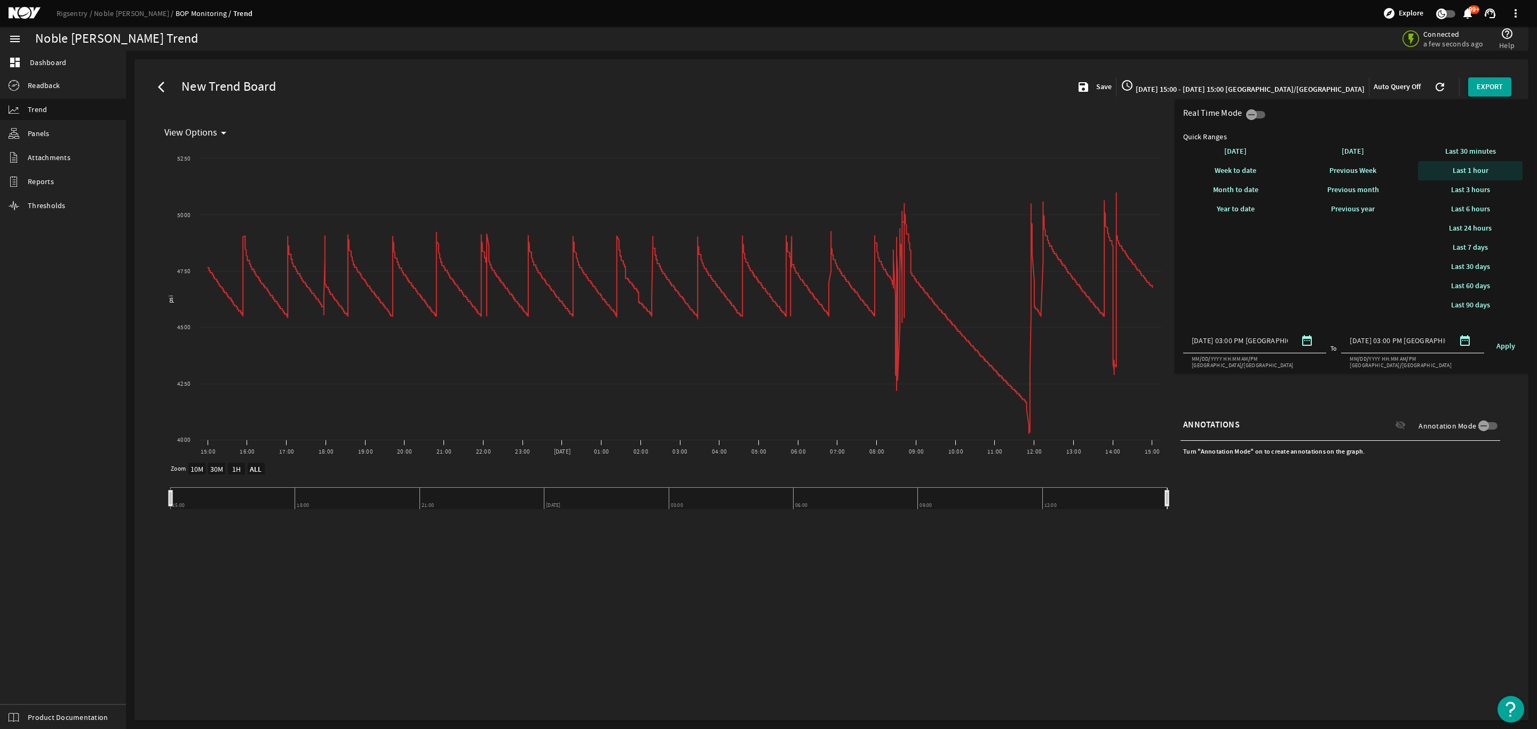
click at [1494, 164] on span at bounding box center [1470, 171] width 105 height 26
select select "ALL"
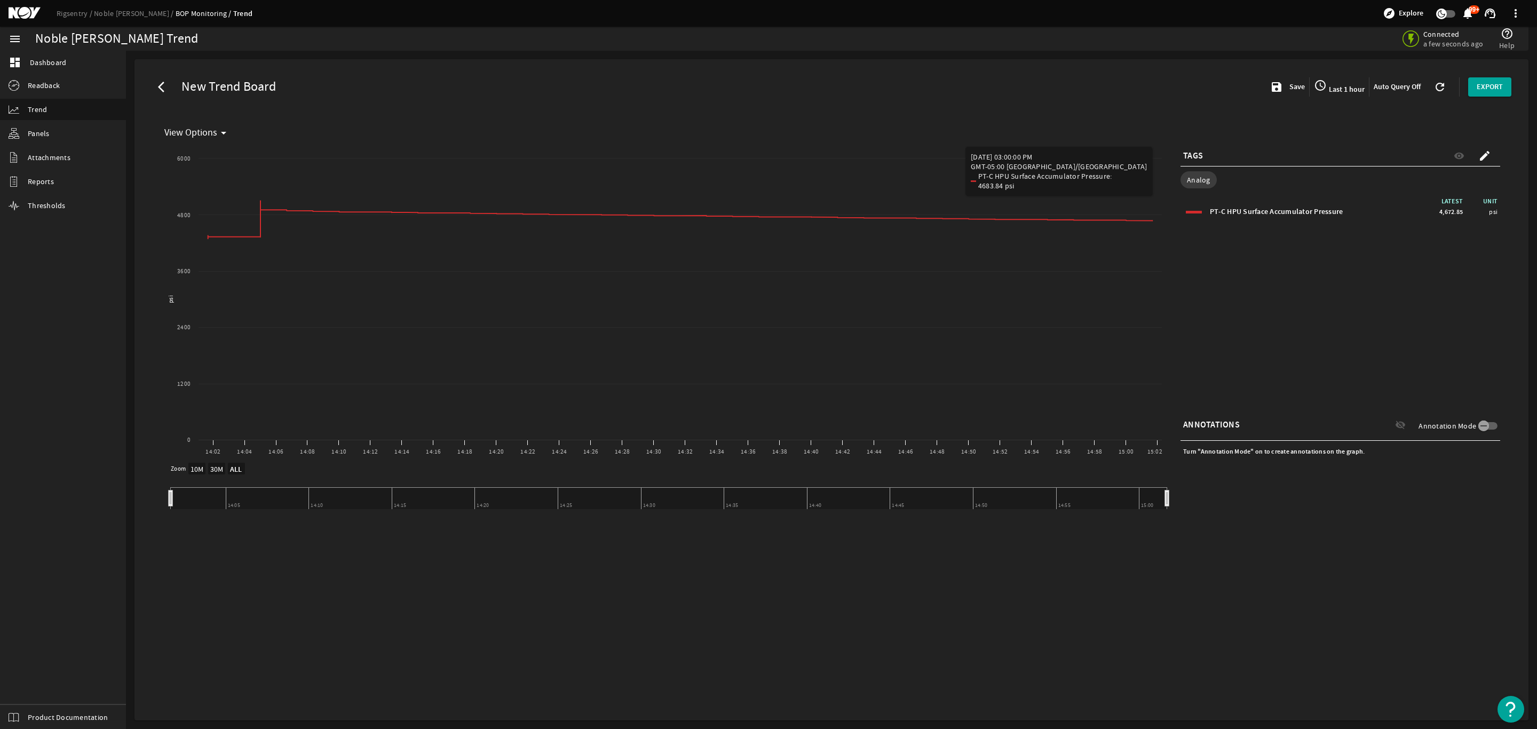
click at [1347, 86] on span "Last 1 hour" at bounding box center [1345, 89] width 38 height 10
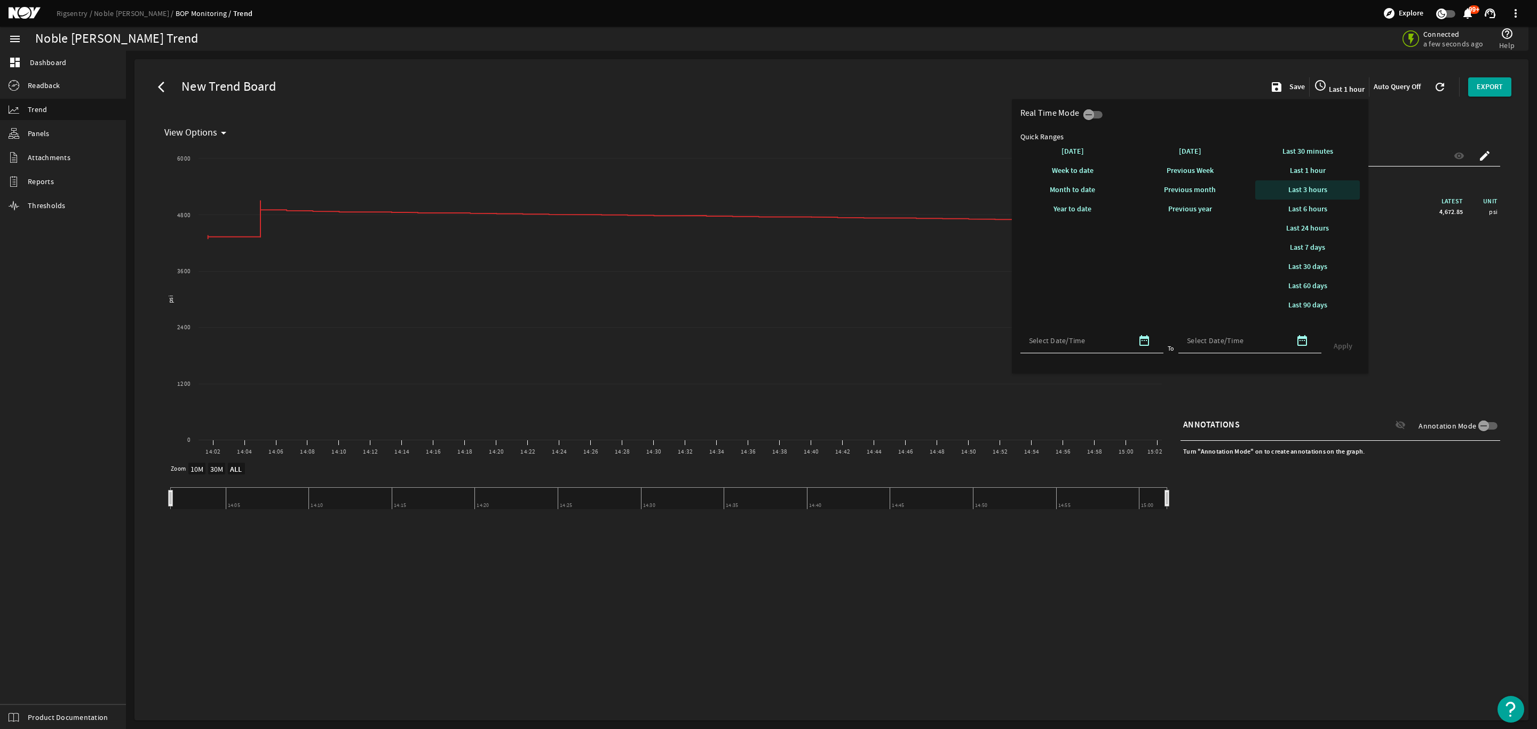
click at [1316, 189] on span "Last 3 hours" at bounding box center [1307, 190] width 39 height 10
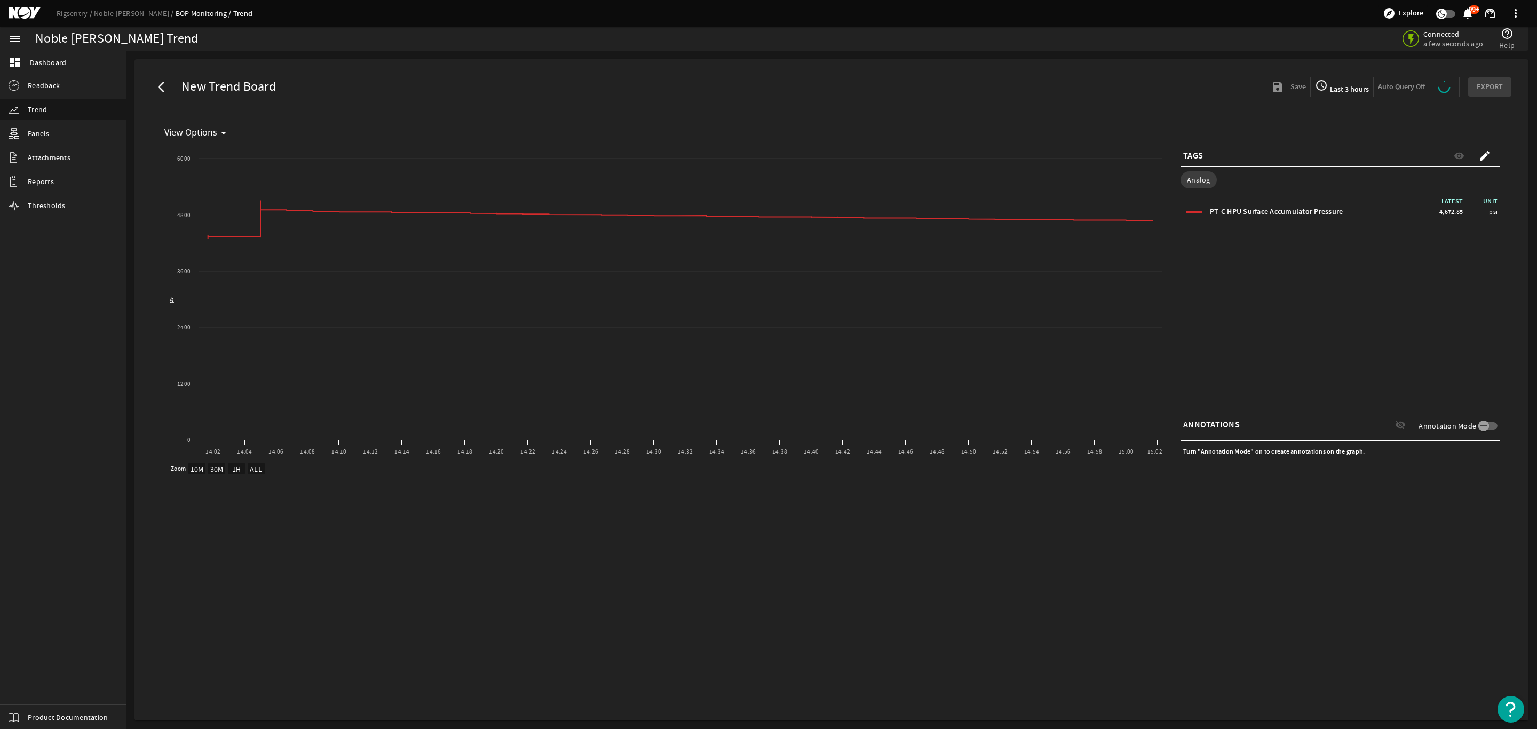
select select "ALL"
click at [1338, 86] on span "Last 3 hours" at bounding box center [1343, 89] width 41 height 10
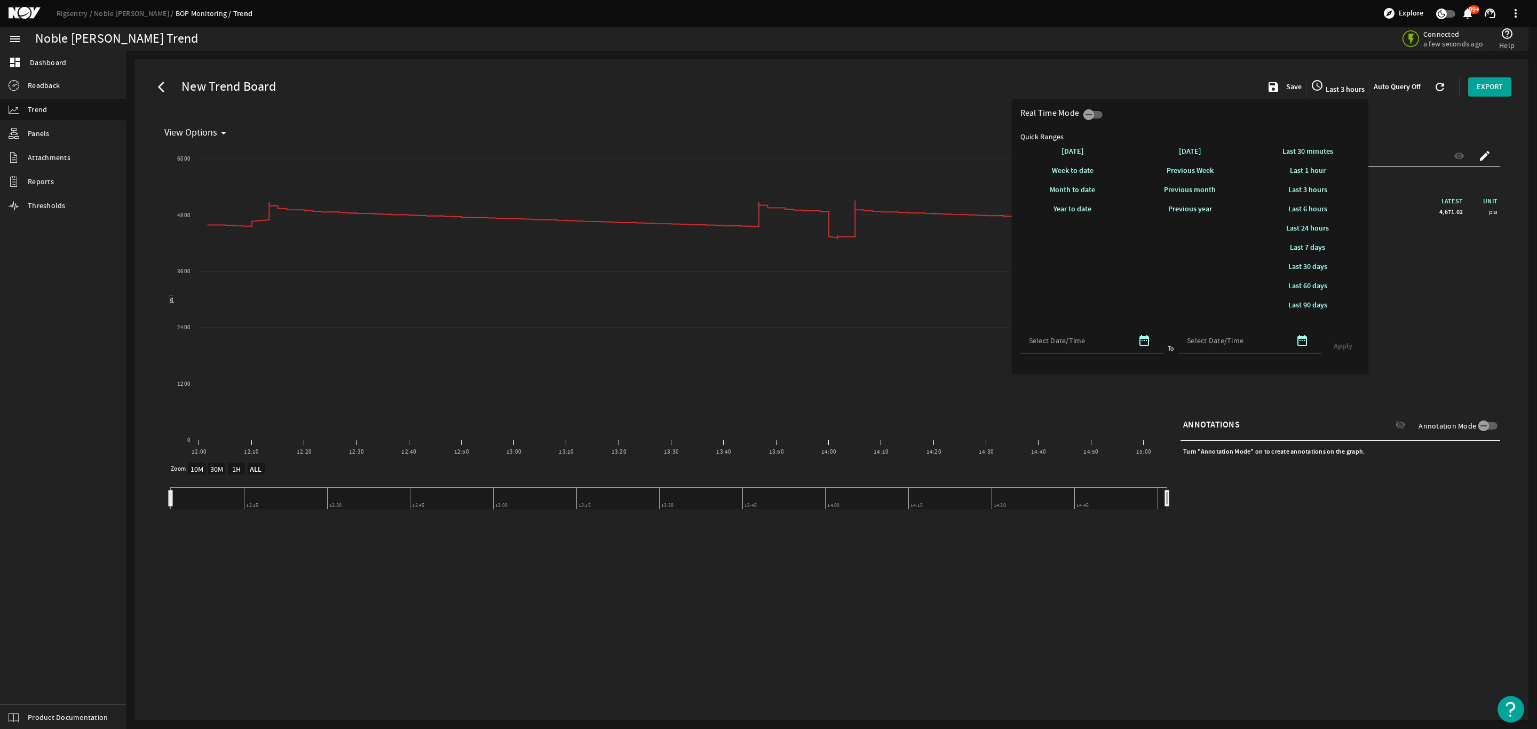
click at [1324, 220] on span at bounding box center [1307, 229] width 105 height 26
select select "10M"
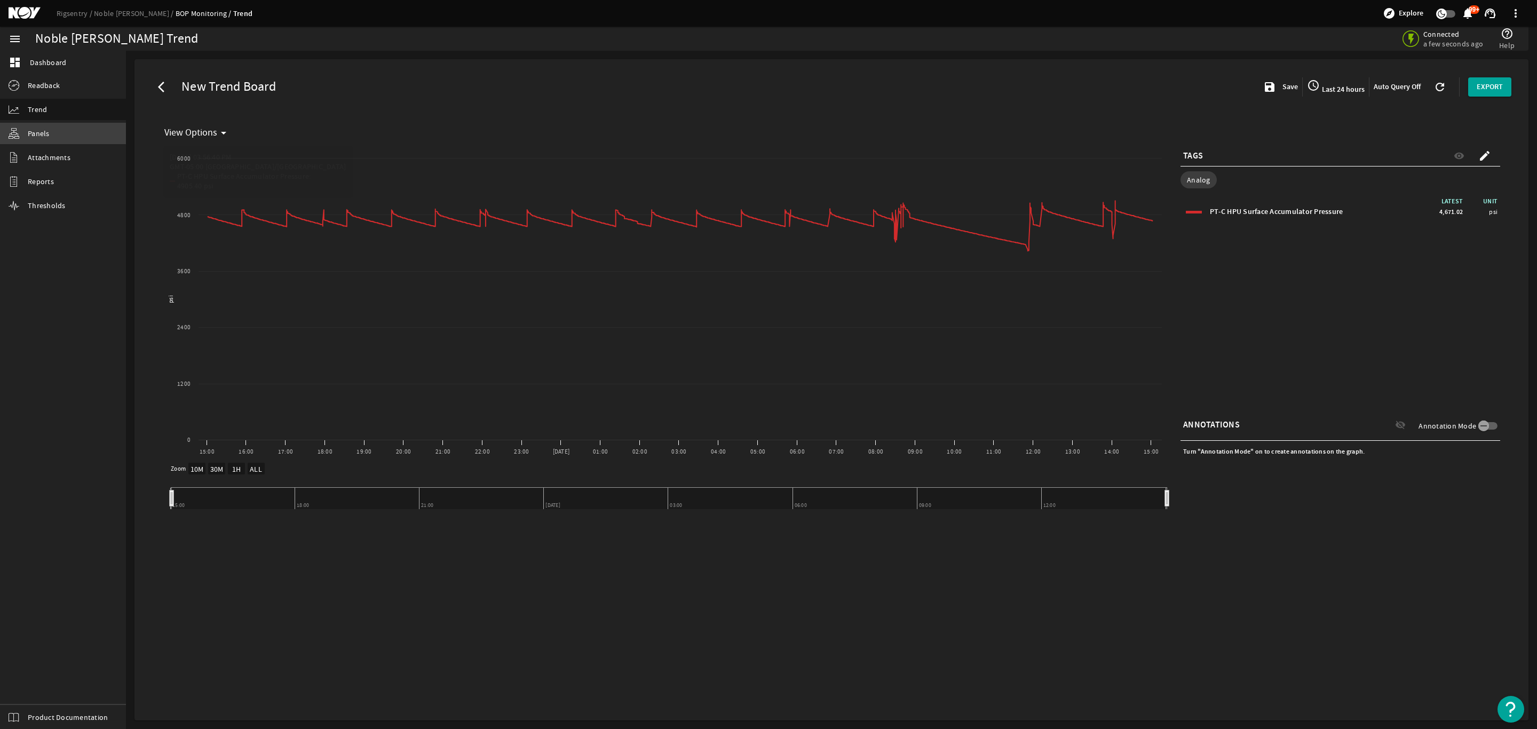
click at [57, 130] on link "Panels" at bounding box center [63, 133] width 126 height 21
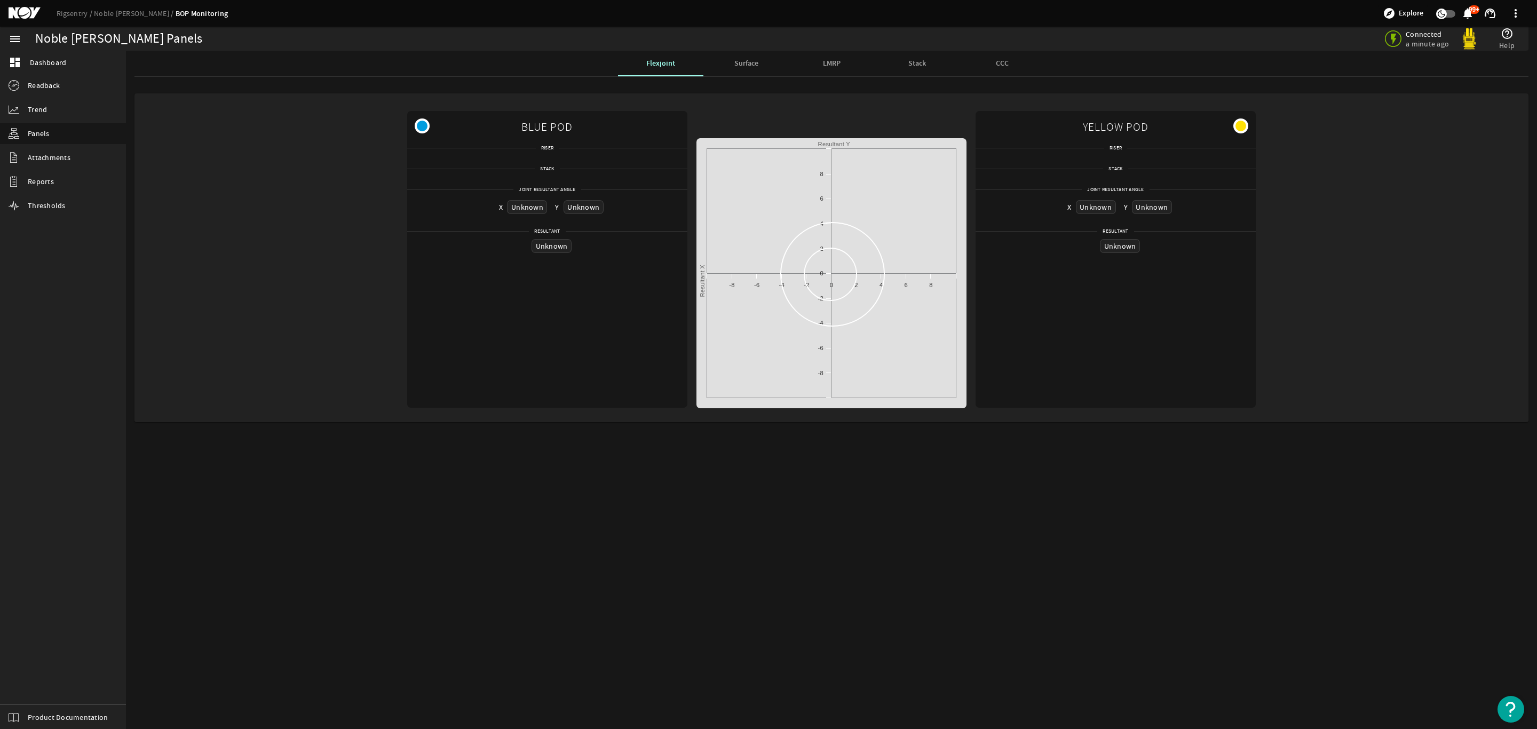
click at [748, 65] on span "Surface" at bounding box center [746, 63] width 24 height 7
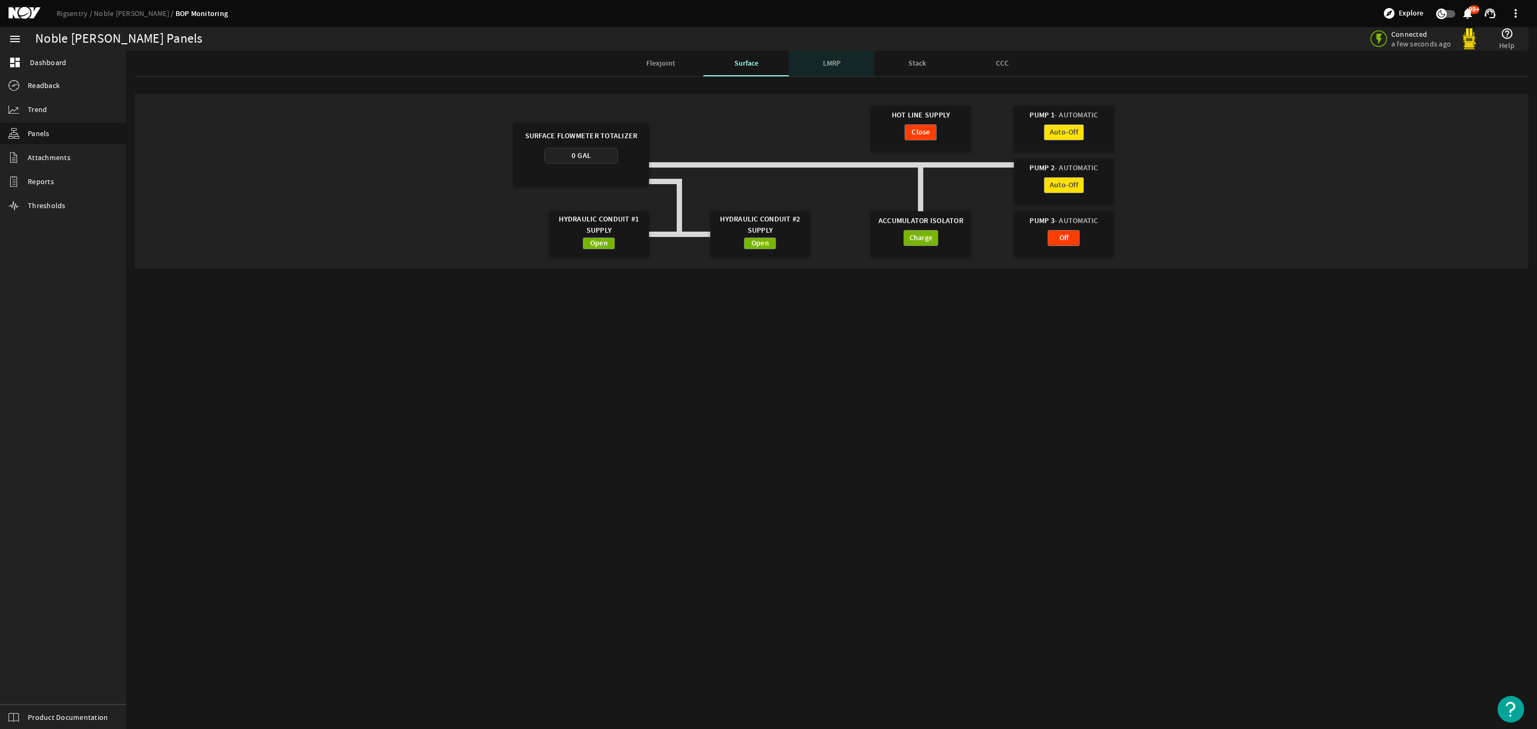
drag, startPoint x: 834, startPoint y: 60, endPoint x: 844, endPoint y: 60, distance: 9.1
click at [836, 60] on span "LMRP" at bounding box center [832, 63] width 18 height 7
